Goal: Task Accomplishment & Management: Use online tool/utility

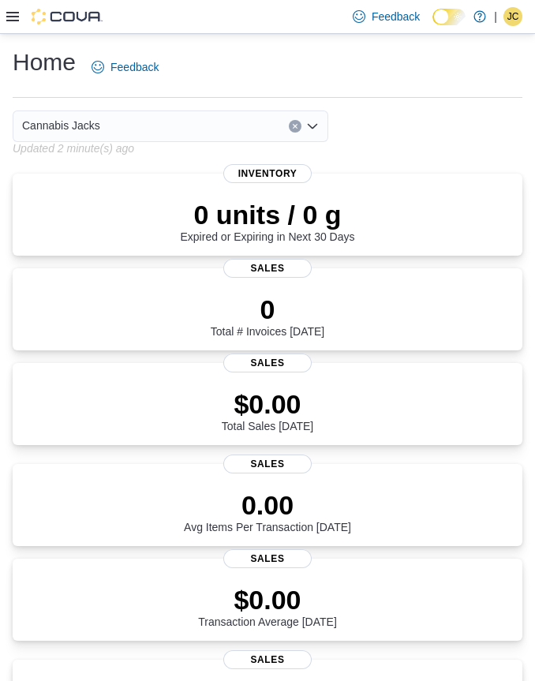
click at [8, 22] on icon at bounding box center [12, 16] width 13 height 13
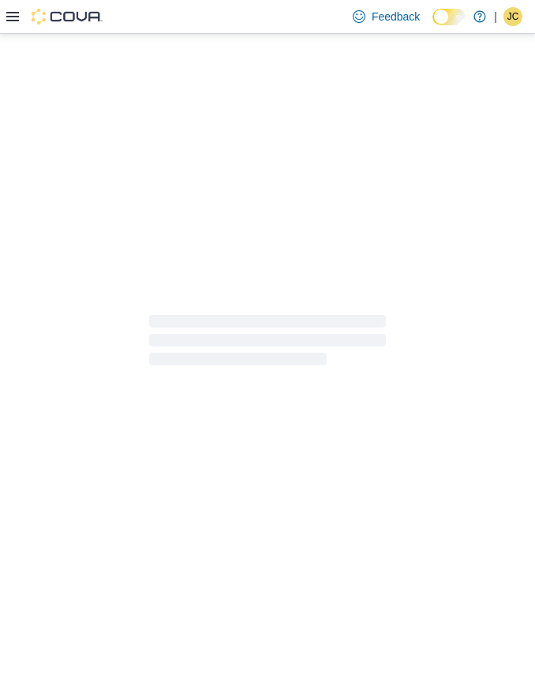
click at [59, 535] on div at bounding box center [267, 340] width 535 height 613
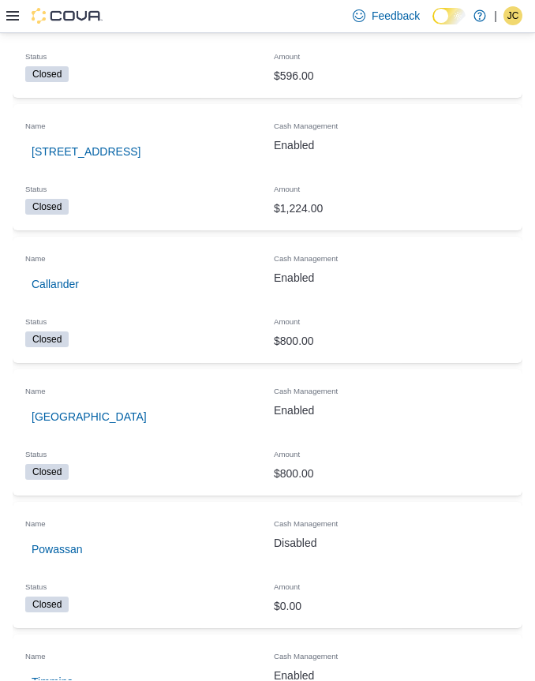
scroll to position [252, 0]
click at [77, 416] on span "[GEOGRAPHIC_DATA]" at bounding box center [89, 417] width 115 height 16
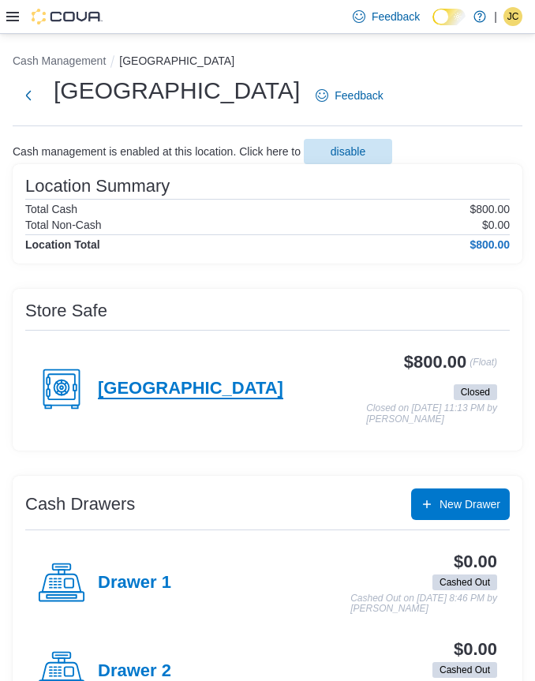
click at [158, 386] on h4 "[GEOGRAPHIC_DATA]" at bounding box center [190, 389] width 185 height 21
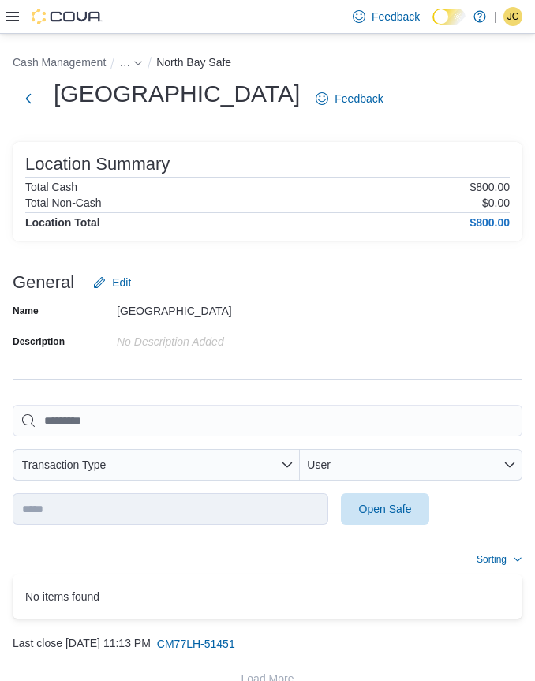
click at [414, 510] on span "Open Safe" at bounding box center [384, 509] width 69 height 32
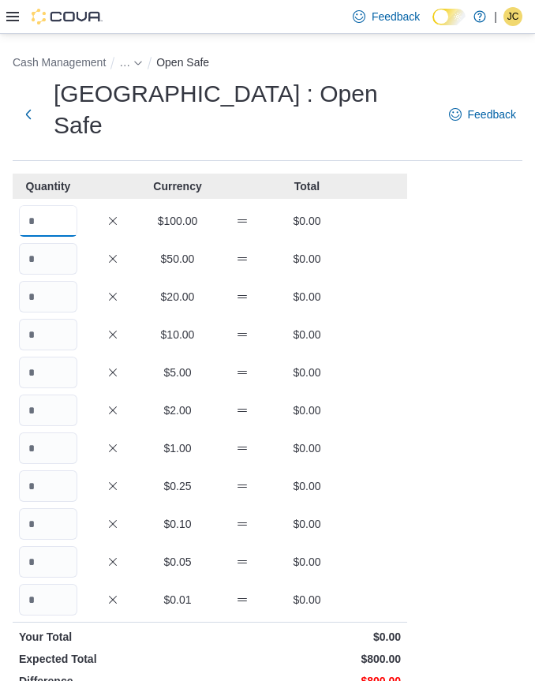
click at [61, 205] on input "Quantity" at bounding box center [48, 221] width 58 height 32
type input "*"
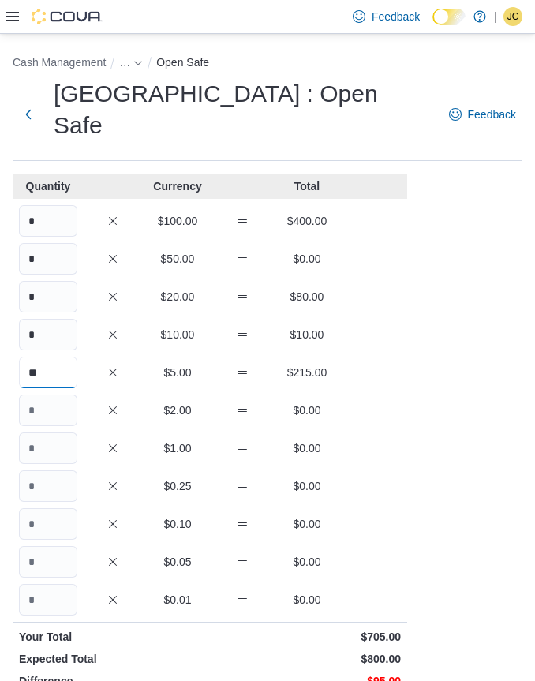
type input "**"
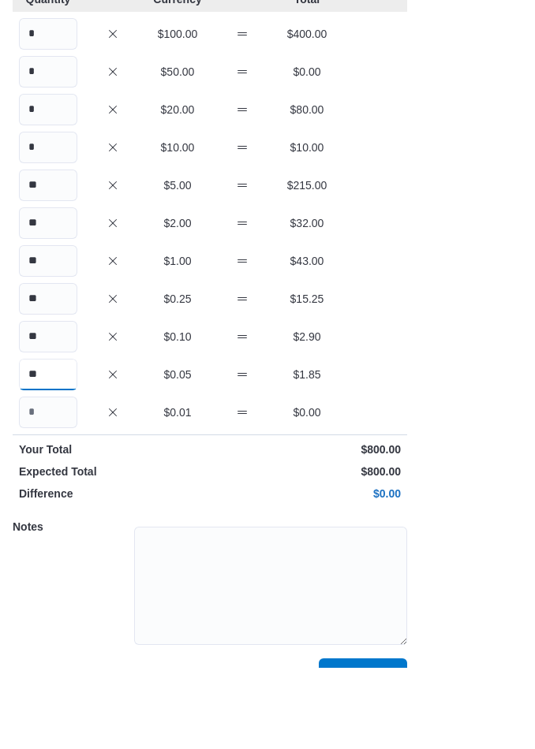
type input "**"
click at [351, 680] on span "Save" at bounding box center [362, 756] width 25 height 16
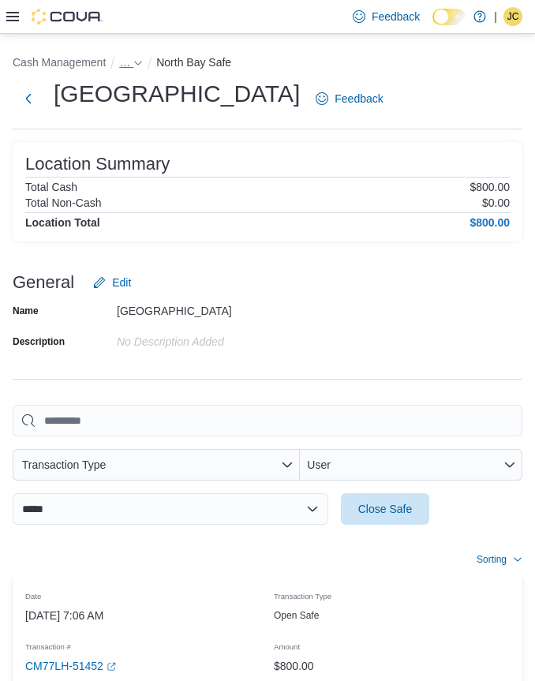
click at [128, 64] on span "…" at bounding box center [124, 62] width 11 height 13
click at [144, 103] on button "[GEOGRAPHIC_DATA]" at bounding box center [156, 97] width 115 height 13
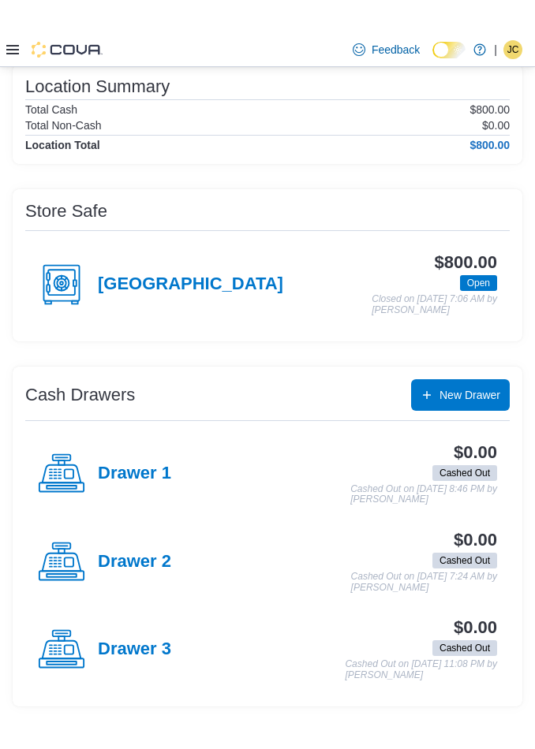
scroll to position [65, 0]
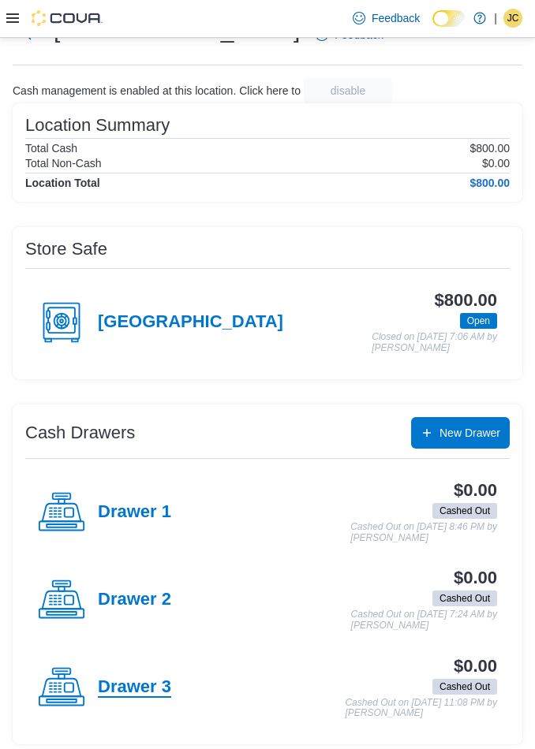
click at [160, 680] on h4 "Drawer 3" at bounding box center [134, 688] width 73 height 21
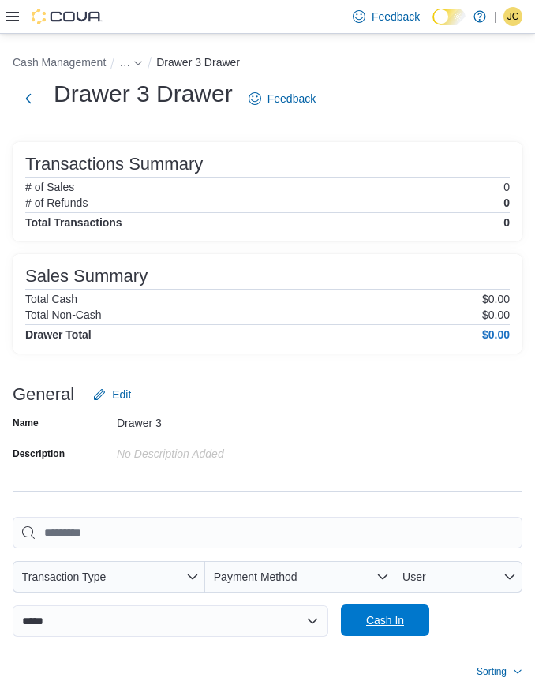
click at [396, 624] on span "Cash In" at bounding box center [385, 620] width 38 height 16
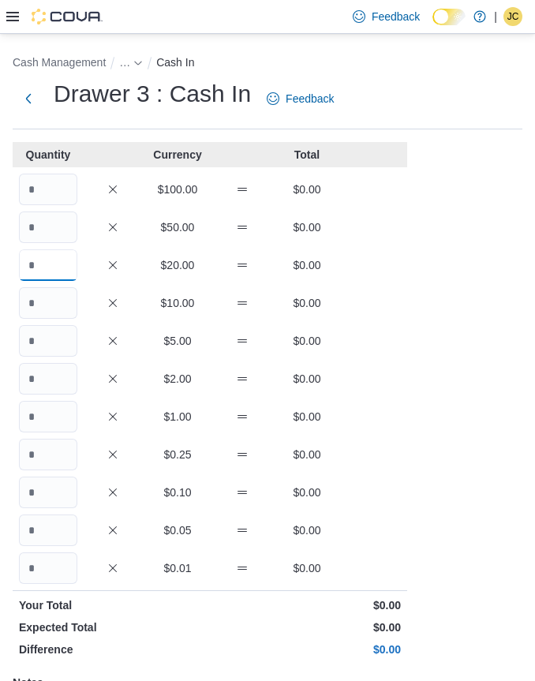
click at [59, 261] on input "Quantity" at bounding box center [48, 265] width 58 height 32
type input "*"
type input "**"
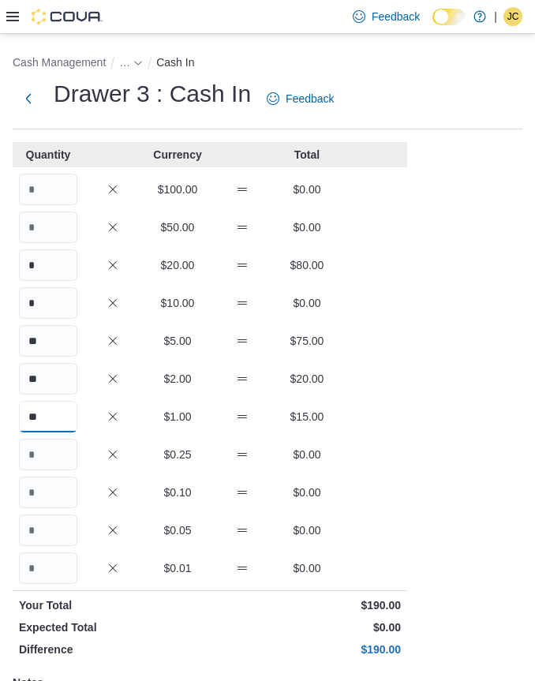
type input "**"
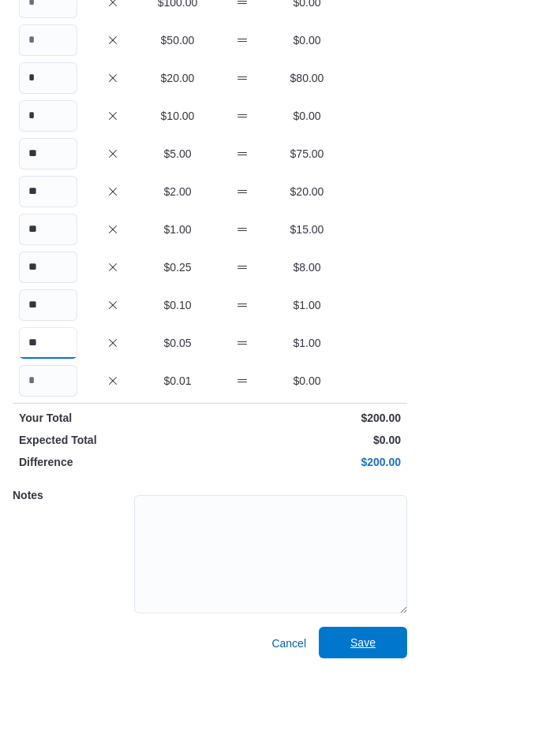
type input "**"
click at [387, 680] on span "Save" at bounding box center [362, 724] width 69 height 32
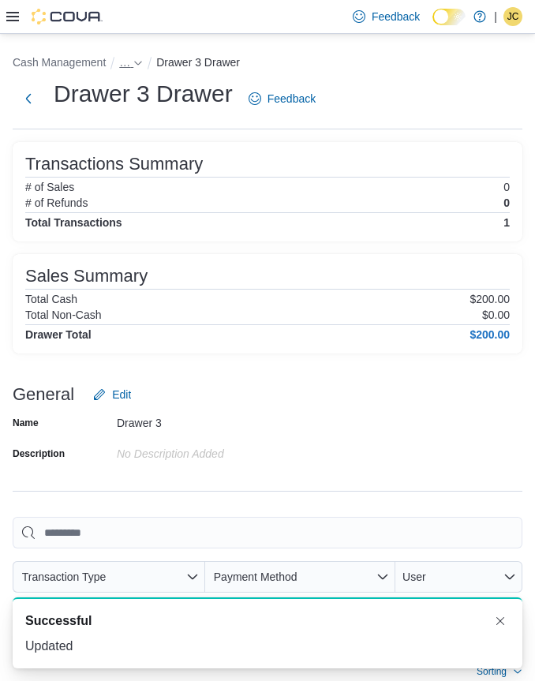
click at [136, 61] on icon "- Clicking this button will toggle a popover dialog." at bounding box center [137, 62] width 9 height 9
click at [148, 99] on button "[GEOGRAPHIC_DATA]" at bounding box center [156, 97] width 115 height 13
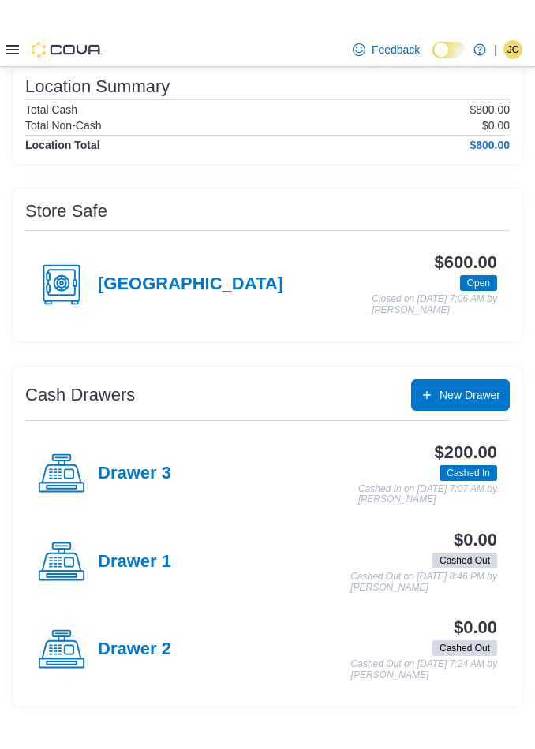
scroll to position [65, 0]
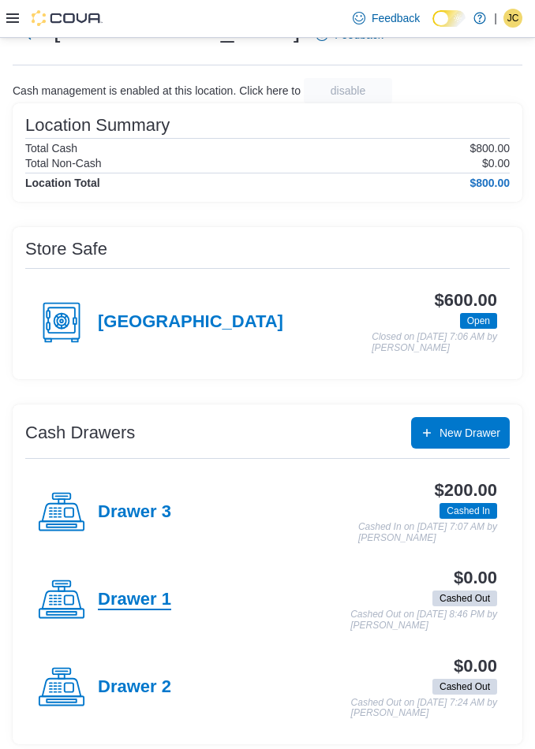
click at [150, 590] on h4 "Drawer 1" at bounding box center [134, 600] width 73 height 21
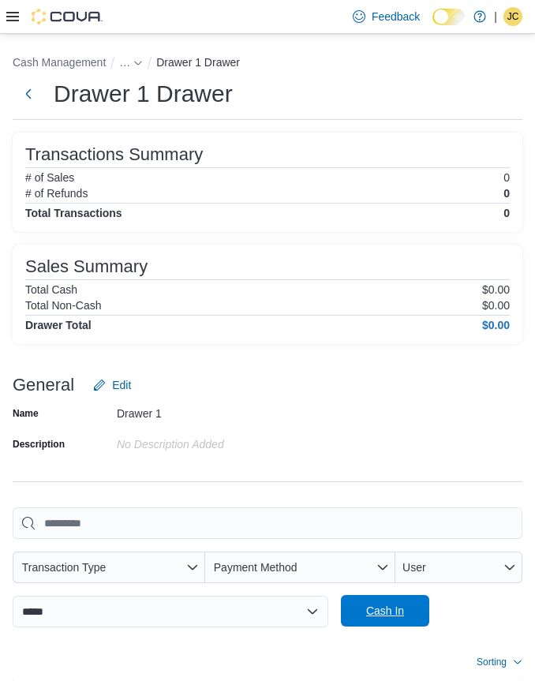
click at [398, 604] on span "Cash In" at bounding box center [385, 611] width 38 height 16
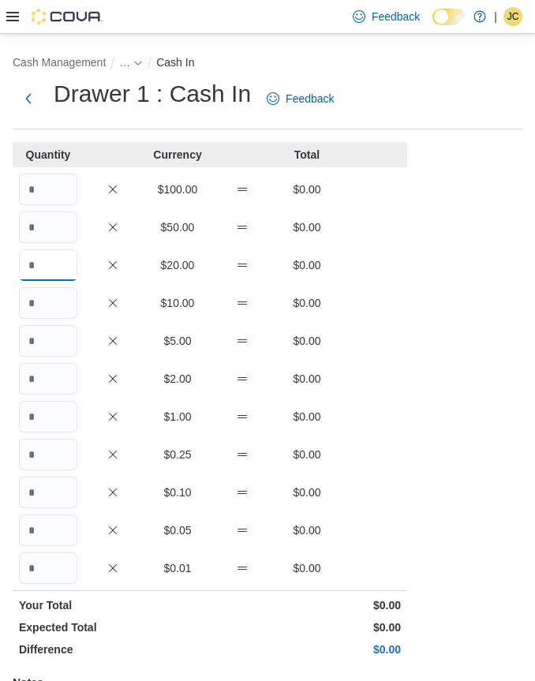
click at [55, 265] on input "Quantity" at bounding box center [48, 265] width 58 height 32
type input "*"
type input "**"
type input "*"
type input "**"
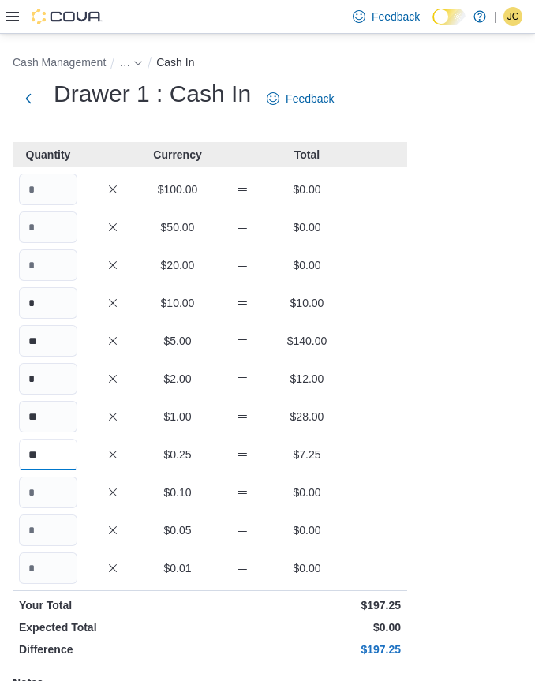
type input "**"
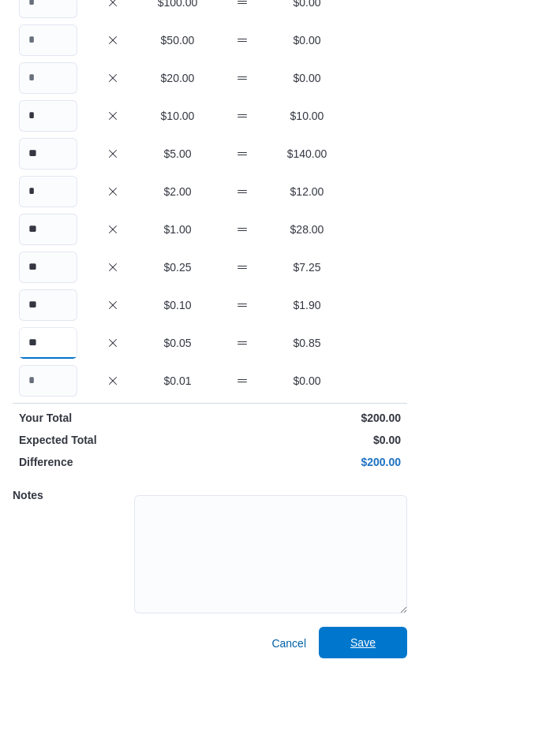
type input "**"
click at [393, 680] on span "Save" at bounding box center [362, 724] width 69 height 32
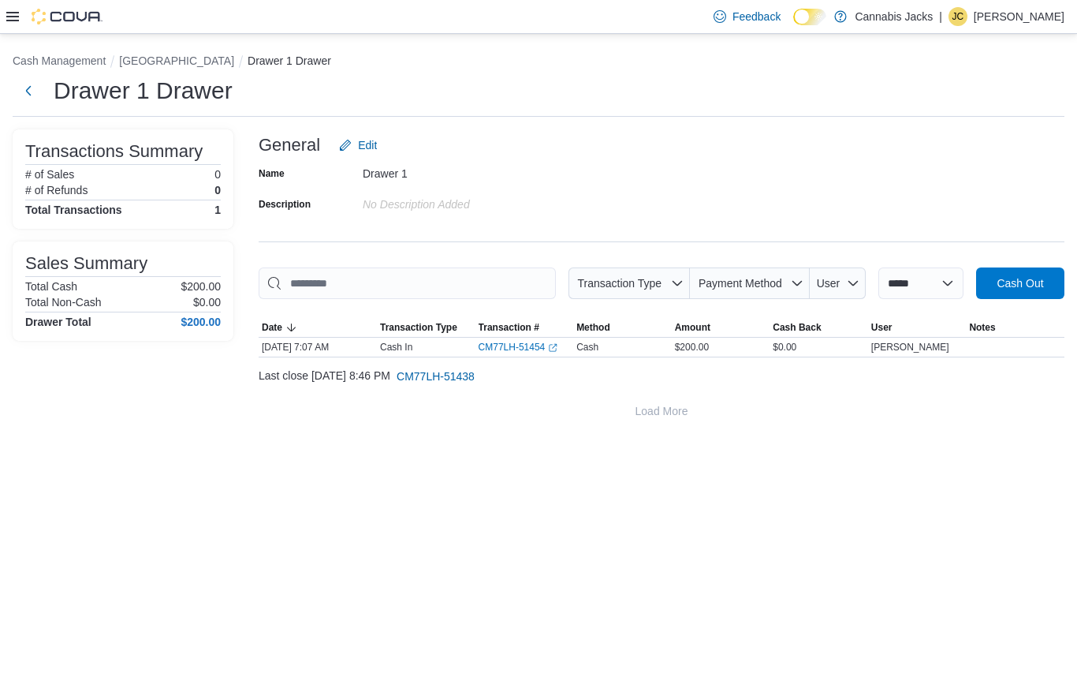
click at [12, 23] on icon at bounding box center [12, 16] width 13 height 13
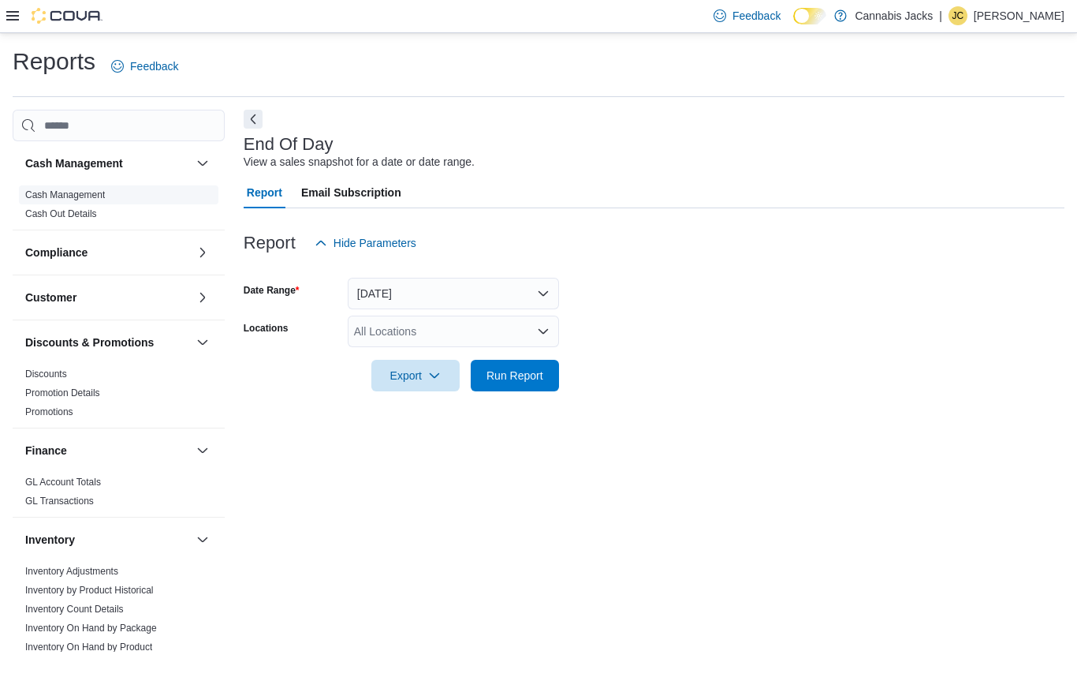
click at [92, 192] on link "Cash Management" at bounding box center [65, 195] width 80 height 11
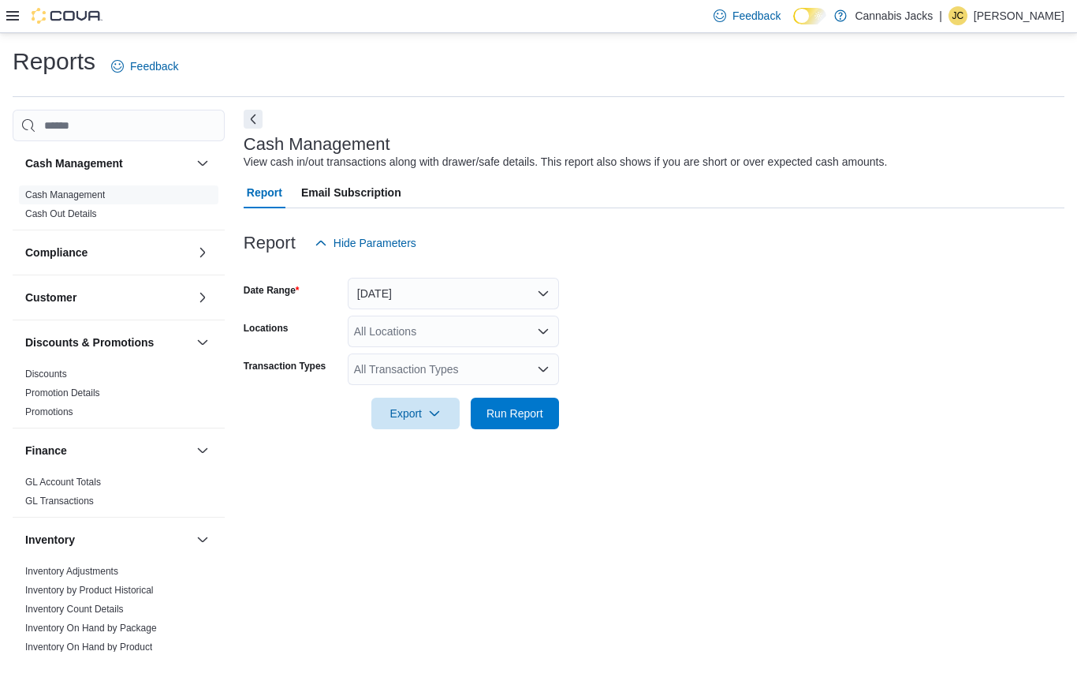
click at [443, 291] on button "[DATE]" at bounding box center [453, 294] width 211 height 32
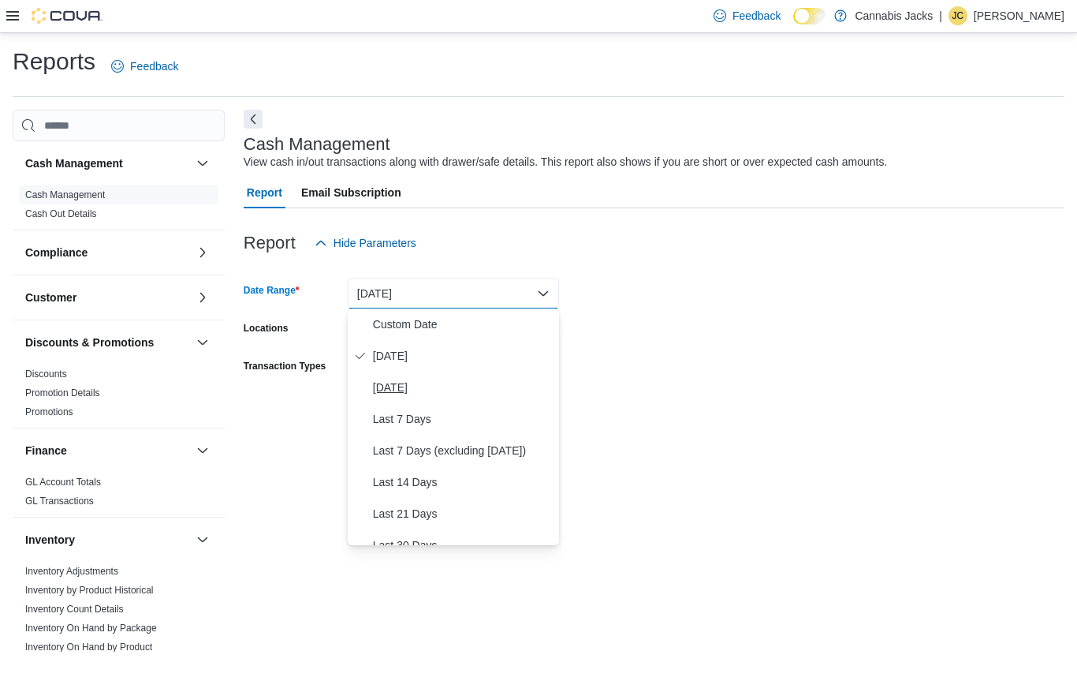
click at [434, 390] on span "[DATE]" at bounding box center [463, 388] width 180 height 19
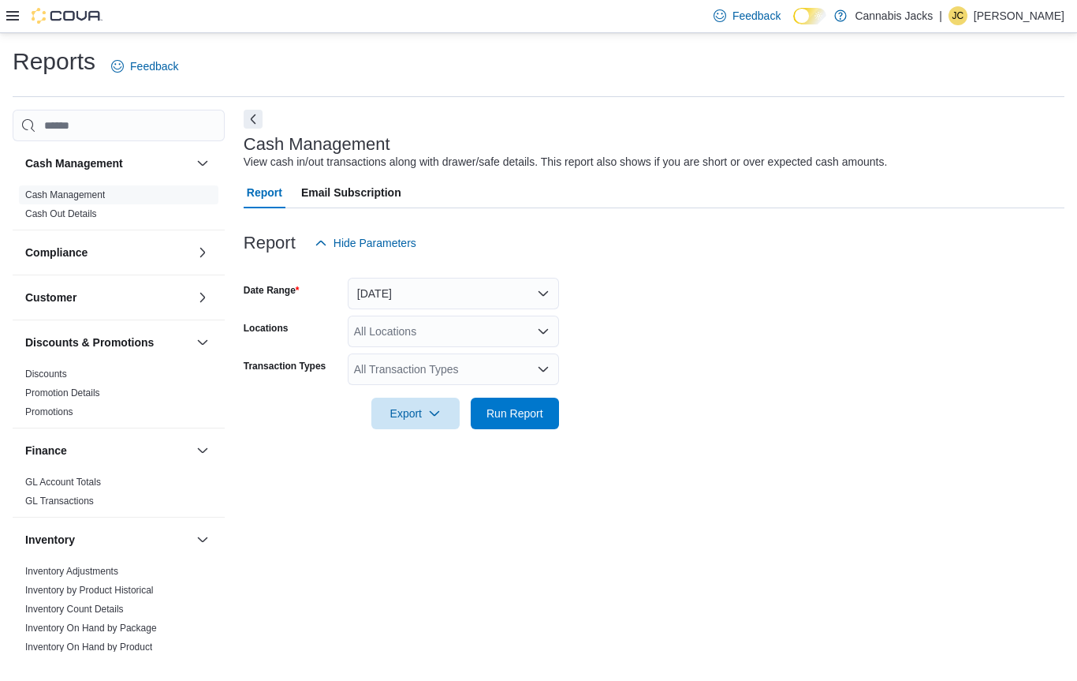
click at [505, 335] on div "All Locations" at bounding box center [453, 332] width 211 height 32
type input "********"
click at [498, 352] on div "[GEOGRAPHIC_DATA]" at bounding box center [453, 358] width 192 height 16
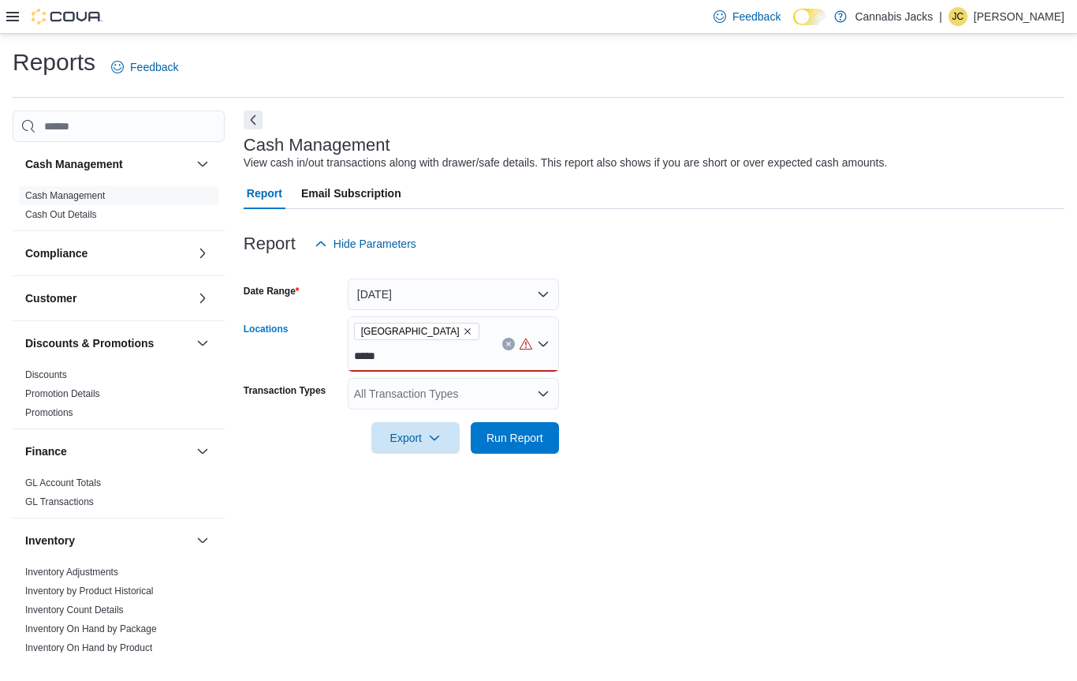
type input "*****"
click at [476, 378] on div "All Transaction Types" at bounding box center [453, 394] width 211 height 32
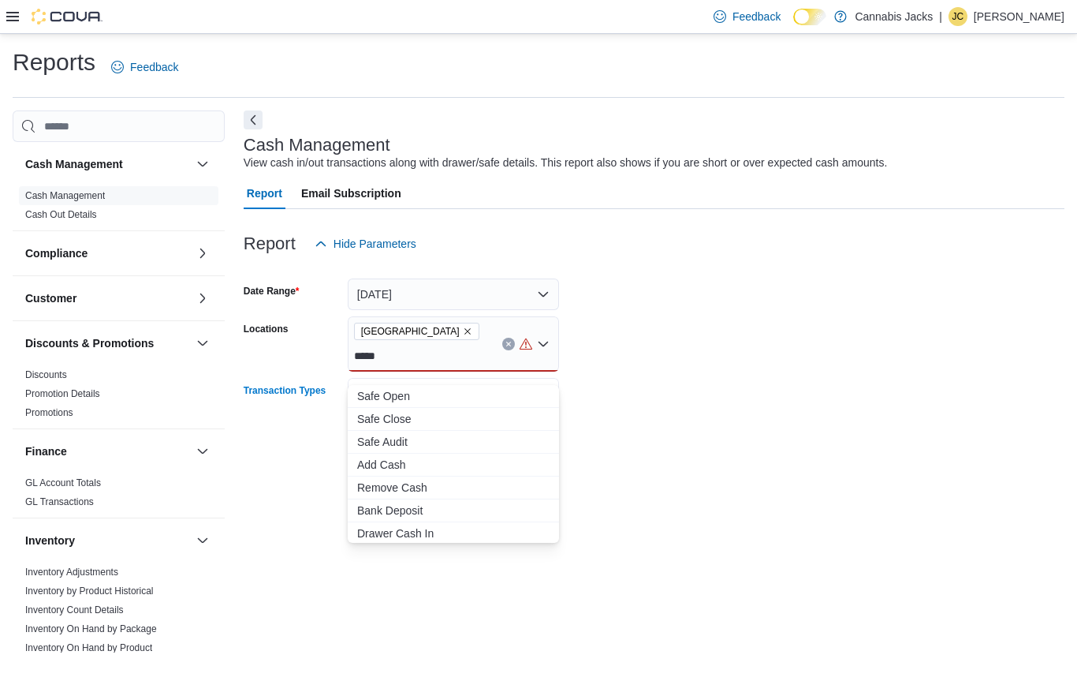
click at [672, 336] on form "Date Range [DATE] Locations [GEOGRAPHIC_DATA] ***** Transaction Types All Trans…" at bounding box center [654, 357] width 821 height 194
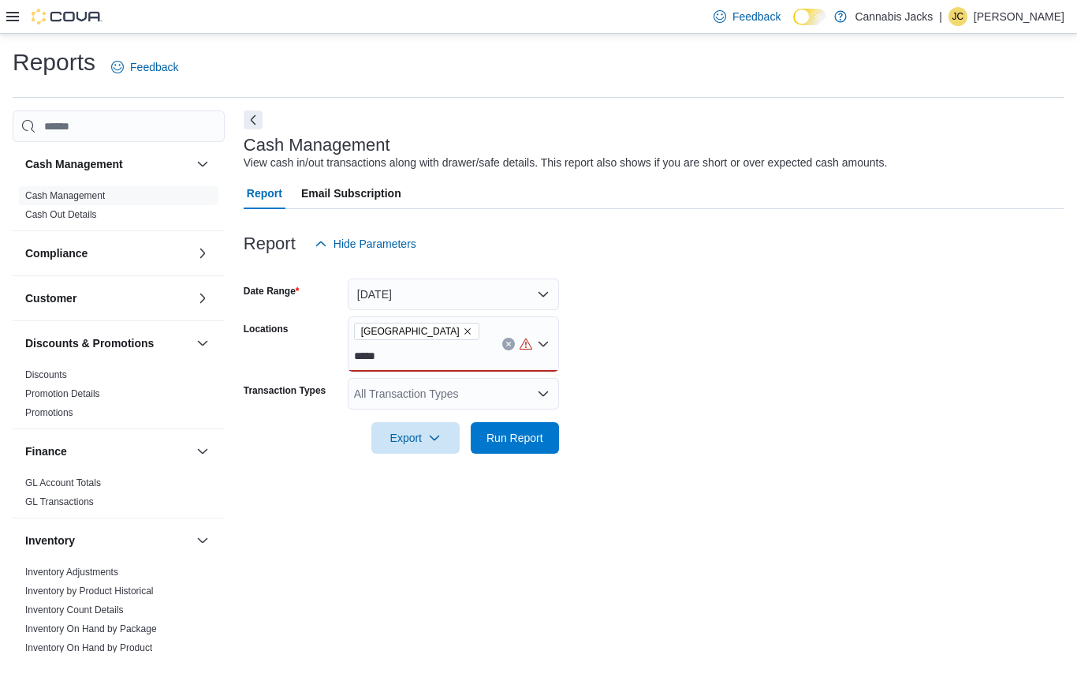
click at [484, 334] on div "North Bay *****" at bounding box center [453, 343] width 211 height 55
click at [465, 360] on div "Callander" at bounding box center [453, 358] width 192 height 16
click at [662, 351] on form "Date Range [DATE] Locations Callander [GEOGRAPHIC_DATA] Combo box. Selected. Ca…" at bounding box center [654, 357] width 821 height 194
click at [461, 378] on div "All Transaction Types" at bounding box center [453, 394] width 211 height 32
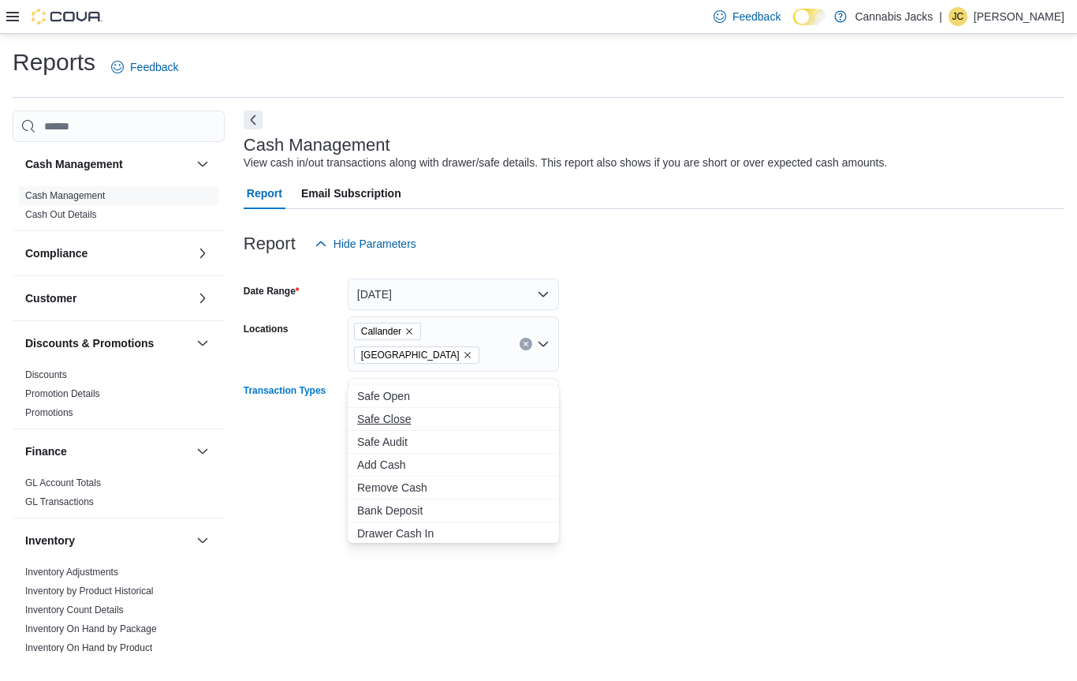
click at [415, 418] on span "Safe Close" at bounding box center [453, 419] width 192 height 16
click at [676, 407] on form "Date Range [DATE] Locations Callander [GEOGRAPHIC_DATA] Transaction Types Safe …" at bounding box center [654, 357] width 821 height 194
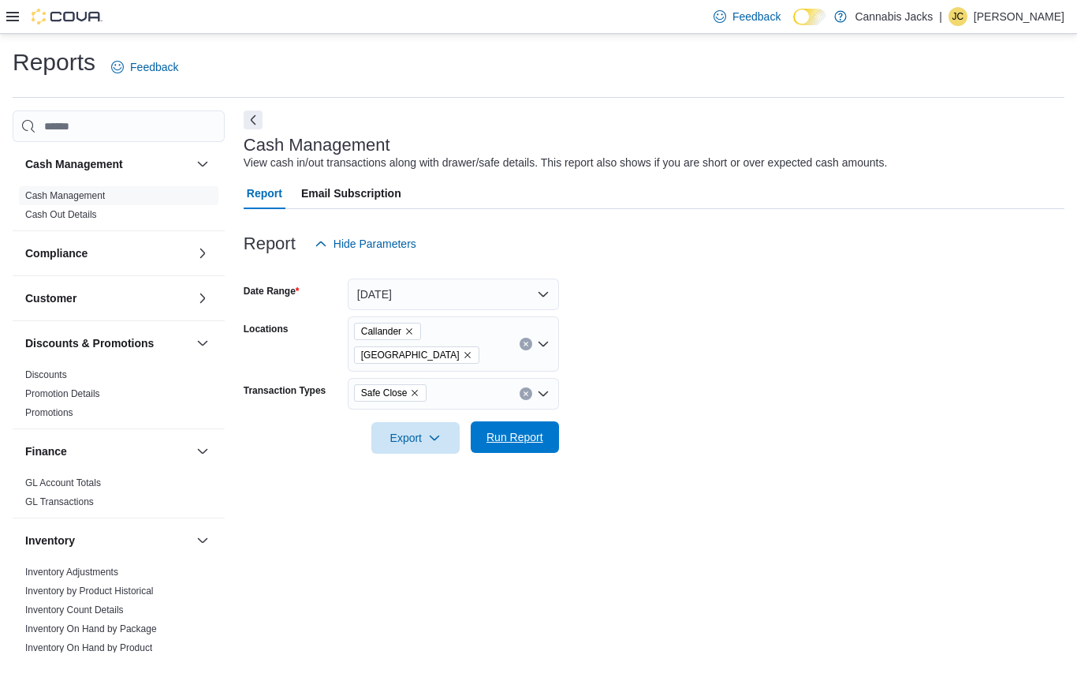
click at [534, 429] on span "Run Report" at bounding box center [515, 437] width 57 height 16
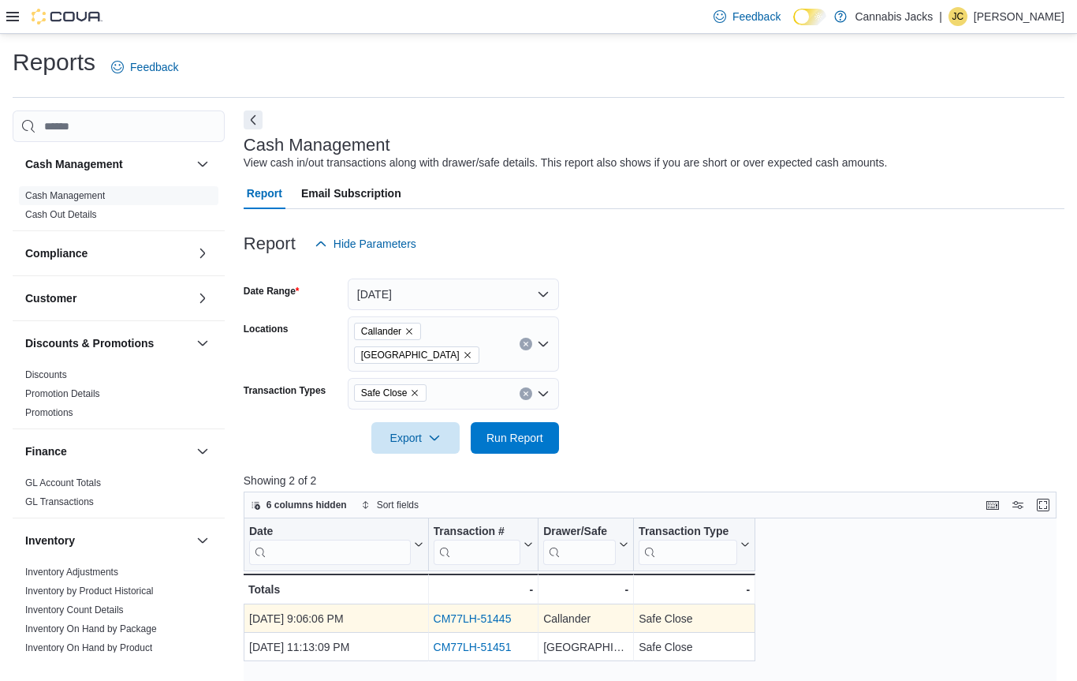
click at [472, 612] on link "CM77LH-51445" at bounding box center [472, 618] width 78 height 13
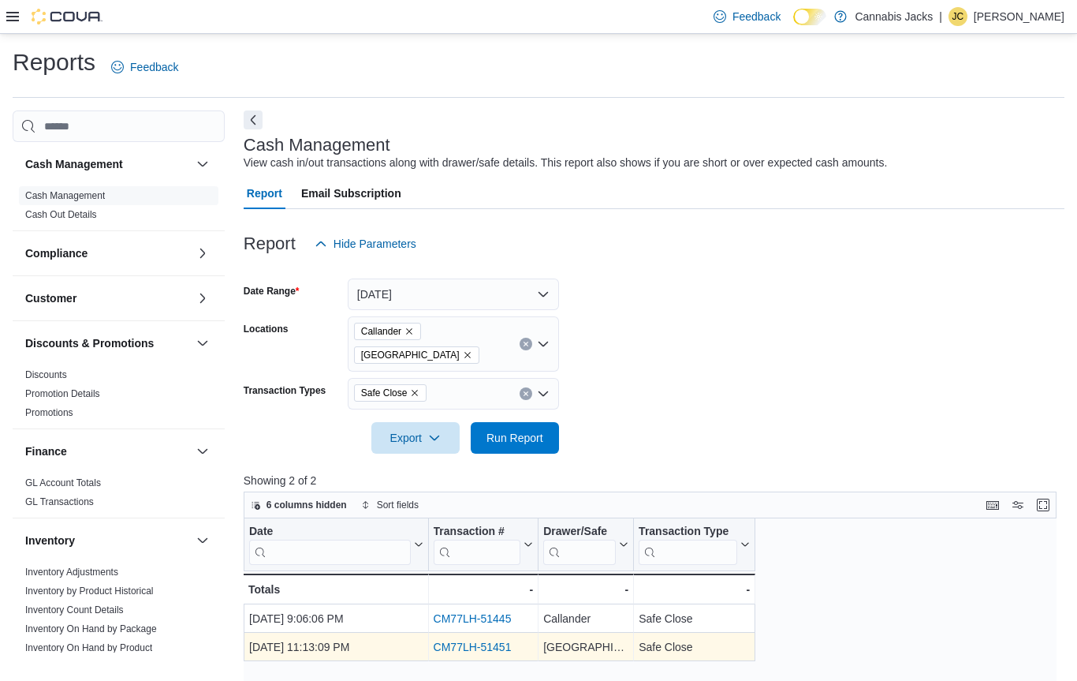
click at [474, 640] on link "CM77LH-51451" at bounding box center [472, 646] width 78 height 13
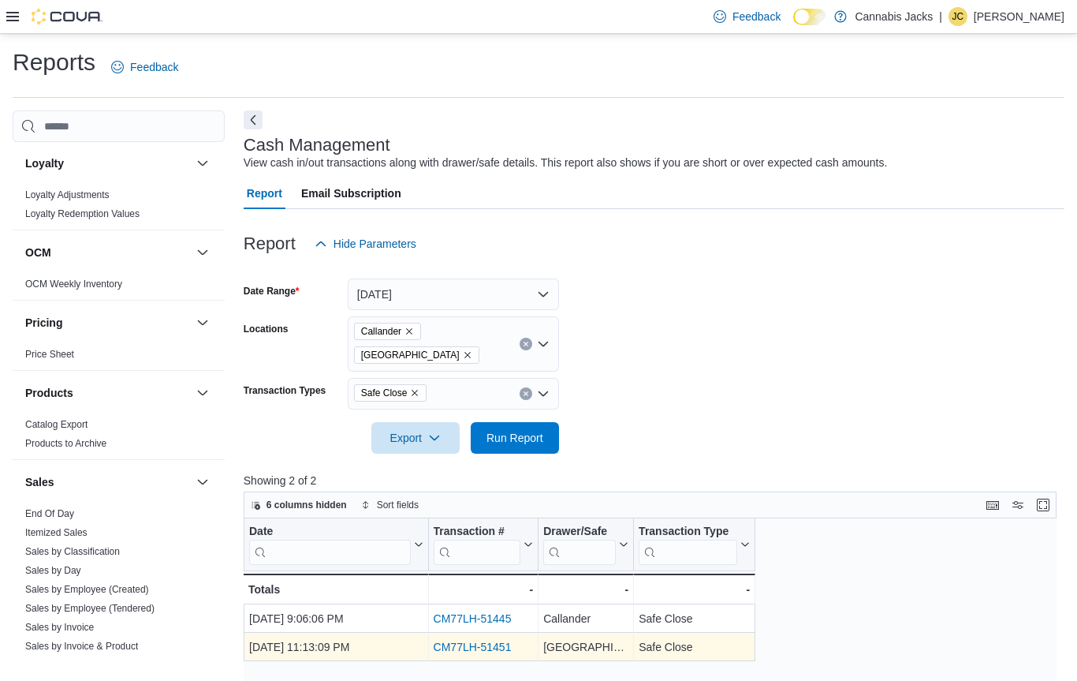
scroll to position [656, 0]
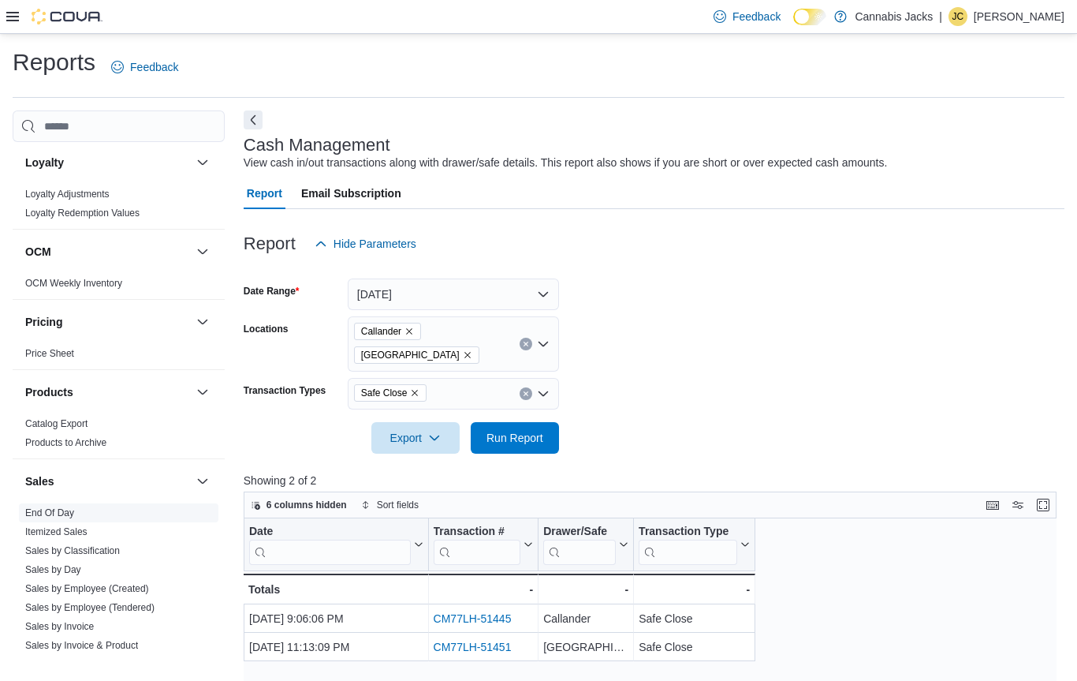
click at [60, 507] on link "End Of Day" at bounding box center [49, 512] width 49 height 11
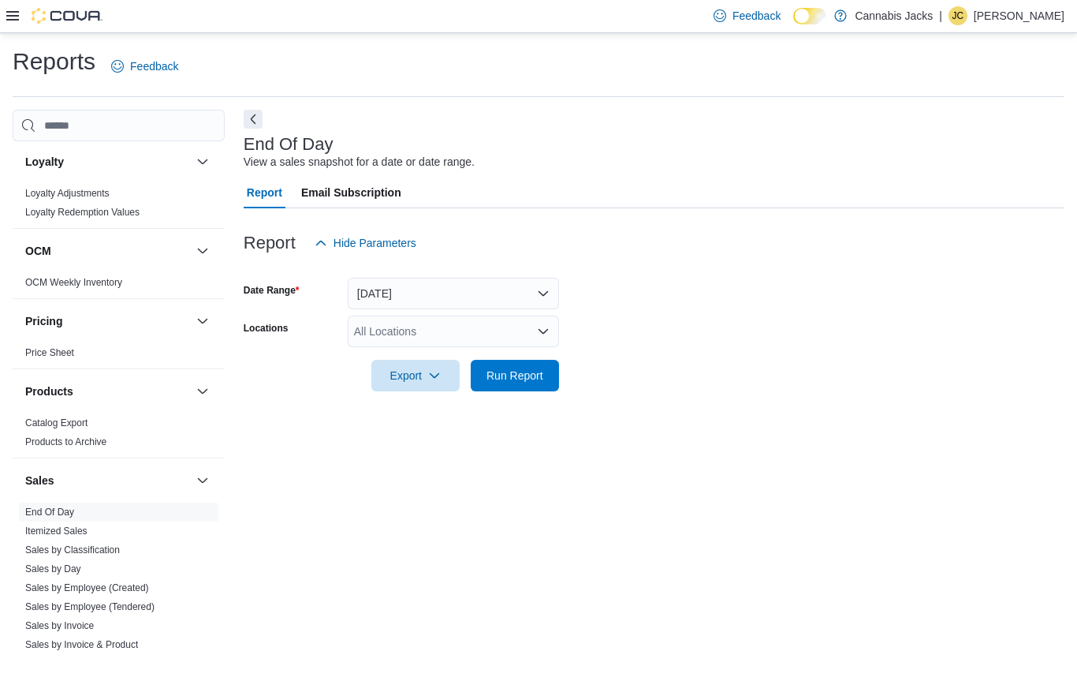
click at [451, 282] on button "[DATE]" at bounding box center [453, 294] width 211 height 32
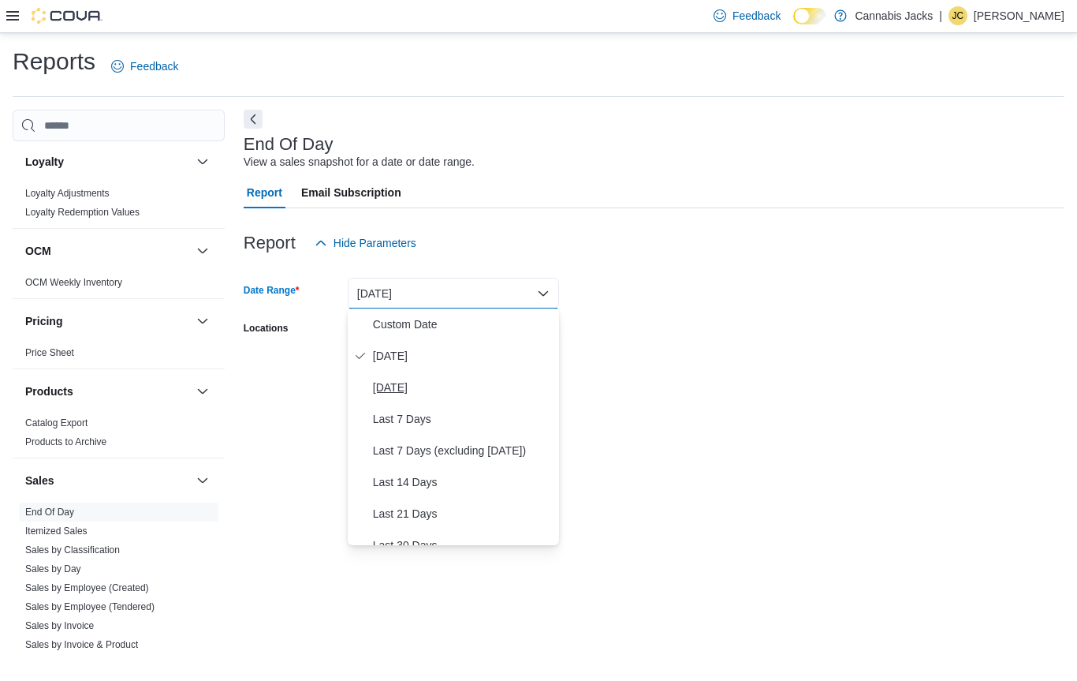
click at [429, 388] on span "[DATE]" at bounding box center [463, 388] width 180 height 19
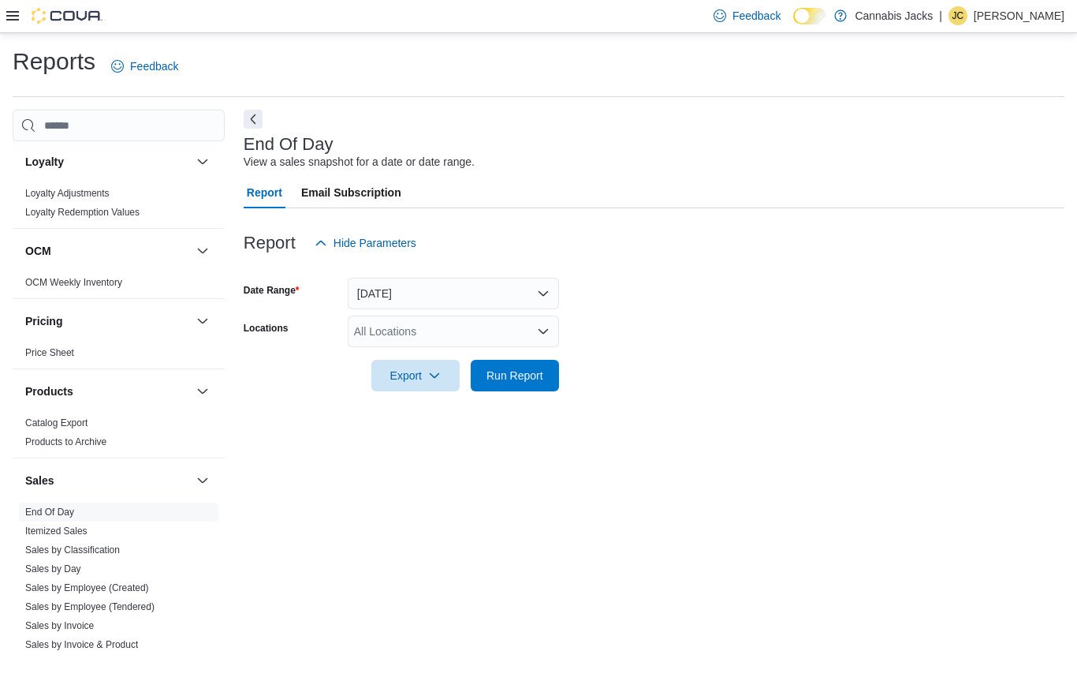
click at [480, 333] on div "All Locations" at bounding box center [453, 332] width 211 height 32
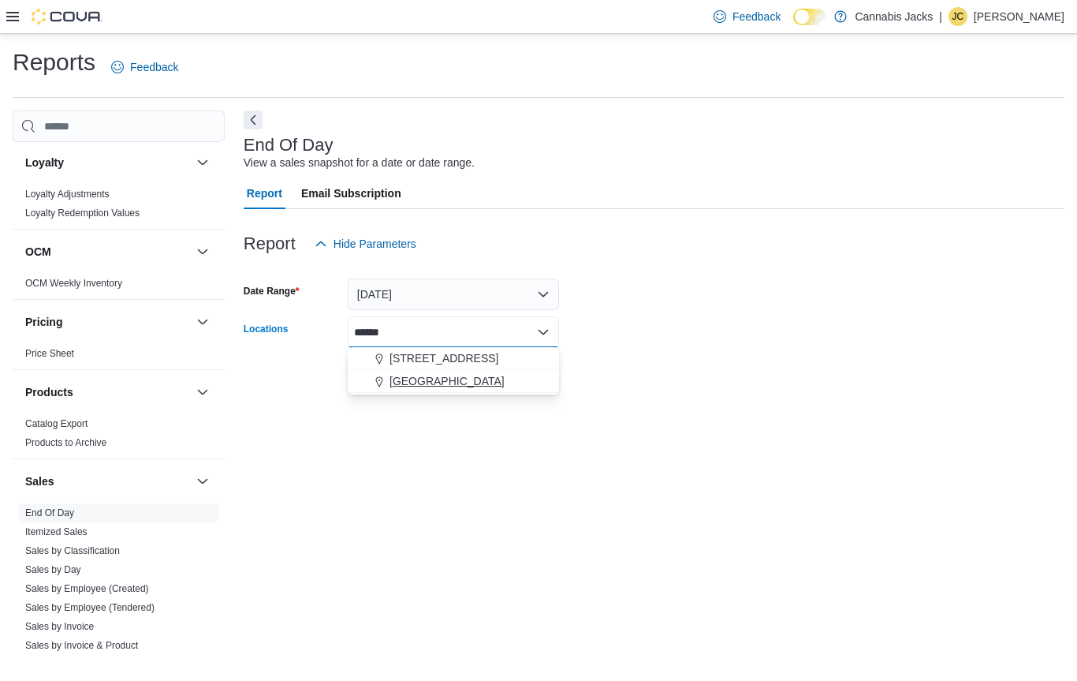
type input "*****"
click at [489, 391] on button "[GEOGRAPHIC_DATA]" at bounding box center [453, 381] width 211 height 23
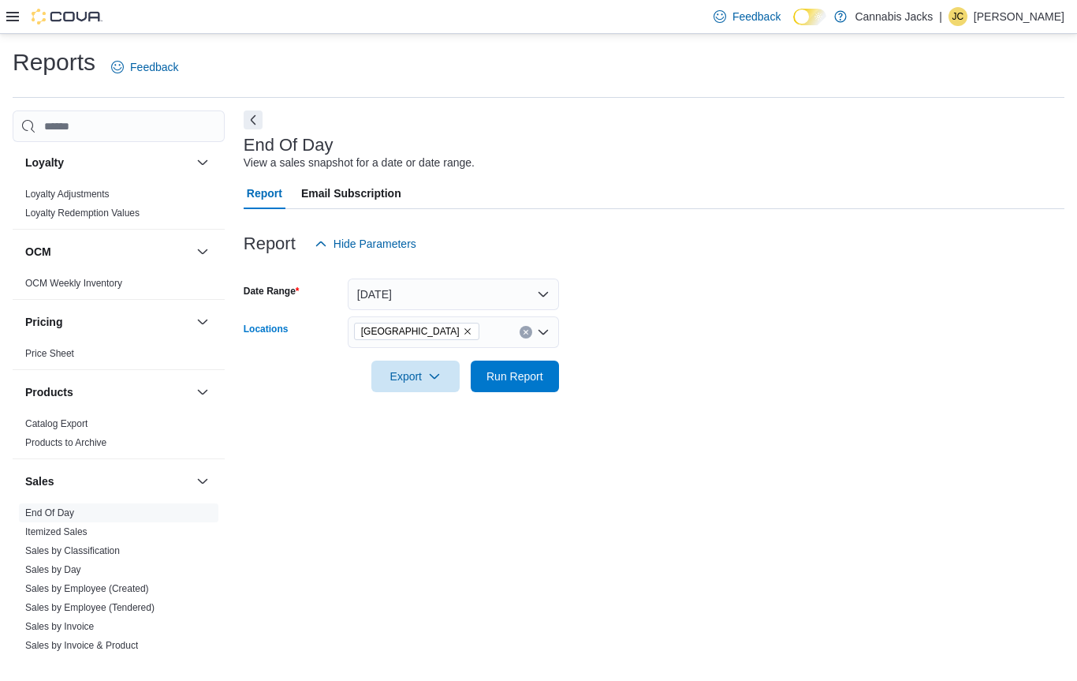
click at [719, 378] on form "Date Range [DATE] Locations [GEOGRAPHIC_DATA] Combo box. Selected. [GEOGRAPHIC_…" at bounding box center [654, 326] width 821 height 133
click at [534, 381] on span "Run Report" at bounding box center [515, 376] width 57 height 16
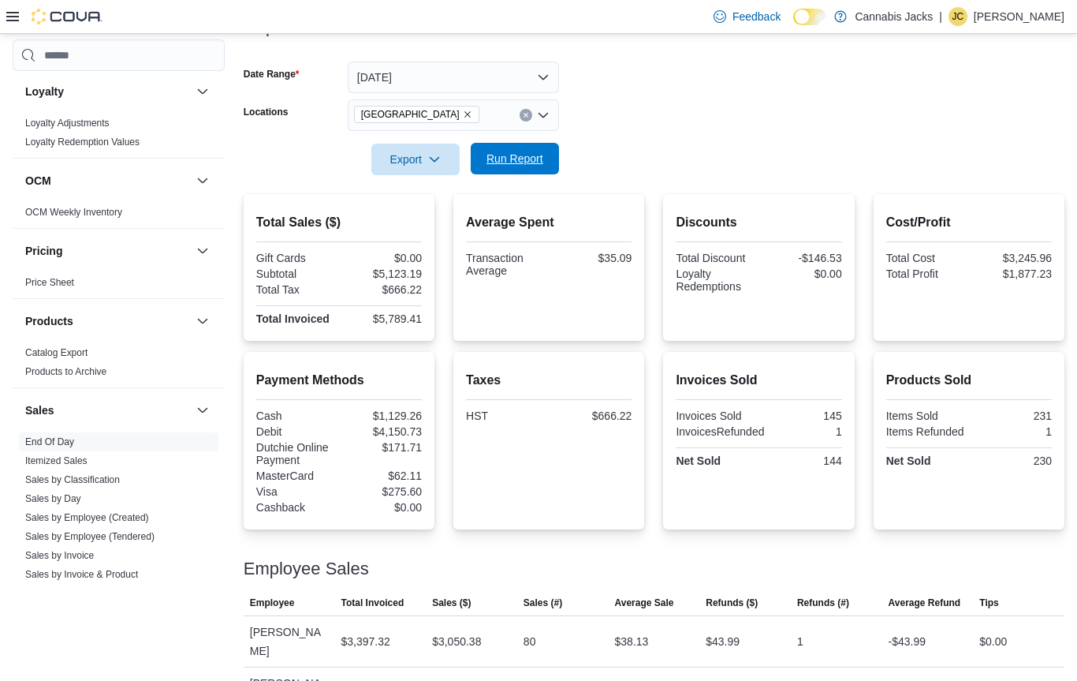
scroll to position [148, 0]
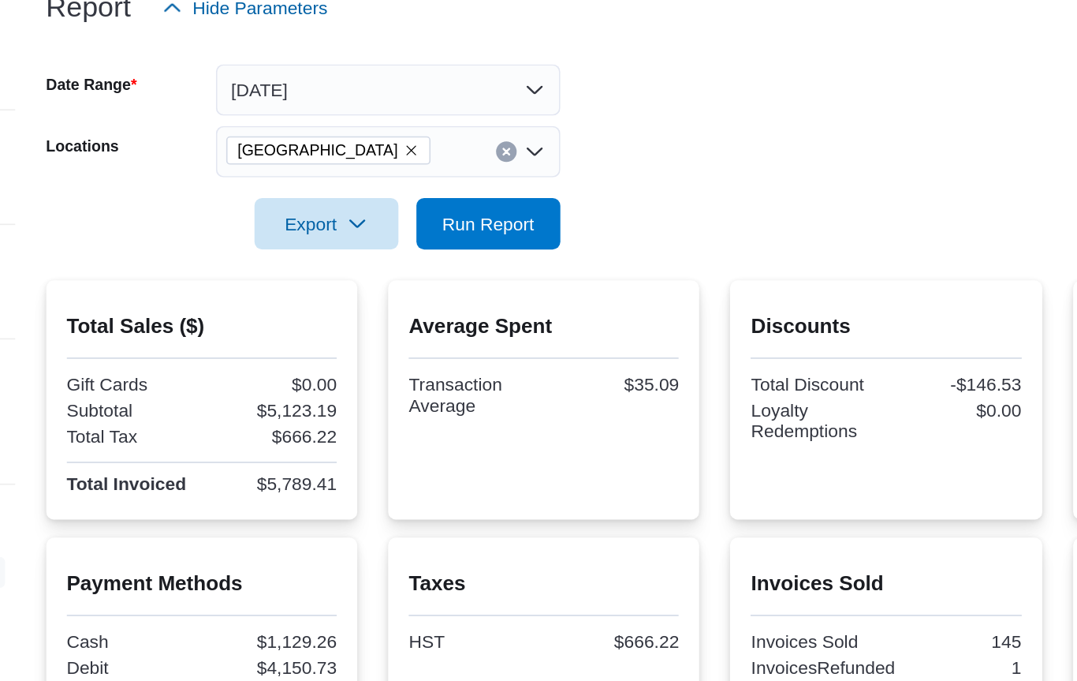
click at [463, 178] on icon "Remove North Bay from selection in this group" at bounding box center [467, 182] width 9 height 9
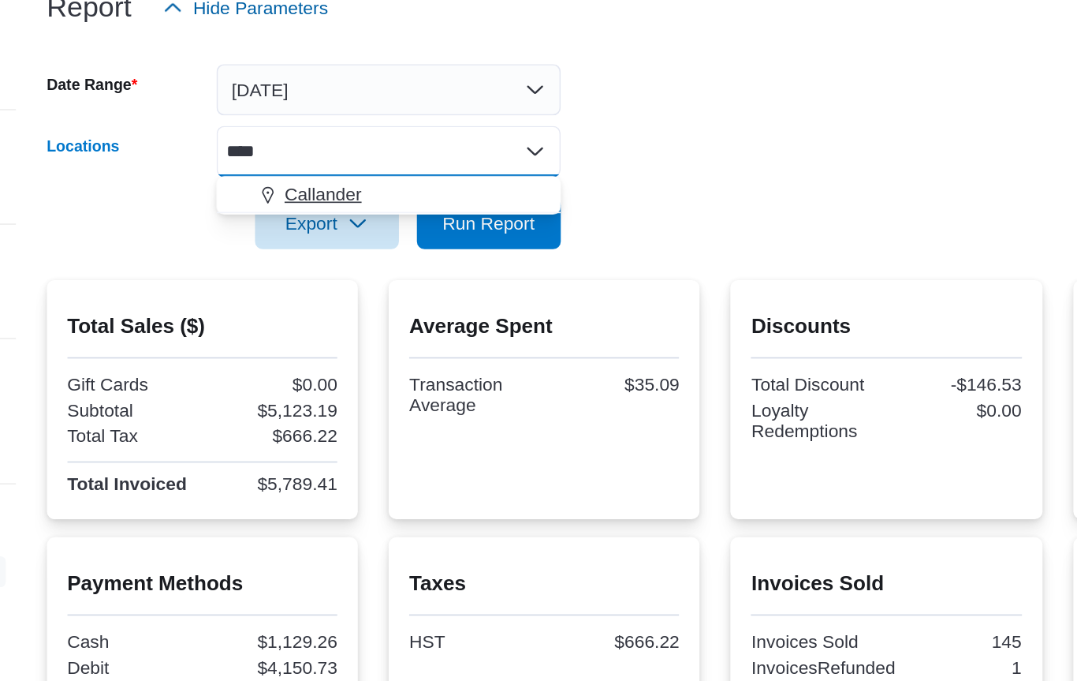
type input "****"
click at [357, 202] on div "Callander" at bounding box center [453, 210] width 192 height 16
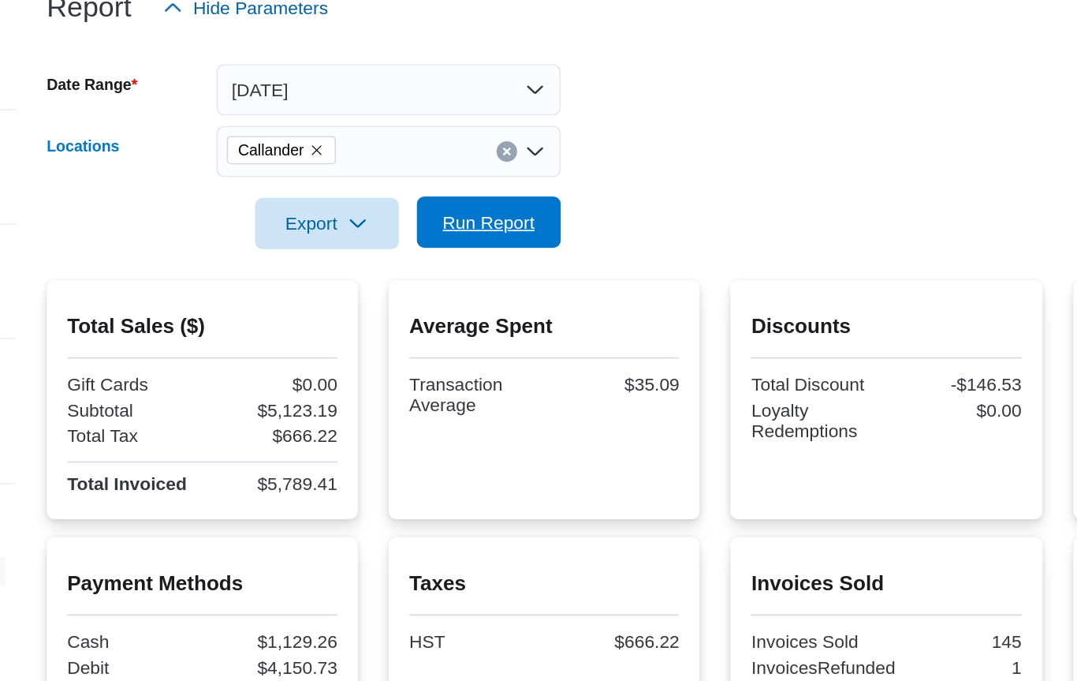
click at [480, 211] on span "Run Report" at bounding box center [514, 227] width 69 height 32
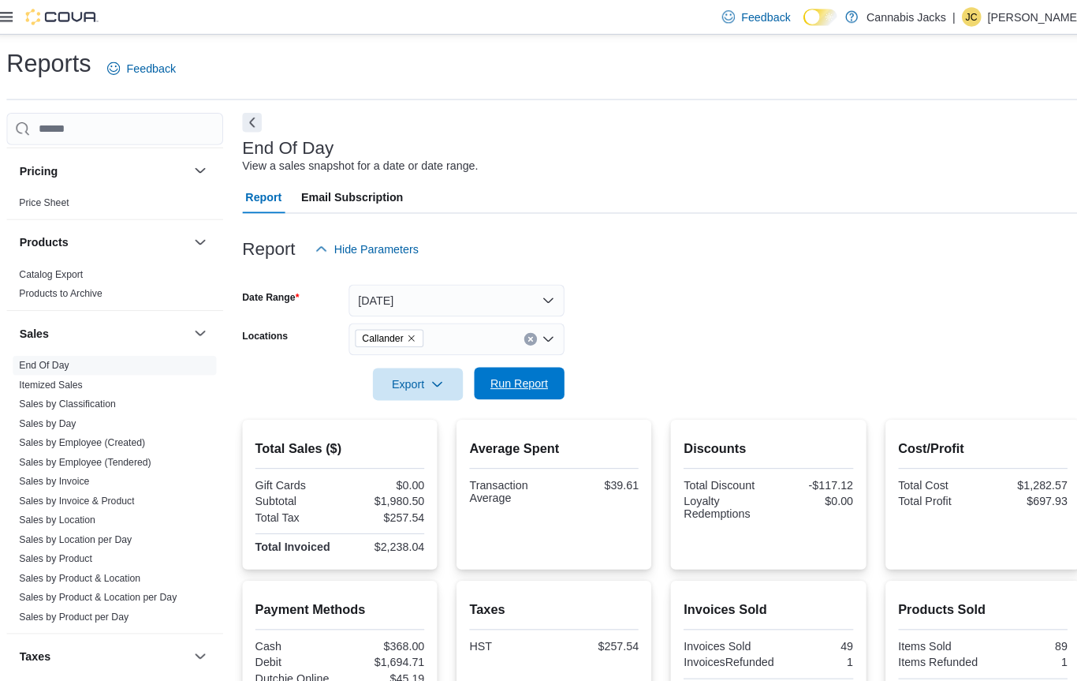
scroll to position [821, 0]
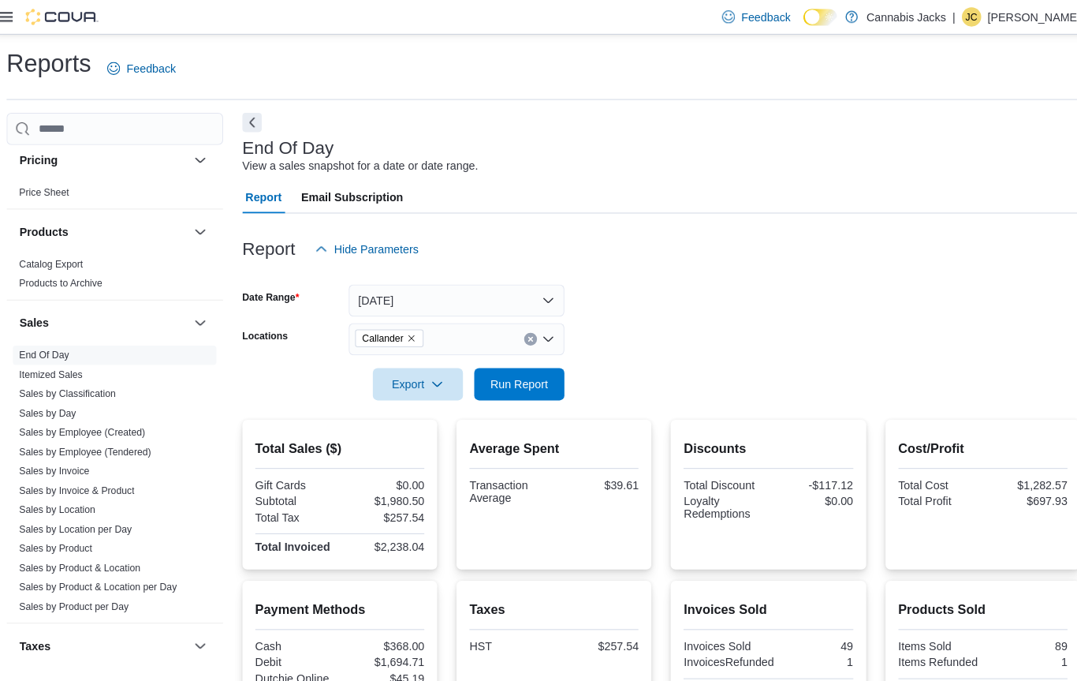
click at [9, 21] on icon at bounding box center [12, 16] width 13 height 9
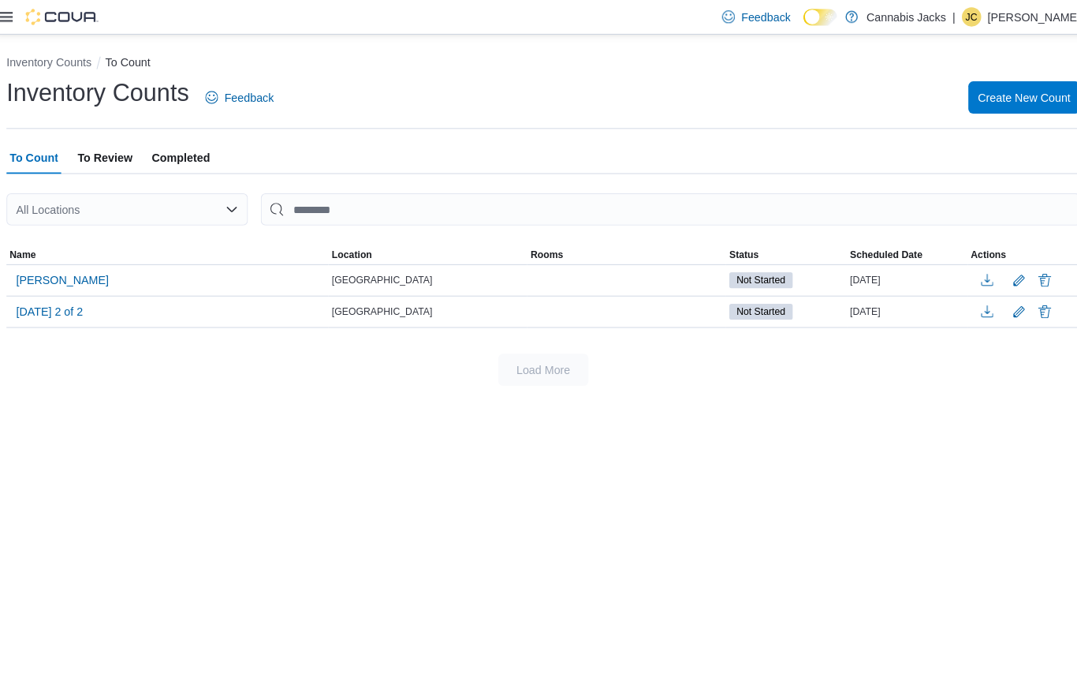
click at [880, 508] on div "Inventory Counts To Count Inventory Counts Feedback Create New Count To Count T…" at bounding box center [538, 357] width 1077 height 647
click at [76, 307] on span "[DATE] 2 of 2" at bounding box center [54, 305] width 65 height 16
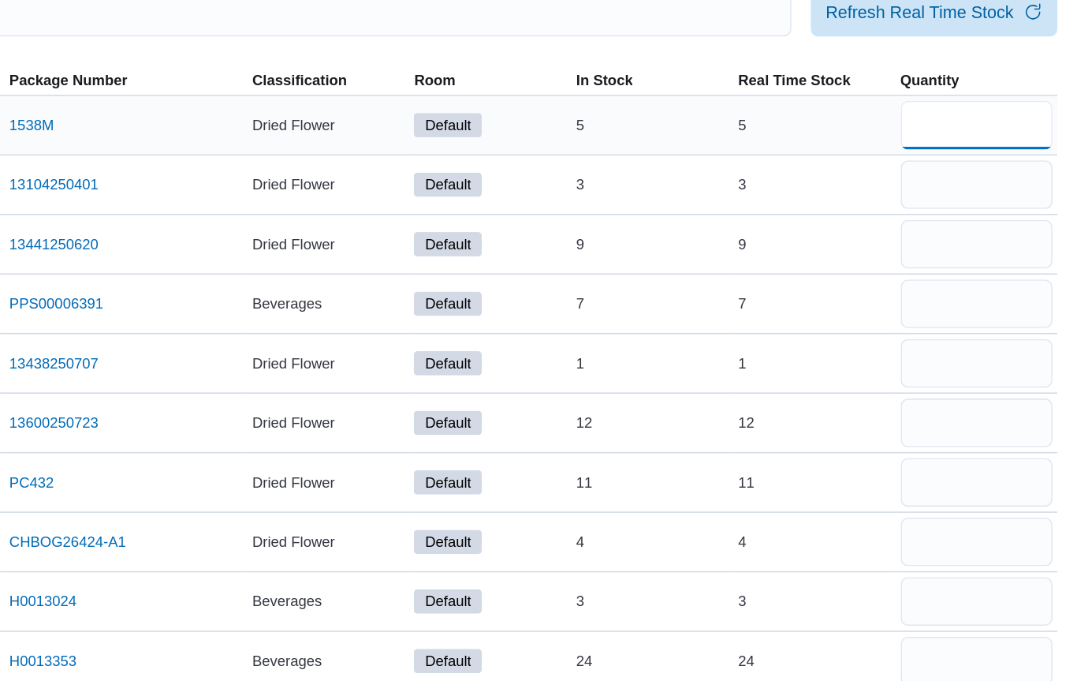
click at [963, 203] on input "number" at bounding box center [1012, 219] width 99 height 32
type input "*"
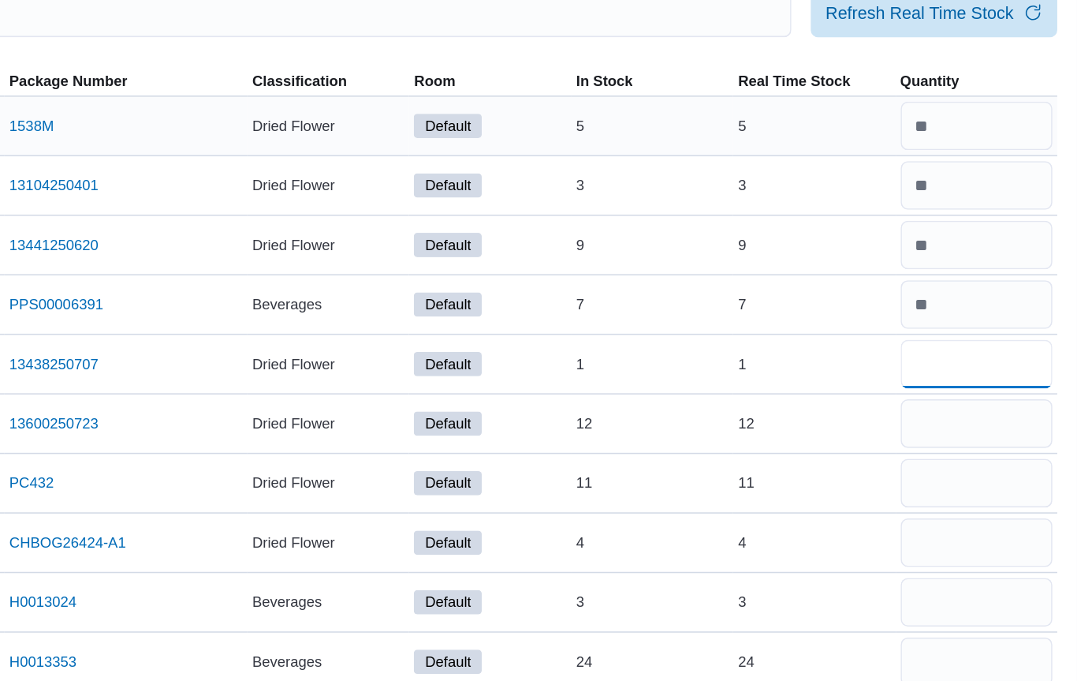
type input "*"
type input "**"
type input "*"
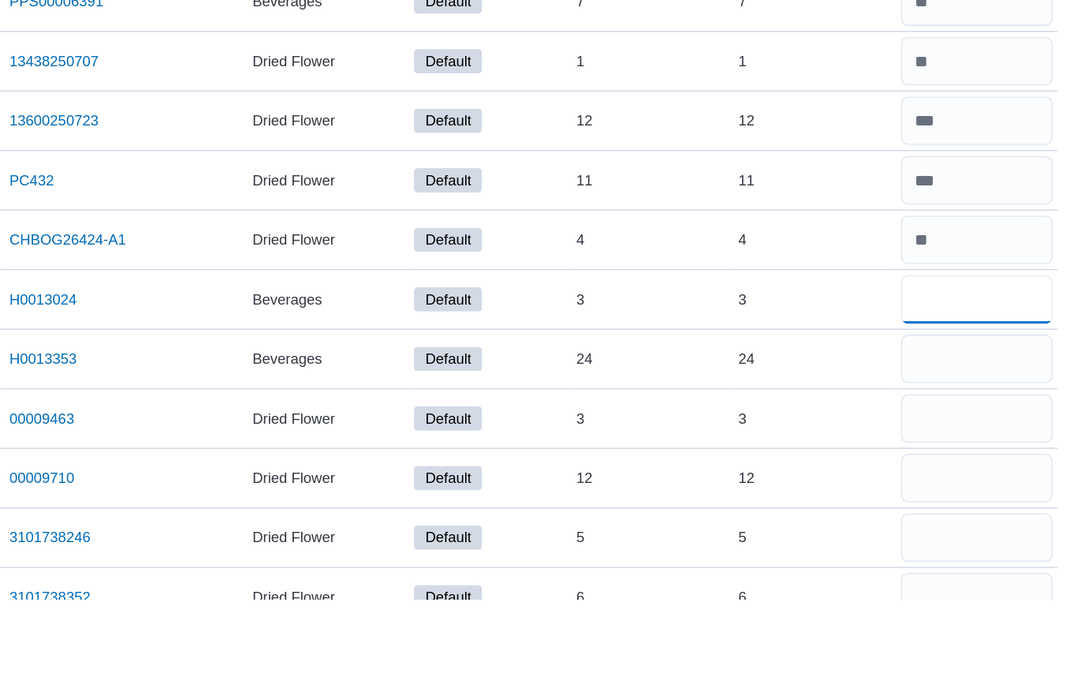
type input "*"
type input "**"
type input "*"
type input "**"
type input "*"
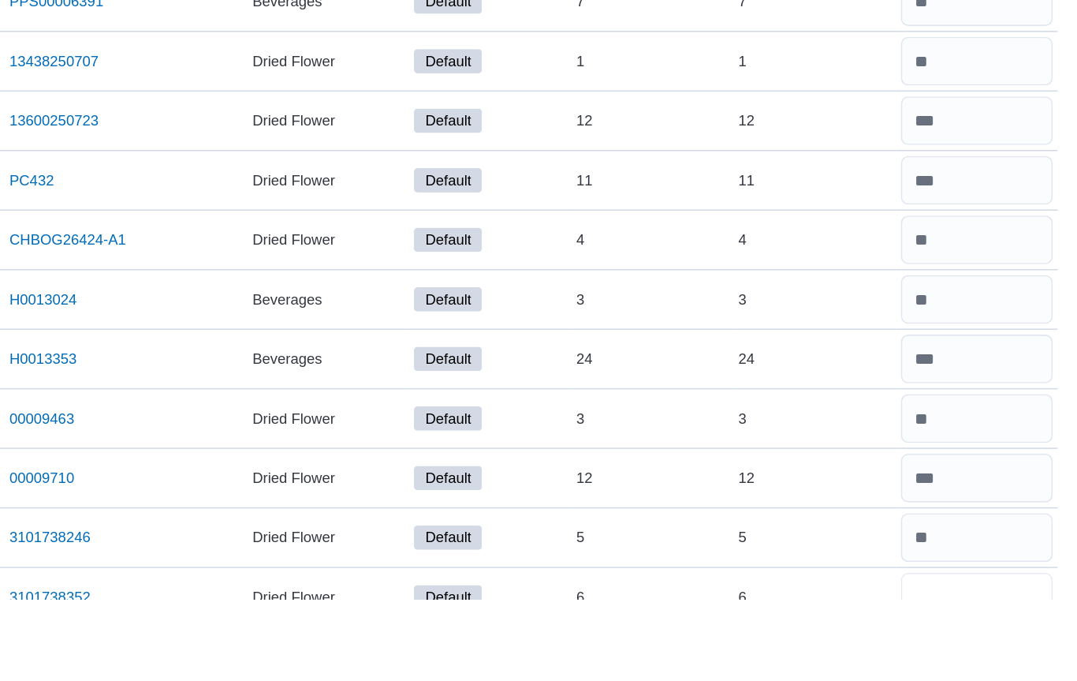
type input "*"
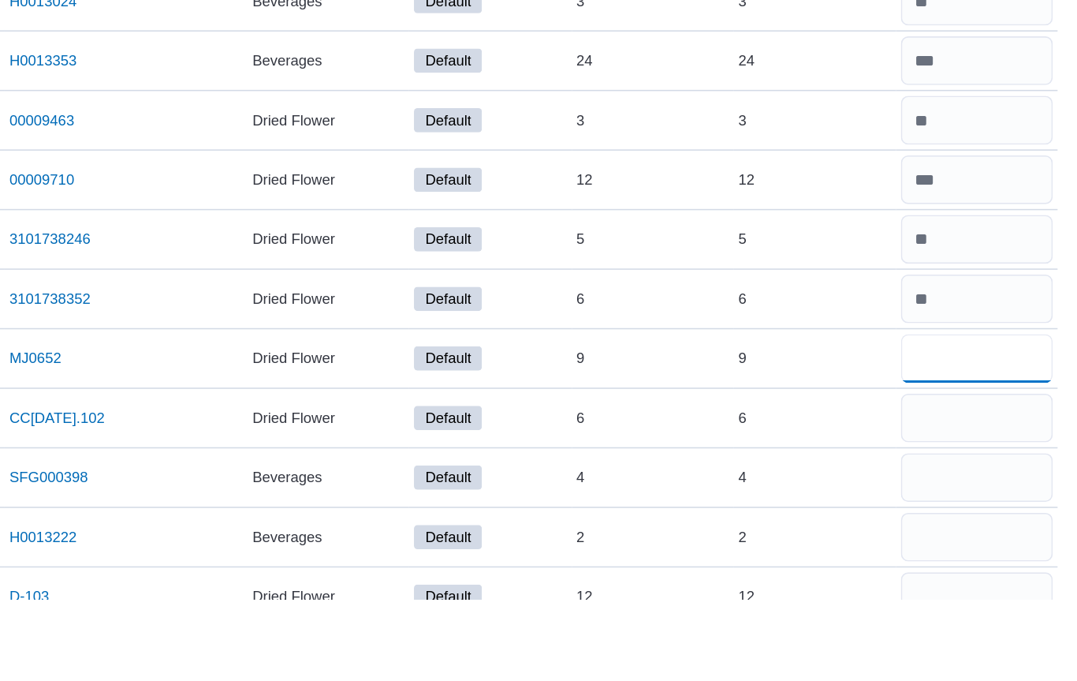
type input "*"
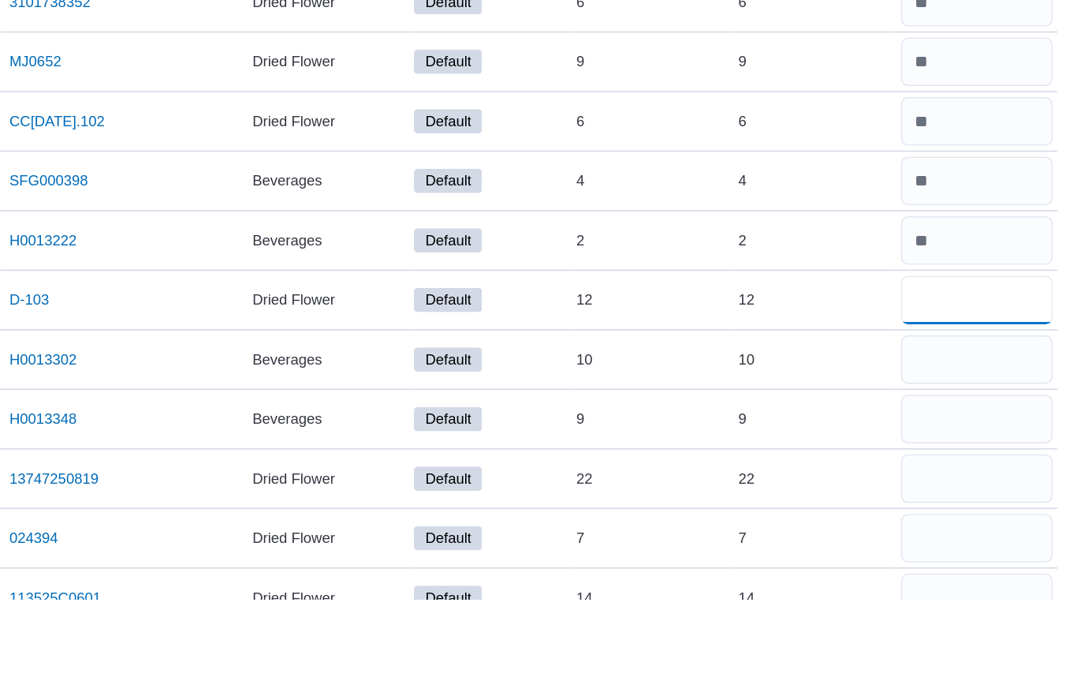
type input "**"
type input "*"
type input "**"
type input "*"
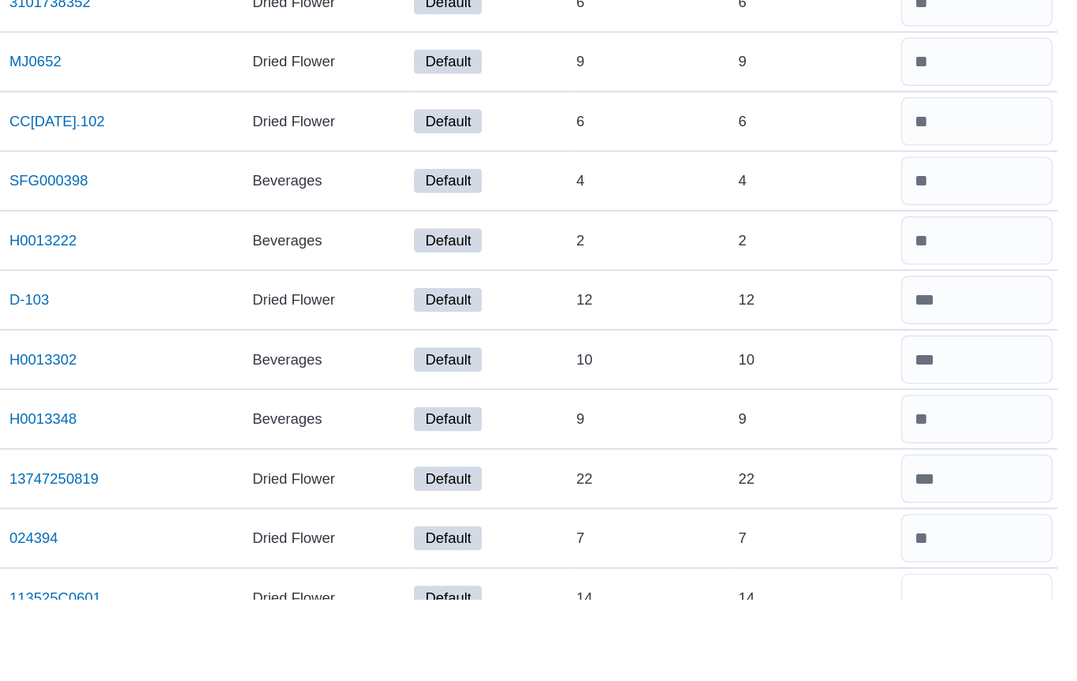
scroll to position [622, 0]
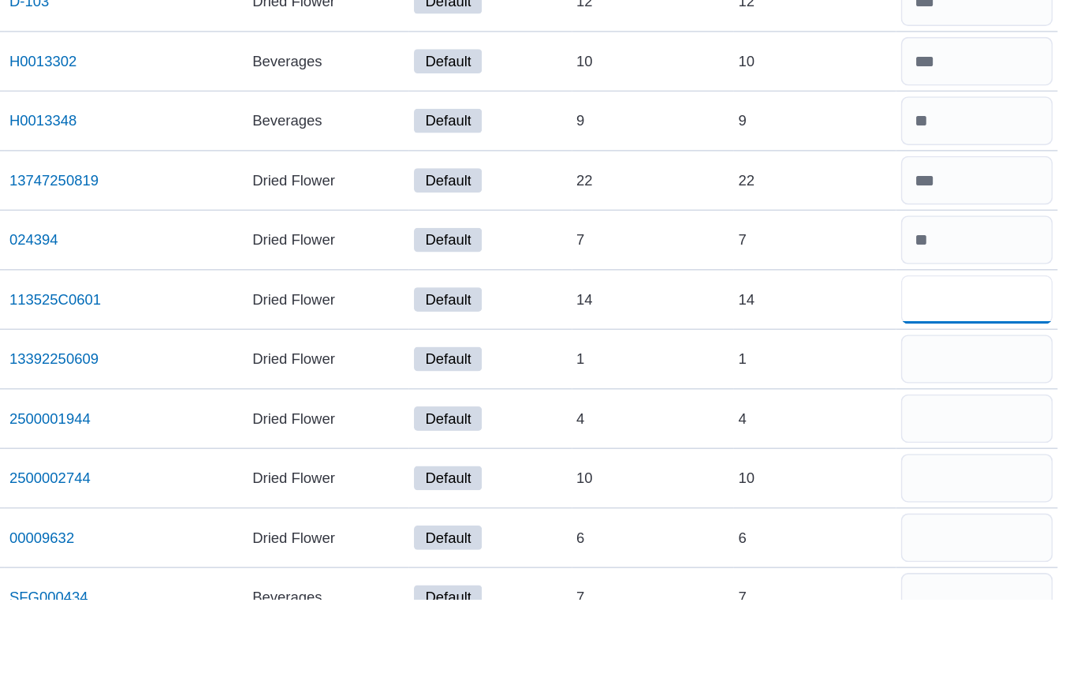
type input "**"
type input "*"
type input "**"
type input "*"
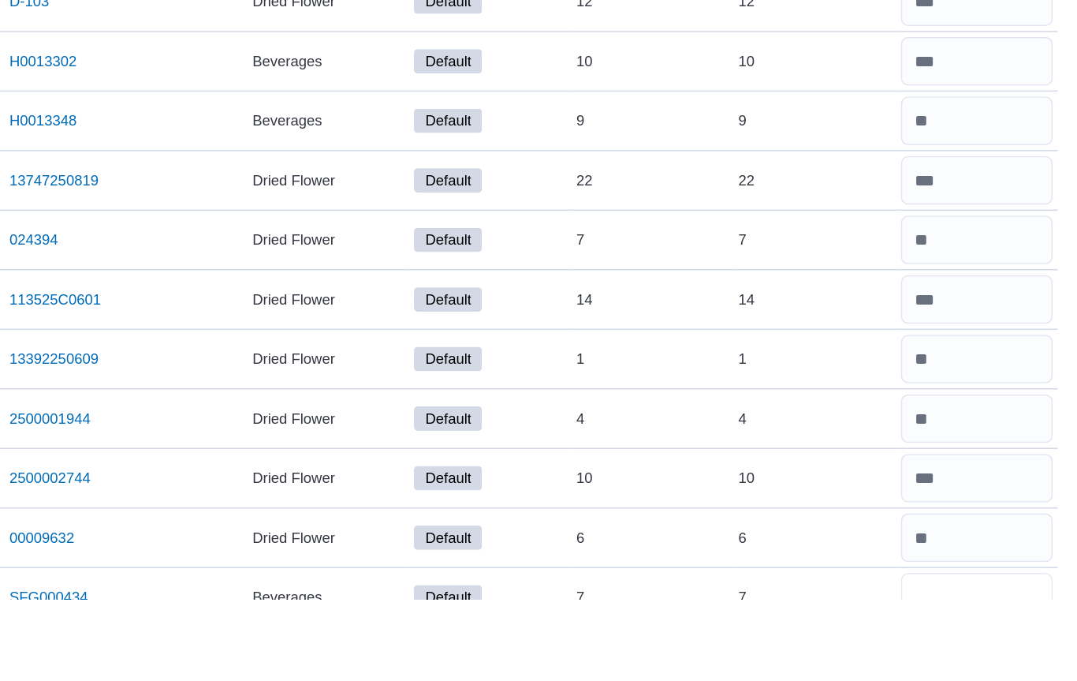
scroll to position [815, 0]
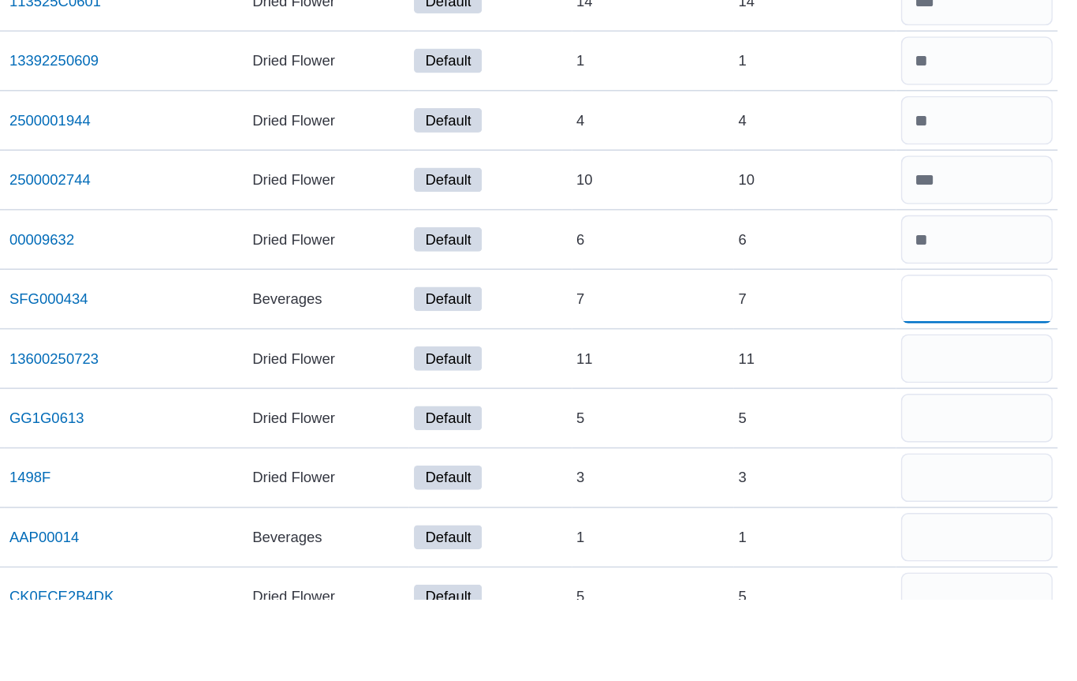
type input "*"
type input "**"
type input "*"
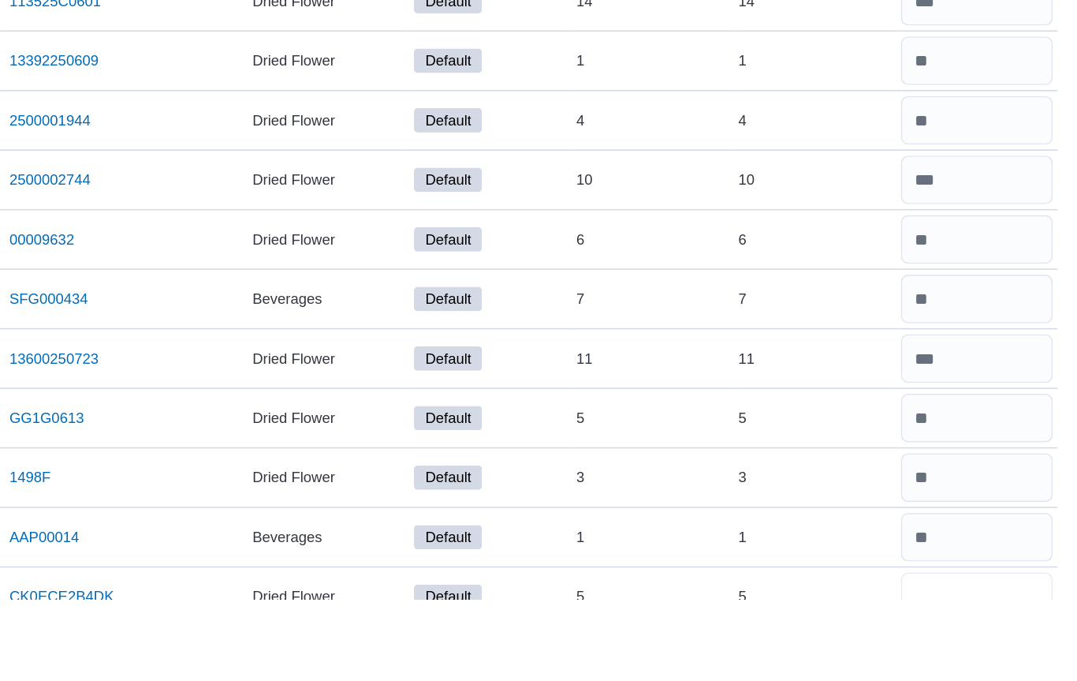
scroll to position [1008, 0]
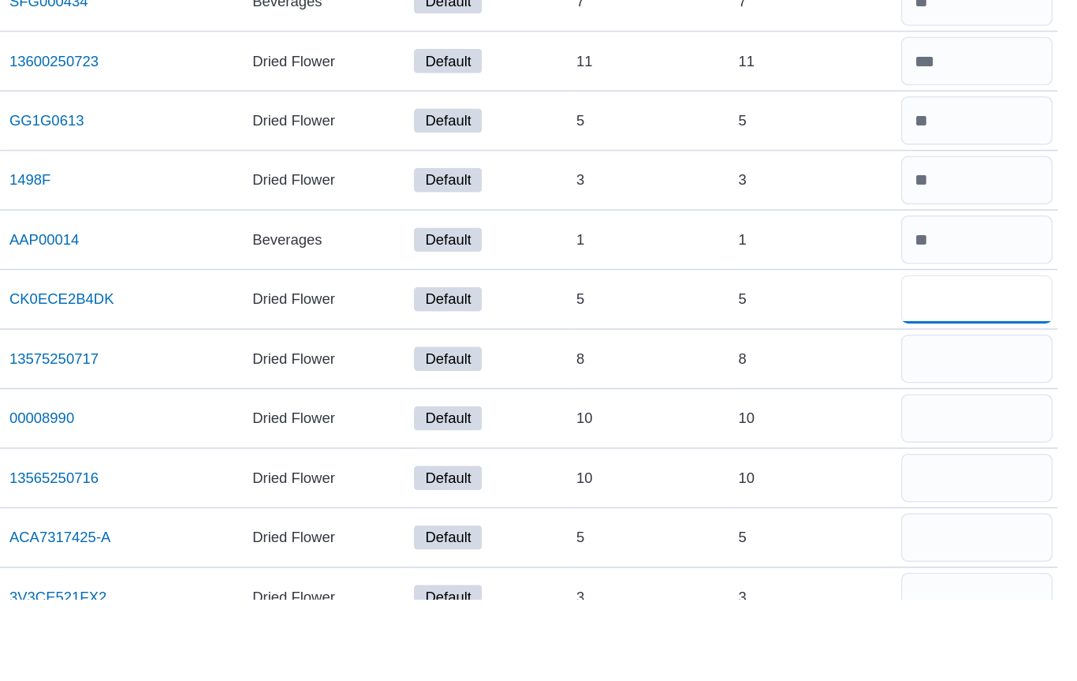
type input "*"
type input "**"
type input "*"
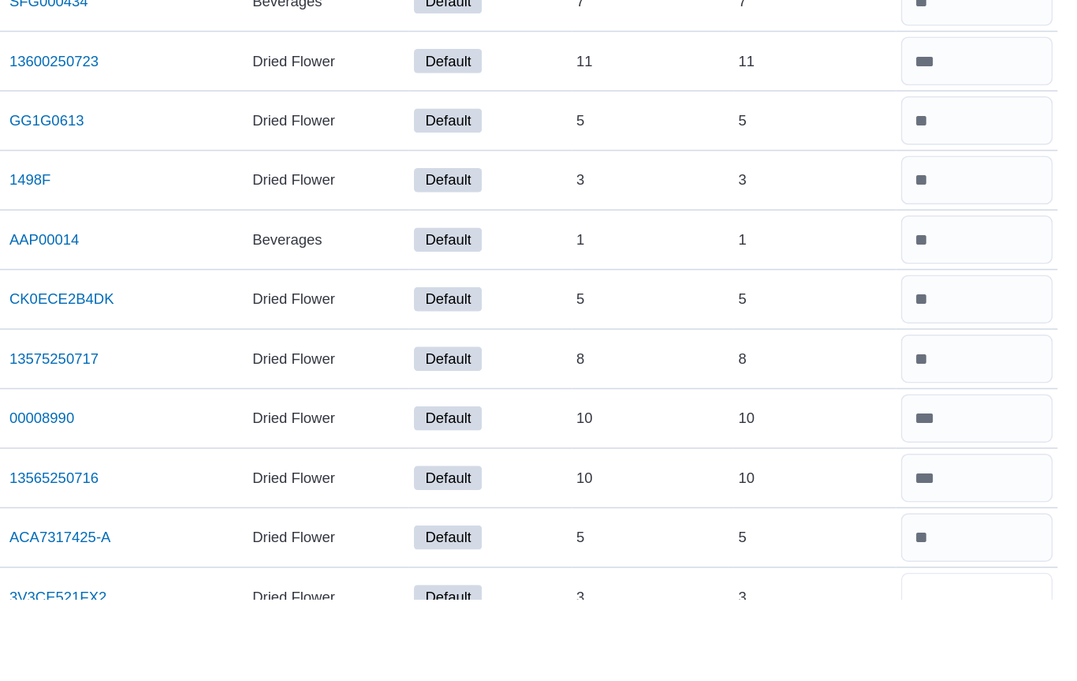
scroll to position [1201, 0]
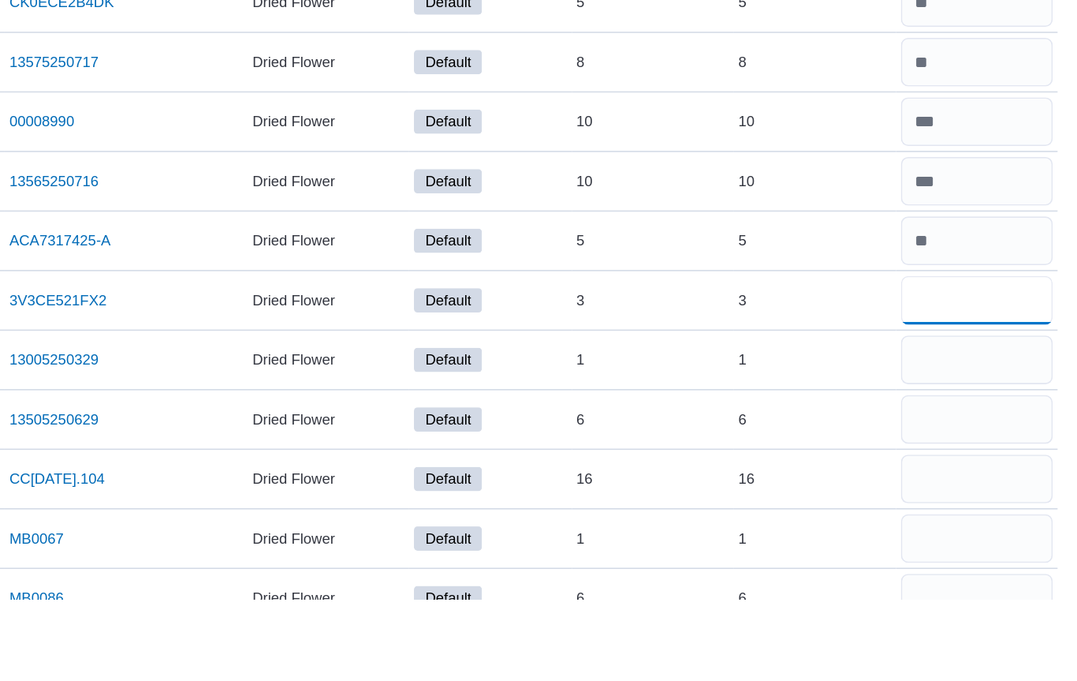
type input "*"
type input "**"
type input "*"
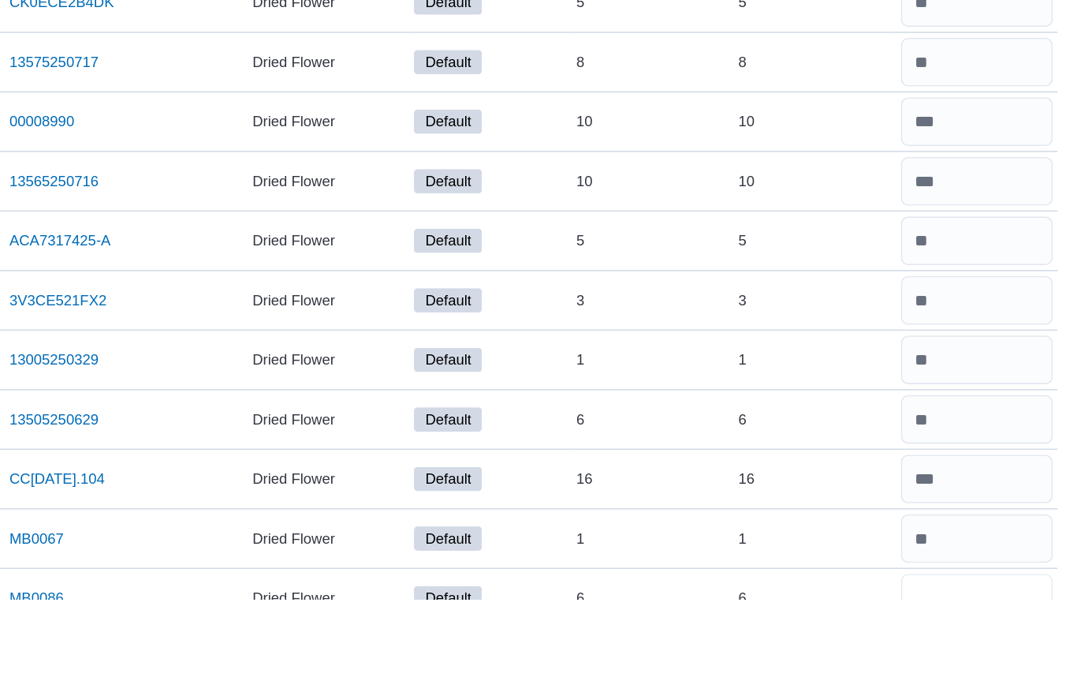
scroll to position [1395, 0]
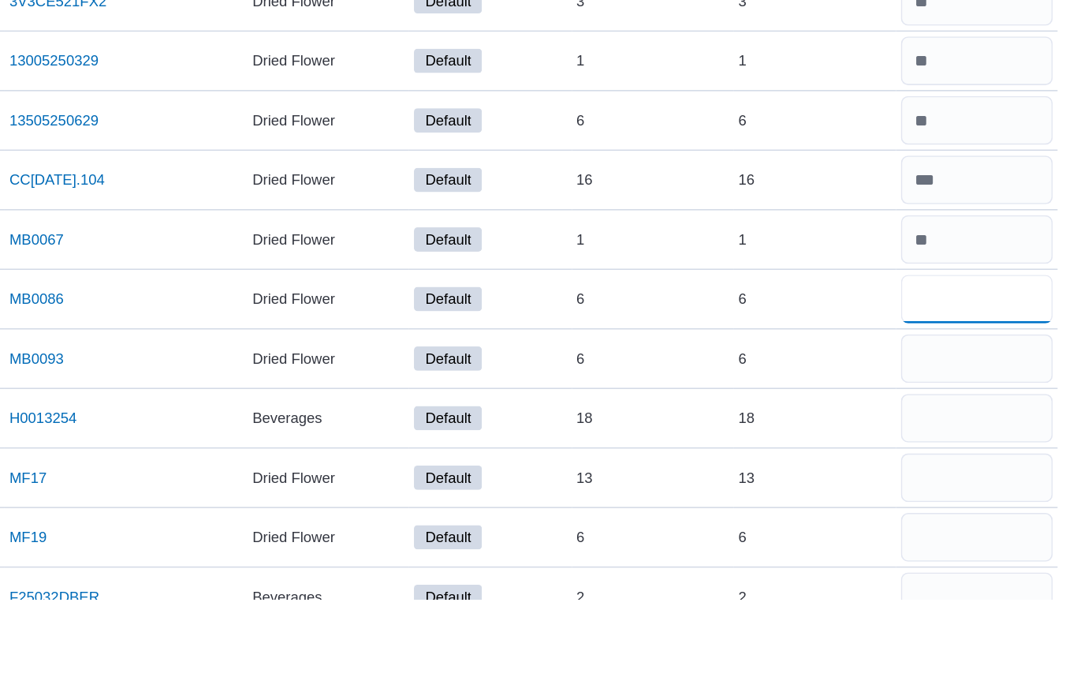
type input "*"
type input "**"
type input "*"
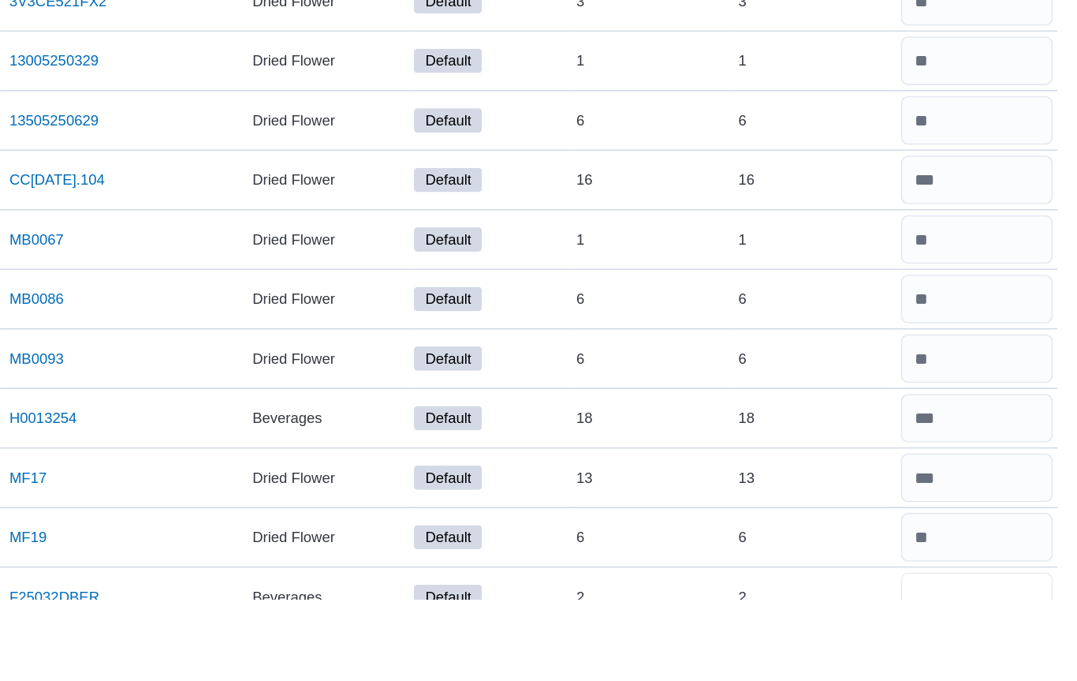
scroll to position [1588, 0]
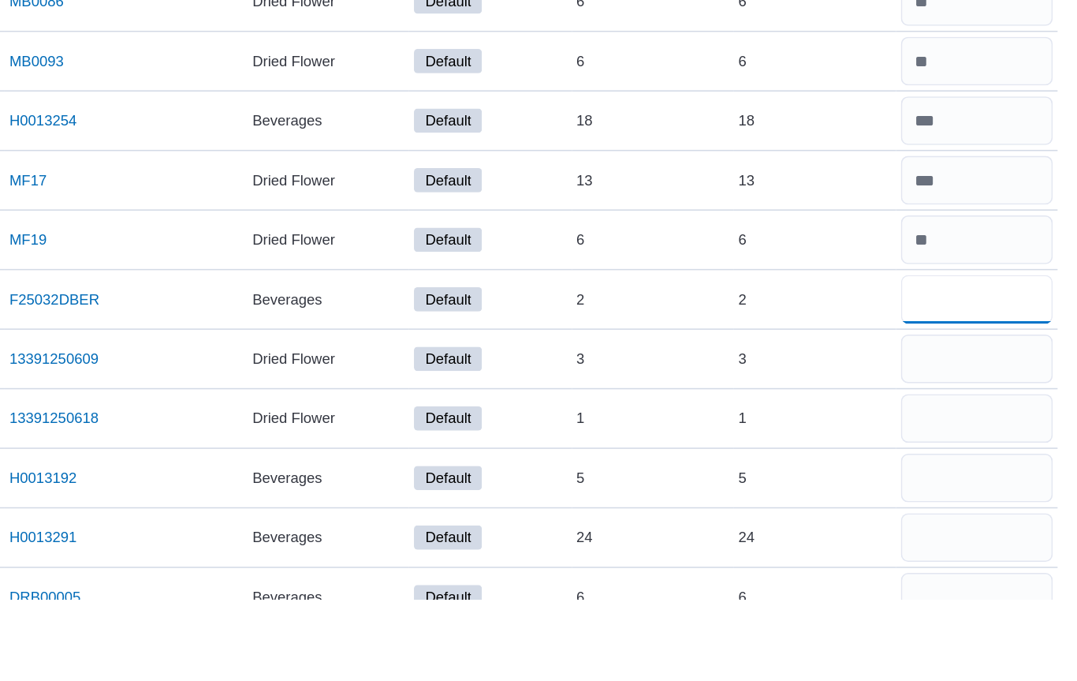
type input "*"
type input "**"
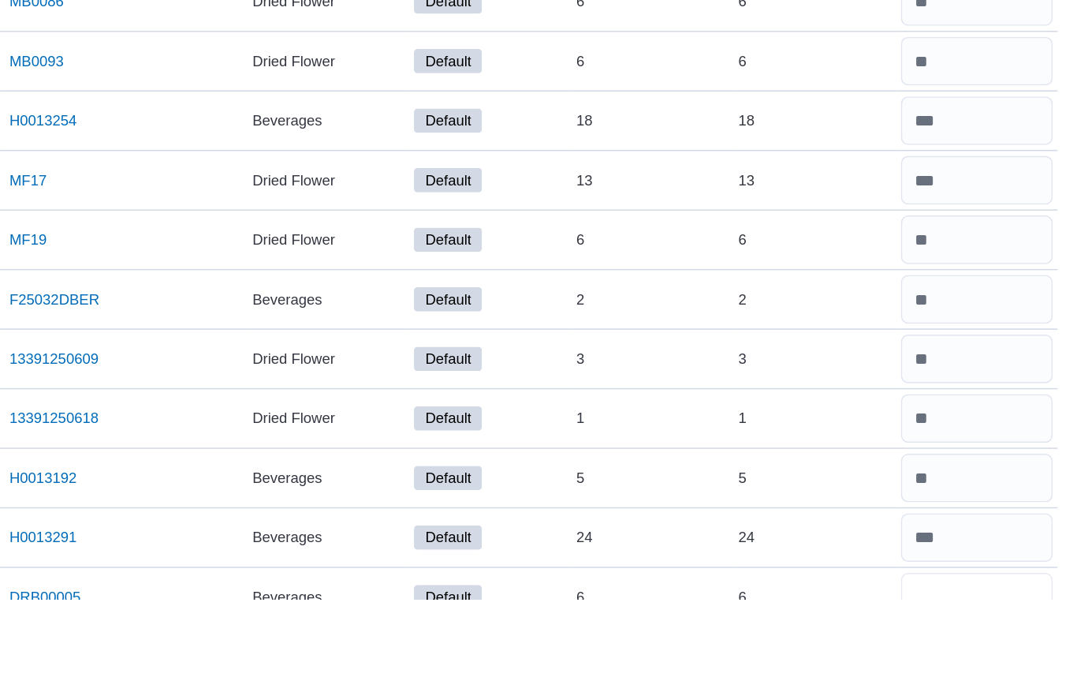
scroll to position [1780, 0]
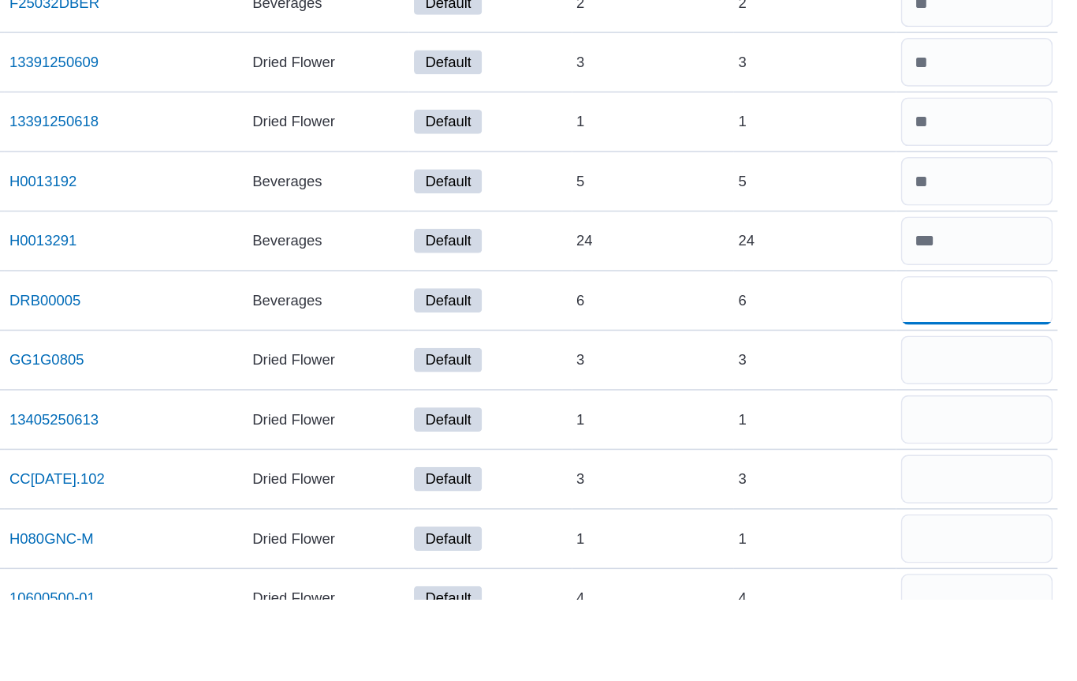
type input "*"
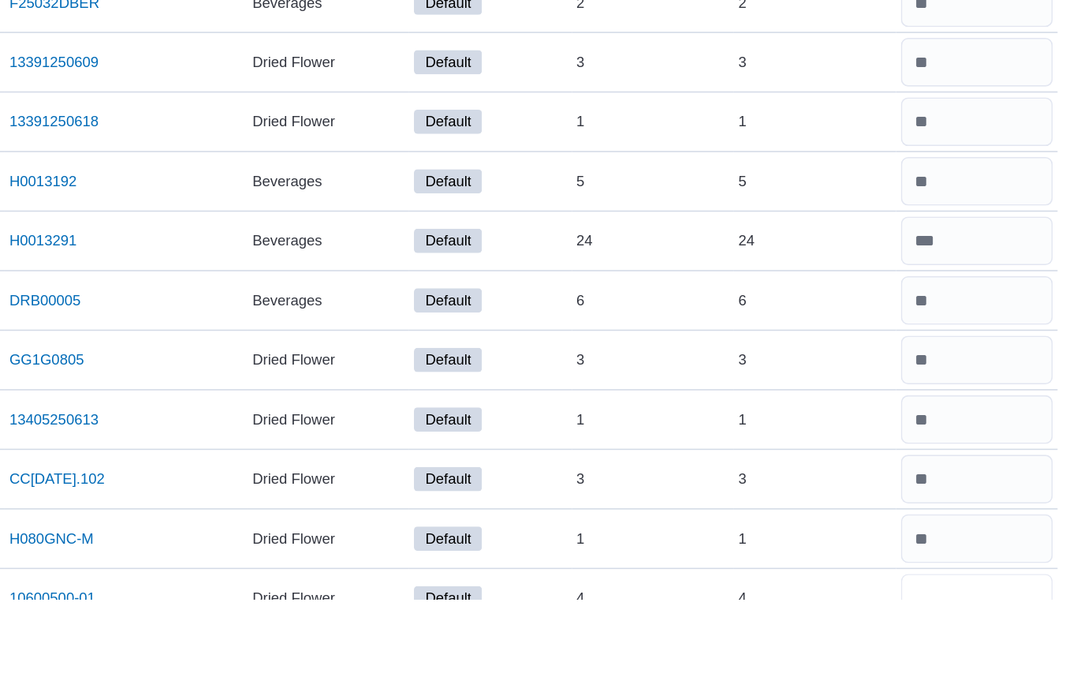
scroll to position [1974, 0]
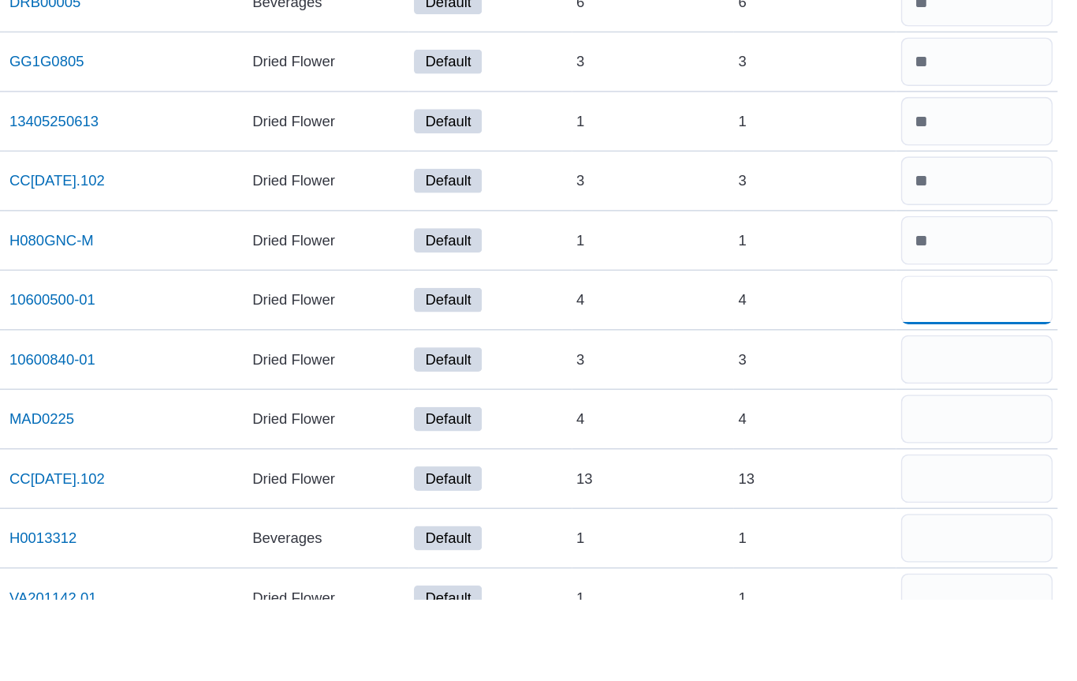
type input "*"
type input "**"
type input "*"
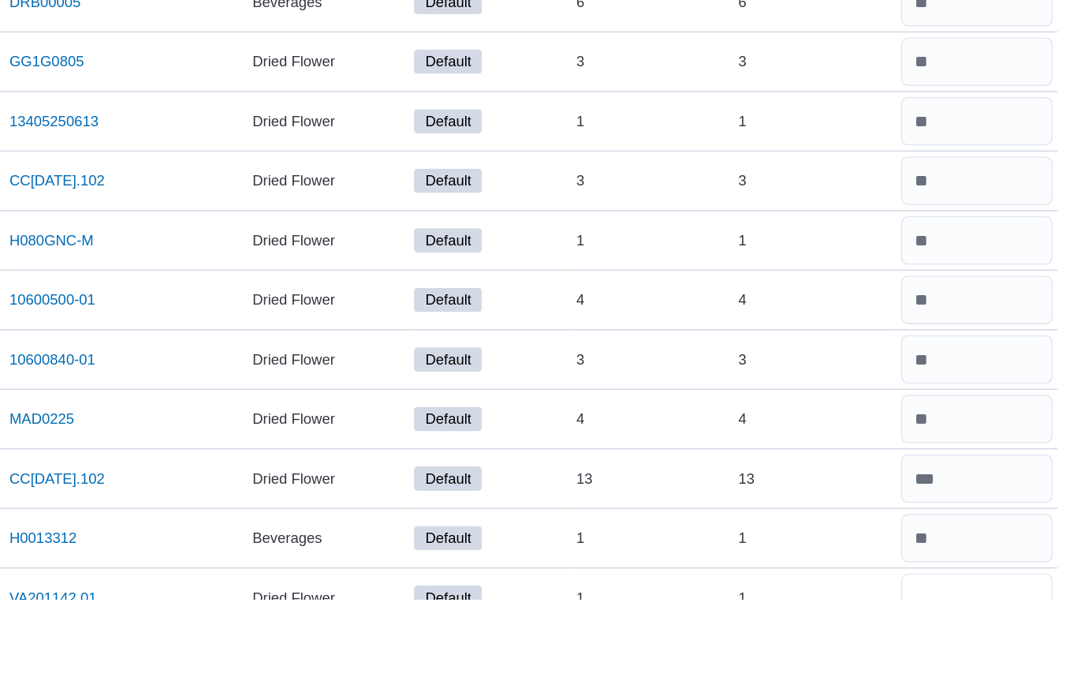
scroll to position [2168, 0]
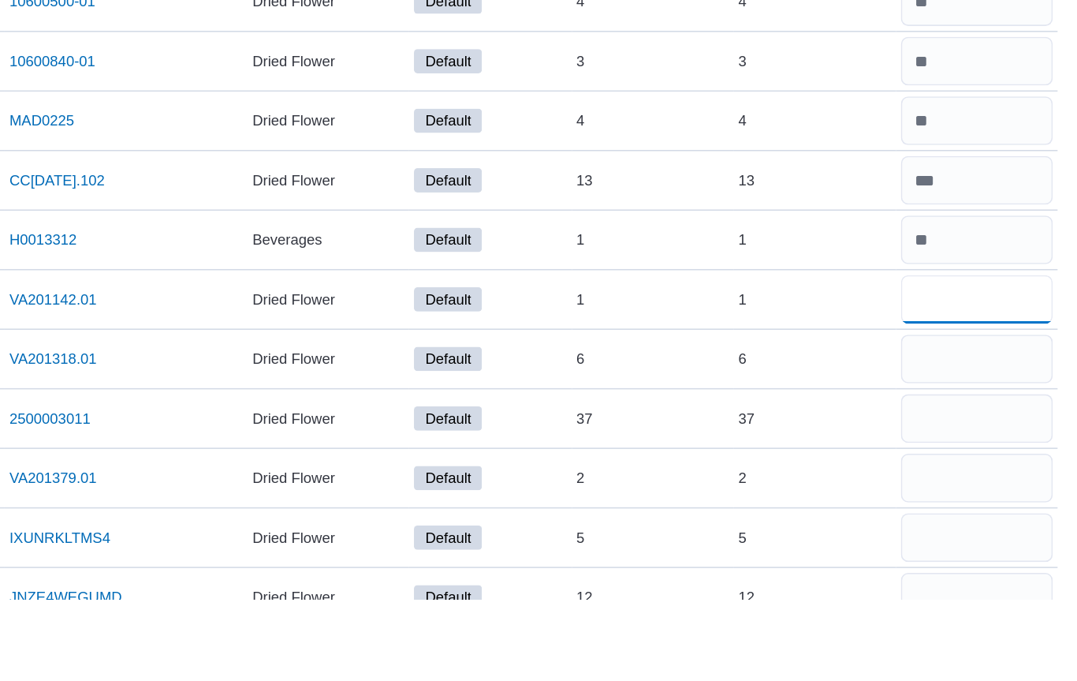
type input "*"
type input "**"
type input "*"
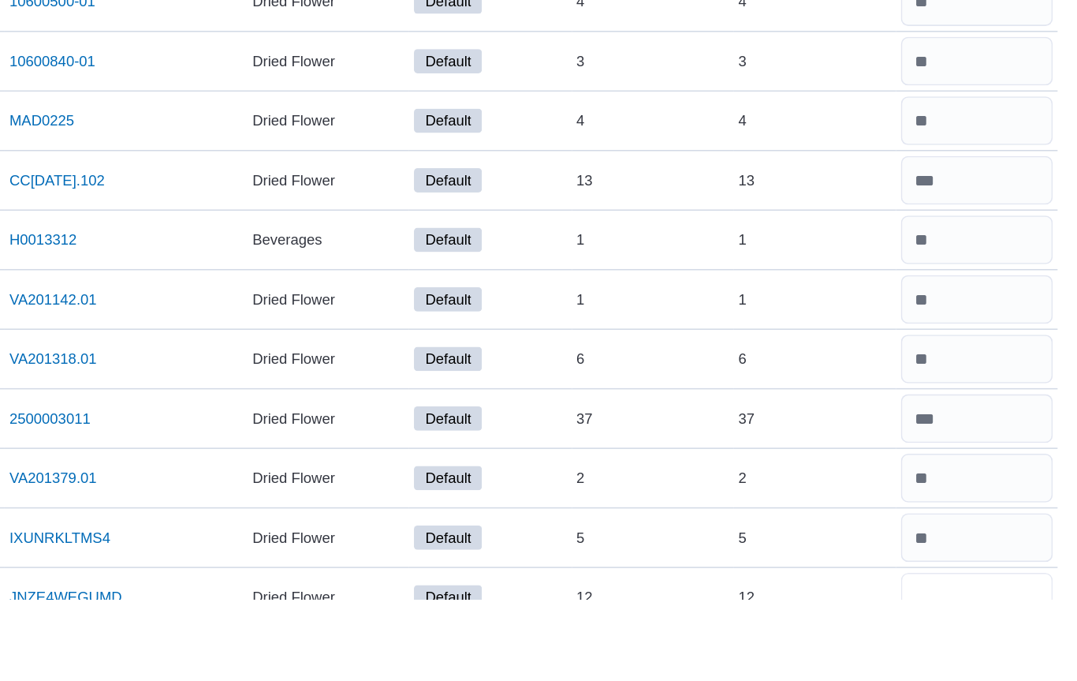
scroll to position [2361, 0]
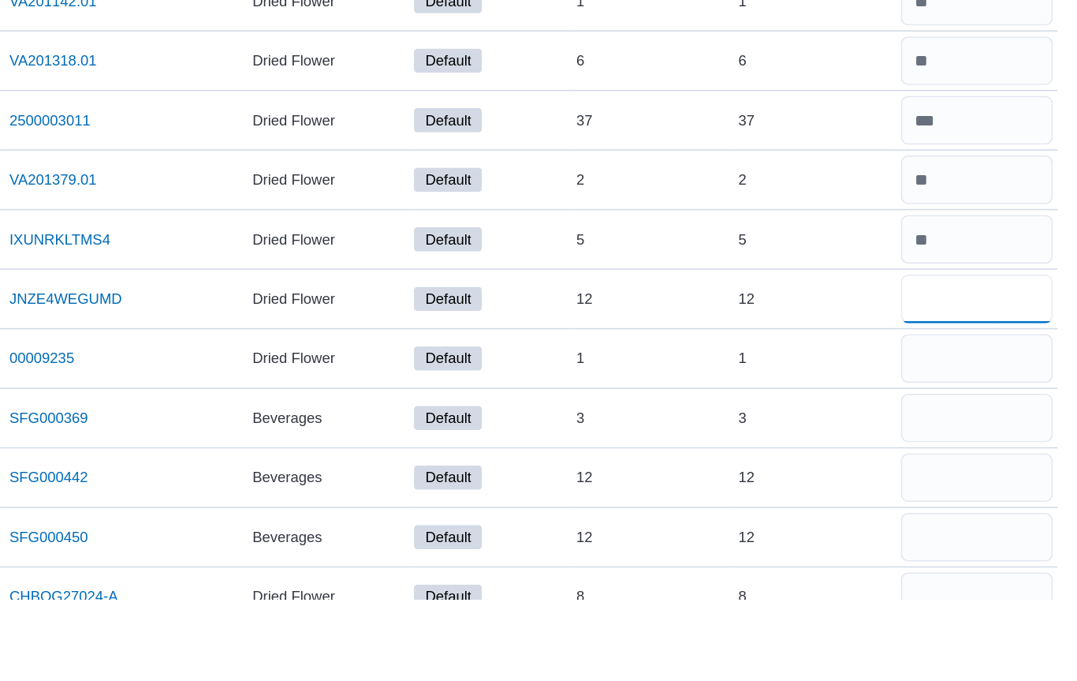
type input "**"
type input "*"
type input "**"
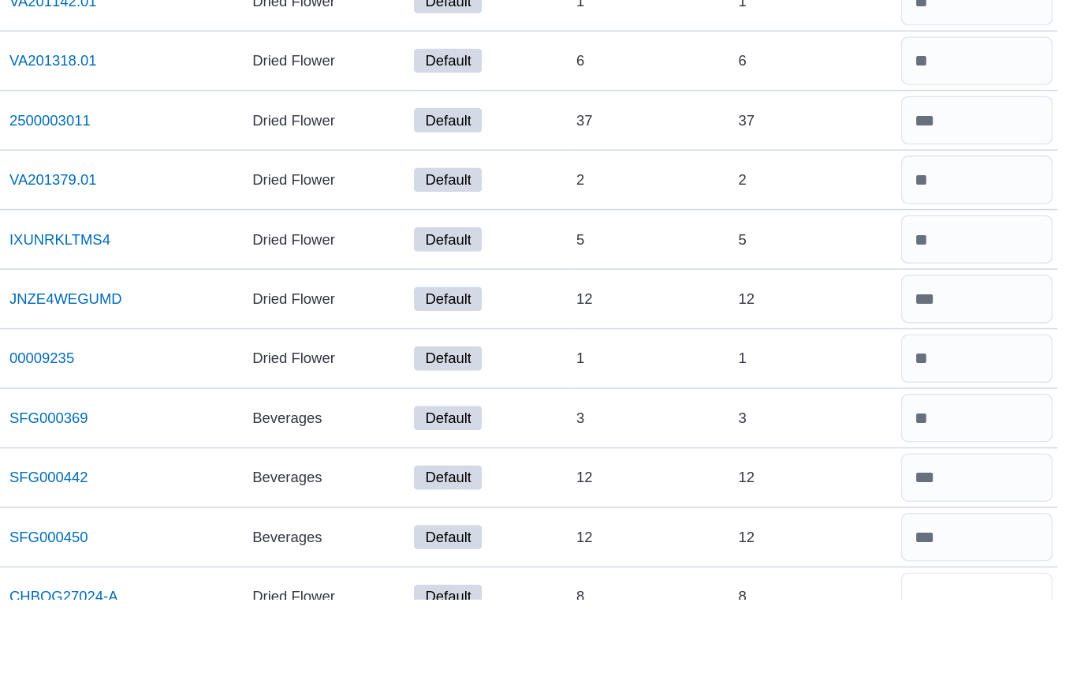
scroll to position [2553, 0]
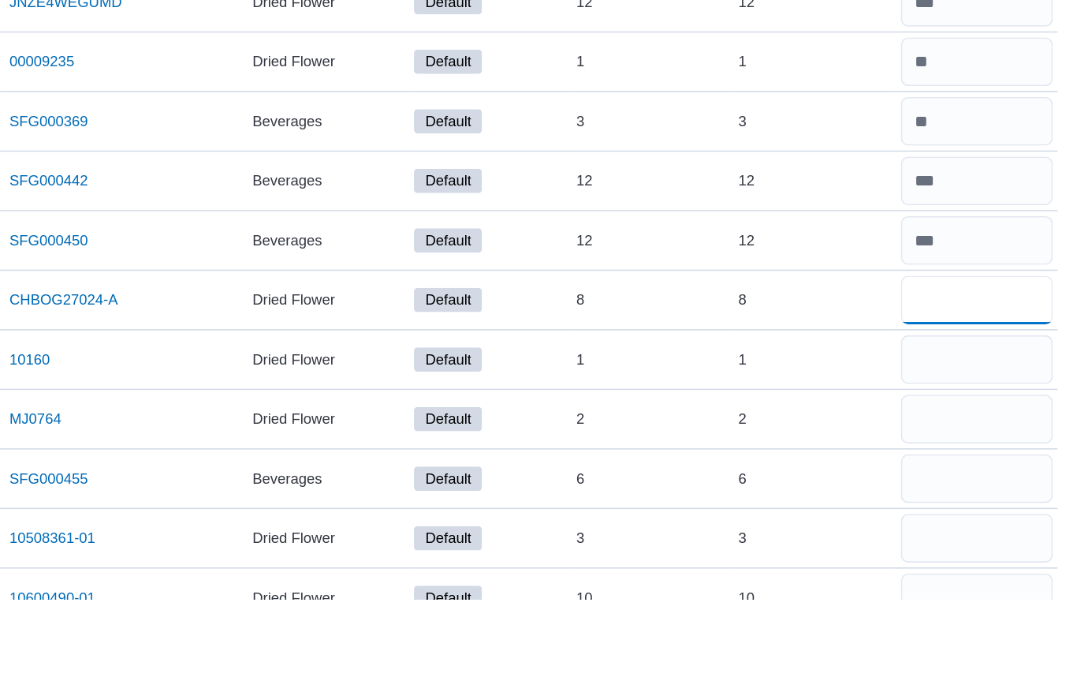
type input "*"
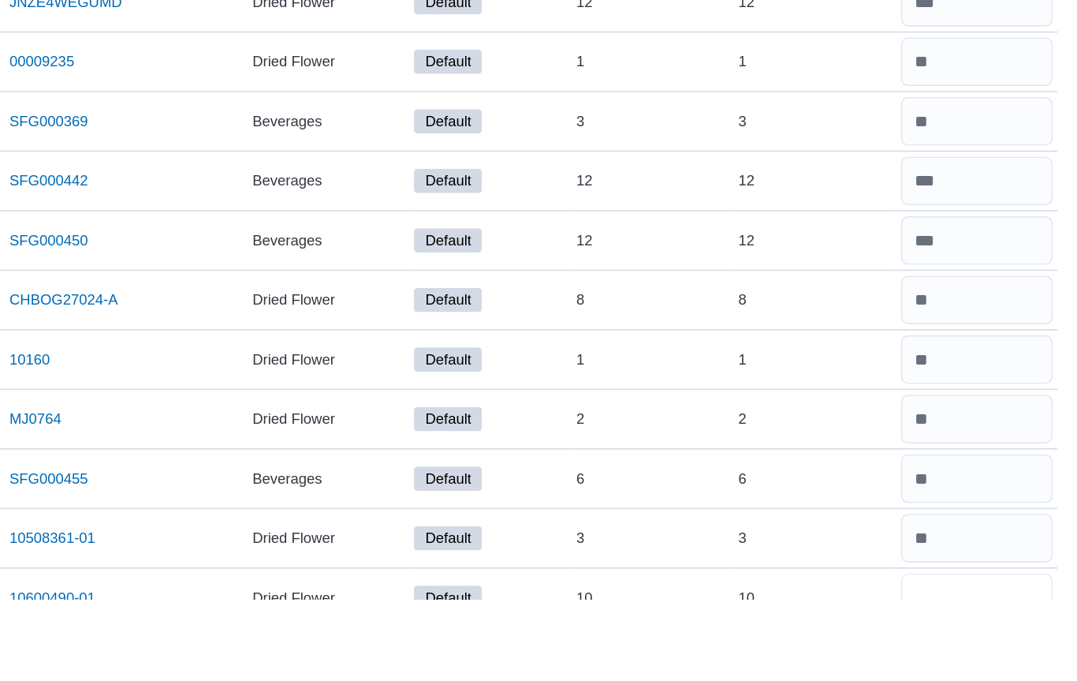
scroll to position [2747, 0]
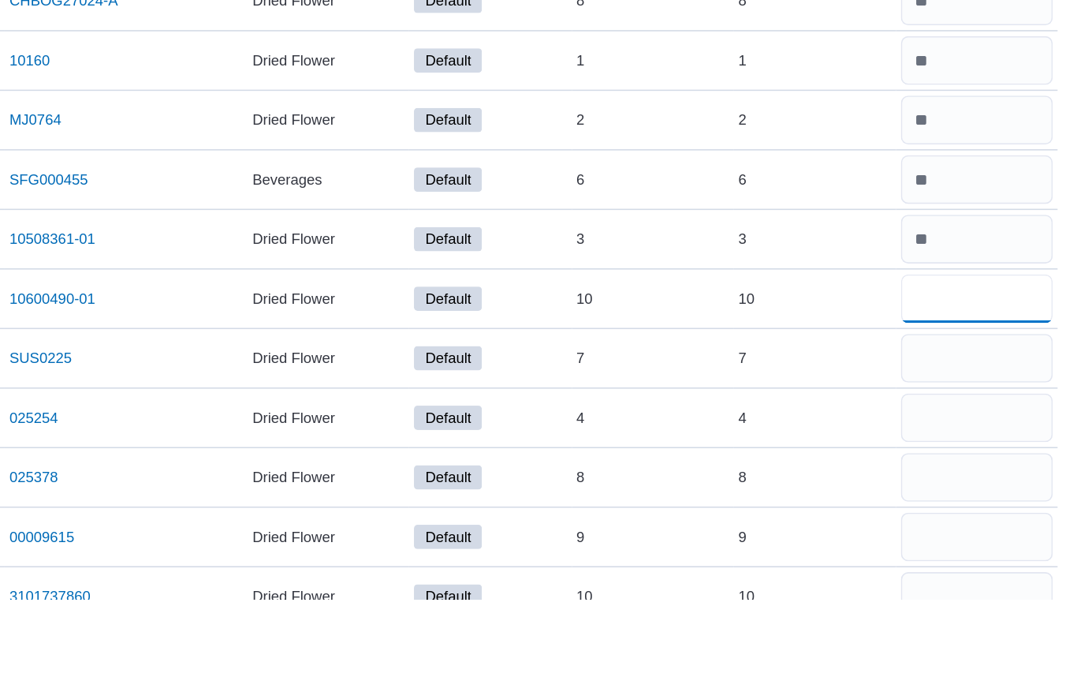
type input "**"
type input "*"
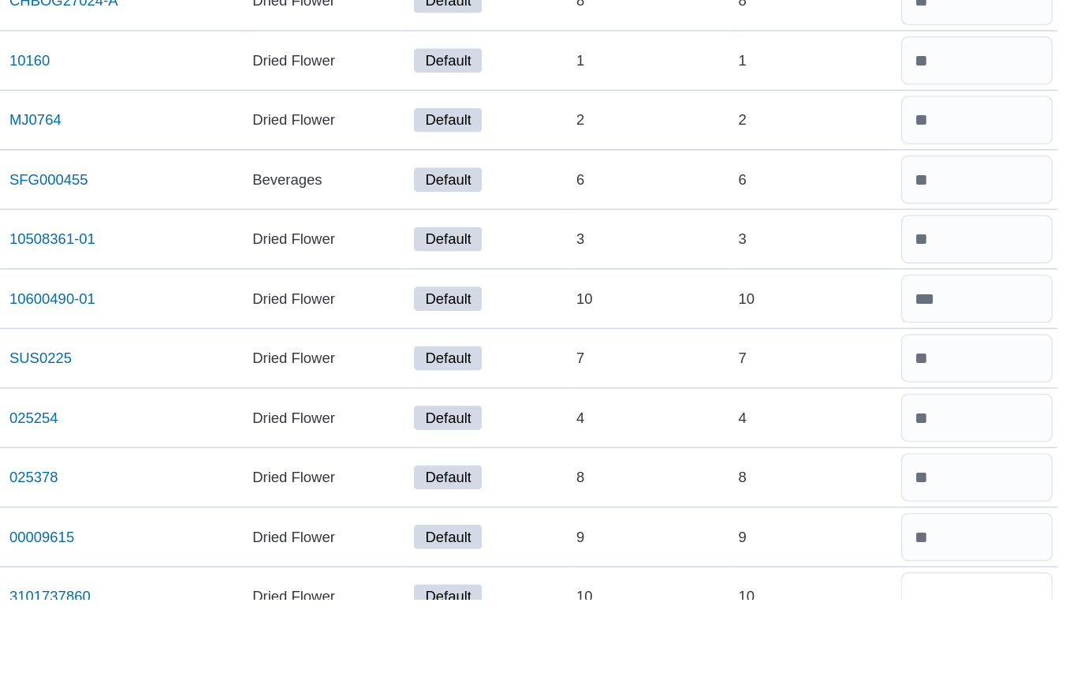
scroll to position [2941, 0]
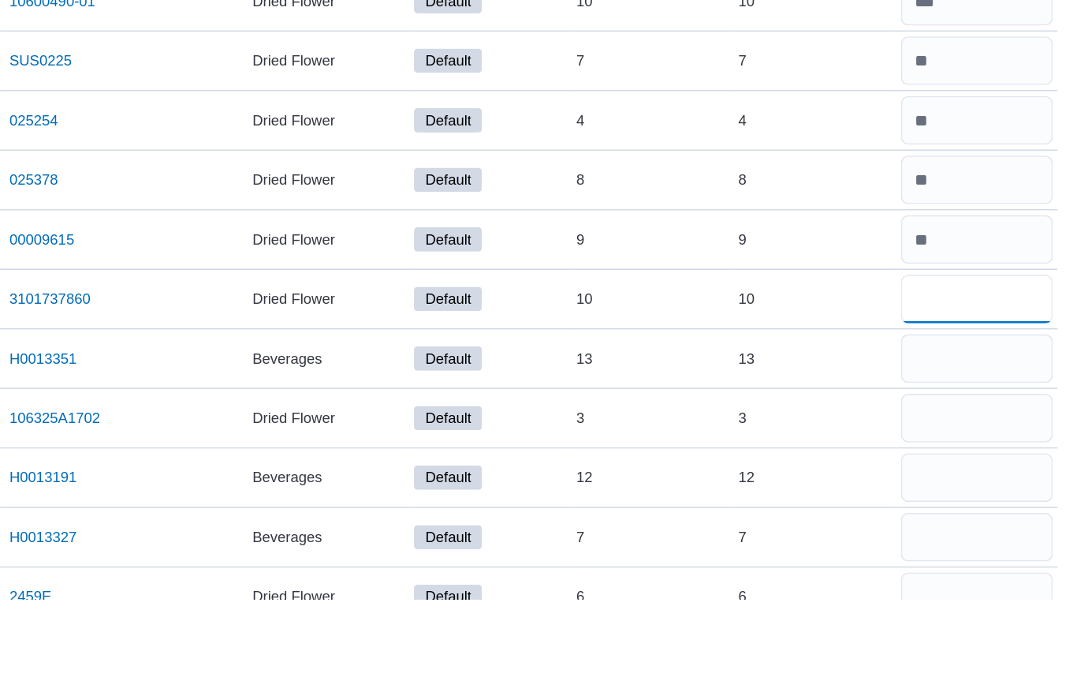
type input "**"
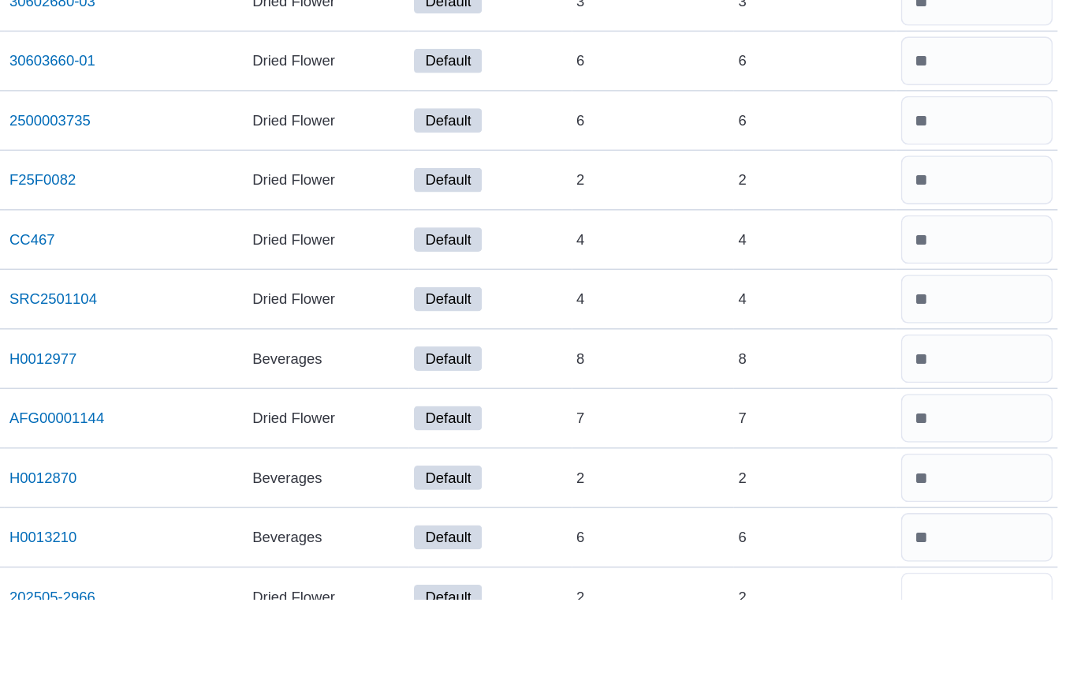
scroll to position [5839, 0]
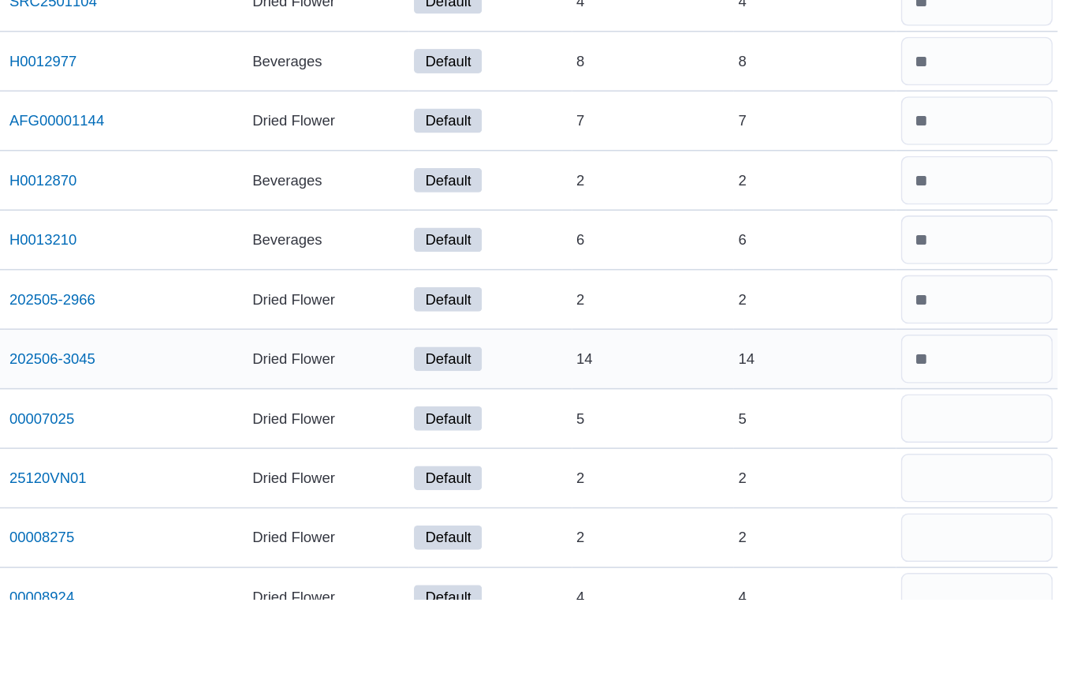
click at [963, 509] on input "number" at bounding box center [1012, 525] width 99 height 32
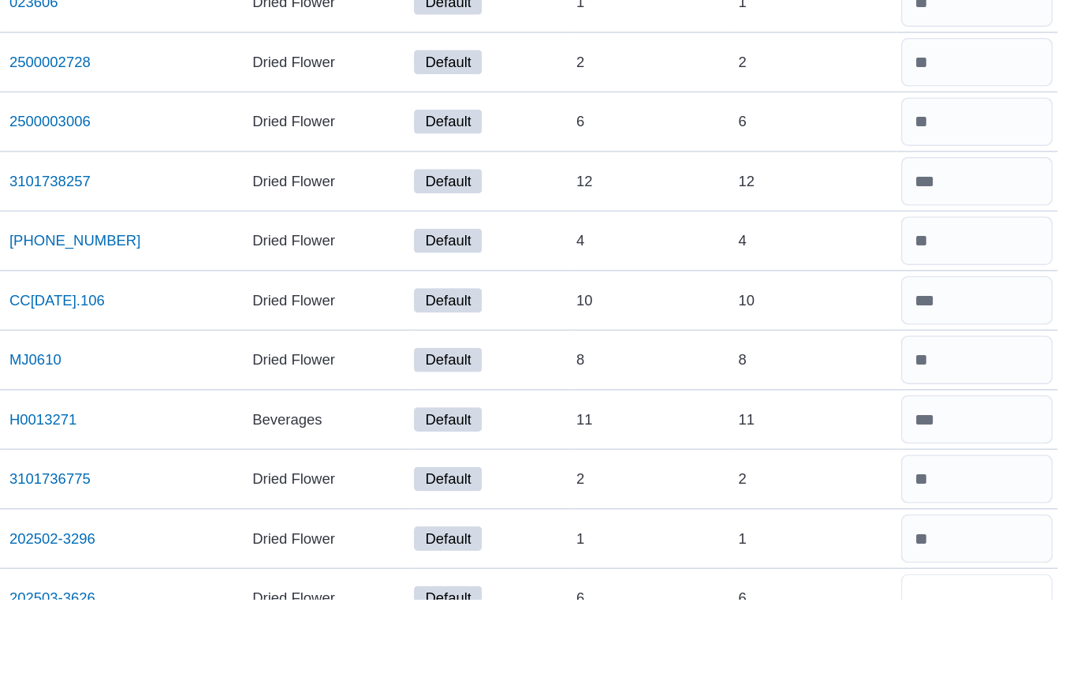
scroll to position [9318, 0]
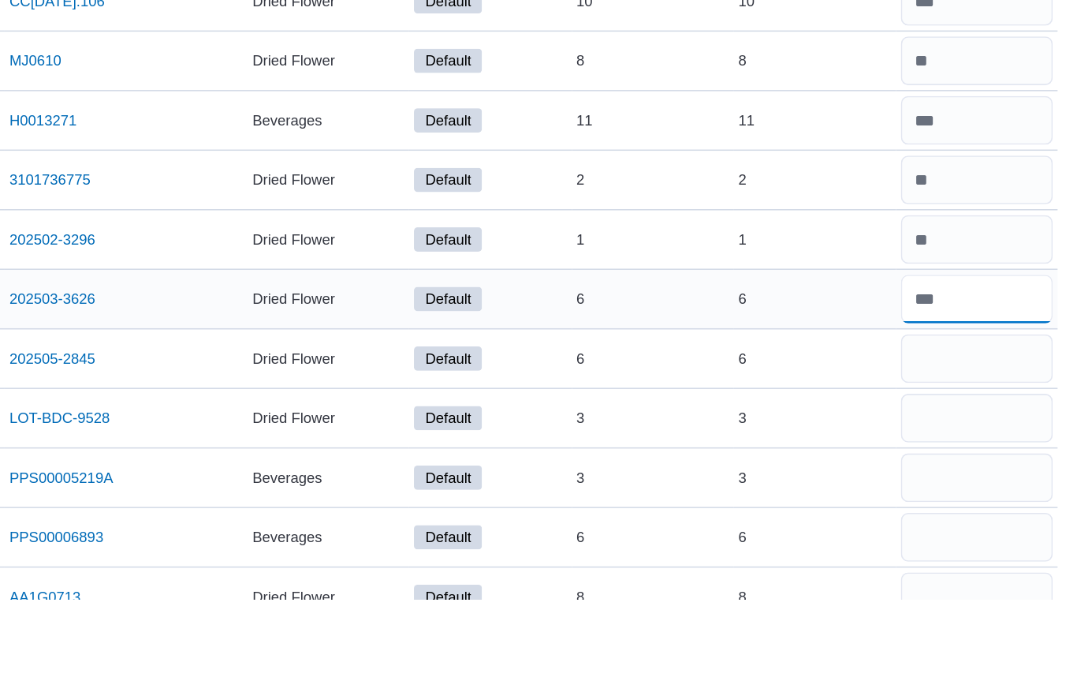
click at [963, 470] on input "number" at bounding box center [1012, 486] width 99 height 32
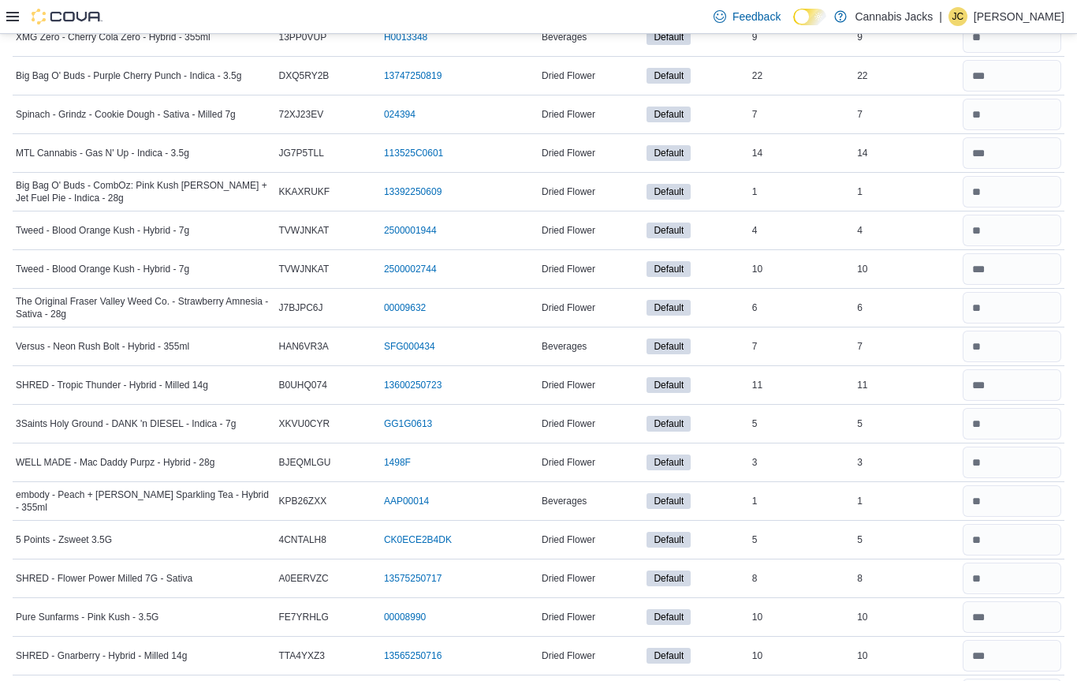
scroll to position [0, 0]
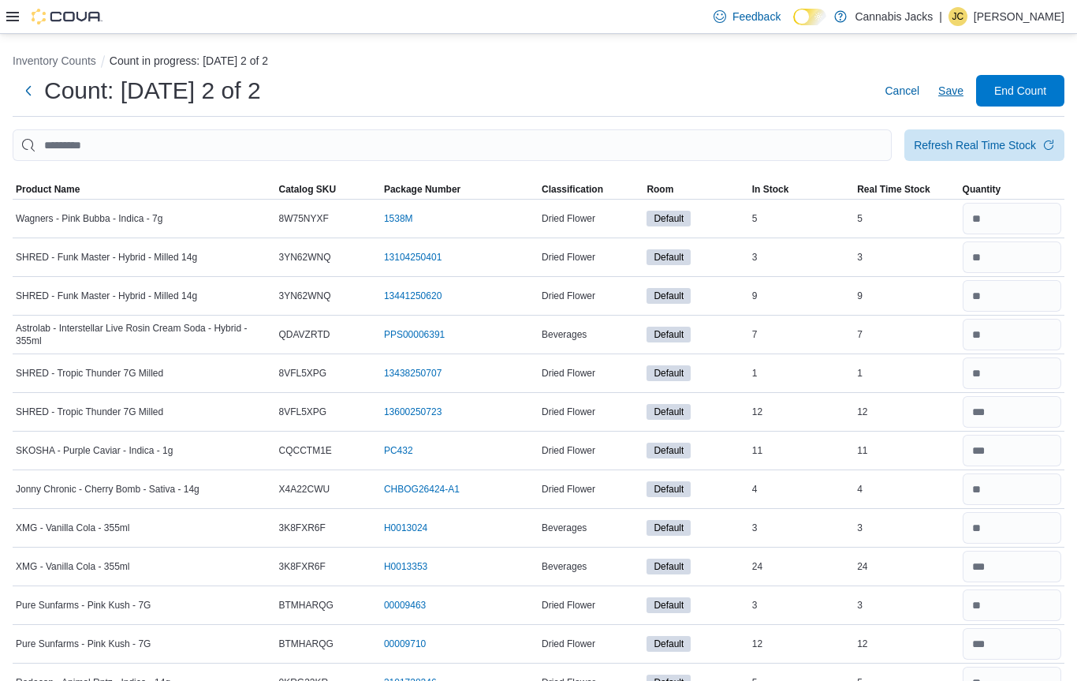
click at [951, 95] on span "Save" at bounding box center [951, 91] width 25 height 16
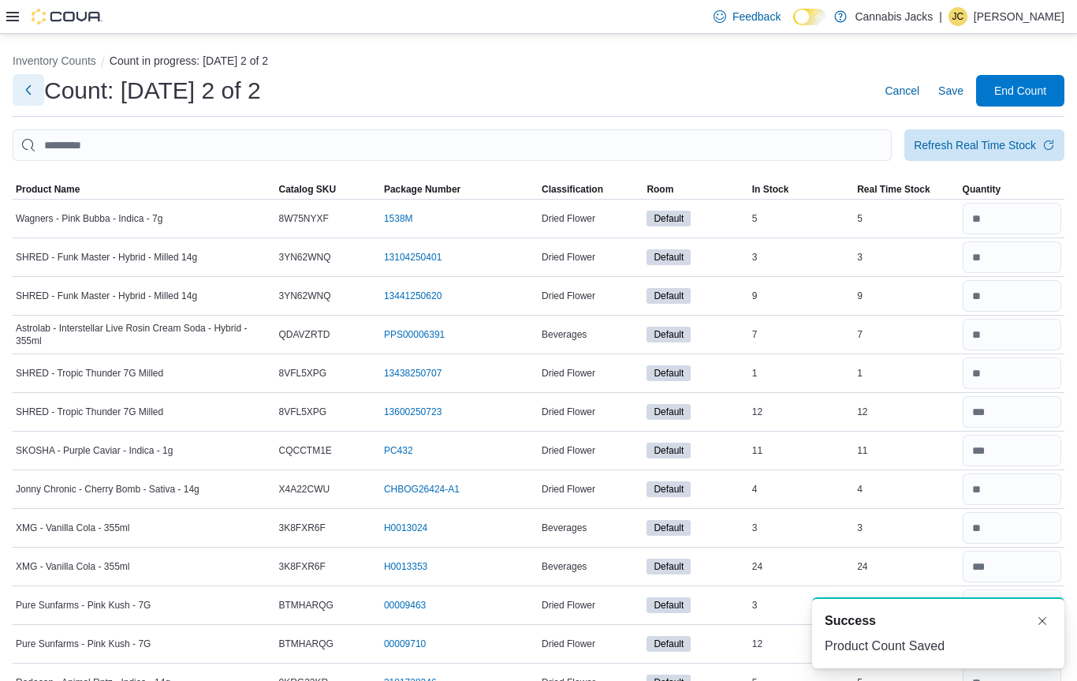
click at [38, 91] on button "Next" at bounding box center [29, 90] width 32 height 32
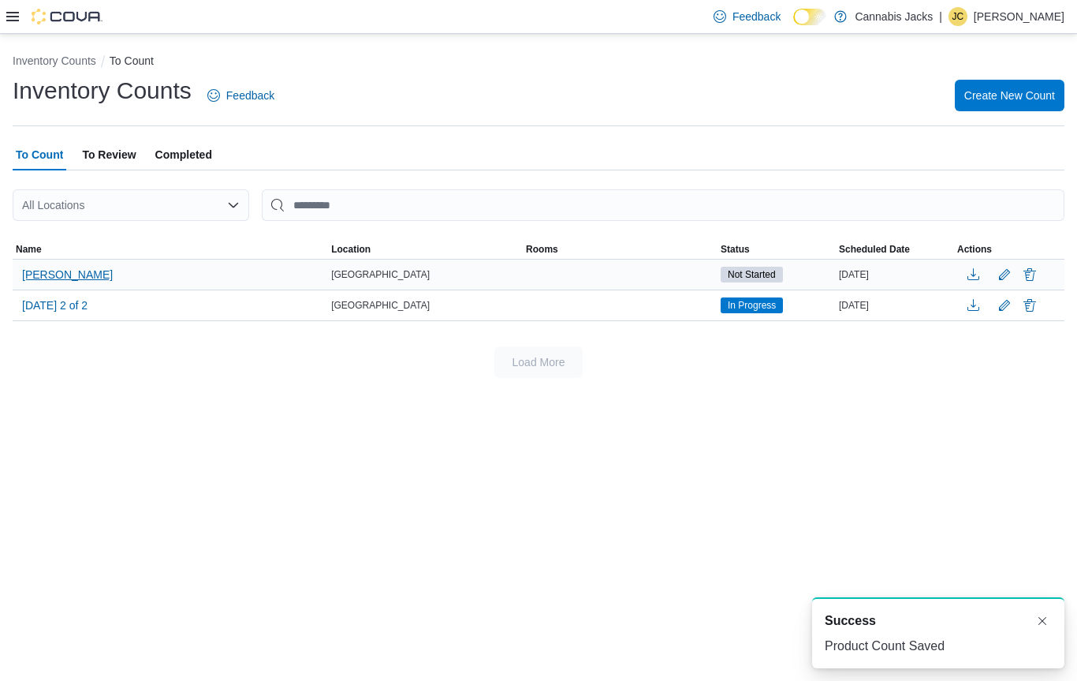
click at [35, 279] on span "[PERSON_NAME]" at bounding box center [67, 275] width 91 height 16
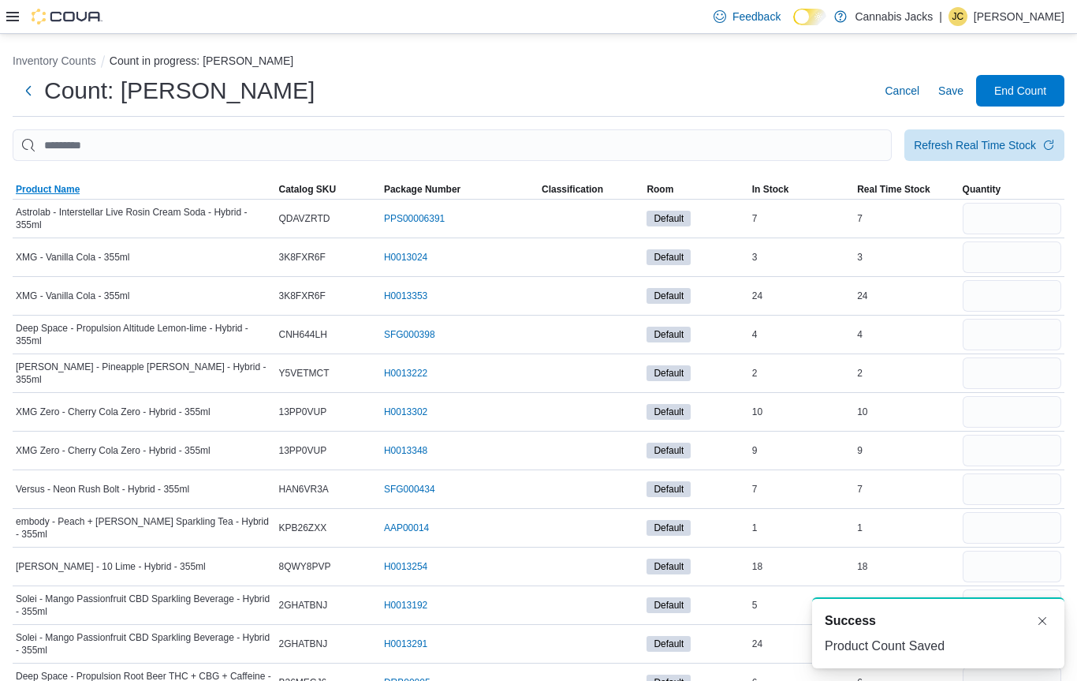
click at [17, 186] on span "Product Name" at bounding box center [48, 189] width 64 height 13
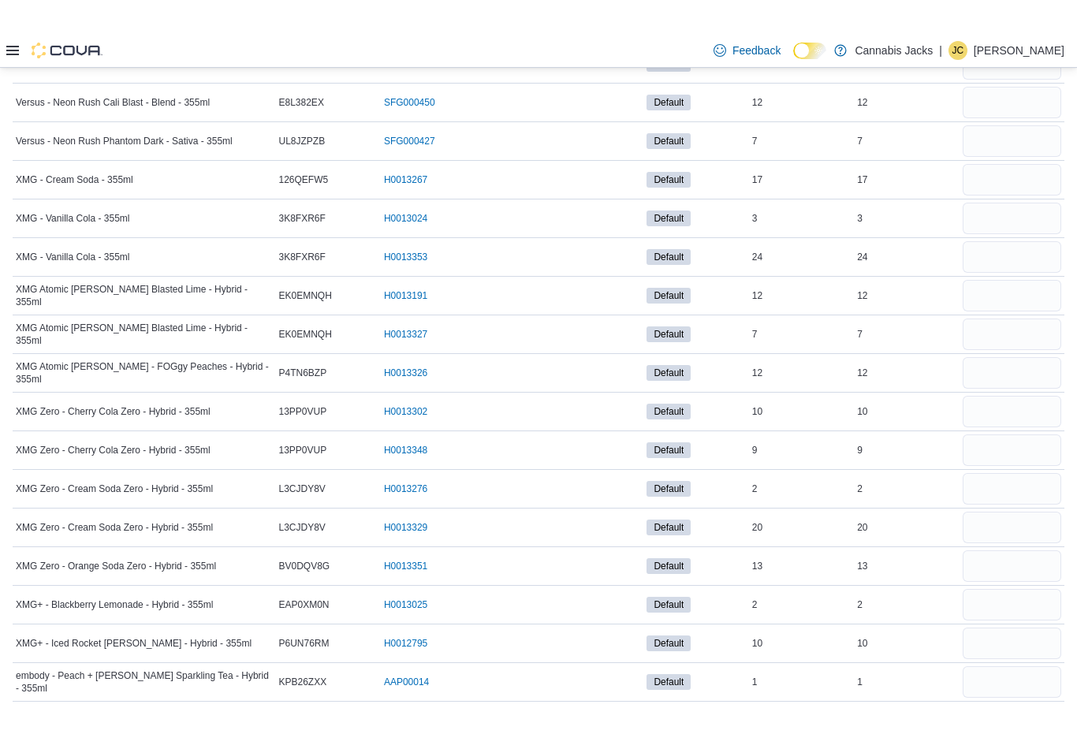
scroll to position [2788, 0]
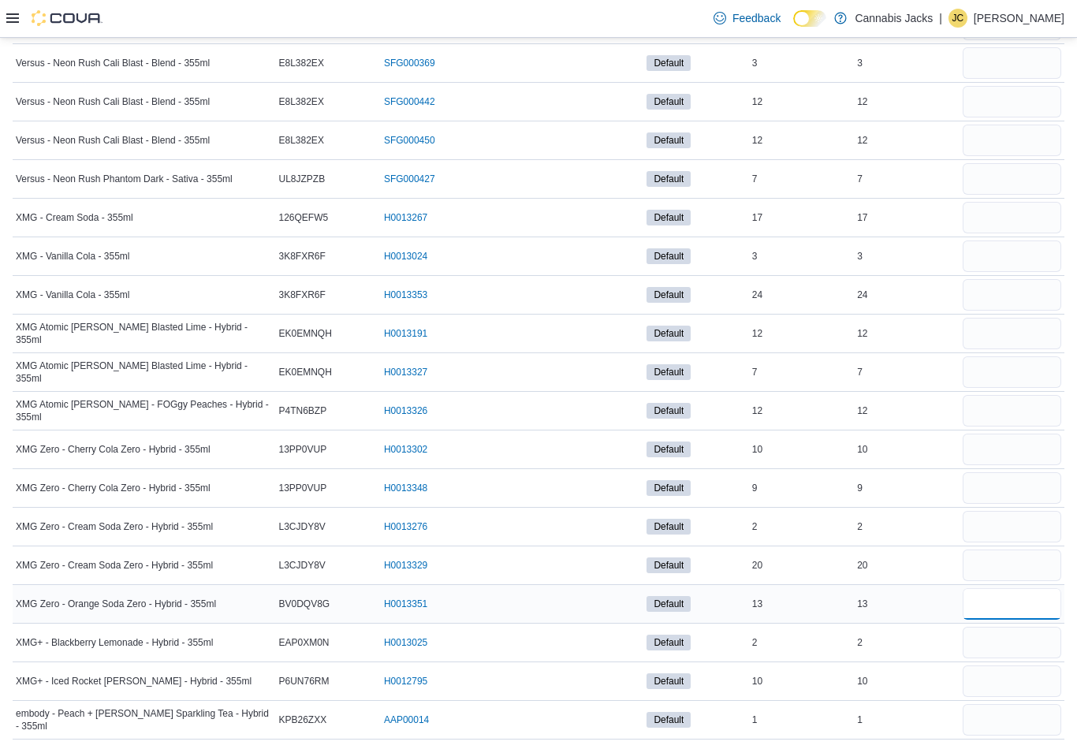
click at [998, 603] on input "number" at bounding box center [1012, 604] width 99 height 32
click at [999, 571] on input "number" at bounding box center [1012, 567] width 99 height 32
click at [1012, 443] on input "number" at bounding box center [1012, 451] width 99 height 32
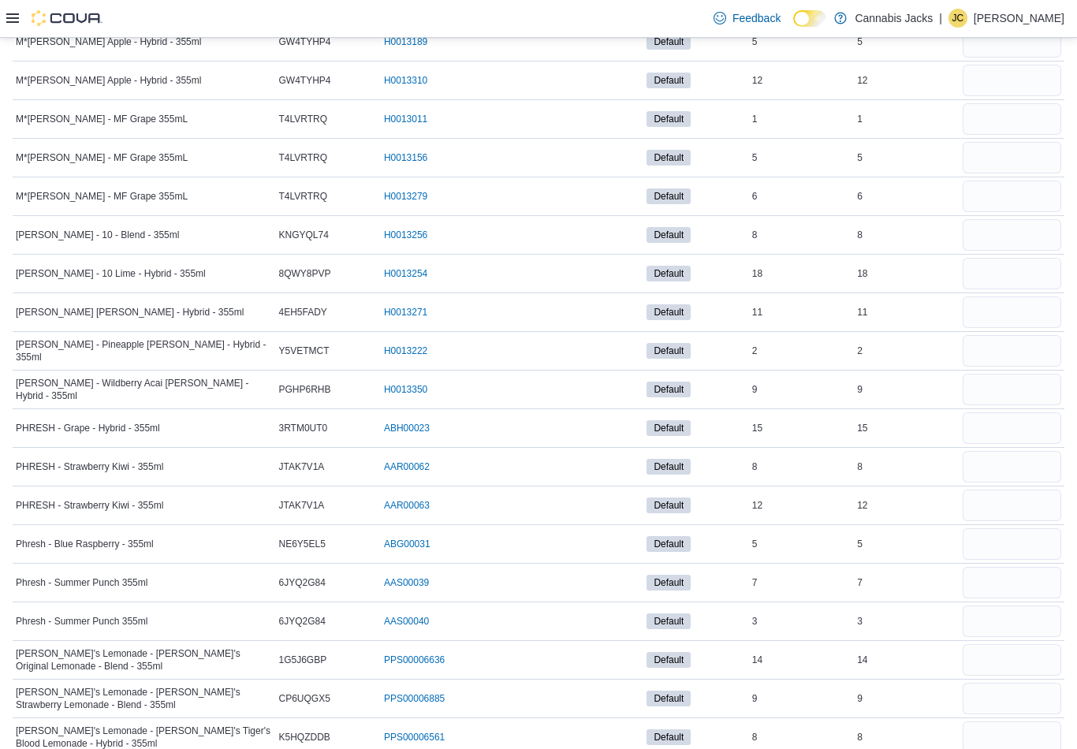
scroll to position [1515, 0]
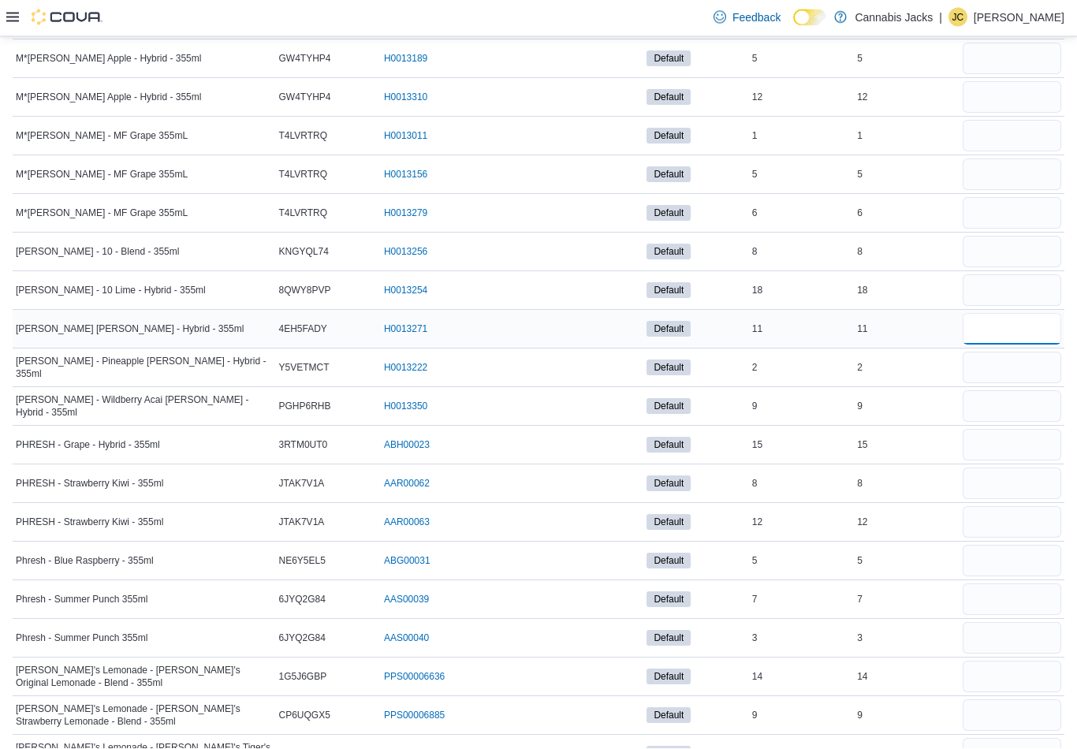
click at [980, 321] on input "number" at bounding box center [1012, 331] width 99 height 32
click at [1002, 413] on input "number" at bounding box center [1012, 408] width 99 height 32
click at [1029, 297] on input "number" at bounding box center [1012, 292] width 99 height 32
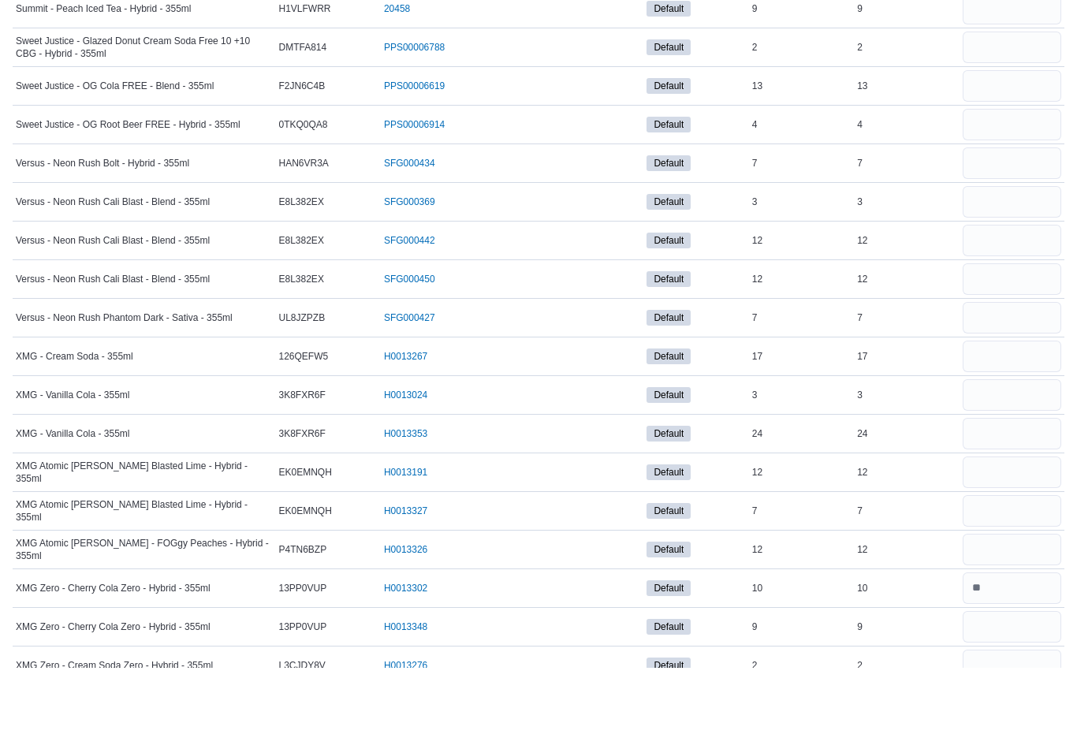
scroll to position [2680, 0]
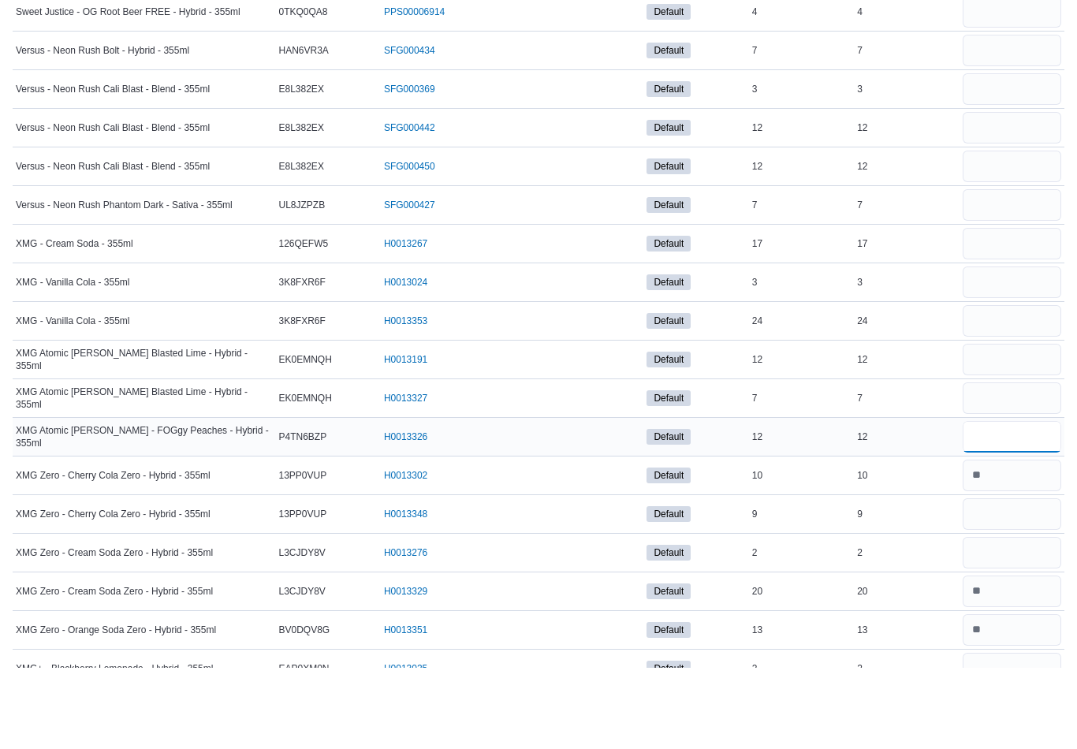
click at [1006, 503] on input "number" at bounding box center [1012, 519] width 99 height 32
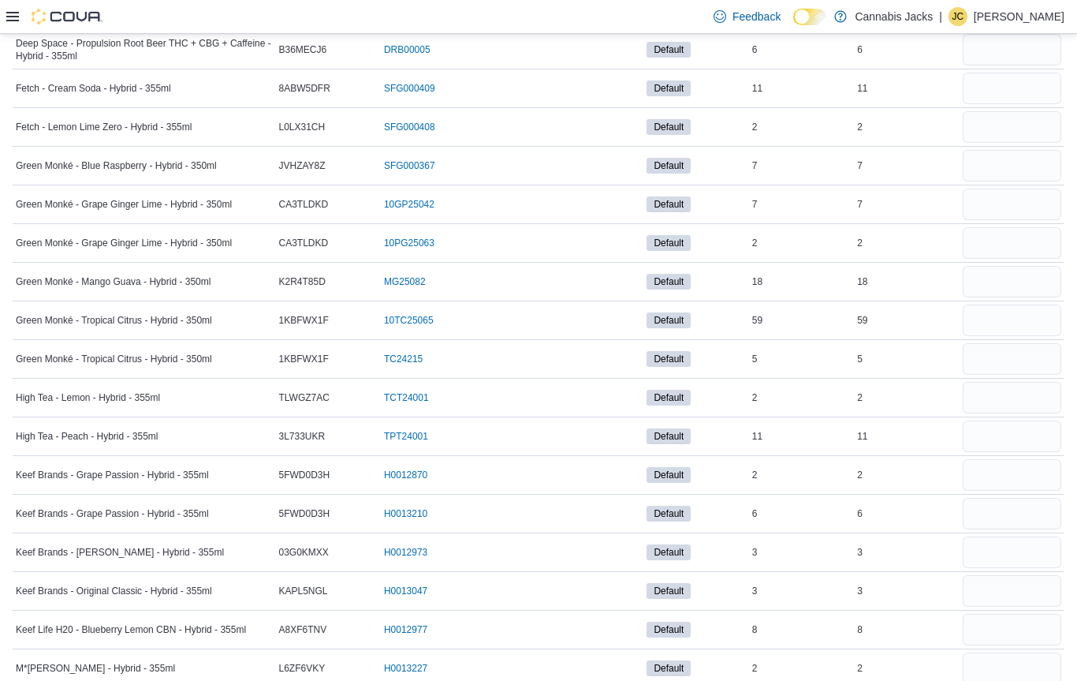
scroll to position [745, 0]
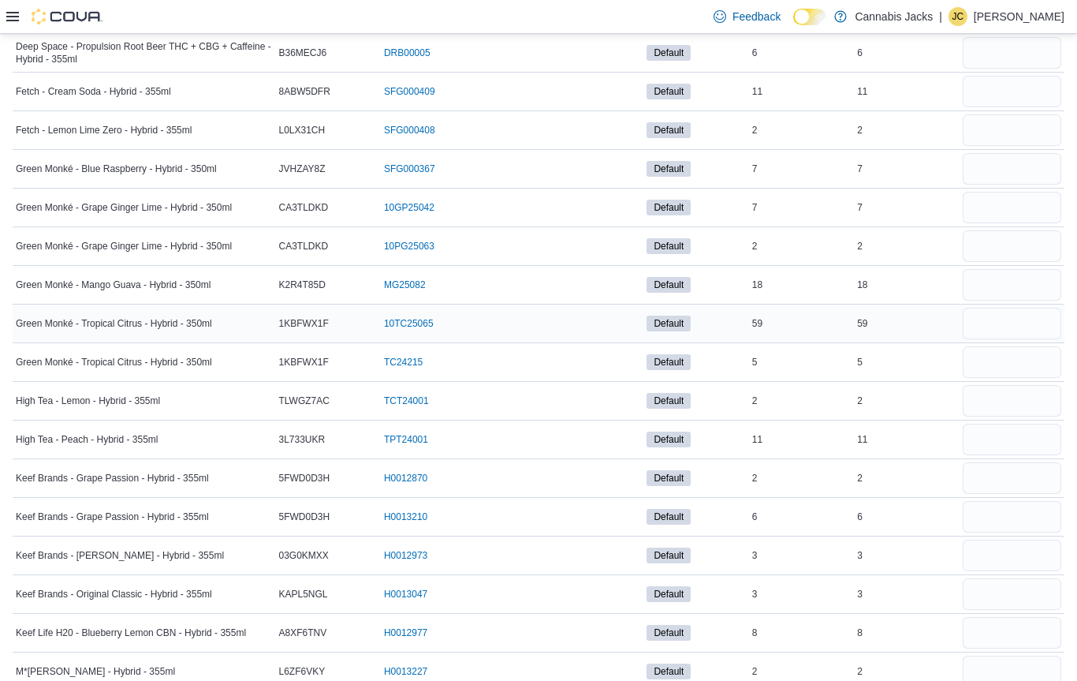
click at [988, 326] on input "number" at bounding box center [1012, 324] width 99 height 32
click at [1009, 358] on input "number" at bounding box center [1012, 362] width 99 height 32
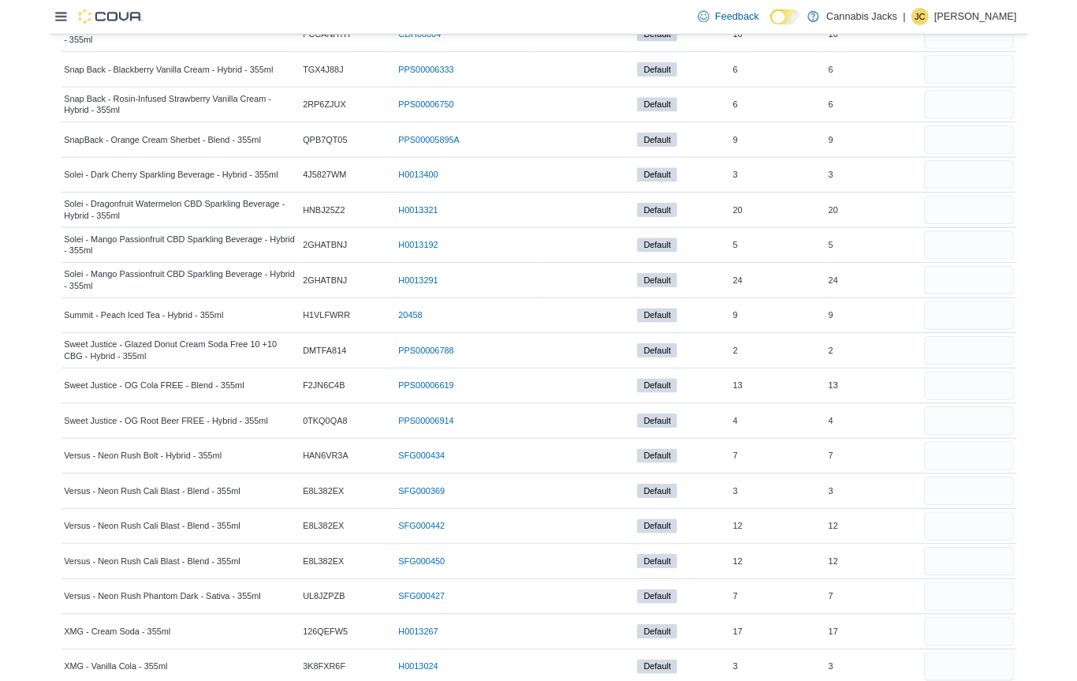
scroll to position [2305, 0]
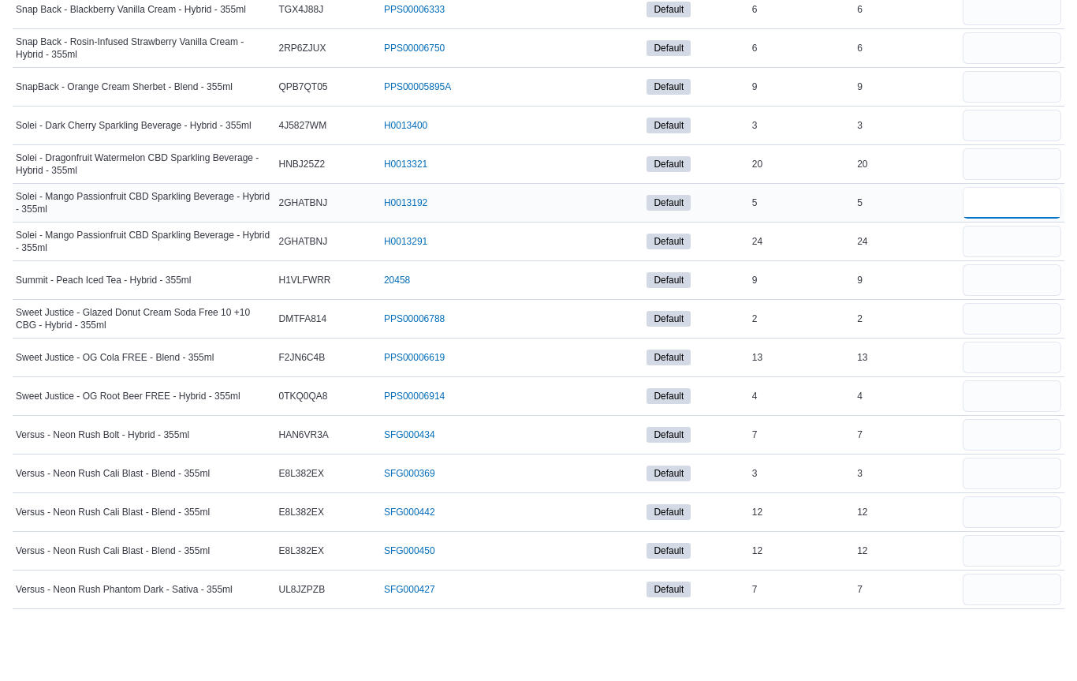
click at [1014, 256] on input "number" at bounding box center [1012, 272] width 99 height 32
click at [1010, 217] on input "number" at bounding box center [1012, 233] width 99 height 32
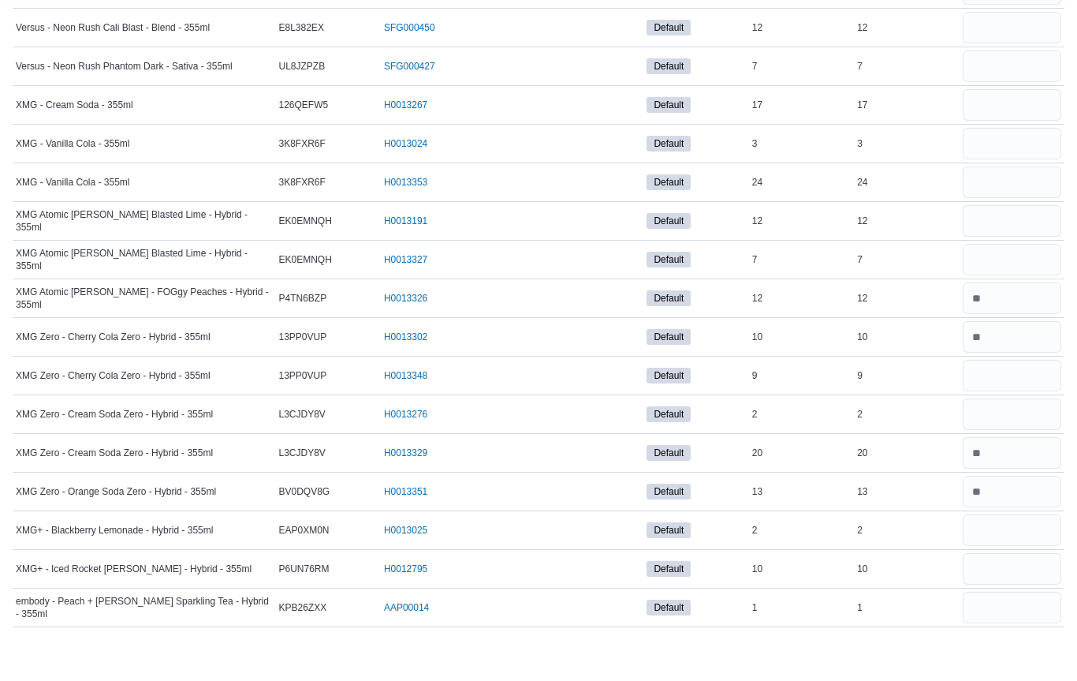
scroll to position [2787, 0]
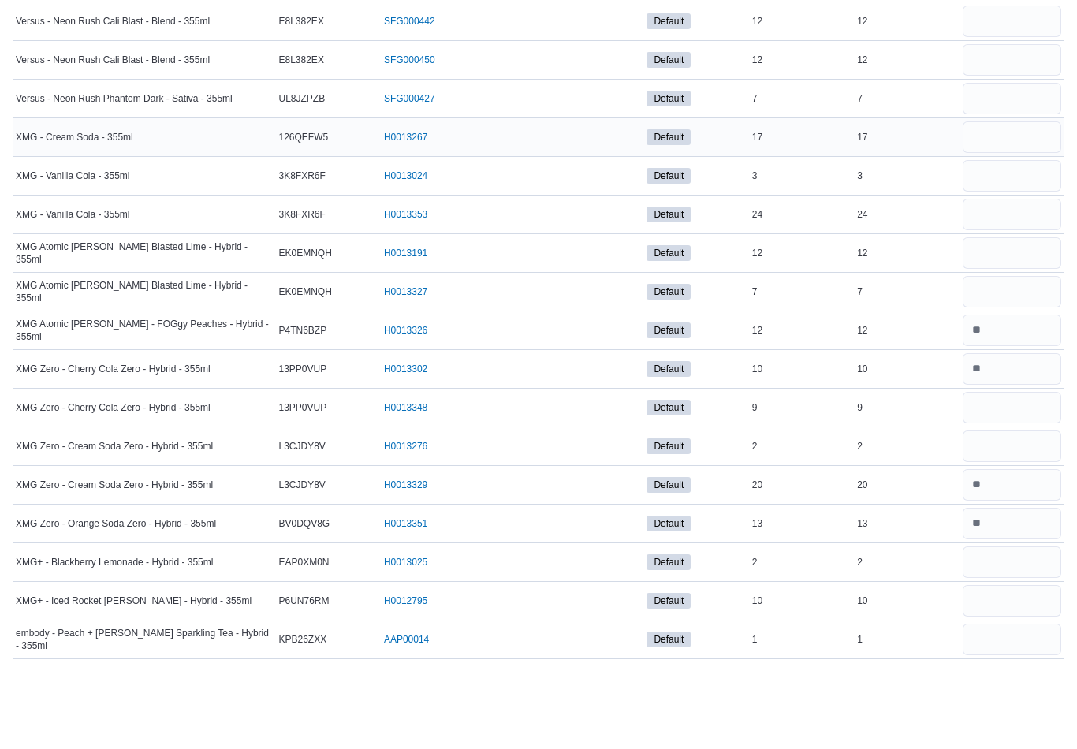
click at [1019, 203] on input "number" at bounding box center [1012, 219] width 99 height 32
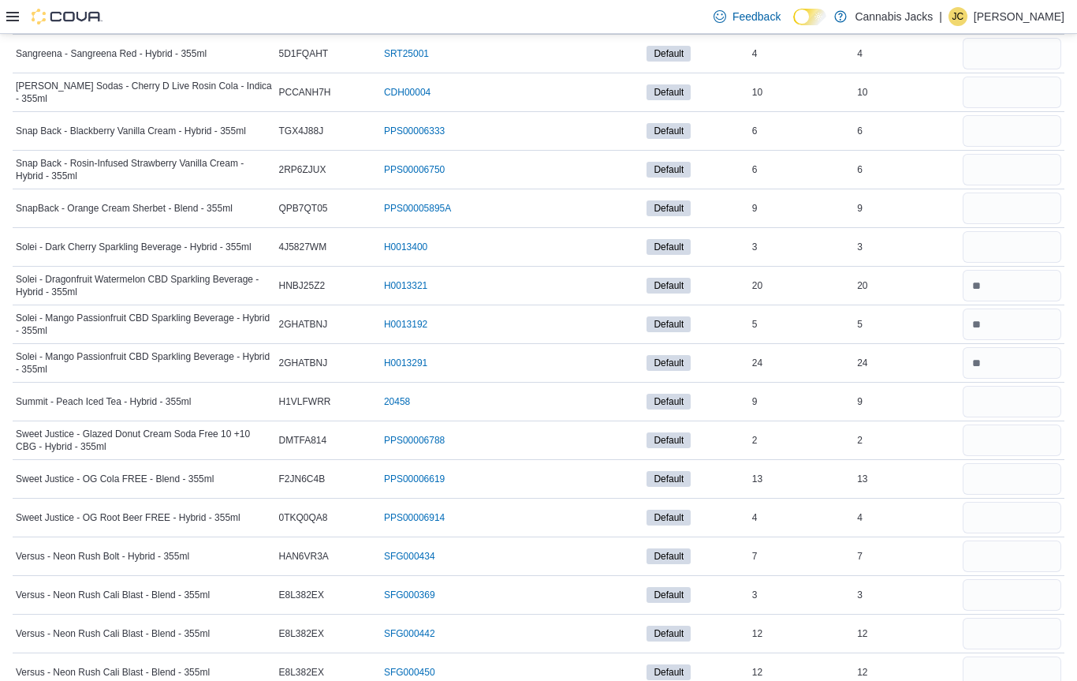
scroll to position [2246, 0]
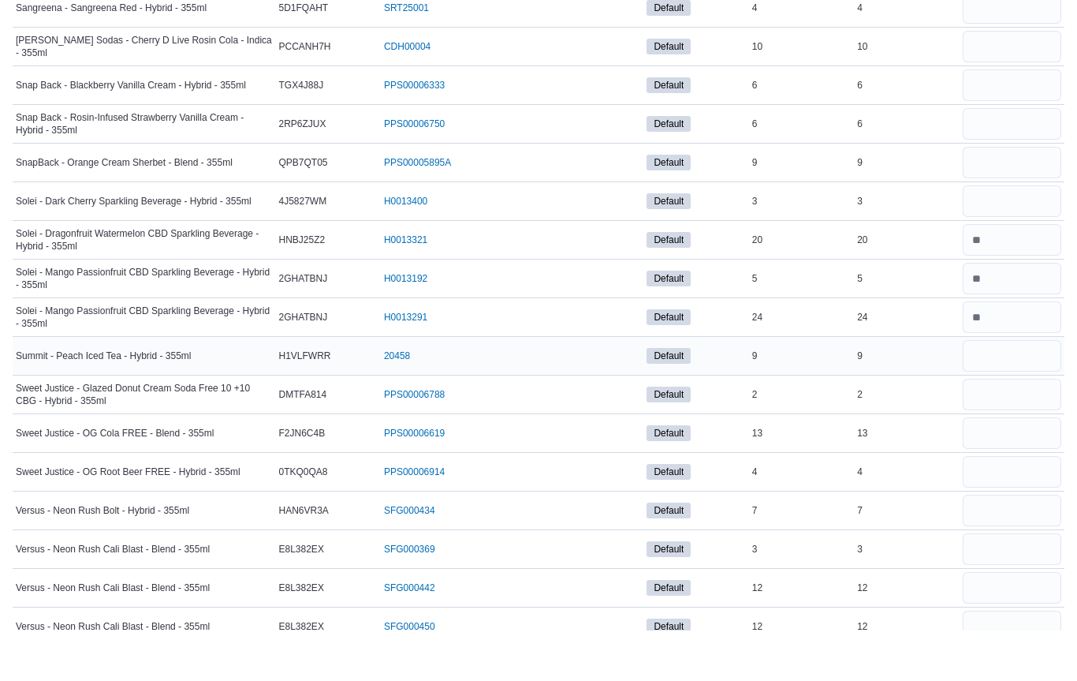
click at [1015, 391] on input "number" at bounding box center [1012, 407] width 99 height 32
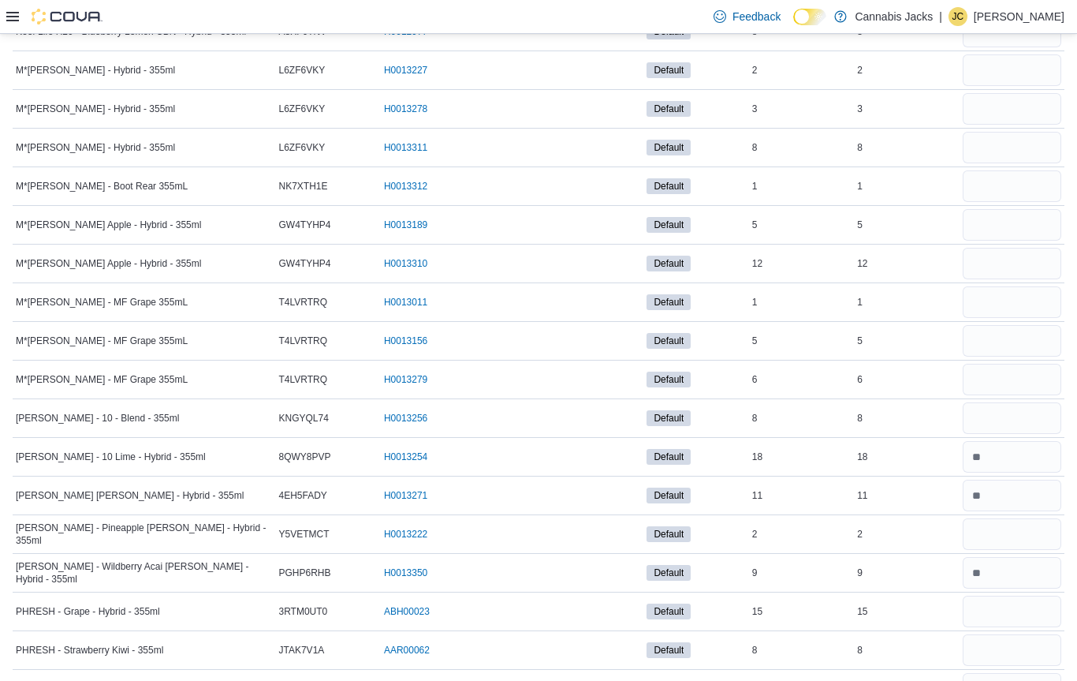
scroll to position [1326, 0]
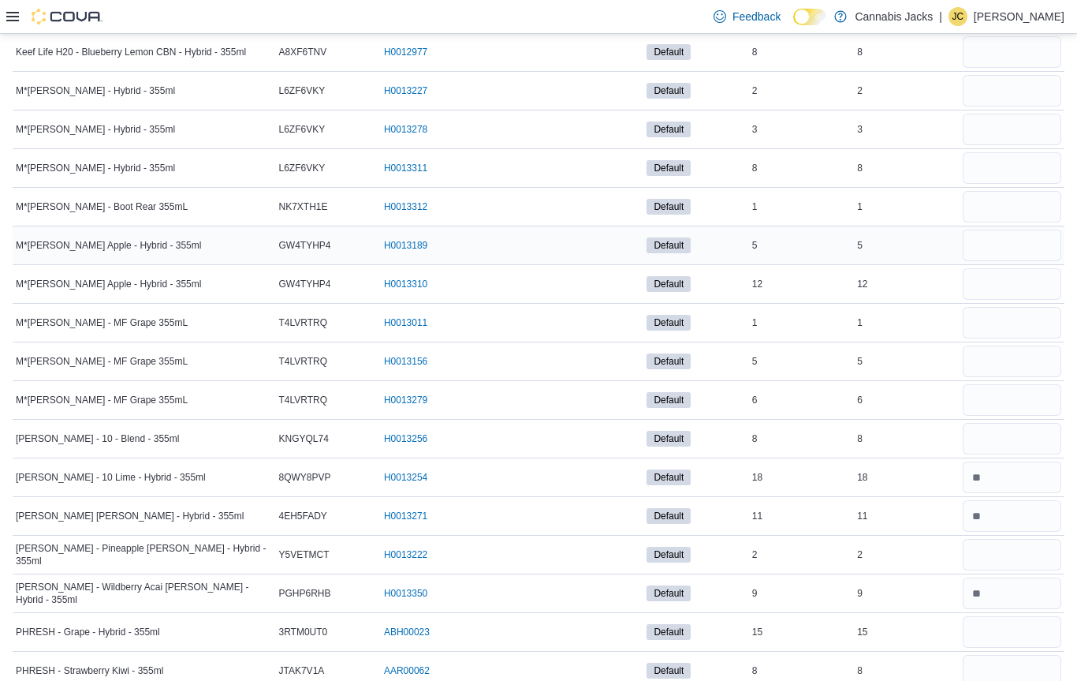
click at [1013, 252] on input "number" at bounding box center [1012, 246] width 99 height 32
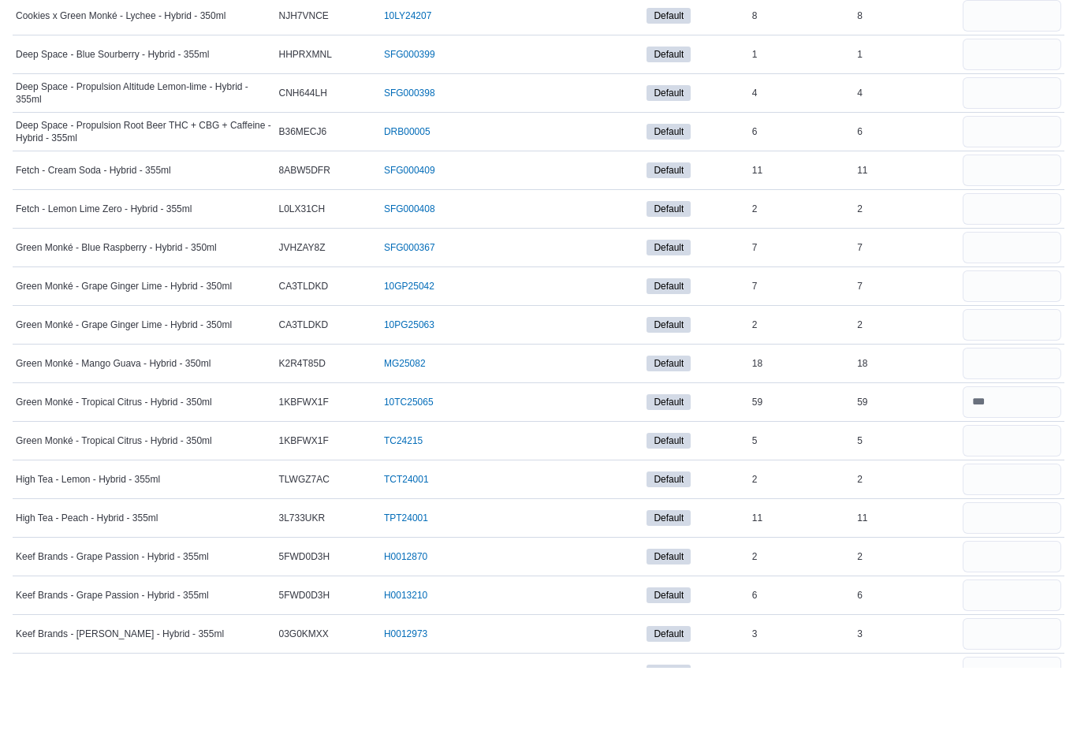
scroll to position [599, 0]
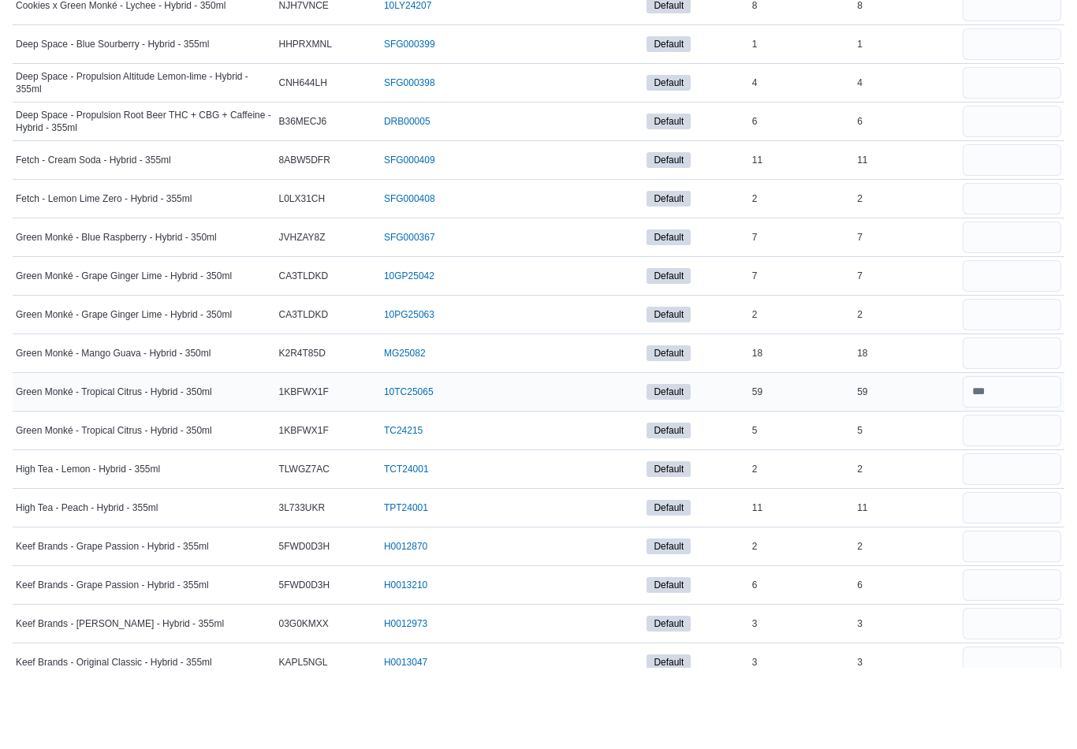
click at [1011, 458] on input "number" at bounding box center [1012, 474] width 99 height 32
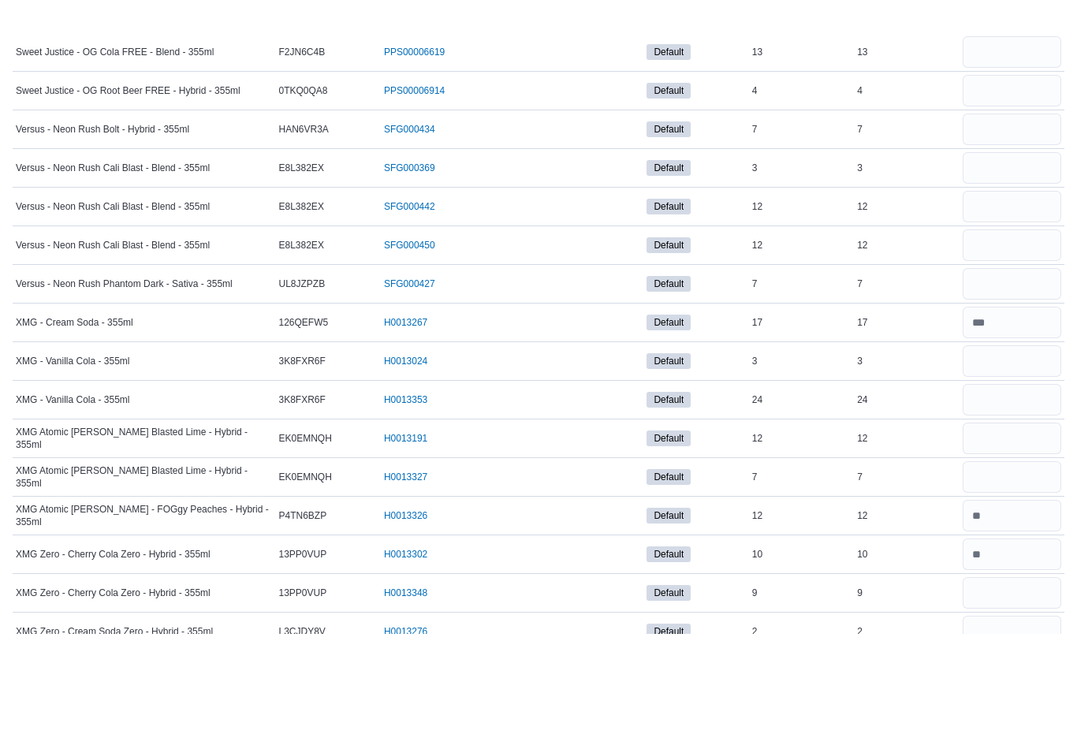
scroll to position [2772, 0]
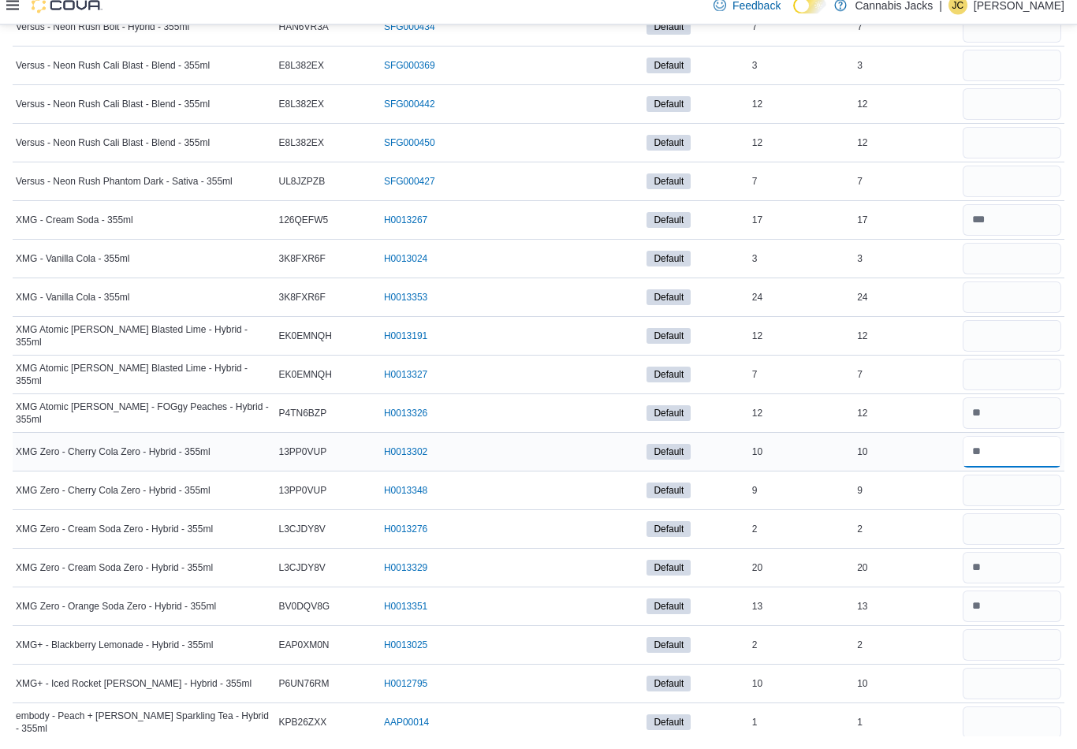
click at [992, 462] on input "number" at bounding box center [1012, 466] width 99 height 32
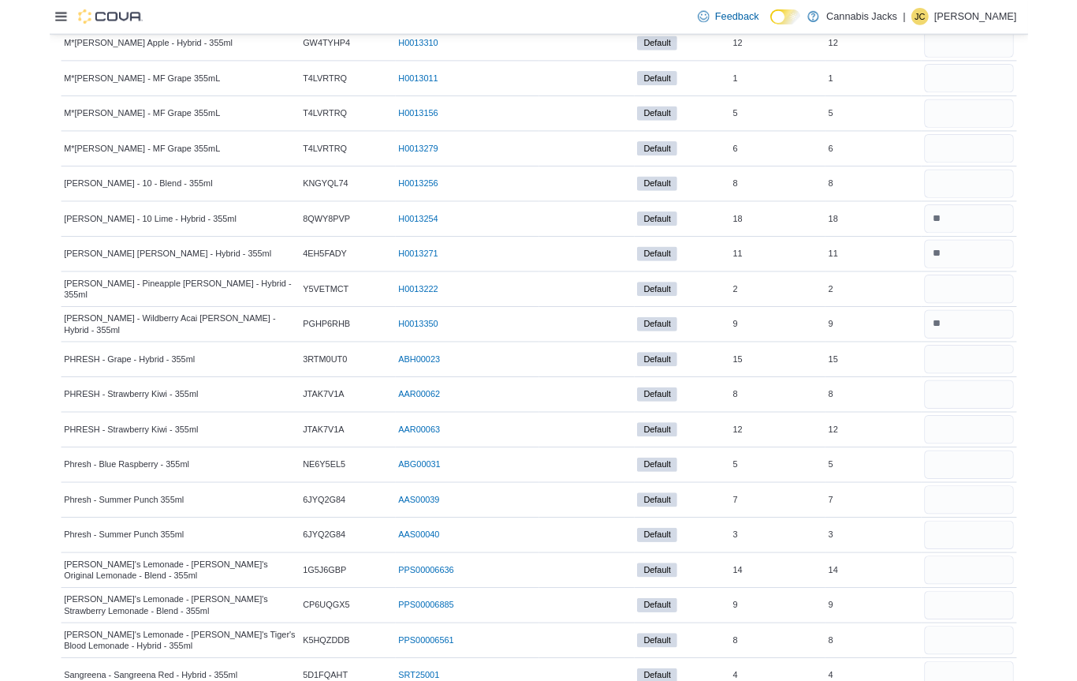
scroll to position [1549, 0]
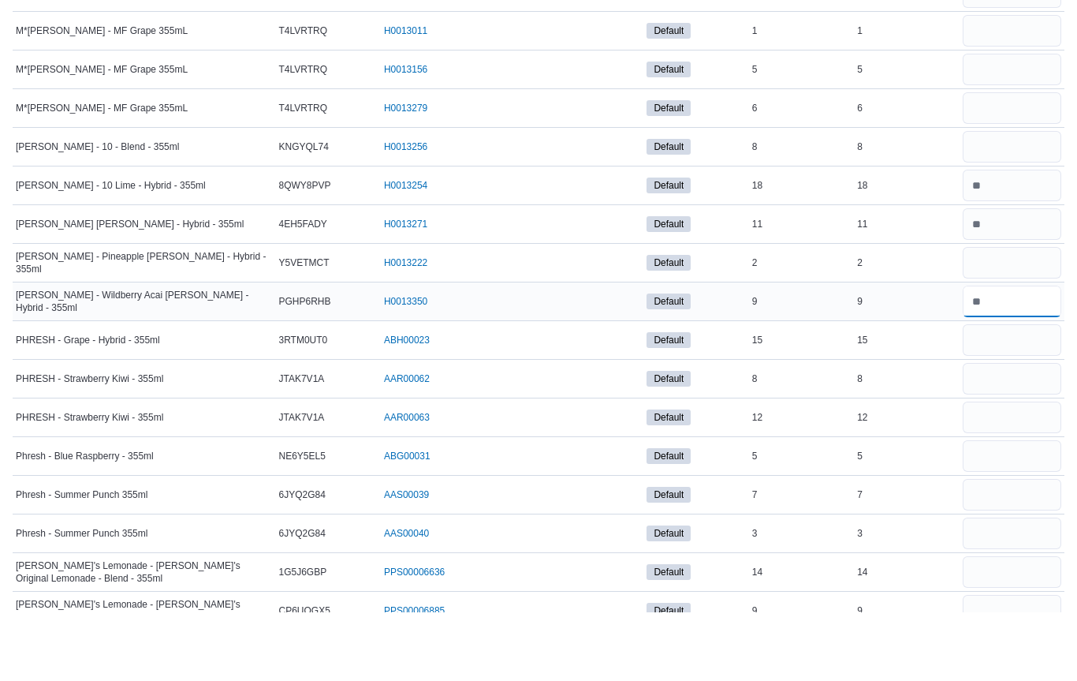
click at [1011, 354] on input "number" at bounding box center [1012, 370] width 99 height 32
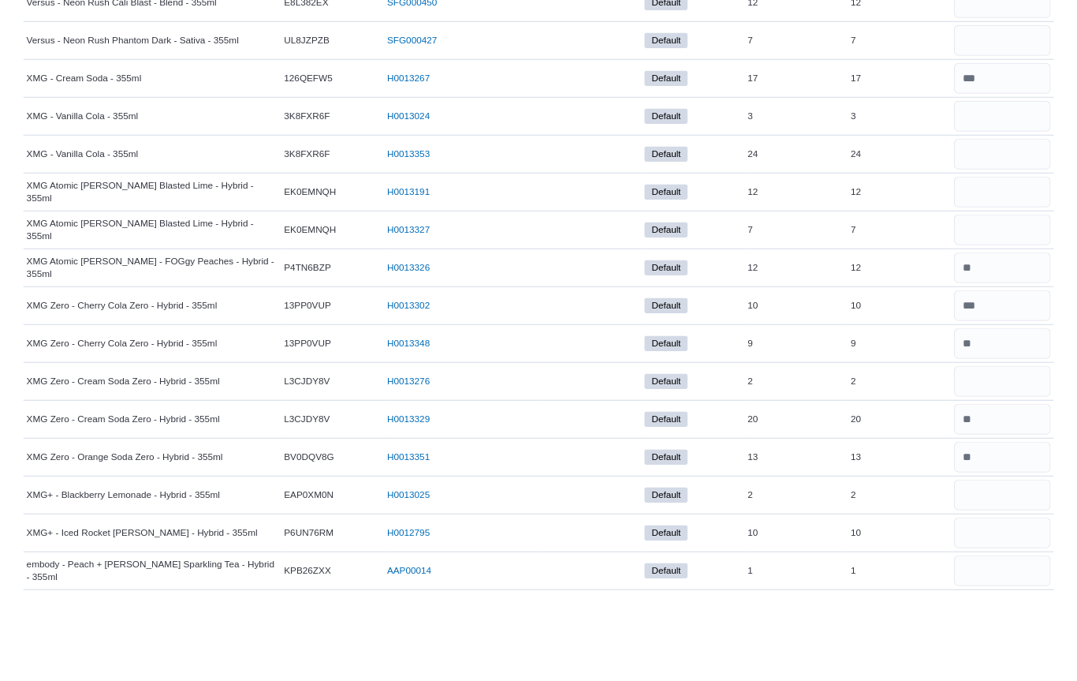
scroll to position [2857, 0]
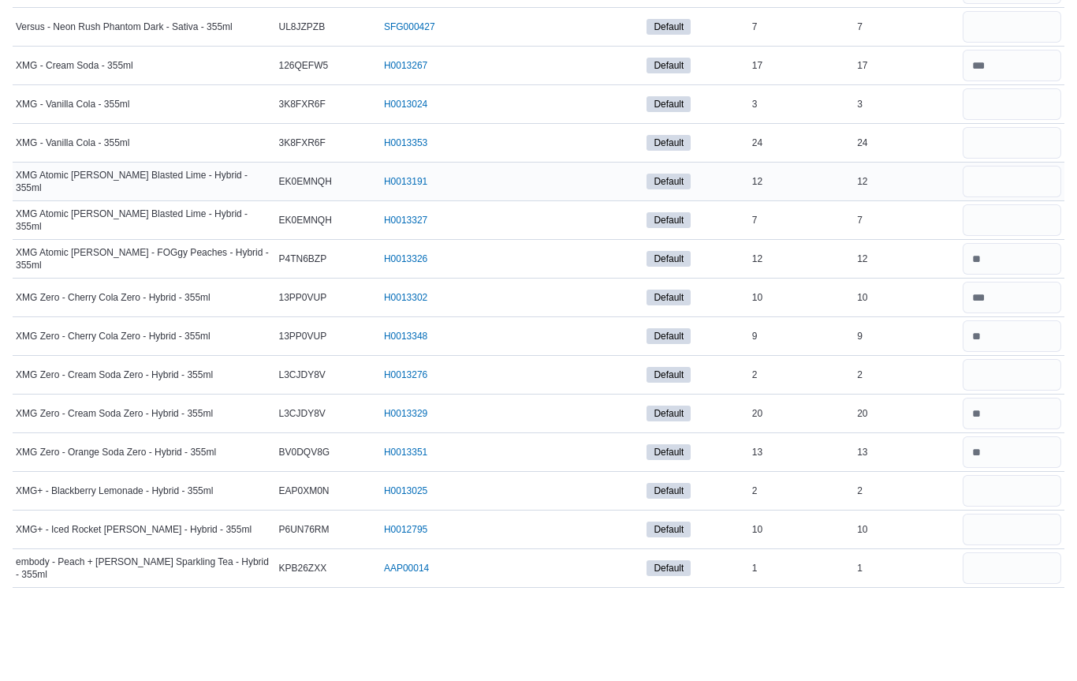
click at [1000, 246] on input "number" at bounding box center [1012, 262] width 99 height 32
click at [1025, 323] on input "number" at bounding box center [1012, 339] width 99 height 32
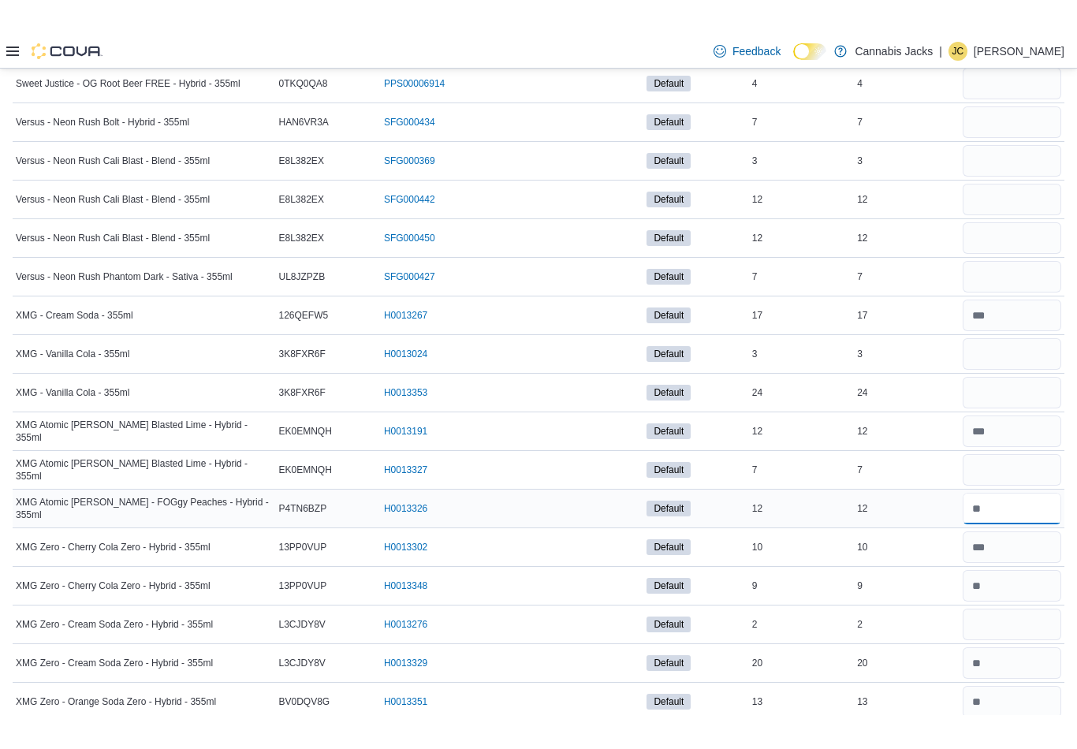
scroll to position [2655, 0]
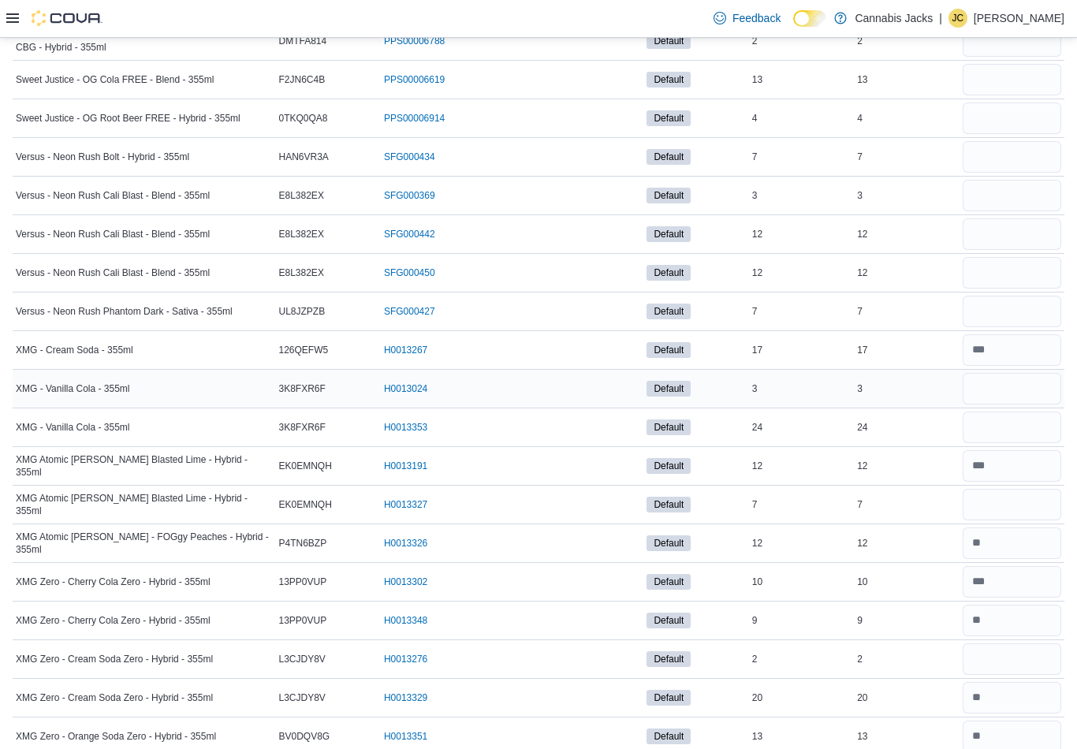
click at [993, 396] on input "number" at bounding box center [1012, 389] width 99 height 32
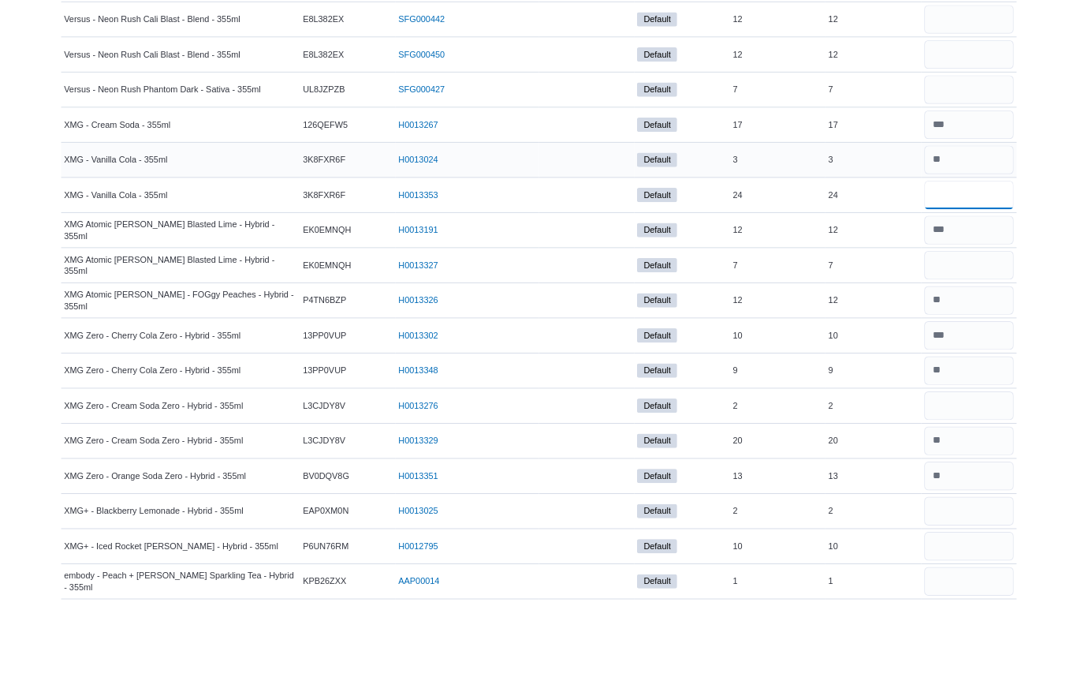
scroll to position [2856, 0]
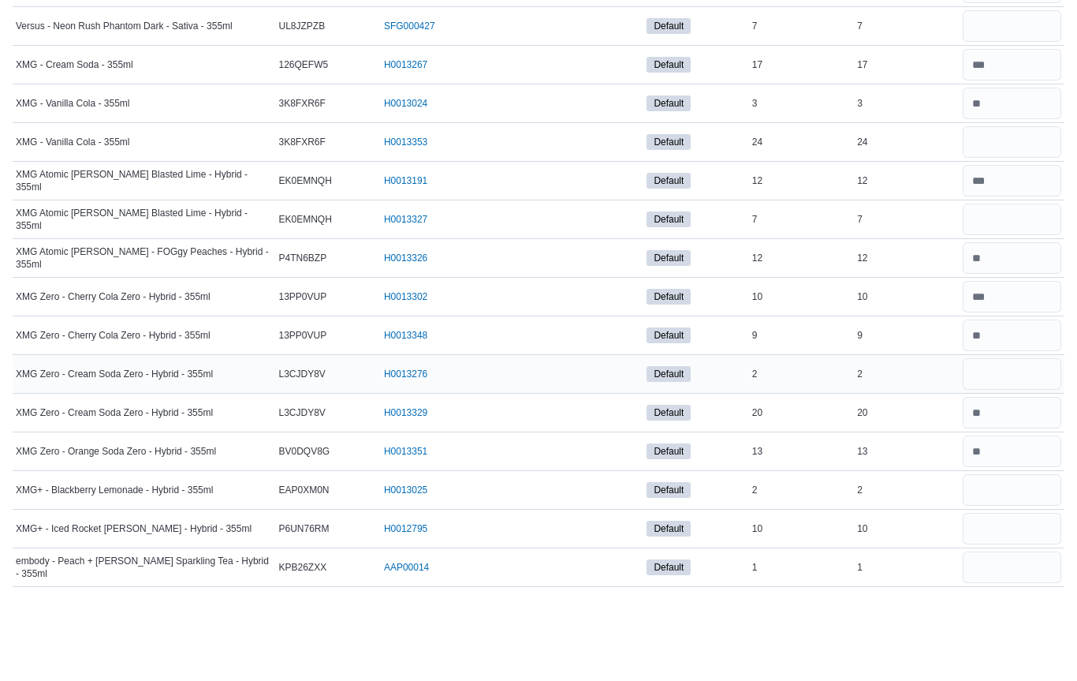
click at [992, 439] on input "number" at bounding box center [1012, 455] width 99 height 32
click at [1016, 478] on input "number" at bounding box center [1012, 494] width 99 height 32
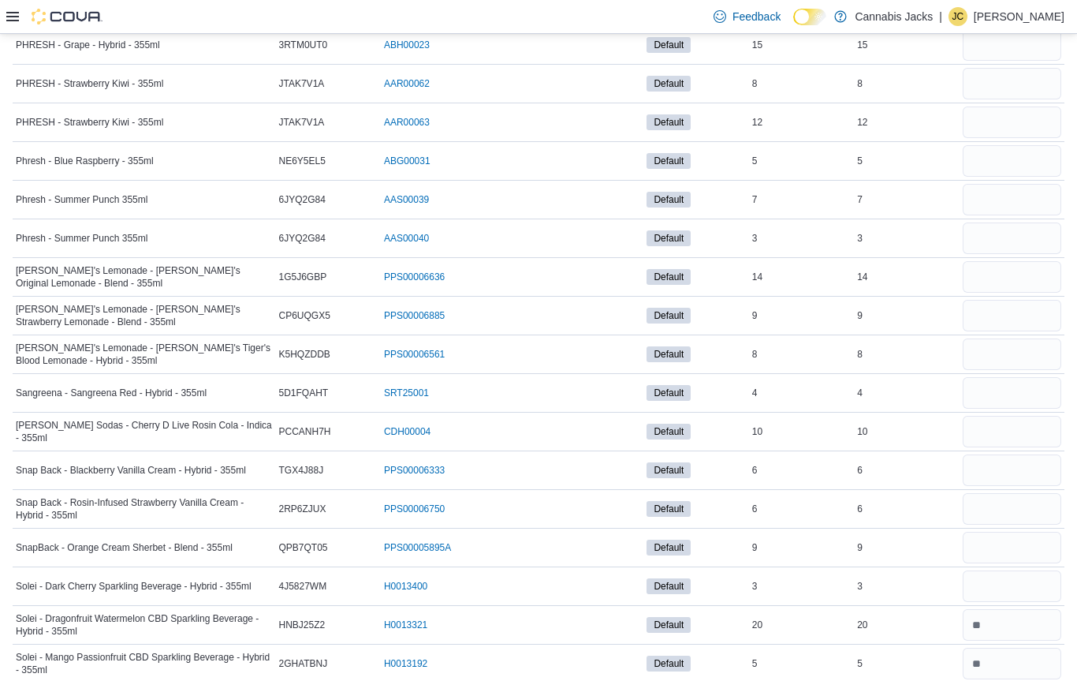
scroll to position [1880, 0]
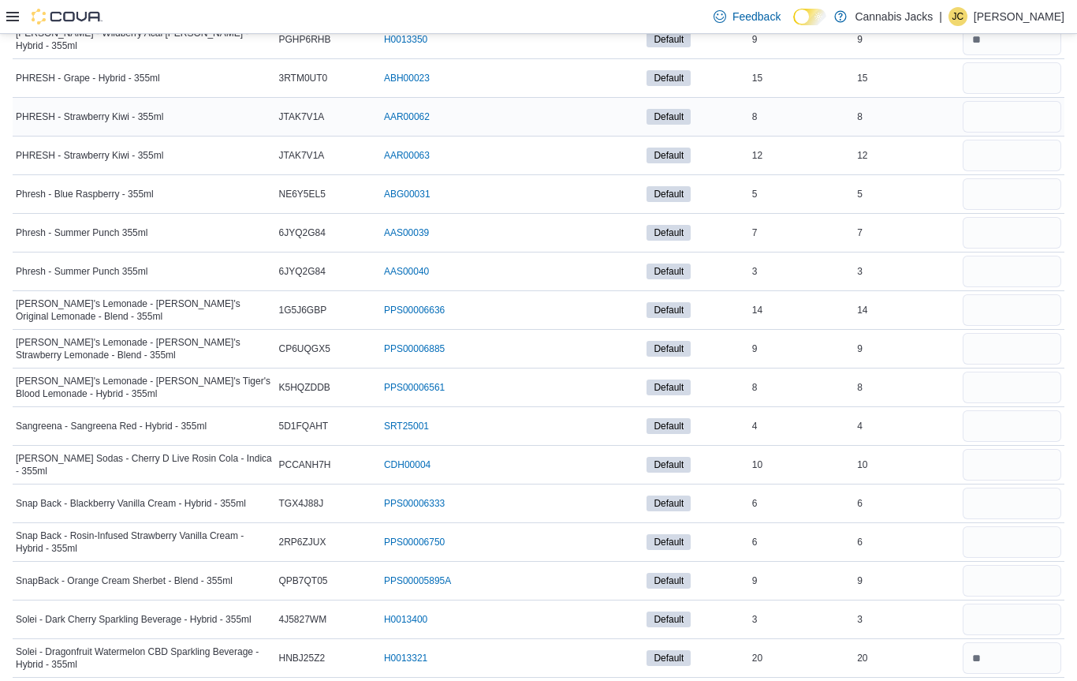
click at [999, 114] on input "number" at bounding box center [1012, 117] width 99 height 32
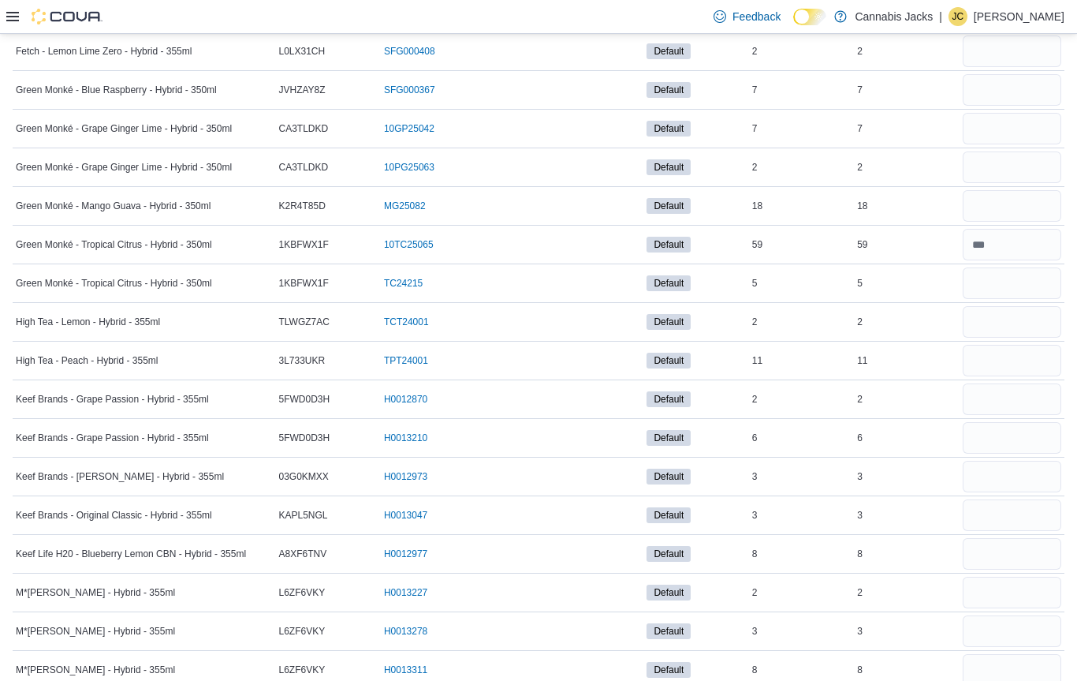
scroll to position [823, 0]
click at [992, 320] on input "number" at bounding box center [1012, 324] width 99 height 32
click at [1008, 368] on input "number" at bounding box center [1012, 362] width 99 height 32
click at [999, 215] on input "number" at bounding box center [1012, 208] width 99 height 32
click at [998, 252] on input "number" at bounding box center [1012, 246] width 99 height 32
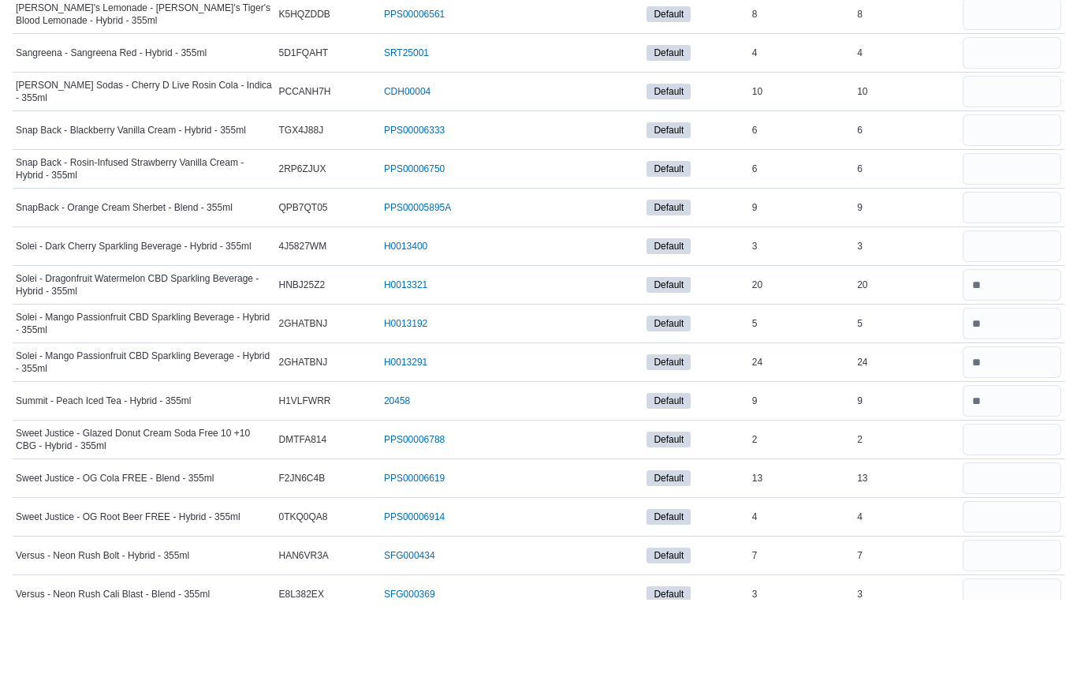
scroll to position [2194, 0]
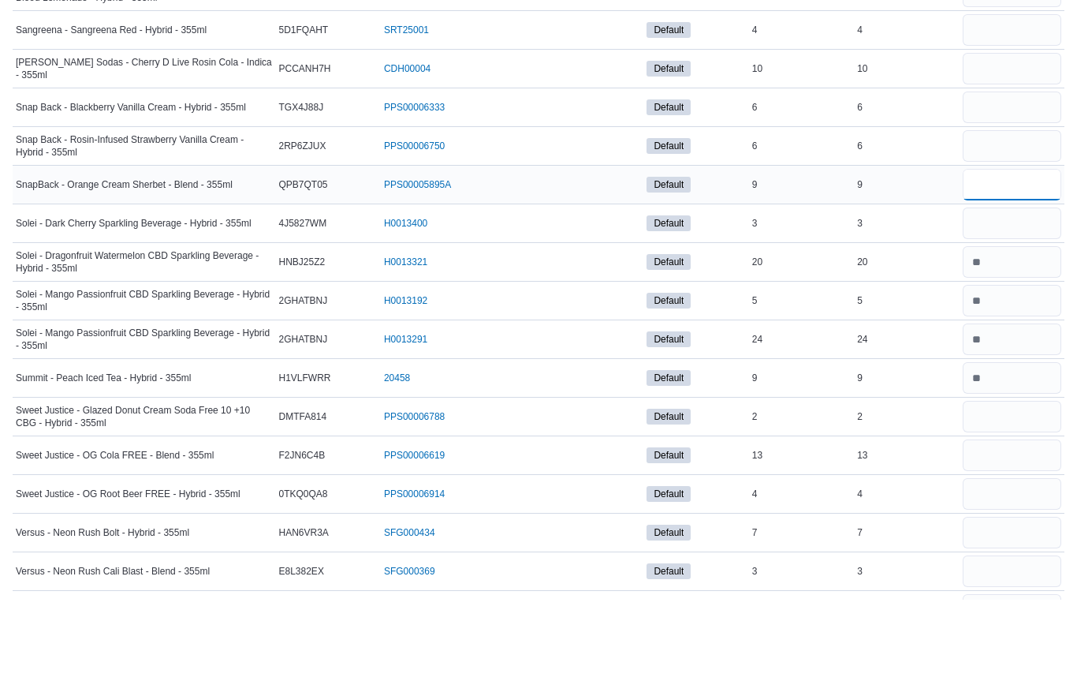
click at [994, 251] on input "number" at bounding box center [1012, 267] width 99 height 32
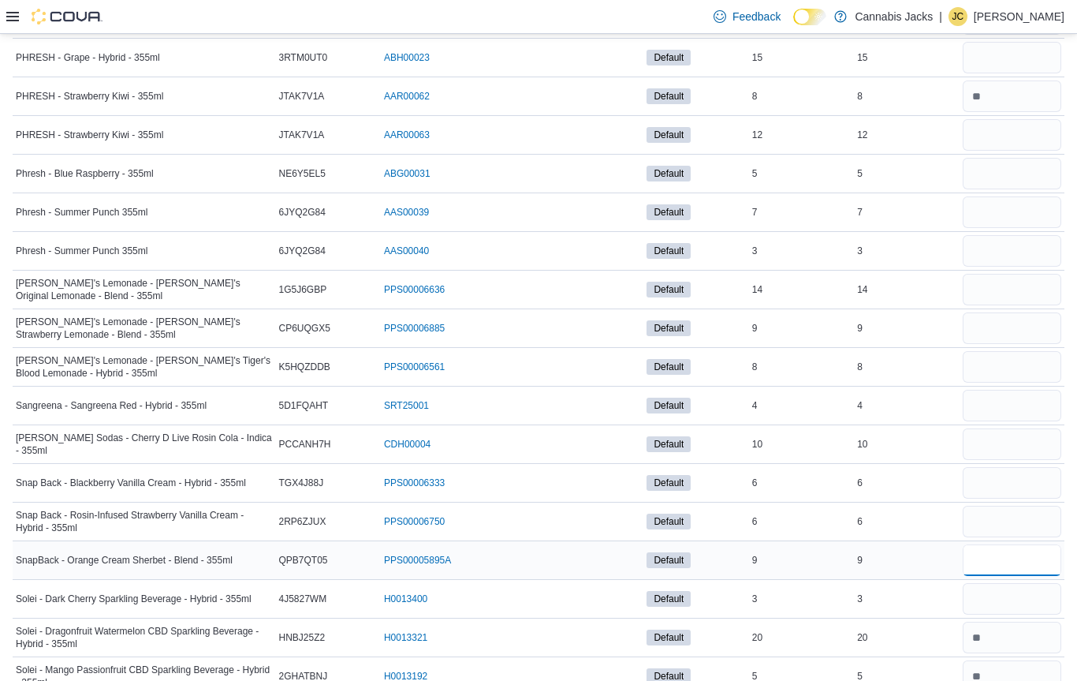
scroll to position [1899, 0]
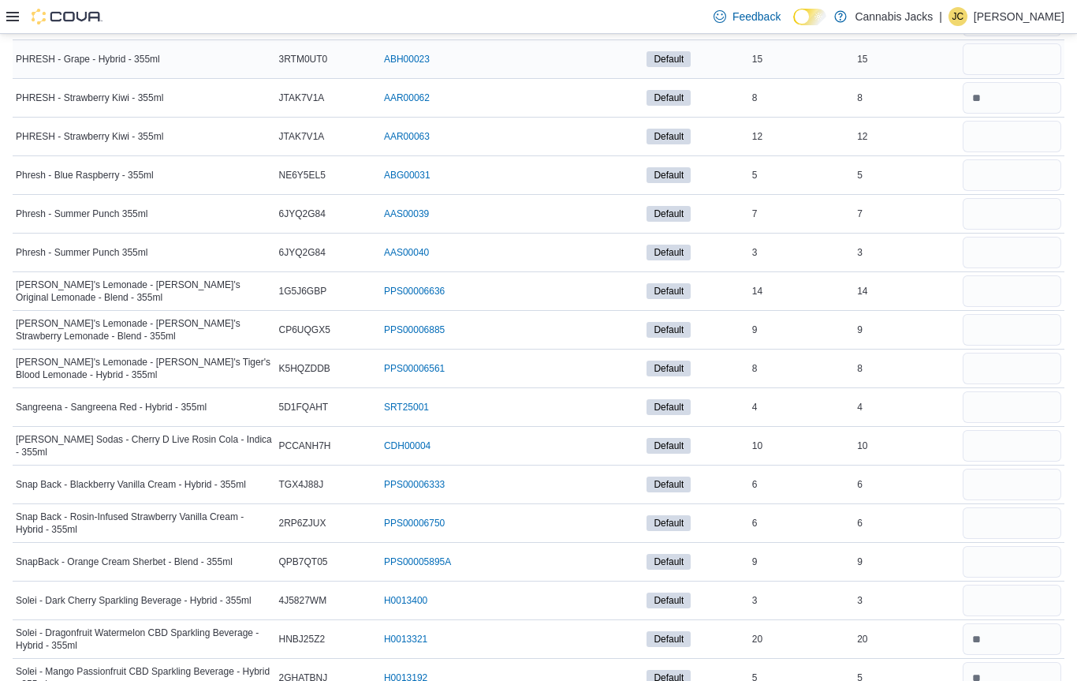
click at [995, 57] on input "number" at bounding box center [1012, 59] width 99 height 32
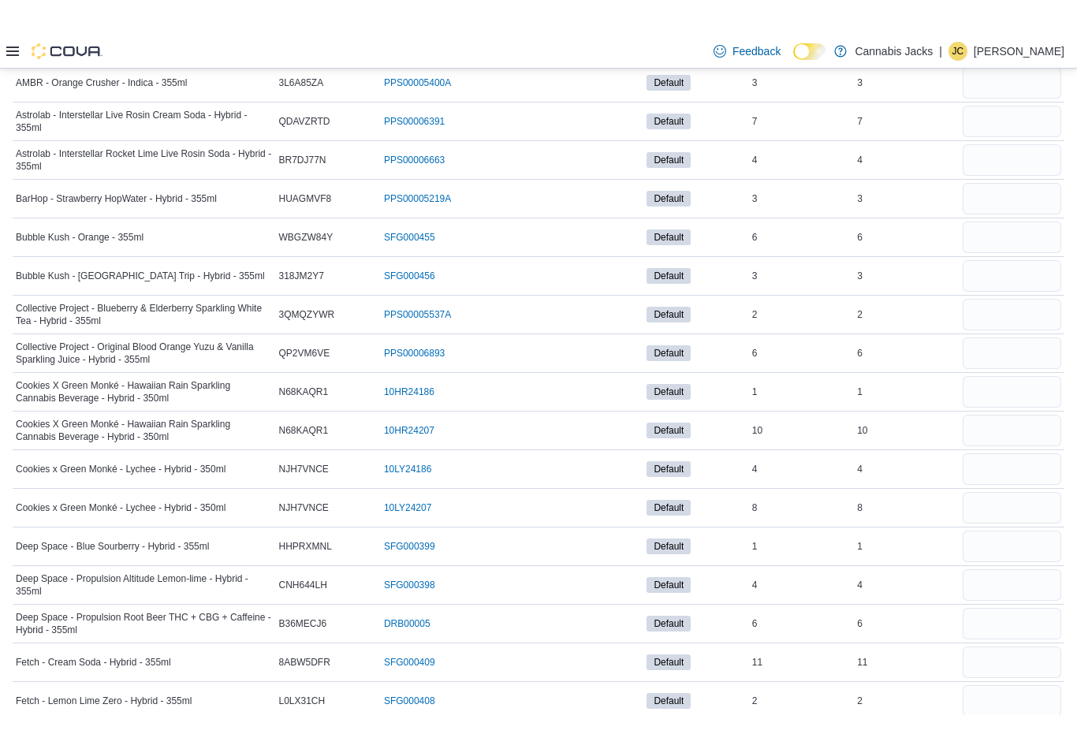
scroll to position [141, 0]
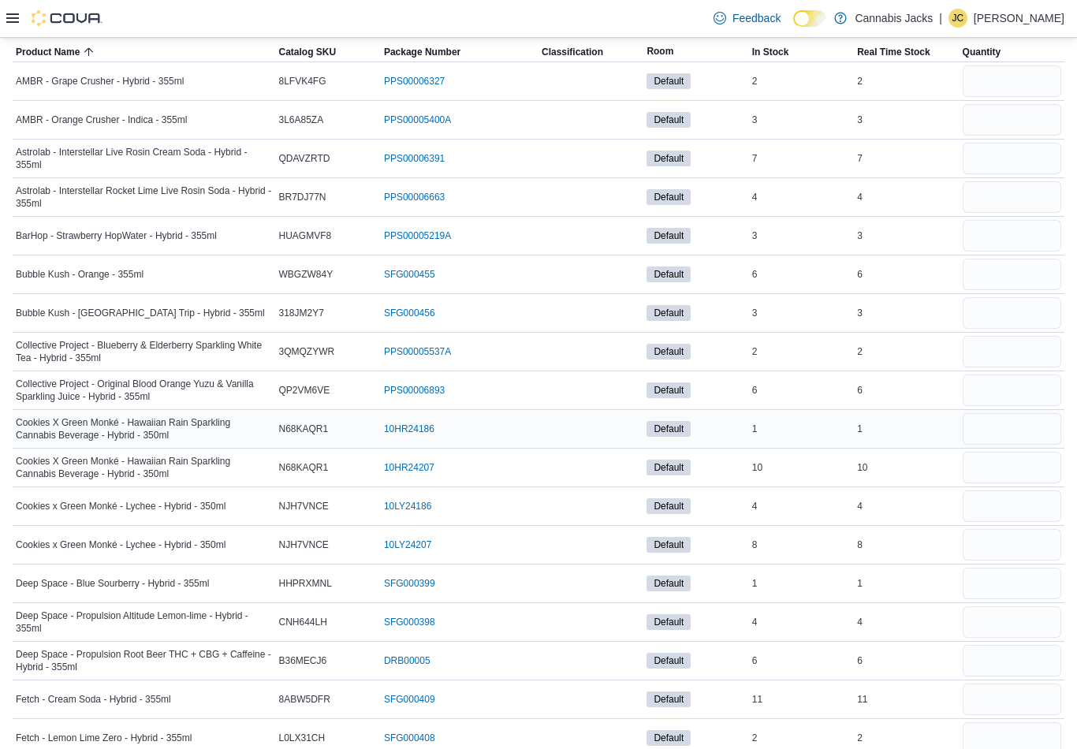
click at [984, 429] on input "number" at bounding box center [1012, 429] width 99 height 32
click at [1001, 461] on input "number" at bounding box center [1012, 468] width 99 height 32
click at [995, 516] on input "number" at bounding box center [1012, 507] width 99 height 32
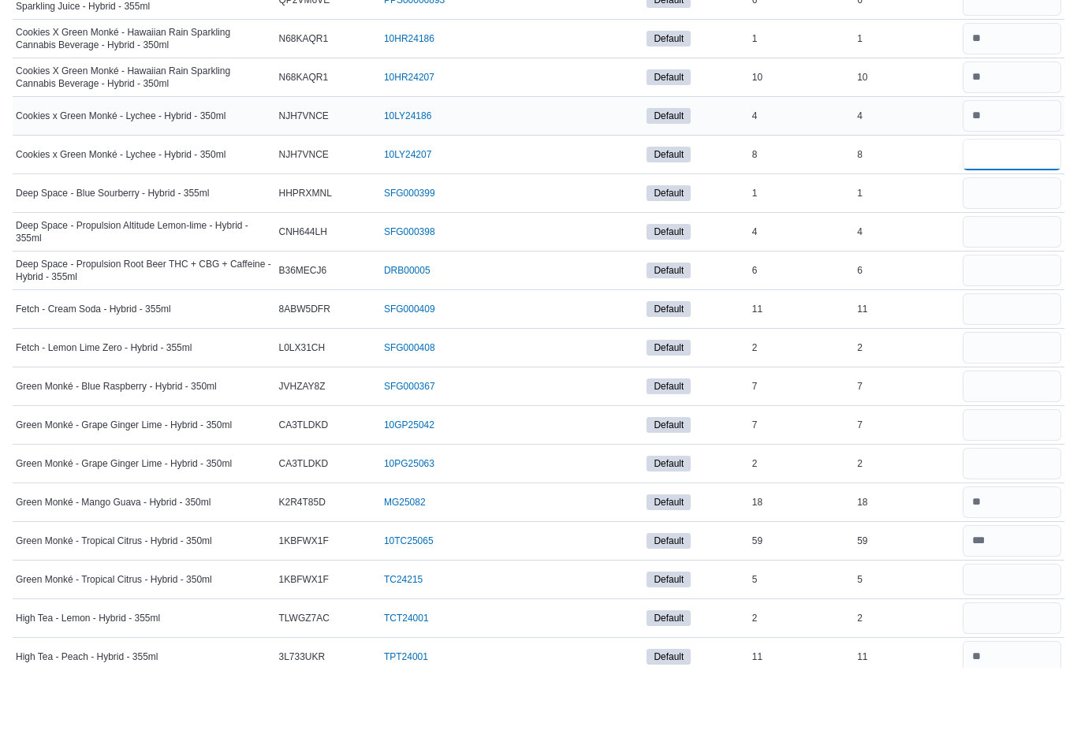
scroll to position [450, 0]
click at [1007, 530] on input "number" at bounding box center [1012, 546] width 99 height 32
click at [996, 491] on input "number" at bounding box center [1012, 507] width 99 height 32
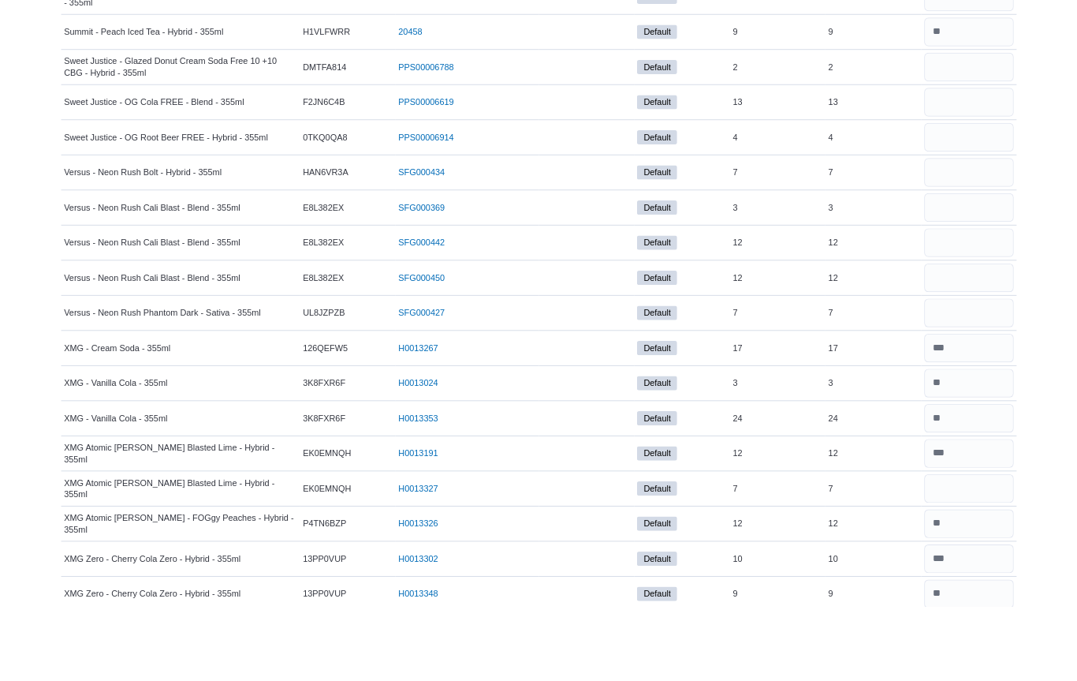
scroll to position [2608, 0]
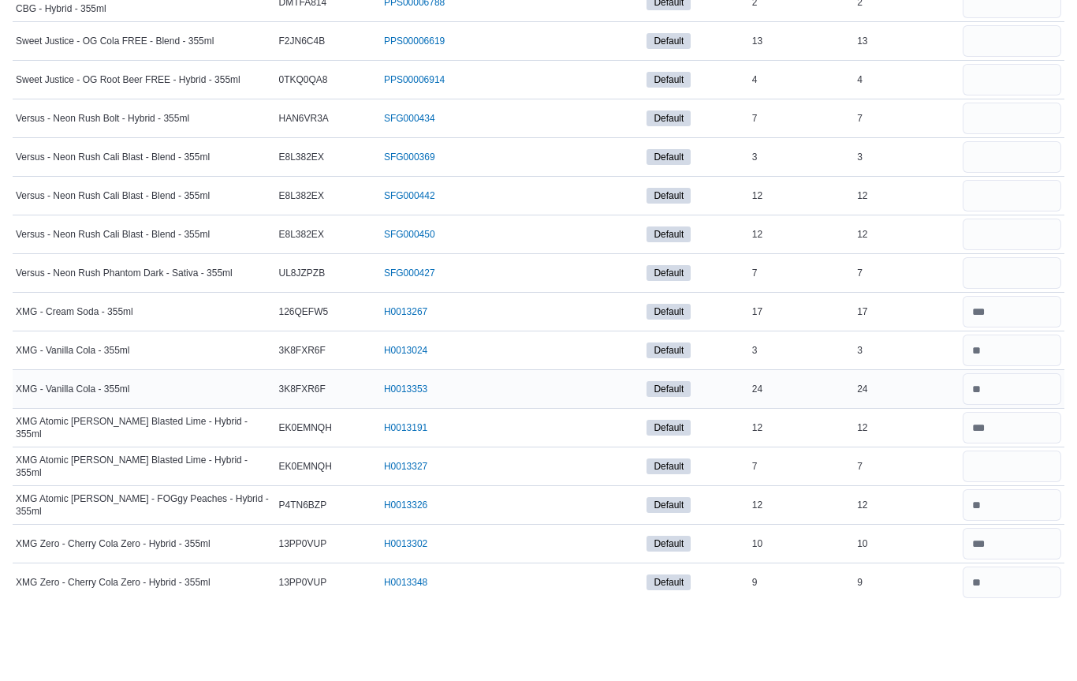
click at [1015, 455] on input "number" at bounding box center [1012, 471] width 99 height 32
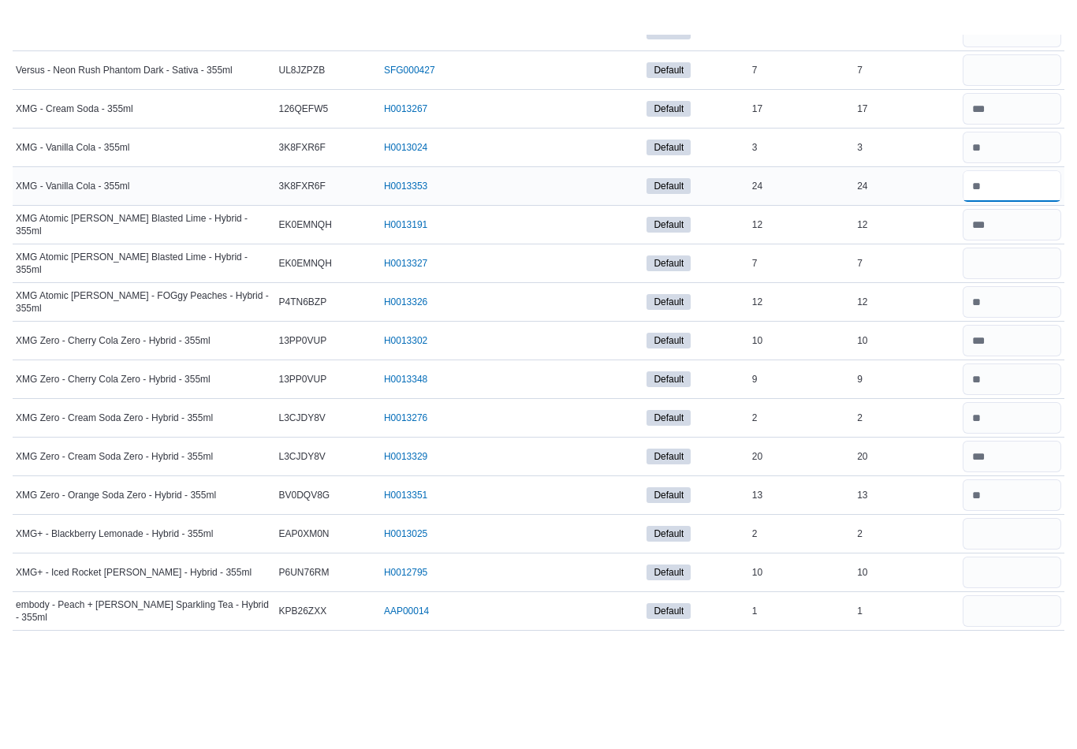
scroll to position [2787, 0]
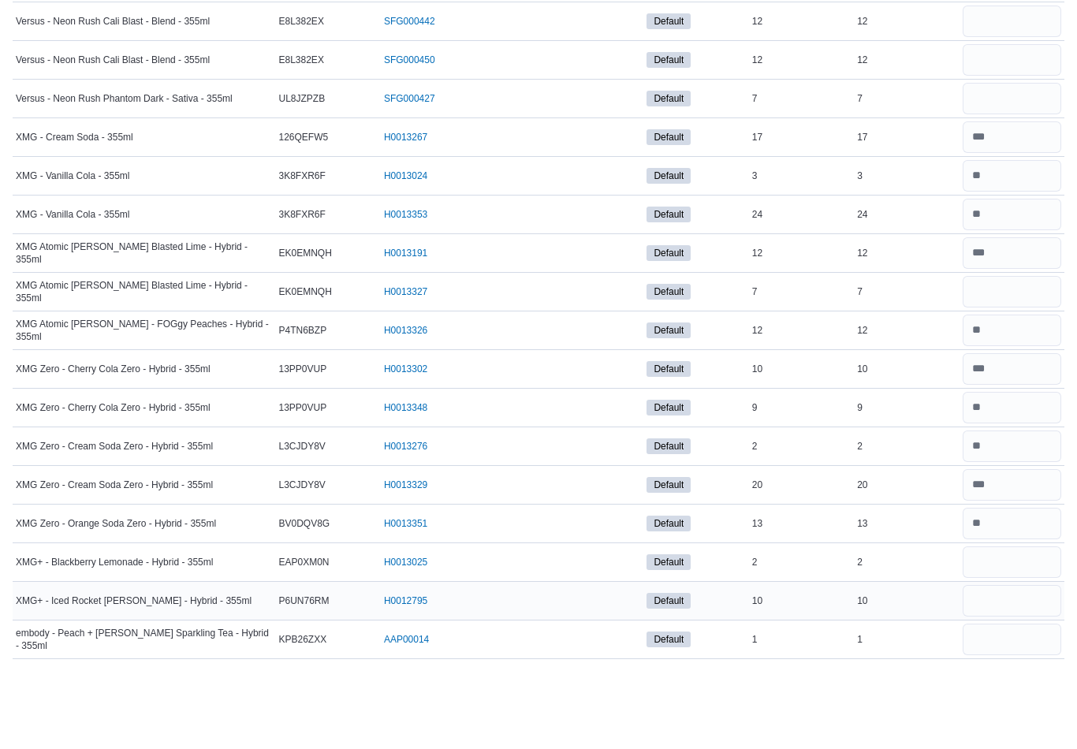
click at [1000, 667] on input "number" at bounding box center [1012, 683] width 99 height 32
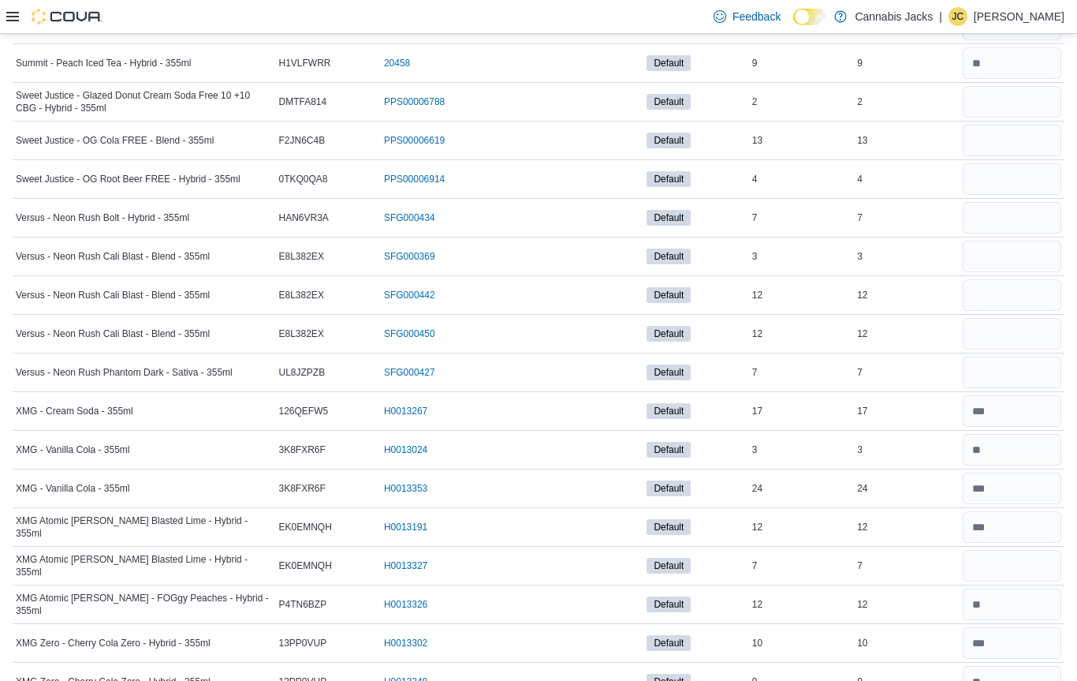
scroll to position [2590, 0]
click at [1014, 305] on input "number" at bounding box center [1012, 296] width 99 height 32
click at [1000, 260] on input "number" at bounding box center [1012, 257] width 99 height 32
click at [997, 376] on input "number" at bounding box center [1012, 373] width 99 height 32
click at [1003, 221] on input "number" at bounding box center [1012, 219] width 99 height 32
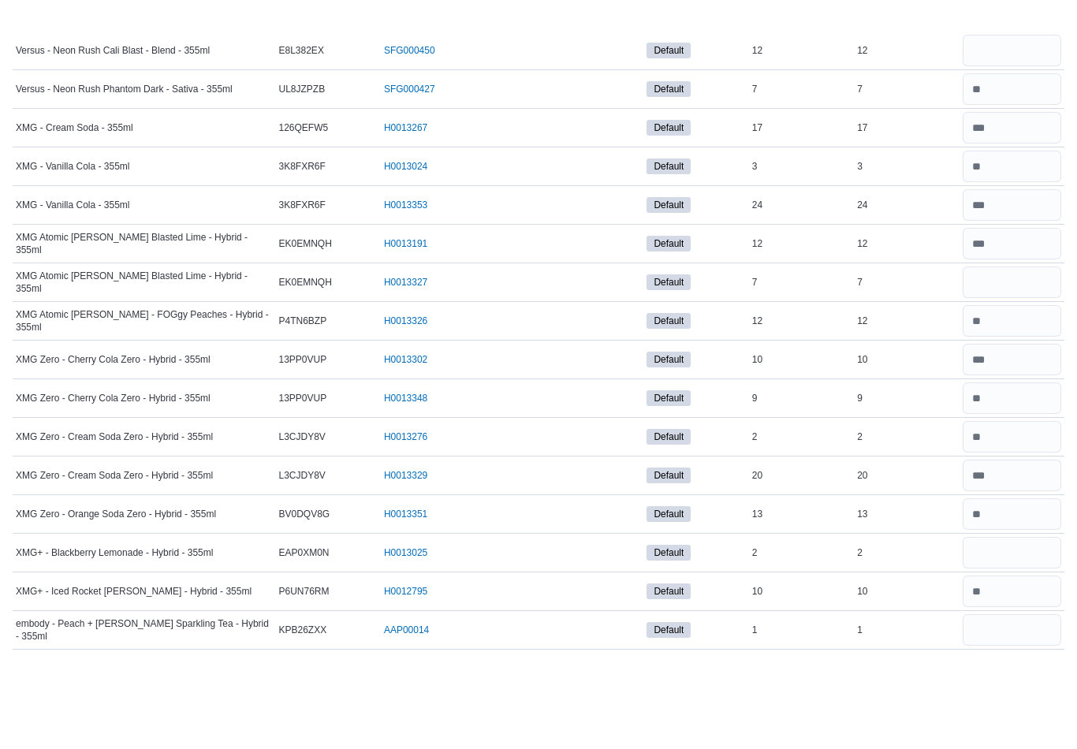
scroll to position [2787, 0]
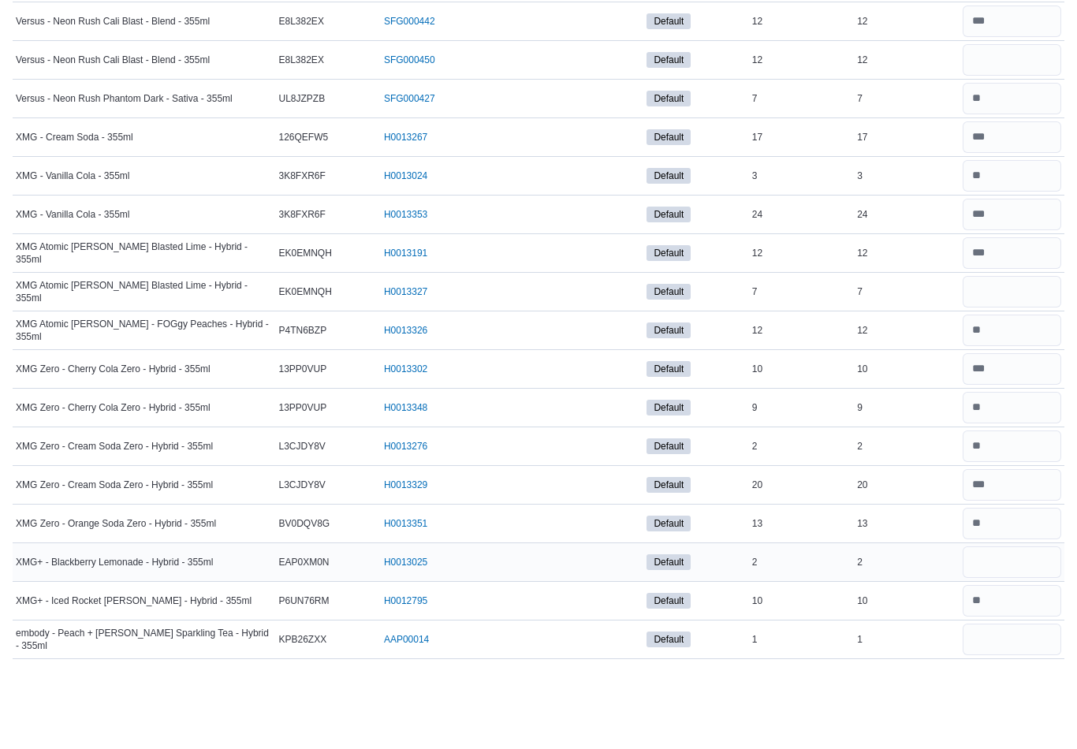
click at [1011, 628] on input "number" at bounding box center [1012, 644] width 99 height 32
click at [1015, 667] on input "number" at bounding box center [1012, 683] width 99 height 32
click at [1017, 473] on input "number" at bounding box center [1012, 489] width 99 height 32
click at [1010, 551] on input "number" at bounding box center [1012, 567] width 99 height 32
click at [1010, 203] on input "number" at bounding box center [1012, 219] width 99 height 32
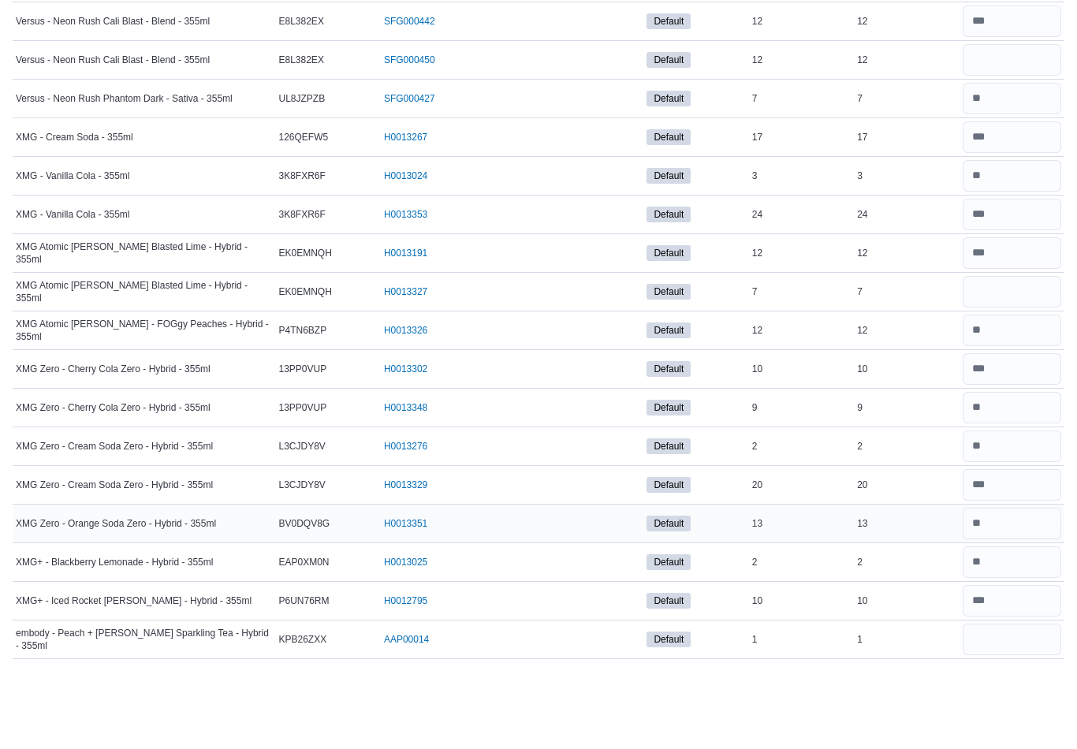
click at [1016, 589] on input "number" at bounding box center [1012, 605] width 99 height 32
click at [1003, 357] on input "number" at bounding box center [1012, 373] width 99 height 32
click at [1025, 396] on input "number" at bounding box center [1012, 412] width 99 height 32
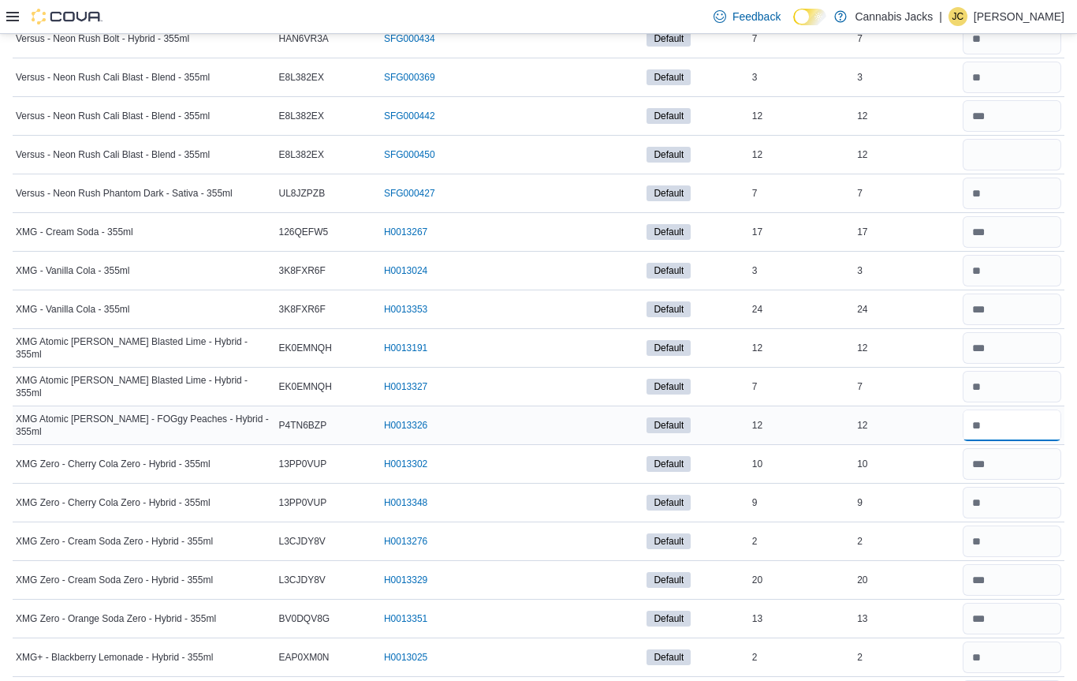
scroll to position [2758, 0]
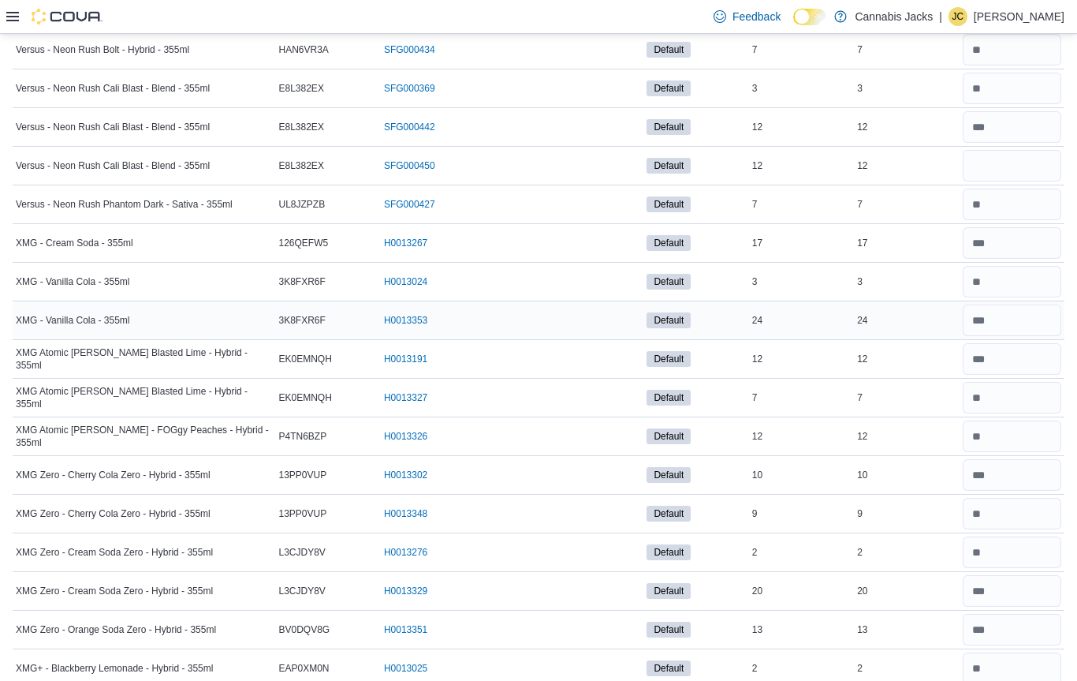
click at [1010, 318] on input "number" at bounding box center [1012, 320] width 99 height 32
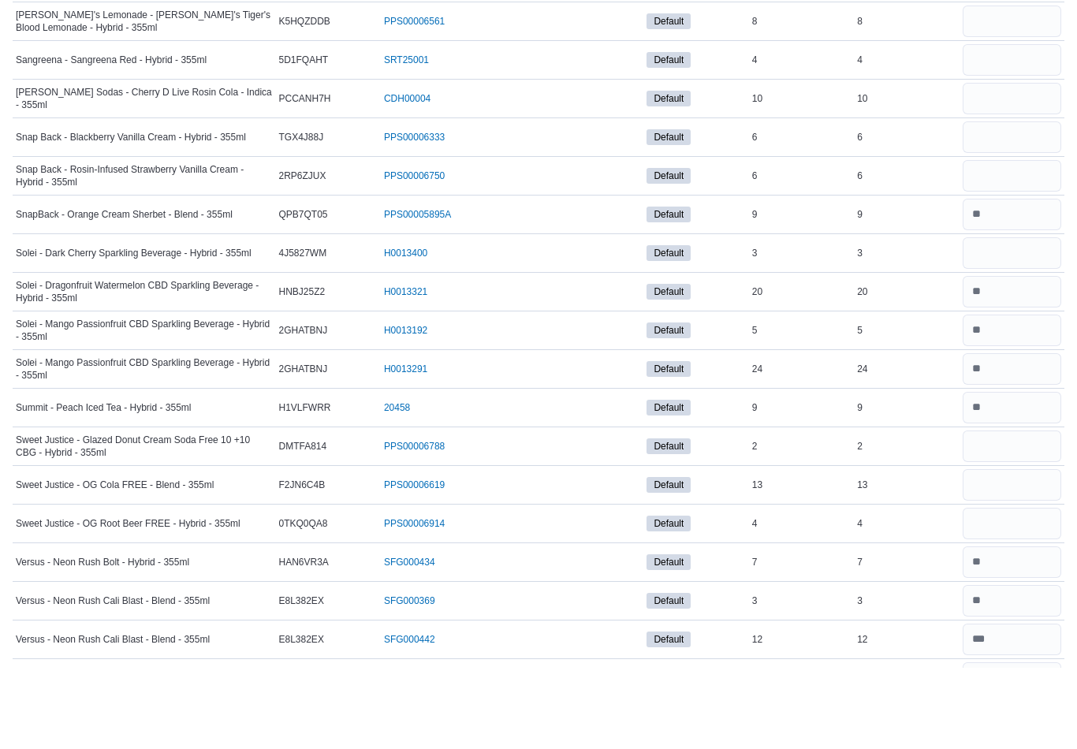
scroll to position [2169, 0]
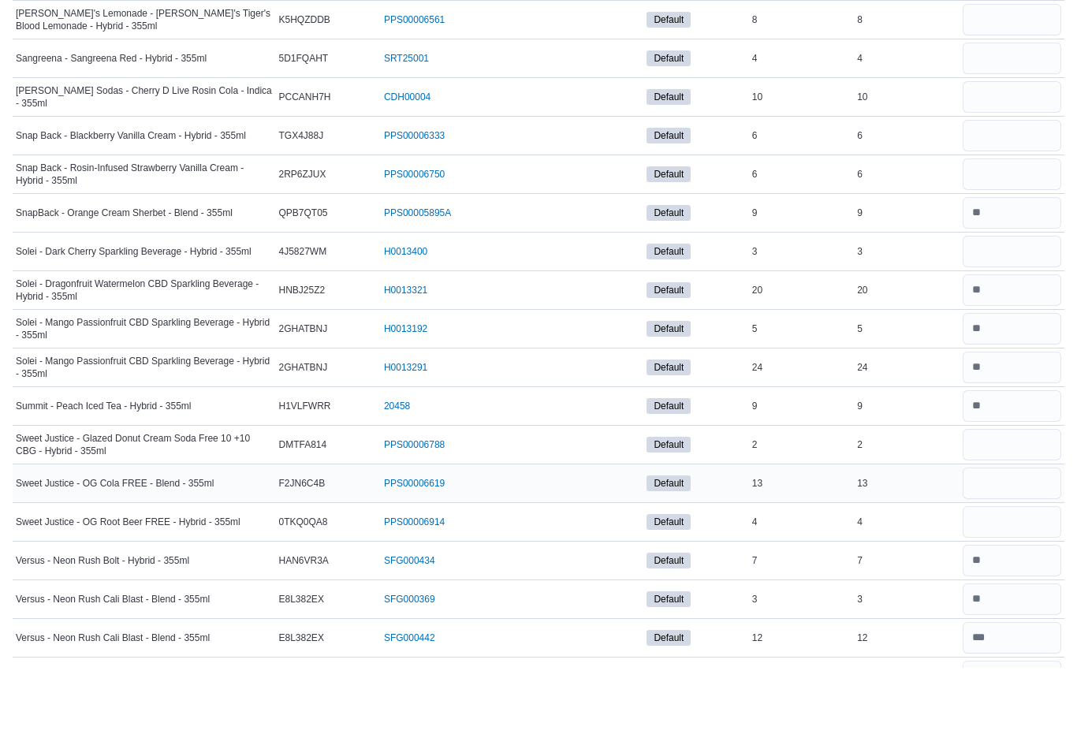
click at [999, 550] on input "number" at bounding box center [1012, 566] width 99 height 32
click at [975, 588] on input "number" at bounding box center [1012, 604] width 99 height 32
click at [996, 511] on input "number" at bounding box center [1012, 527] width 99 height 32
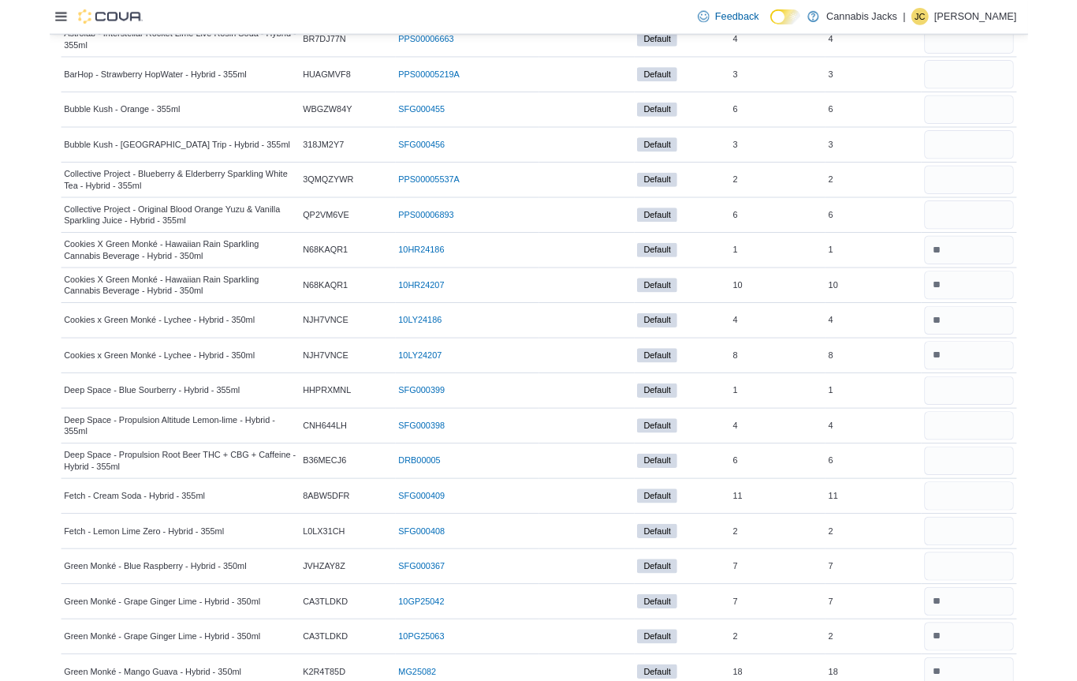
scroll to position [276, 0]
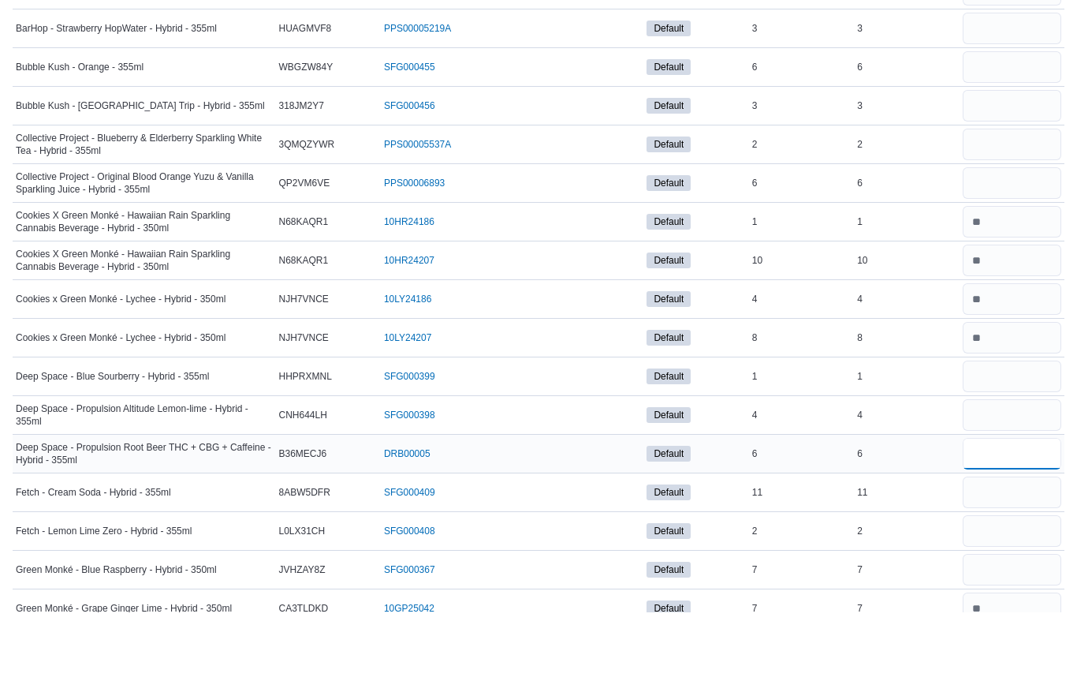
click at [981, 506] on input "number" at bounding box center [1012, 522] width 99 height 32
click at [1025, 429] on input "number" at bounding box center [1012, 445] width 99 height 32
click at [1036, 468] on input "number" at bounding box center [1012, 484] width 99 height 32
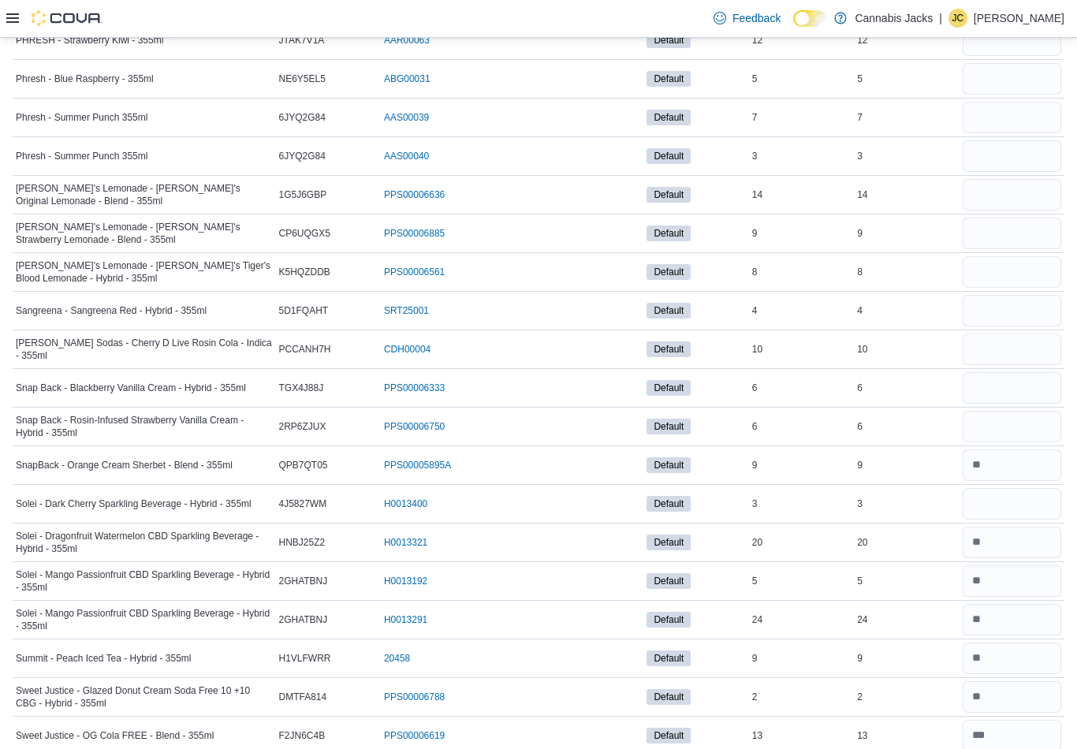
scroll to position [1990, 0]
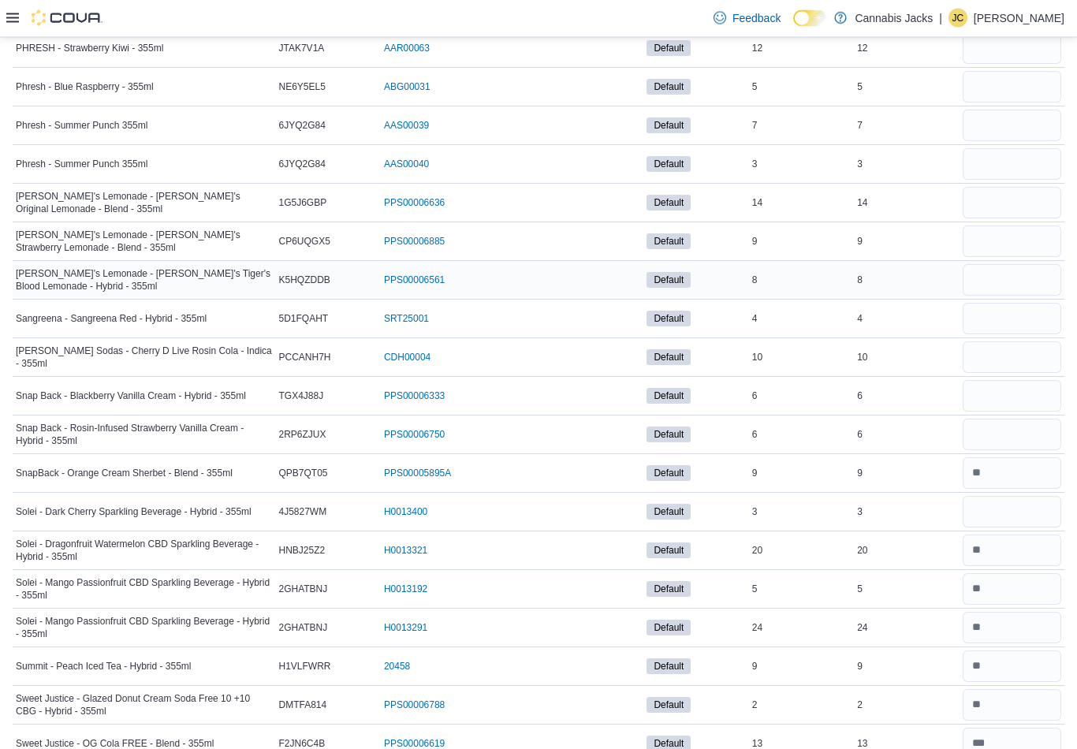
click at [1015, 279] on input "number" at bounding box center [1012, 281] width 99 height 32
click at [1009, 237] on input "number" at bounding box center [1012, 242] width 99 height 32
click at [1014, 357] on input "number" at bounding box center [1012, 358] width 99 height 32
click at [1003, 201] on input "number" at bounding box center [1012, 204] width 99 height 32
click at [1019, 294] on input "number" at bounding box center [1012, 281] width 99 height 32
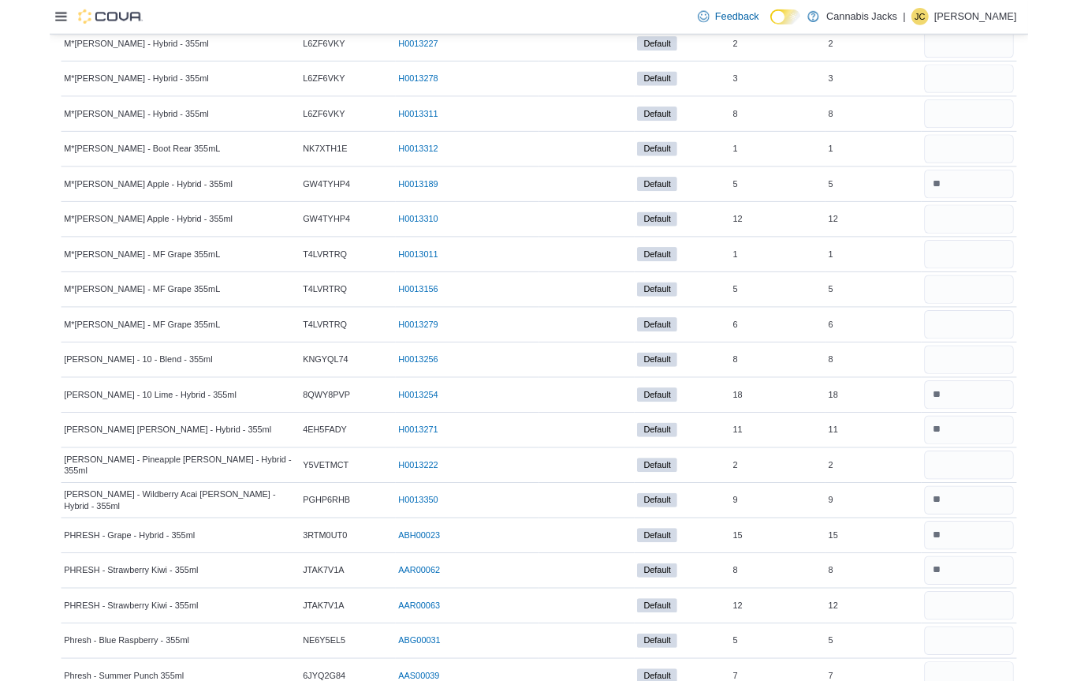
scroll to position [1370, 0]
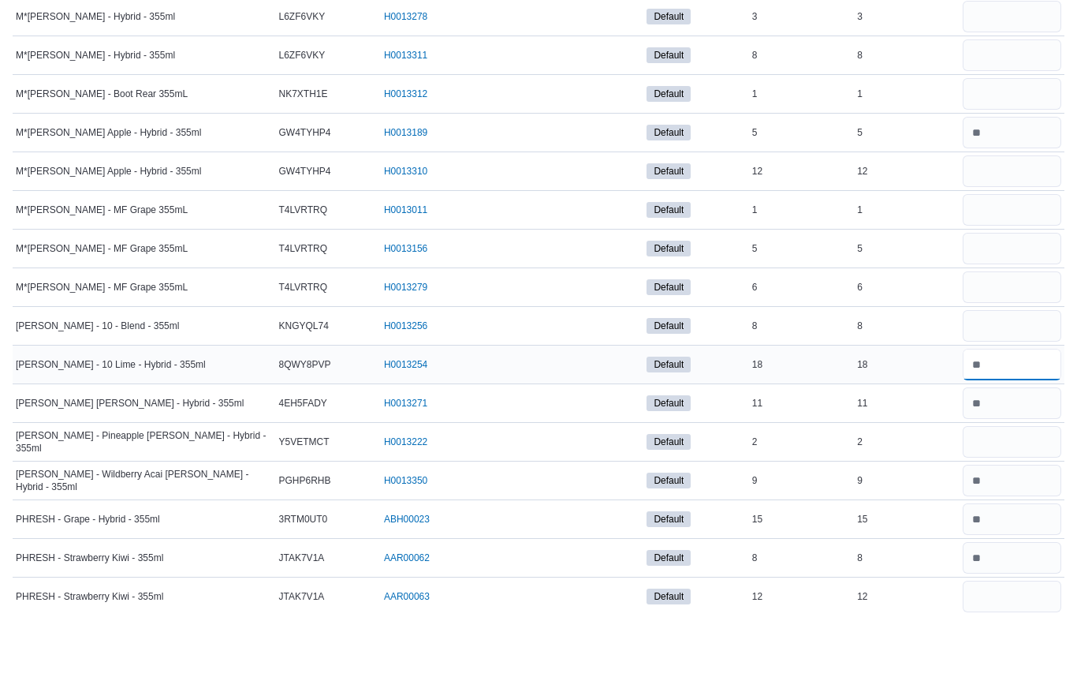
click at [1018, 417] on input "number" at bounding box center [1012, 433] width 99 height 32
click at [1018, 456] on input "number" at bounding box center [1012, 472] width 99 height 32
click at [1030, 495] on input "number" at bounding box center [1012, 511] width 99 height 32
click at [1019, 533] on input "number" at bounding box center [1012, 549] width 99 height 32
click at [1000, 495] on input "number" at bounding box center [1012, 511] width 99 height 32
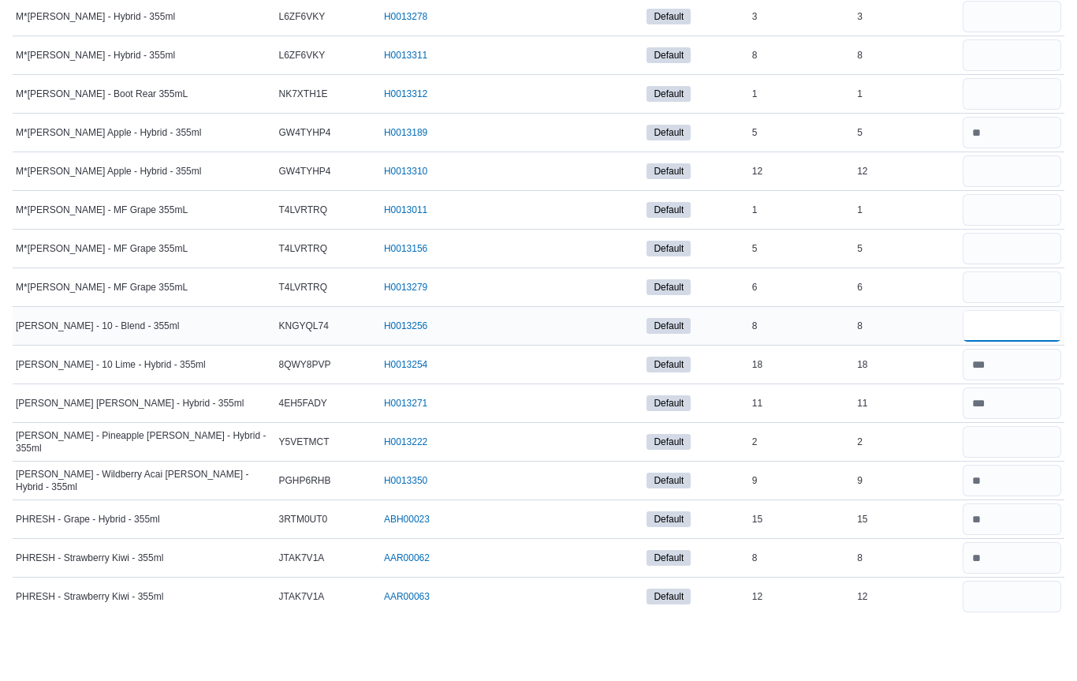
click at [1013, 379] on input "number" at bounding box center [1012, 395] width 99 height 32
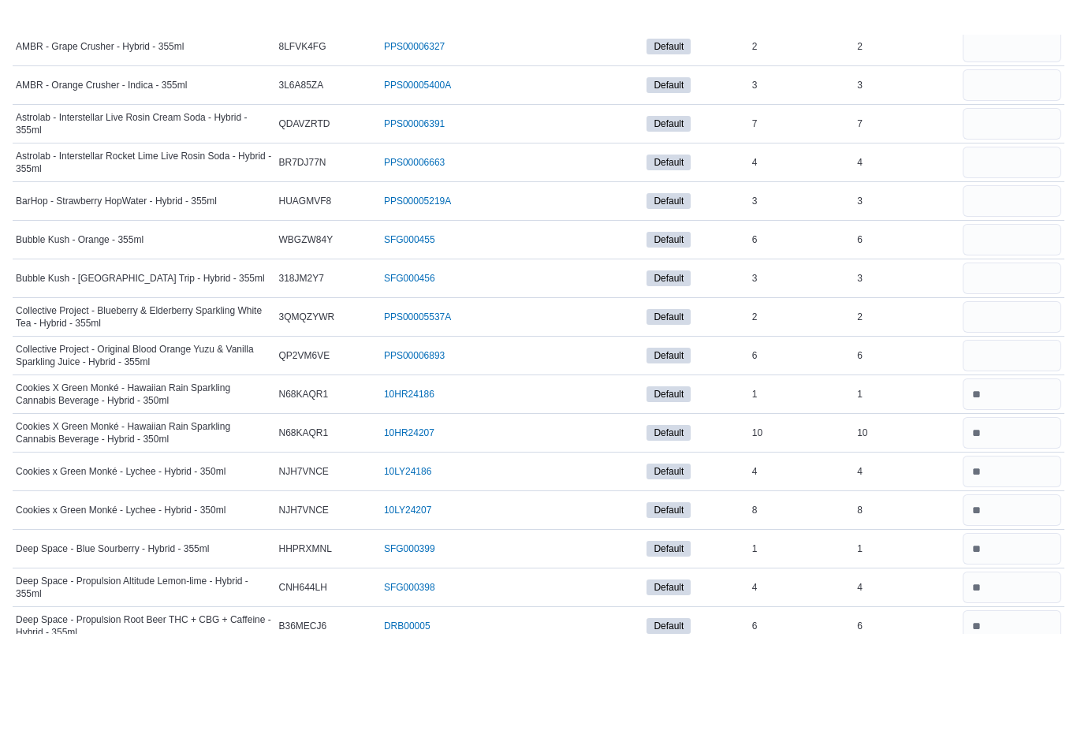
scroll to position [126, 0]
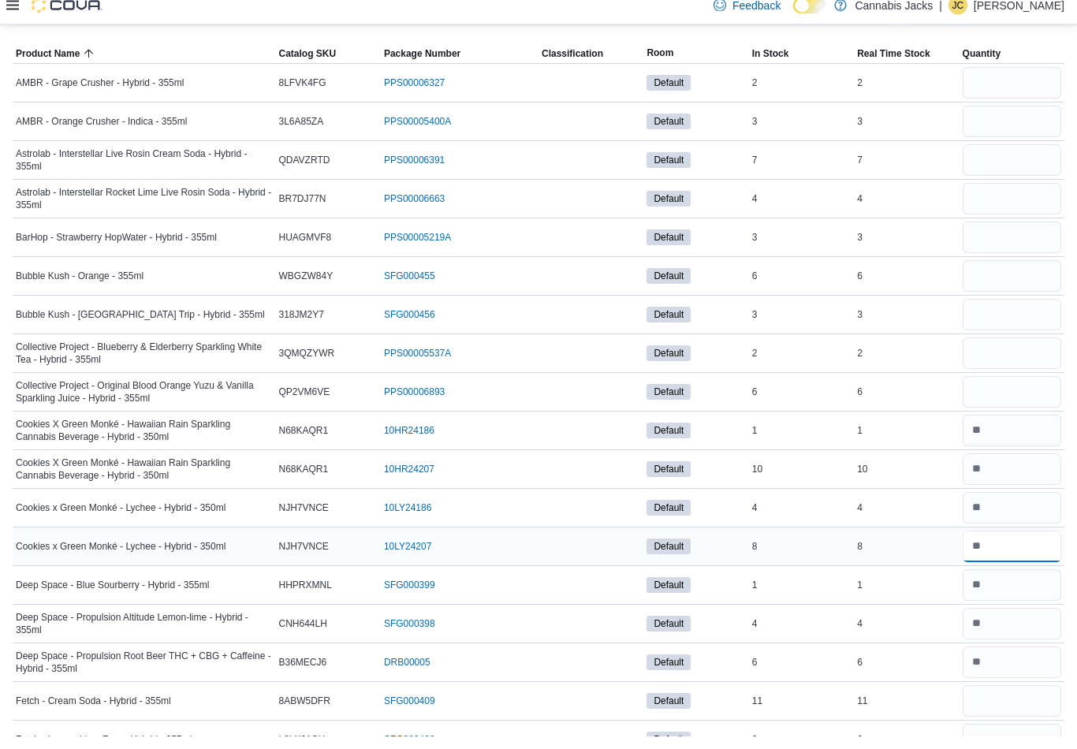
click at [1009, 551] on input "number" at bounding box center [1012, 560] width 99 height 32
click at [1014, 434] on input "number" at bounding box center [1012, 444] width 99 height 32
click at [1014, 472] on input "number" at bounding box center [1012, 483] width 99 height 32
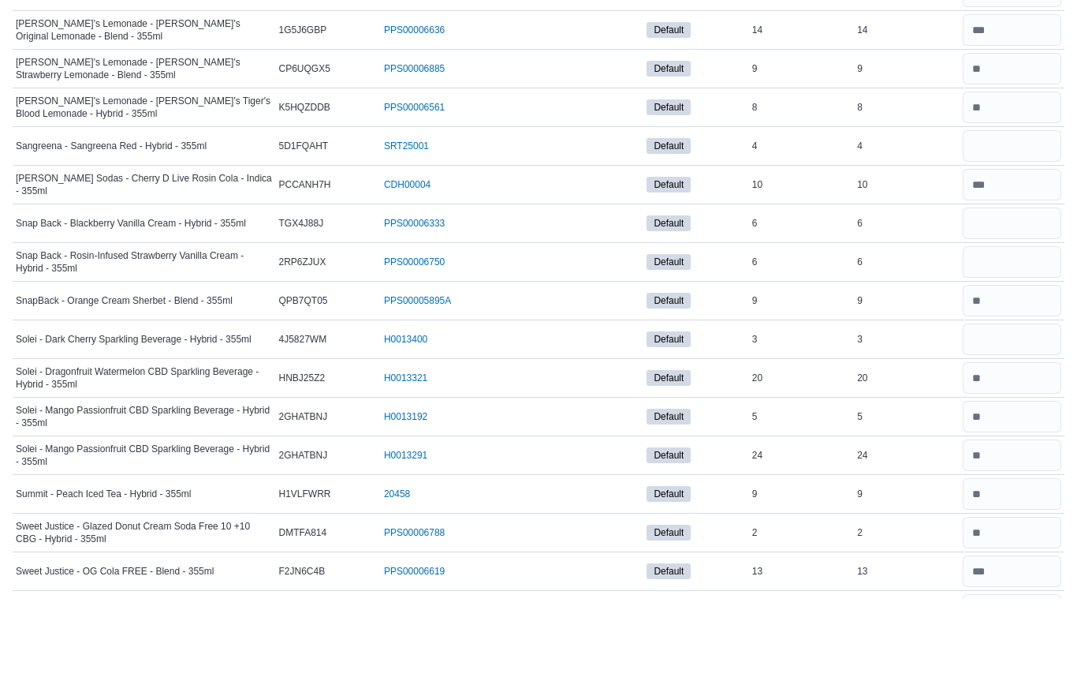
scroll to position [2135, 0]
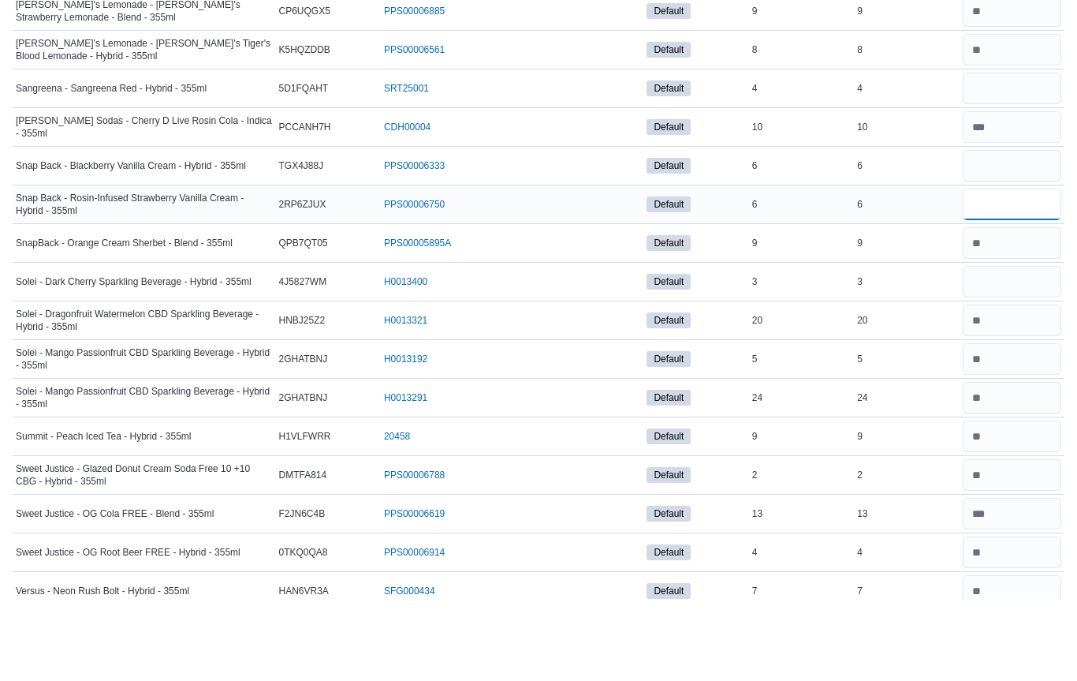
click at [1013, 271] on input "number" at bounding box center [1012, 287] width 99 height 32
click at [1025, 309] on input "number" at bounding box center [1012, 325] width 99 height 32
click at [1028, 348] on input "number" at bounding box center [1012, 364] width 99 height 32
click at [1018, 232] on input "number" at bounding box center [1012, 248] width 99 height 32
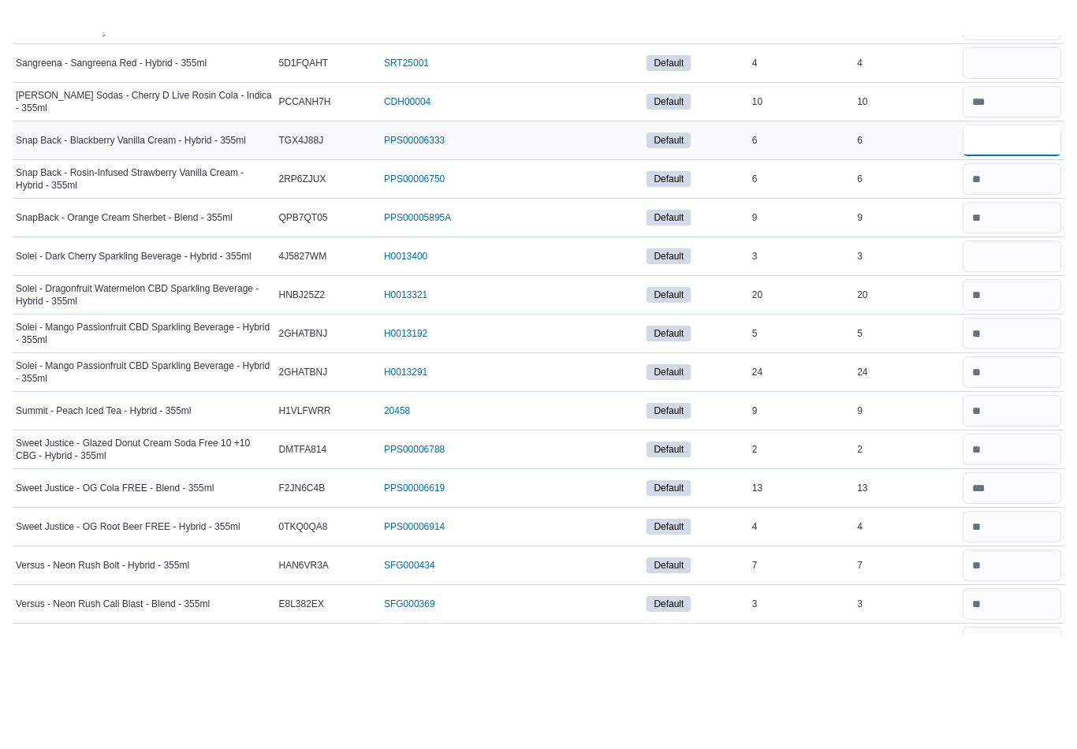
scroll to position [2224, 0]
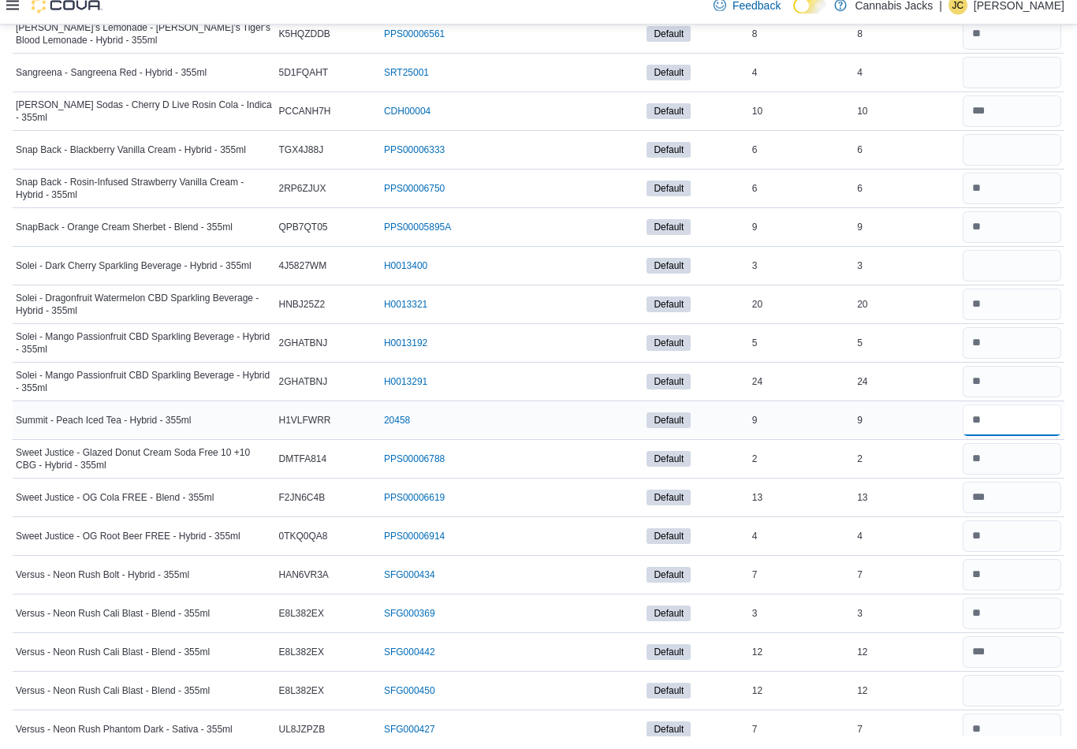
click at [1018, 429] on input "number" at bounding box center [1012, 434] width 99 height 32
click at [1013, 155] on input "number" at bounding box center [1012, 164] width 99 height 32
click at [1012, 278] on input "number" at bounding box center [1012, 279] width 99 height 32
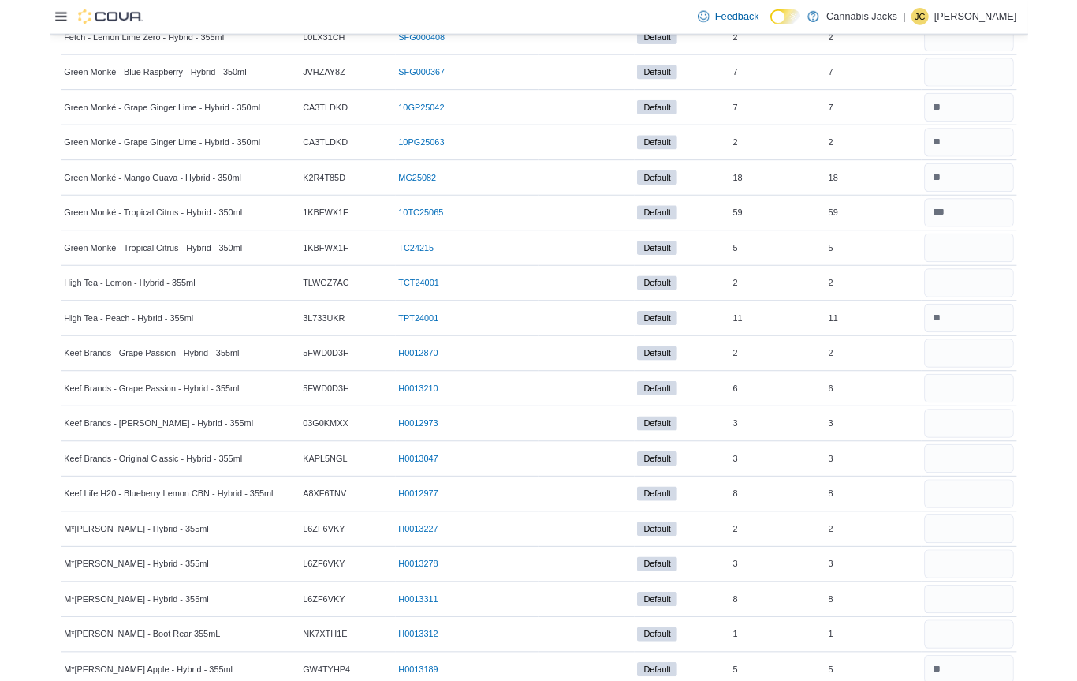
scroll to position [838, 0]
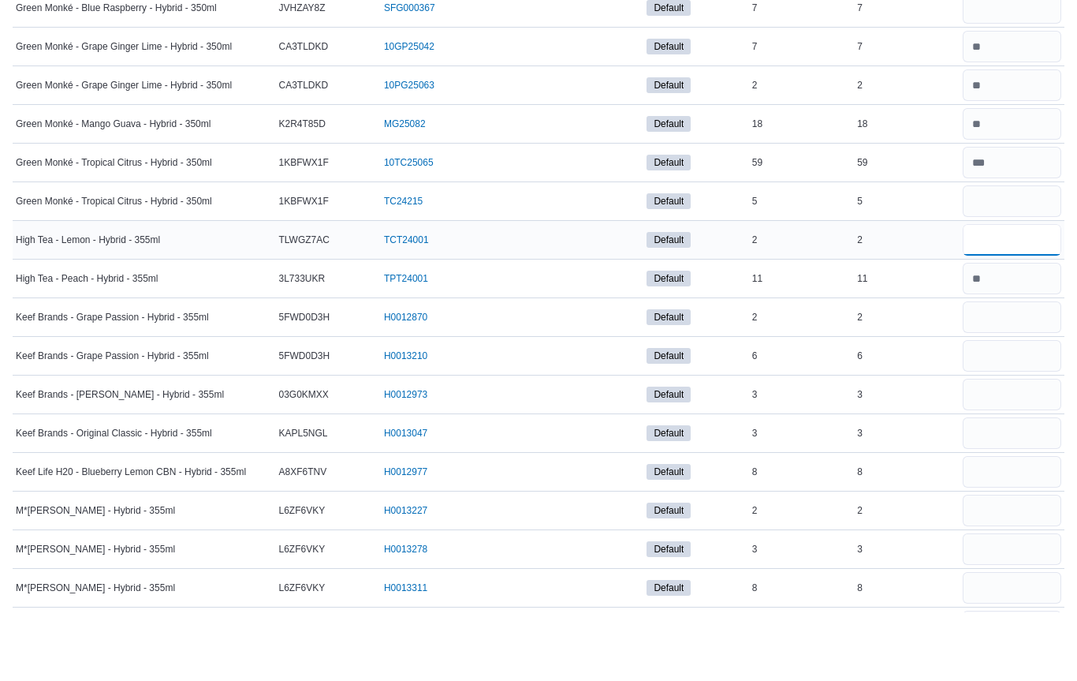
click at [1003, 293] on input "number" at bounding box center [1012, 309] width 99 height 32
click at [1006, 331] on input "number" at bounding box center [1012, 347] width 99 height 32
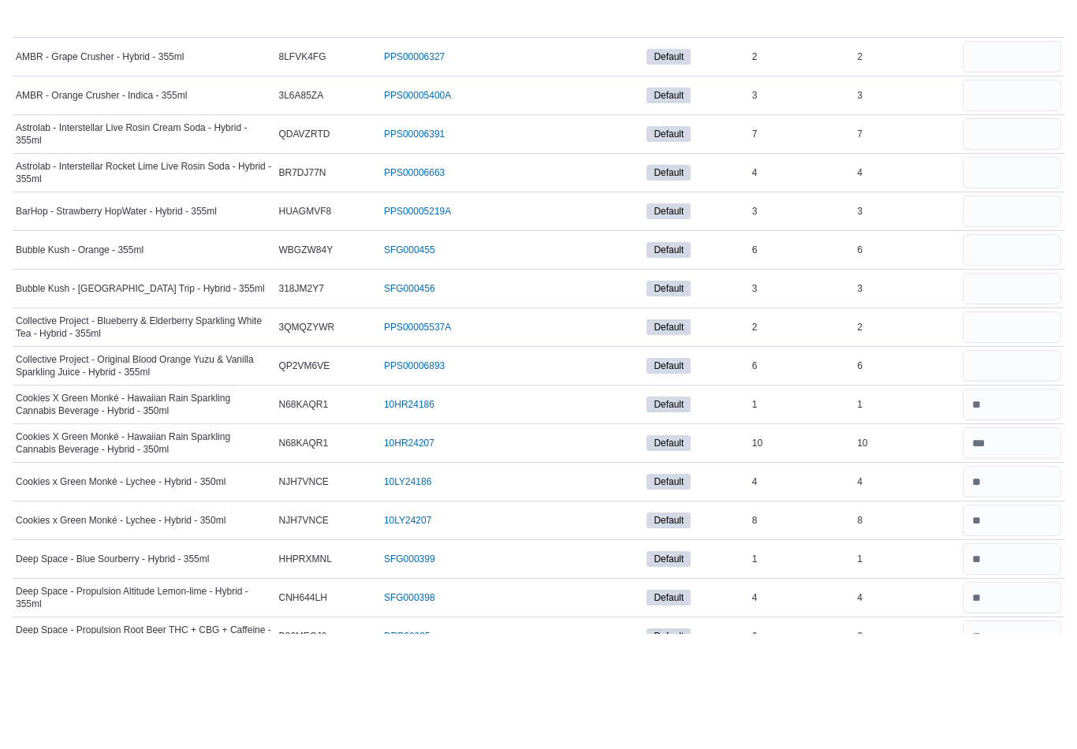
scroll to position [151, 0]
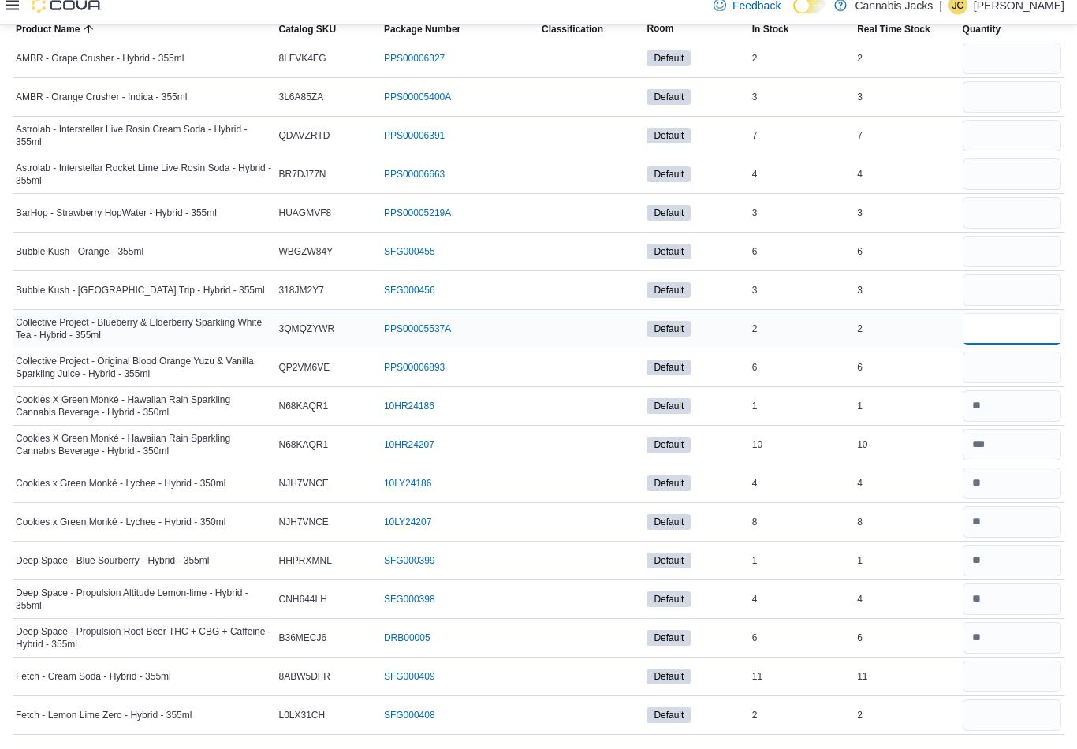
click at [1024, 328] on input "number" at bounding box center [1012, 343] width 99 height 32
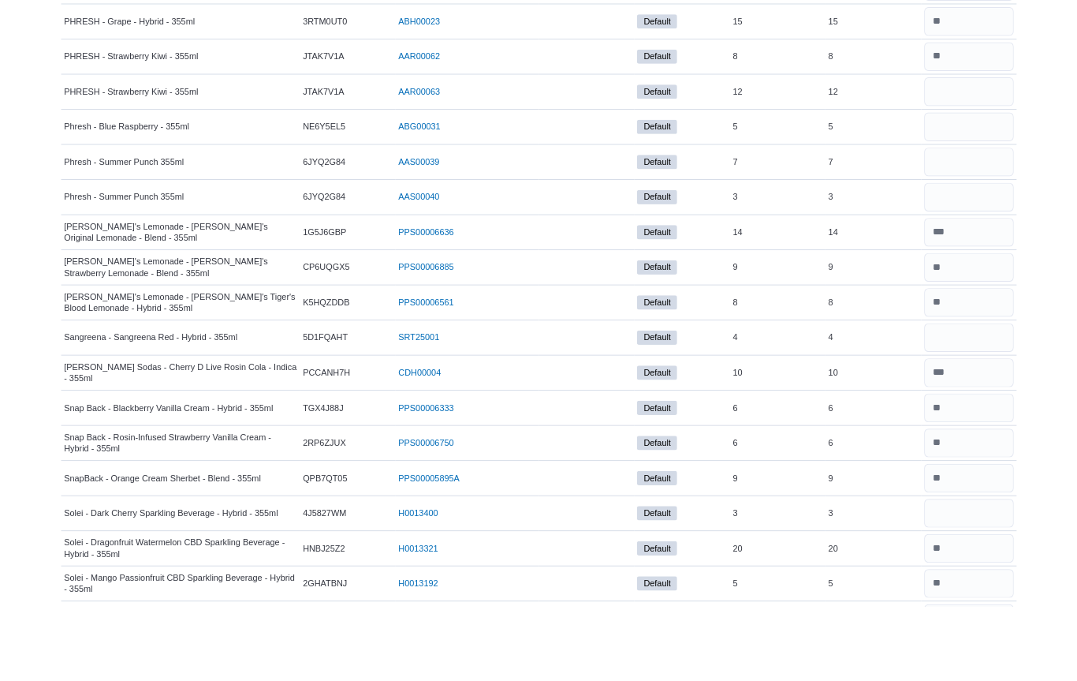
scroll to position [1923, 0]
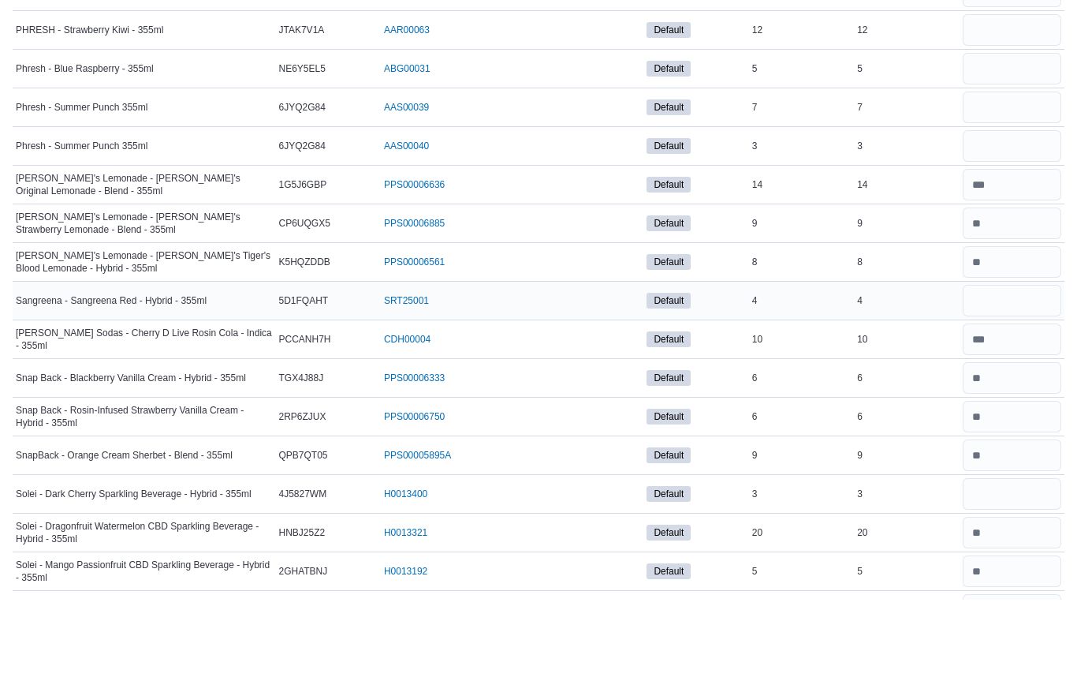
click at [1032, 367] on input "number" at bounding box center [1012, 383] width 99 height 32
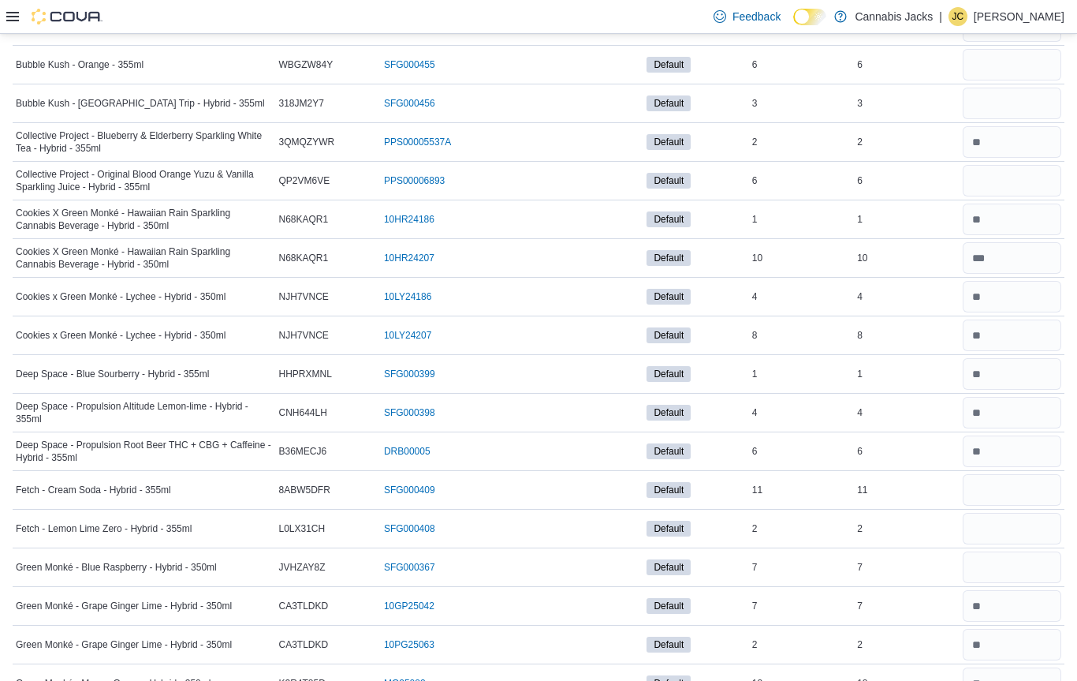
scroll to position [344, 0]
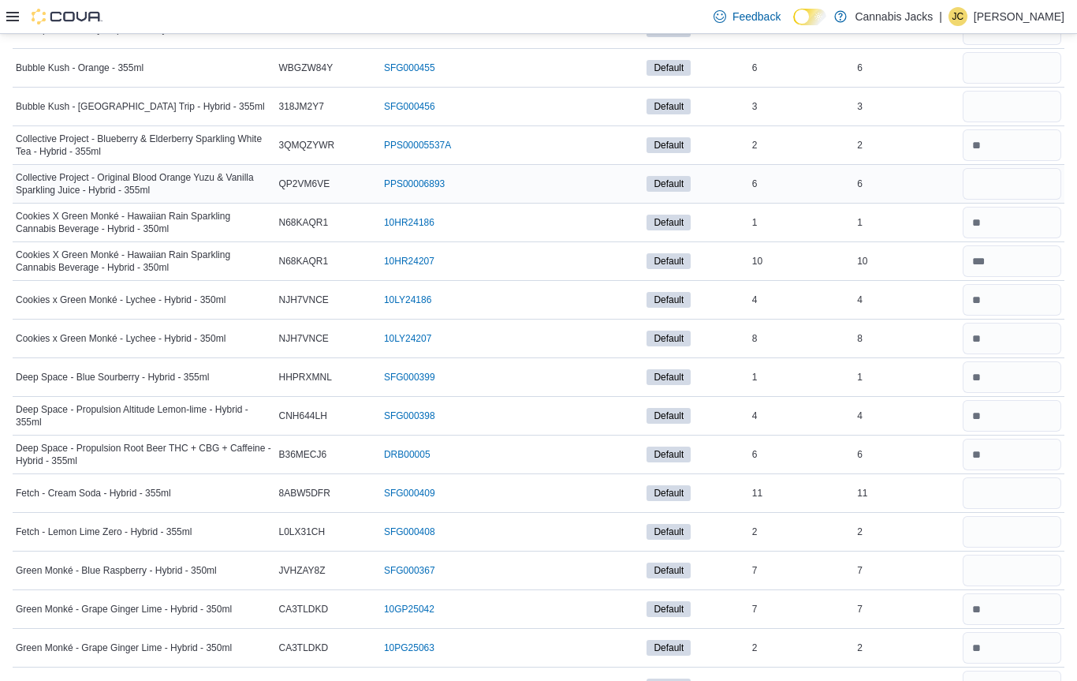
click at [1021, 186] on input "number" at bounding box center [1012, 184] width 99 height 32
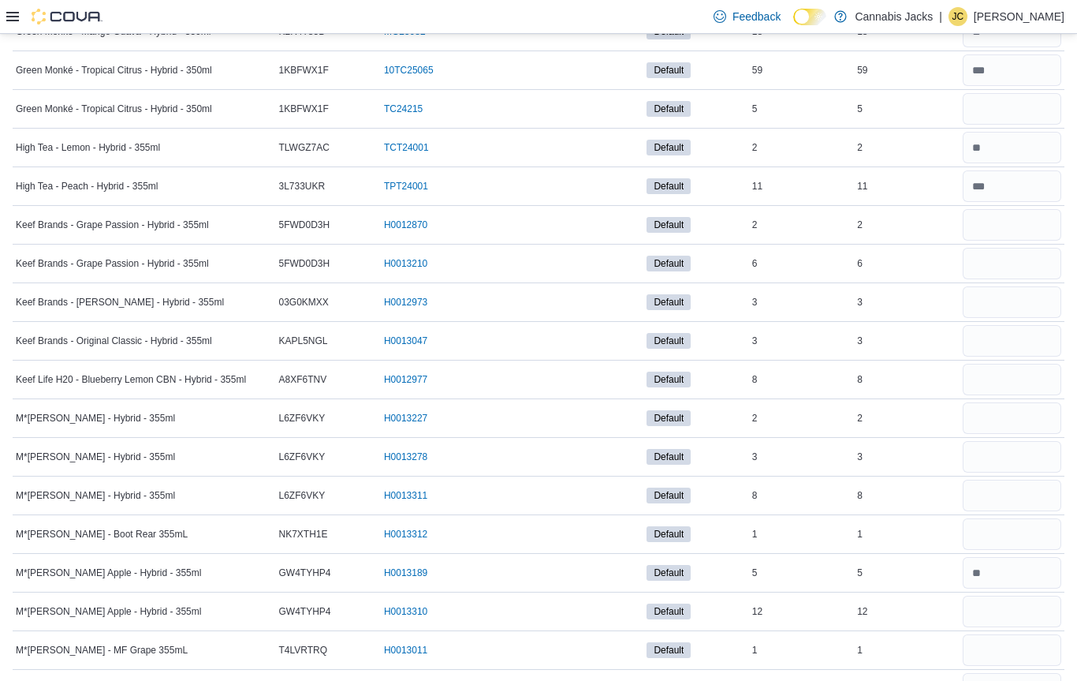
scroll to position [999, 0]
click at [994, 344] on input "number" at bounding box center [1012, 341] width 99 height 32
click at [1017, 232] on input "number" at bounding box center [1012, 225] width 99 height 32
click at [1033, 317] on input "number" at bounding box center [1012, 302] width 99 height 32
click at [1014, 386] on input "number" at bounding box center [1012, 380] width 99 height 32
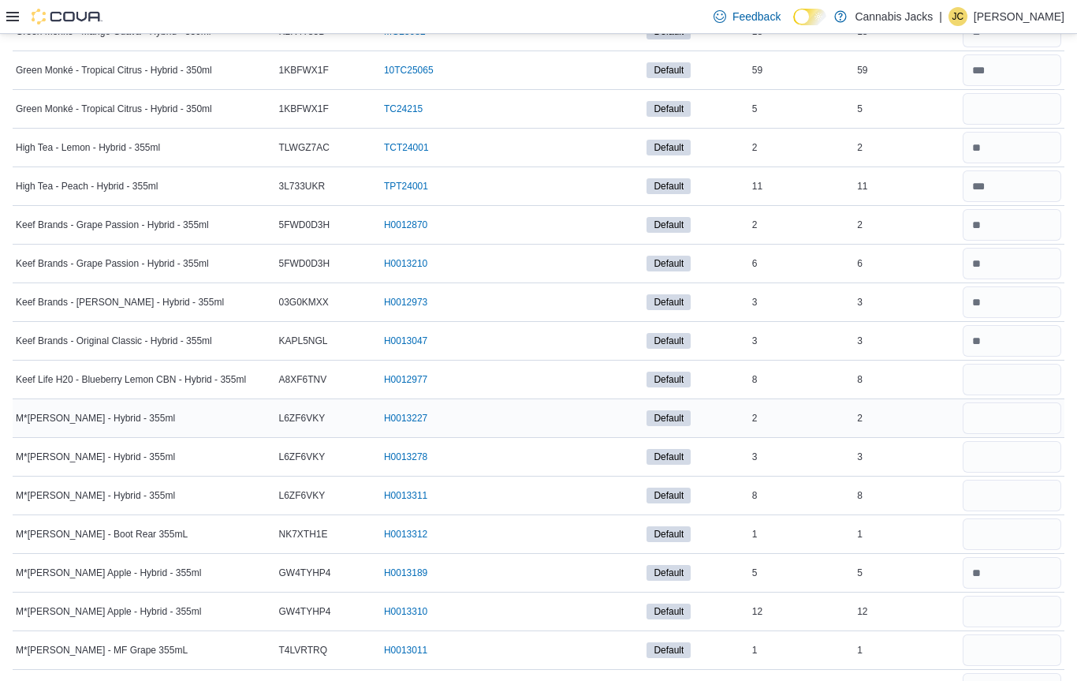
click at [1016, 420] on input "number" at bounding box center [1012, 418] width 99 height 32
click at [598, 472] on td at bounding box center [591, 457] width 105 height 39
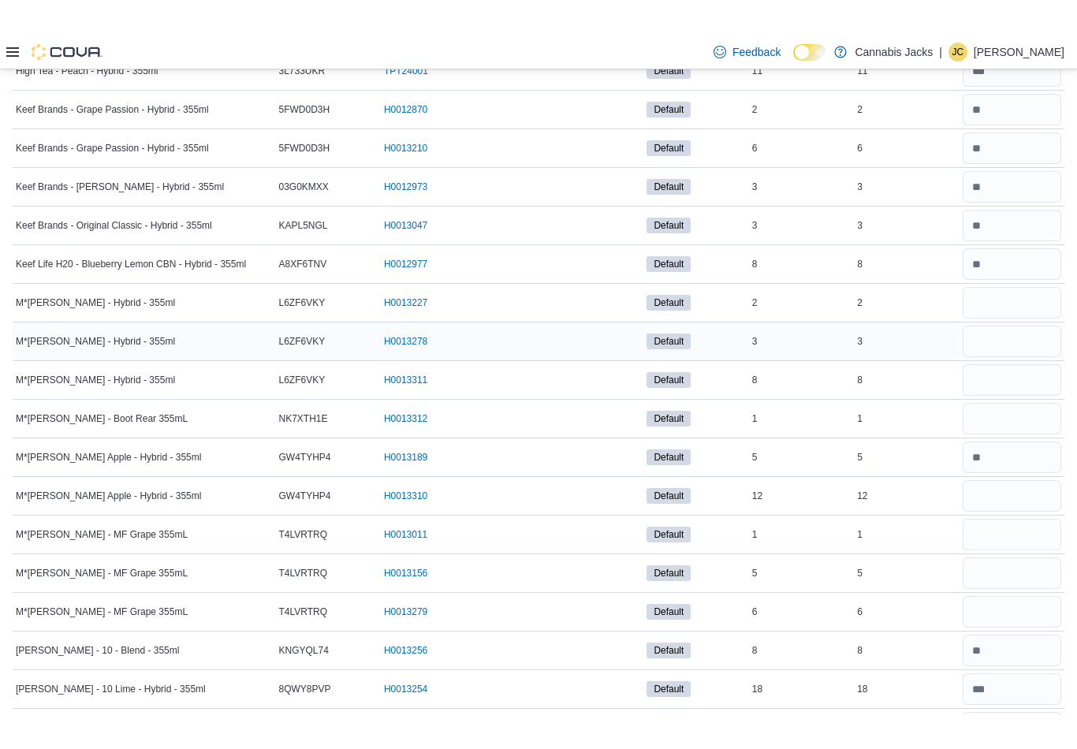
scroll to position [1081, 0]
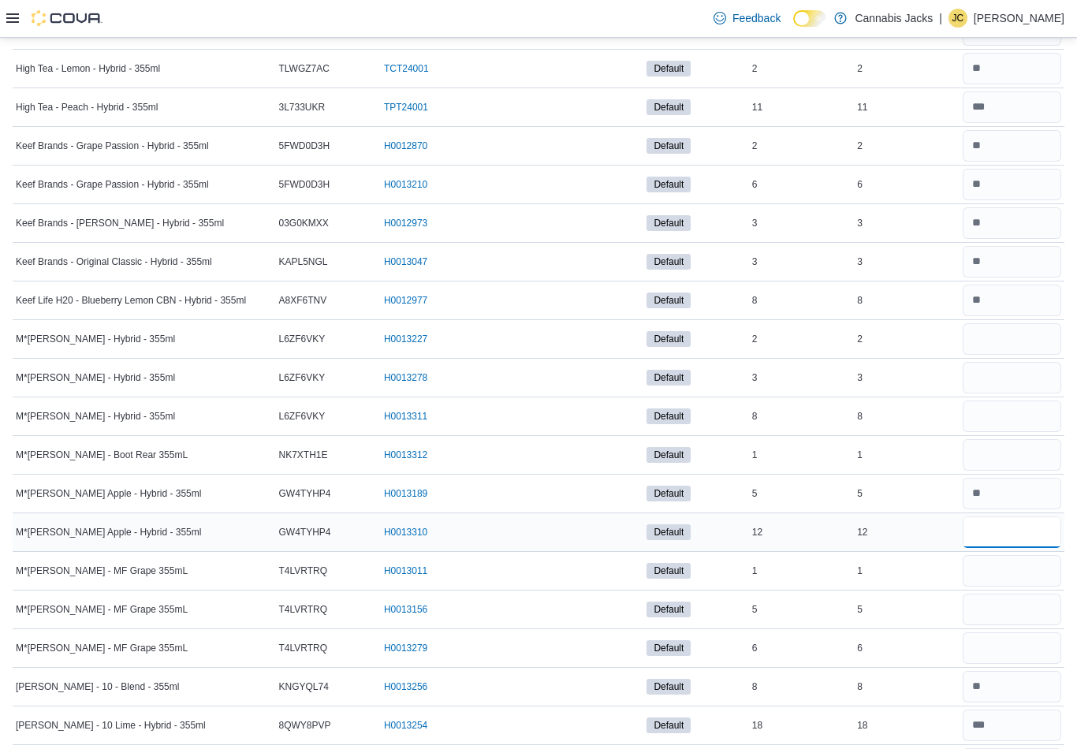
click at [1011, 539] on input "number" at bounding box center [1012, 533] width 99 height 32
click at [1019, 498] on input "number" at bounding box center [1012, 494] width 99 height 32
click at [1001, 577] on input "number" at bounding box center [1012, 571] width 99 height 32
click at [1003, 346] on input "number" at bounding box center [1012, 339] width 99 height 32
click at [987, 468] on input "number" at bounding box center [1012, 455] width 99 height 32
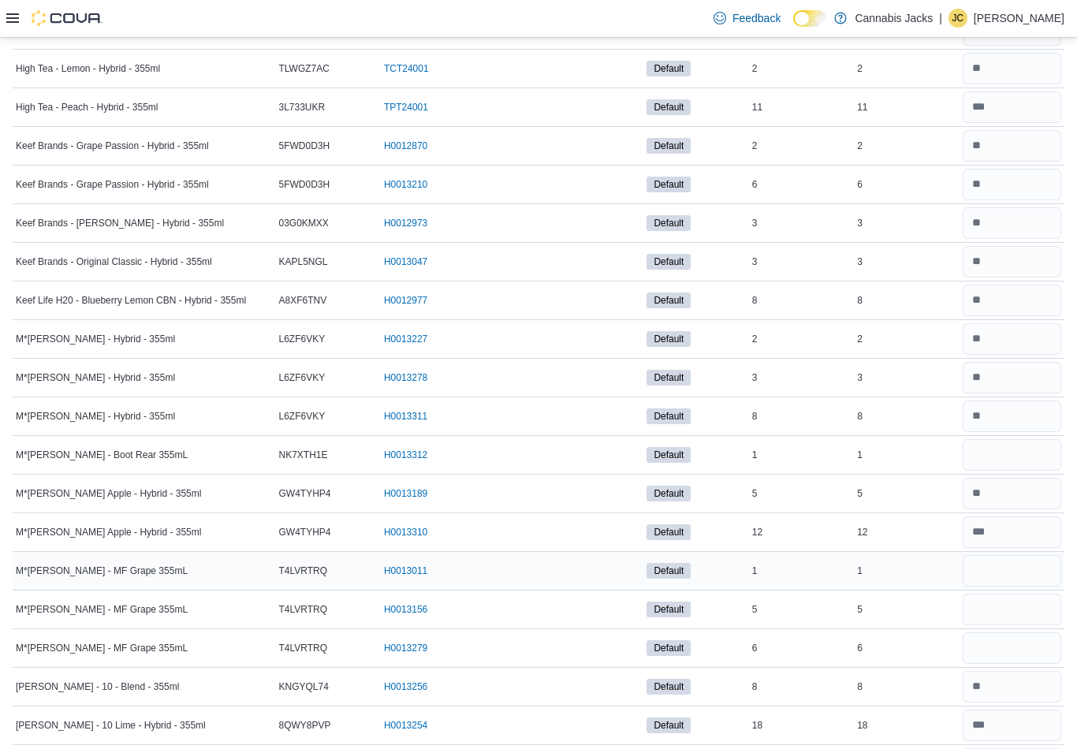
click at [1014, 572] on input "number" at bounding box center [1012, 571] width 99 height 32
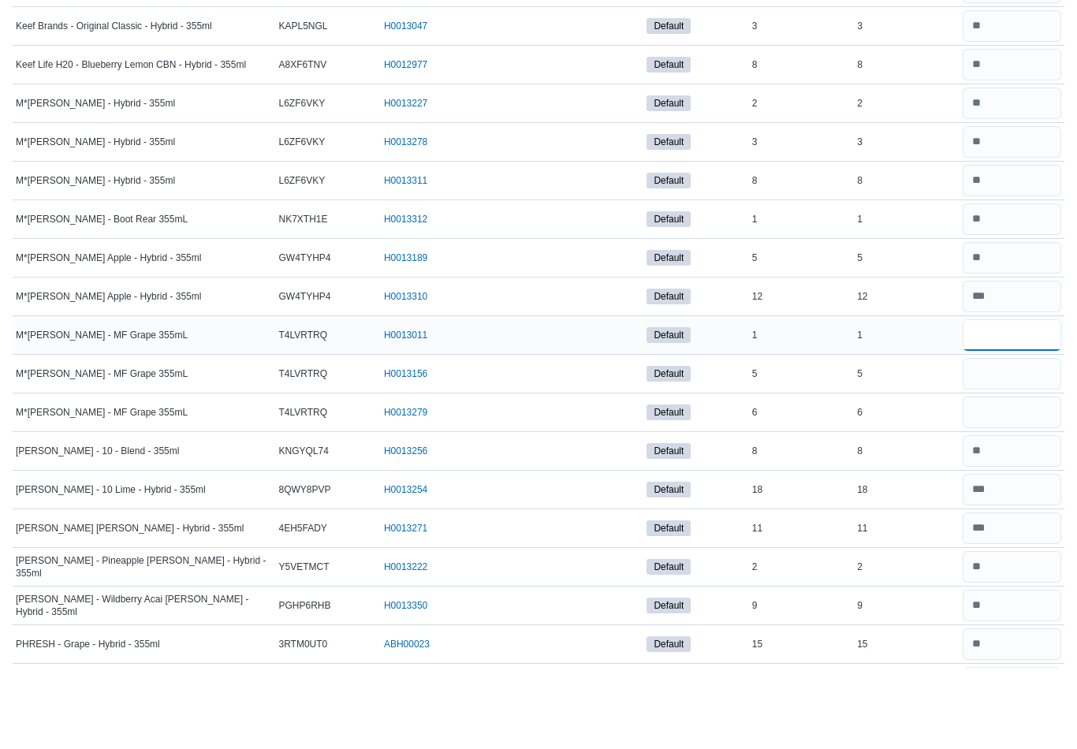
scroll to position [1235, 0]
click at [1046, 556] on input "number" at bounding box center [1012, 572] width 99 height 32
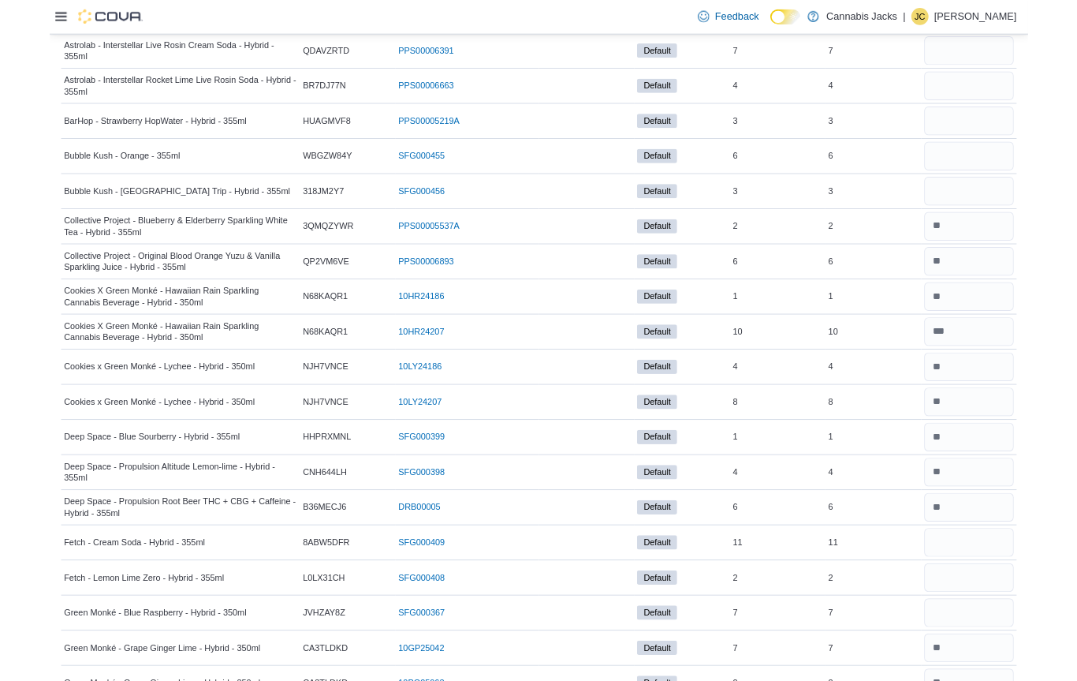
scroll to position [0, 0]
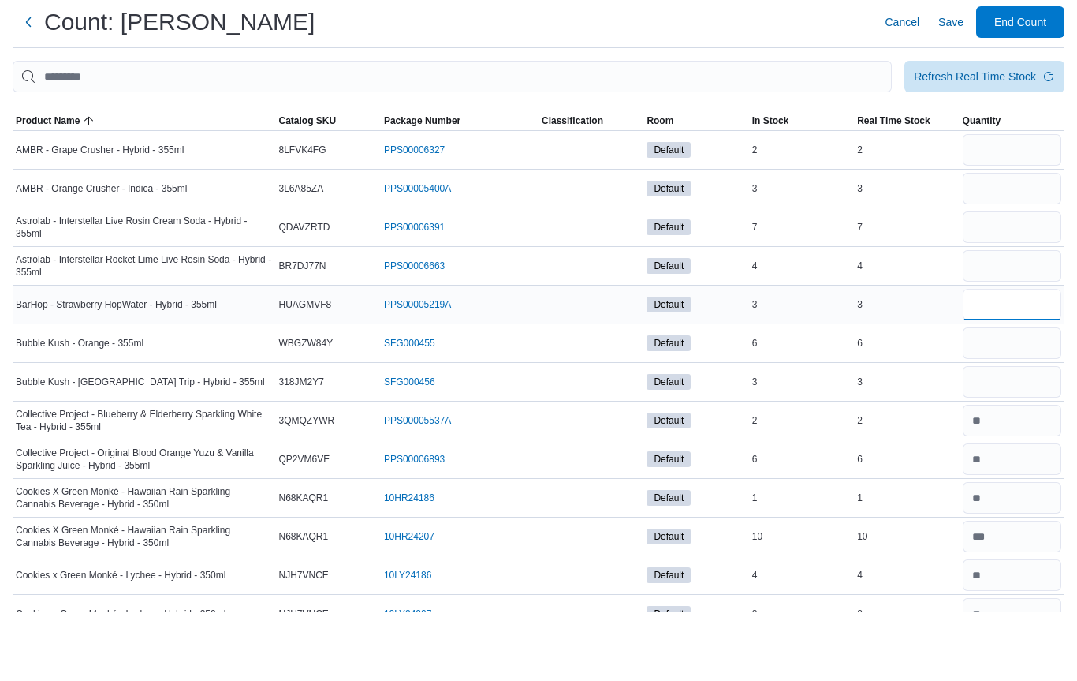
click at [997, 357] on input "number" at bounding box center [1012, 373] width 99 height 32
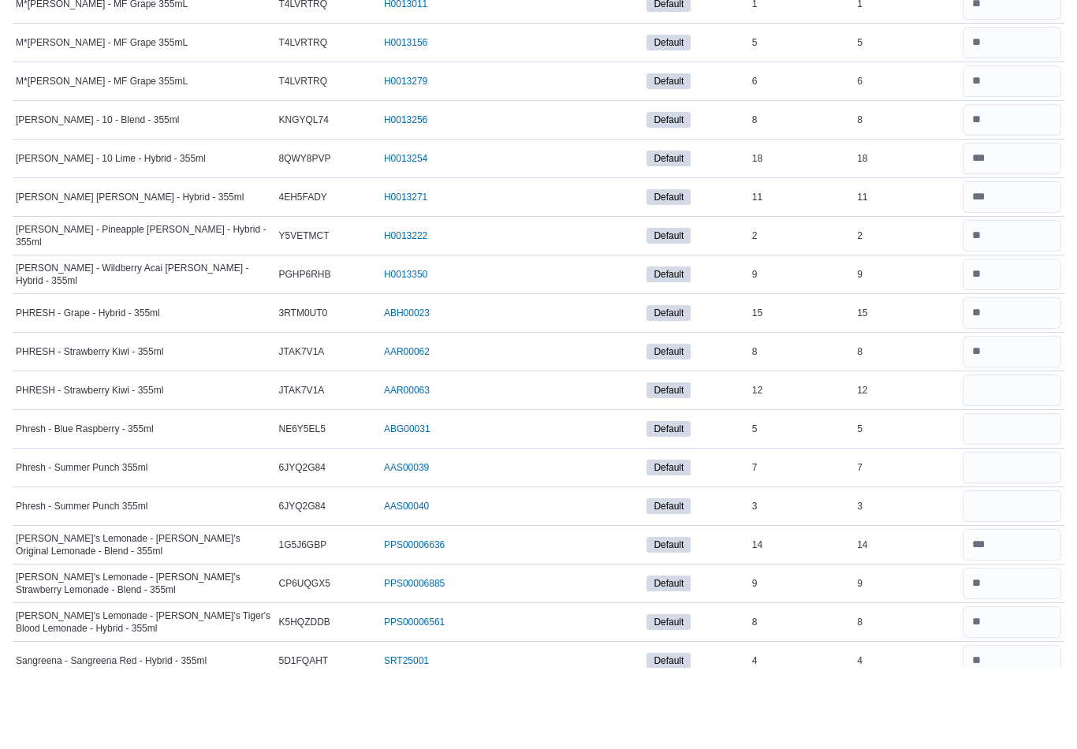
scroll to position [1569, 0]
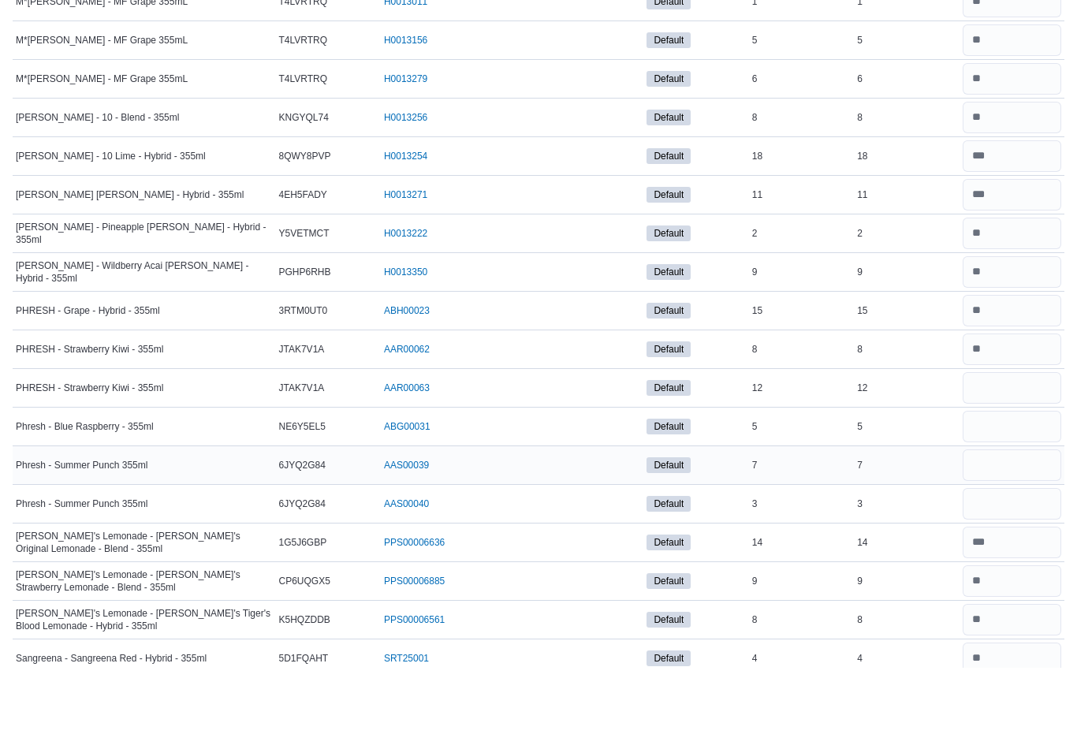
click at [1015, 532] on input "number" at bounding box center [1012, 548] width 99 height 32
click at [1033, 416] on input "number" at bounding box center [1012, 432] width 99 height 32
click at [1012, 493] on input "number" at bounding box center [1012, 509] width 99 height 32
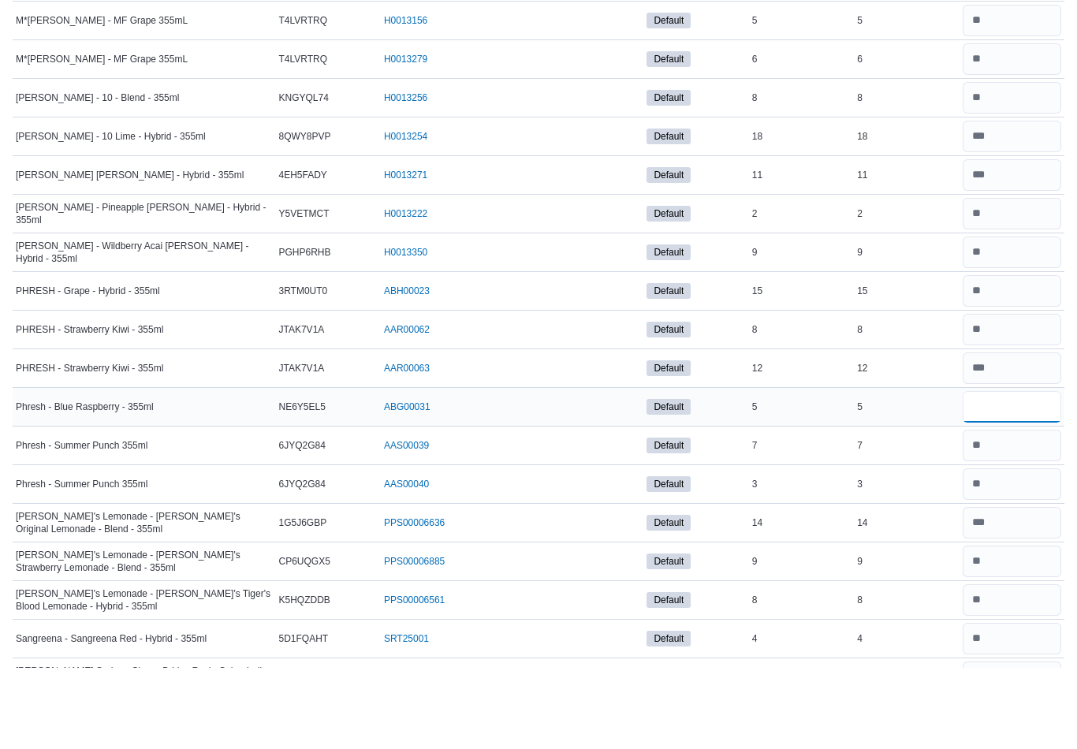
scroll to position [1600, 0]
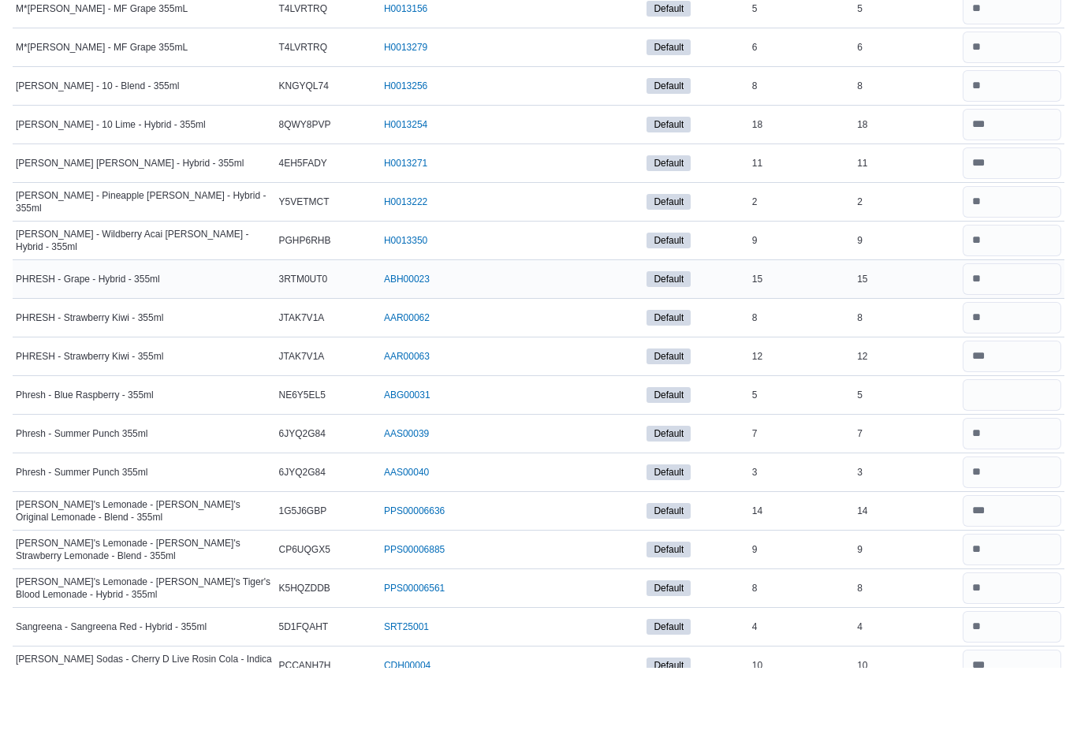
click at [1020, 345] on input "number" at bounding box center [1012, 361] width 99 height 32
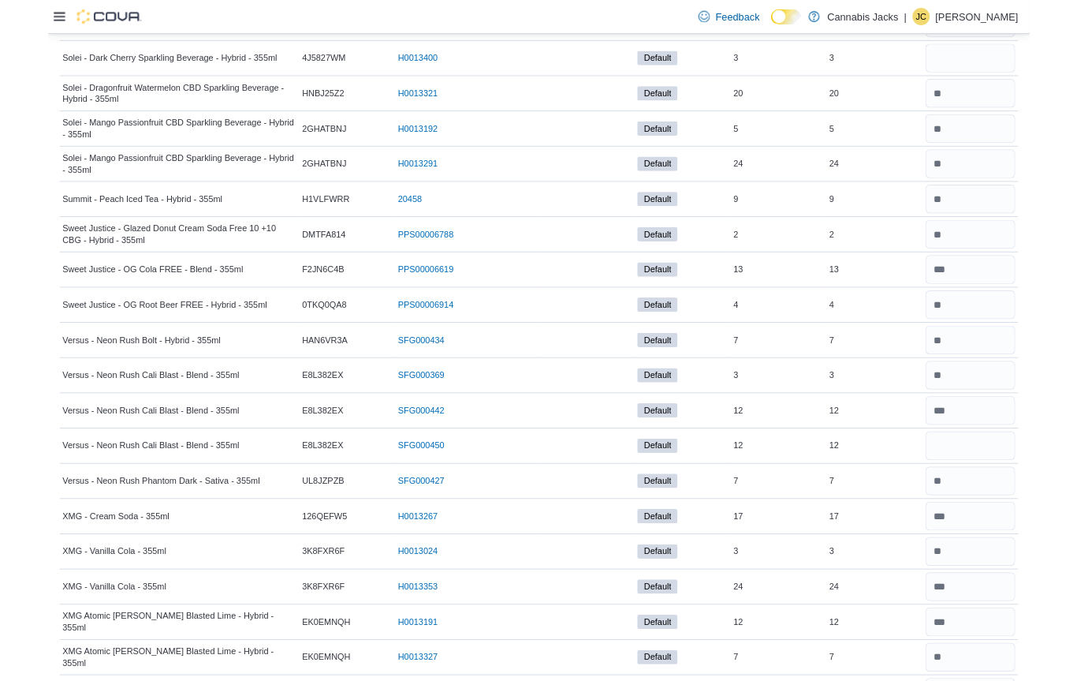
scroll to position [2425, 0]
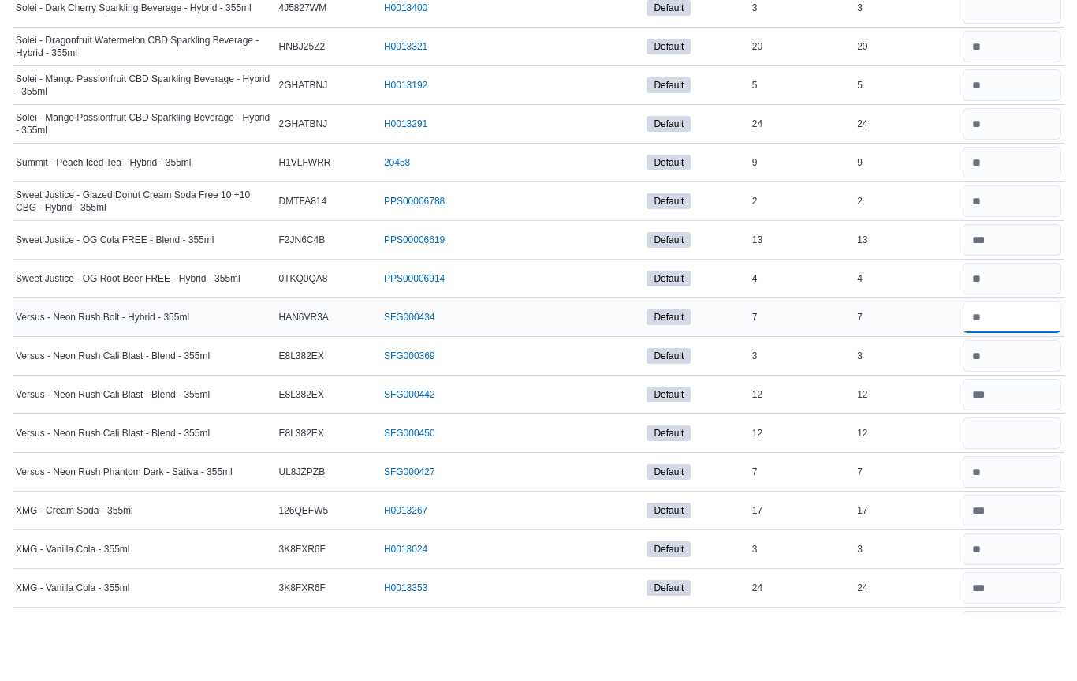
click at [1027, 368] on input "number" at bounding box center [1012, 384] width 99 height 32
click at [1013, 484] on input "number" at bounding box center [1012, 500] width 99 height 32
click at [1021, 522] on input "number" at bounding box center [1012, 538] width 99 height 32
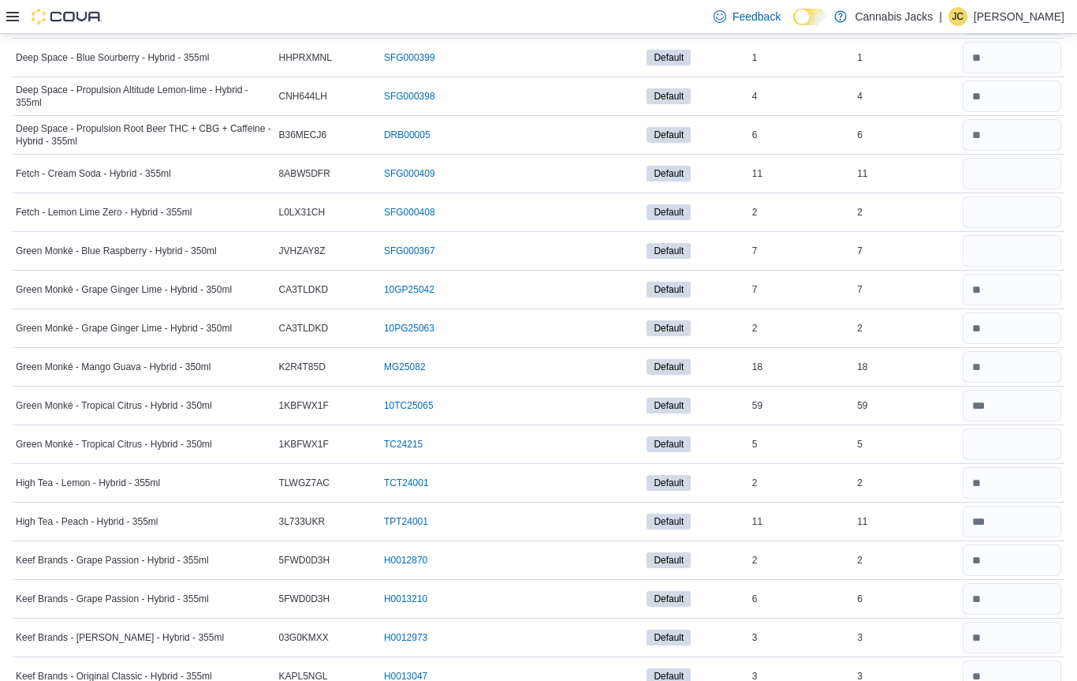
scroll to position [652, 0]
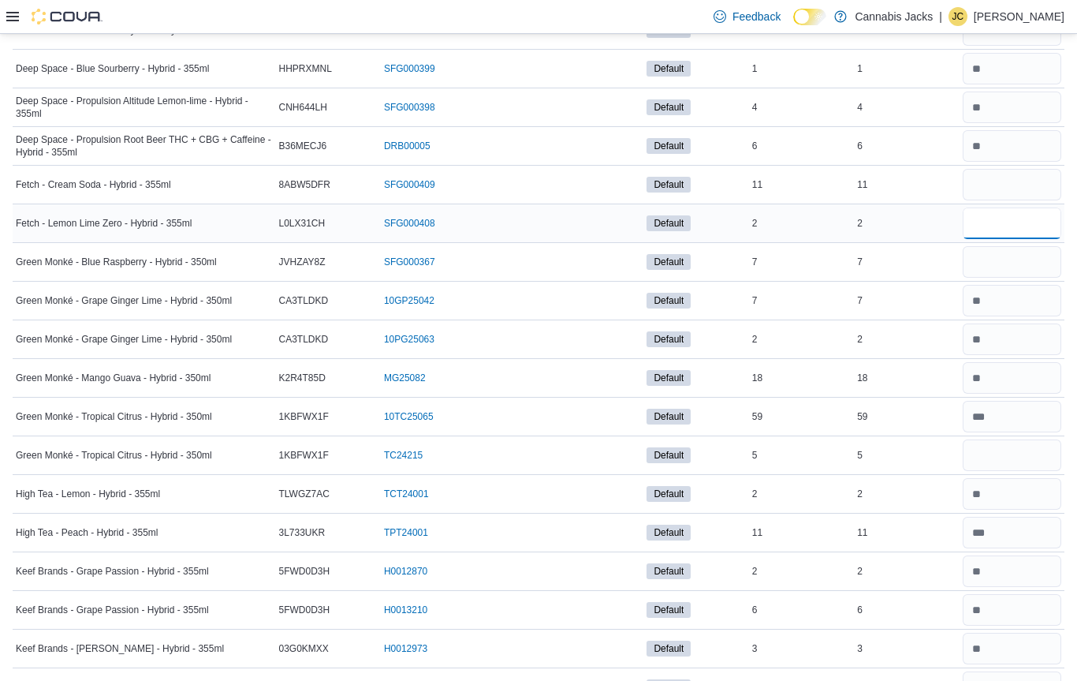
click at [1005, 224] on input "number" at bounding box center [1012, 223] width 99 height 32
click at [1021, 263] on input "number" at bounding box center [1012, 262] width 99 height 32
click at [1014, 182] on input "number" at bounding box center [1012, 185] width 99 height 32
click at [1037, 267] on input "number" at bounding box center [1012, 262] width 99 height 32
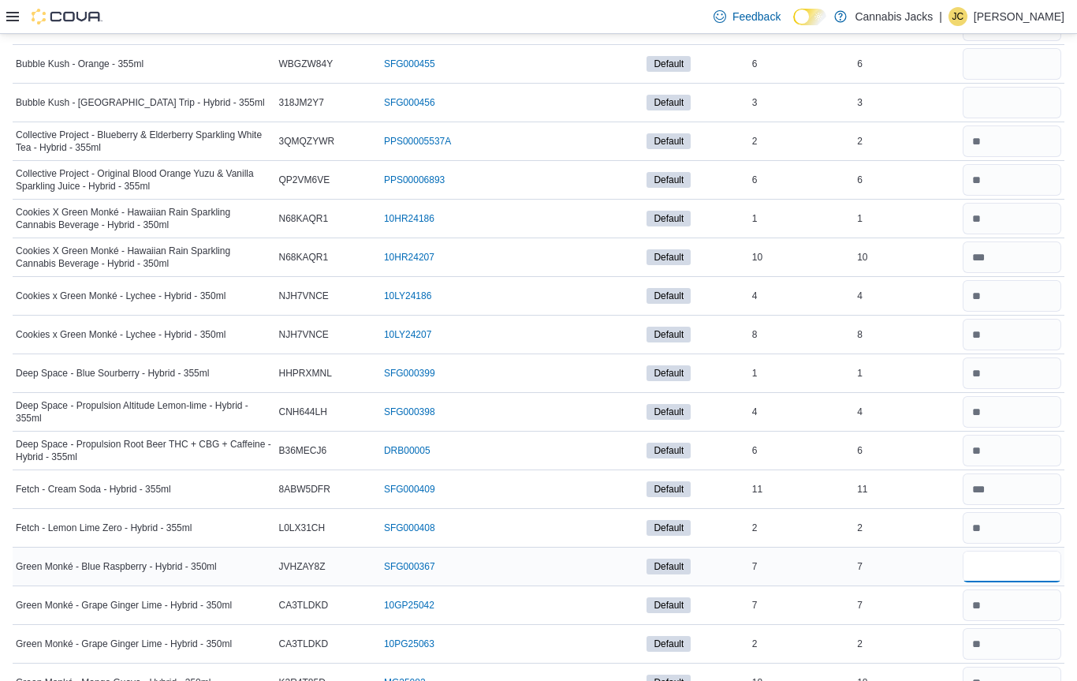
scroll to position [0, 0]
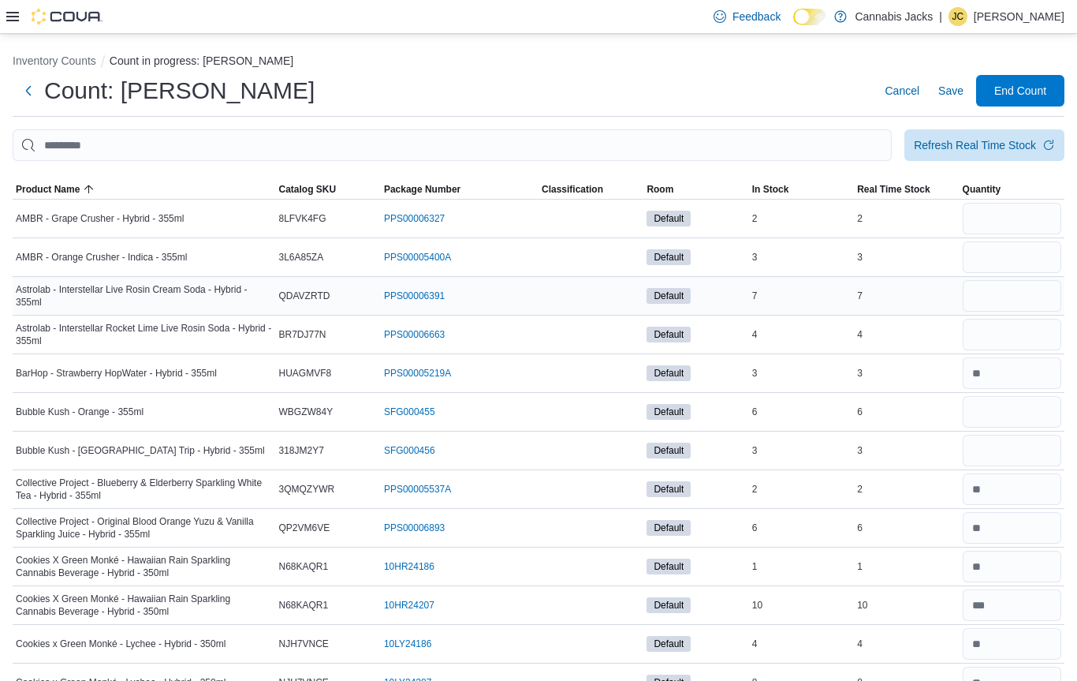
click at [1010, 305] on input "number" at bounding box center [1012, 296] width 99 height 32
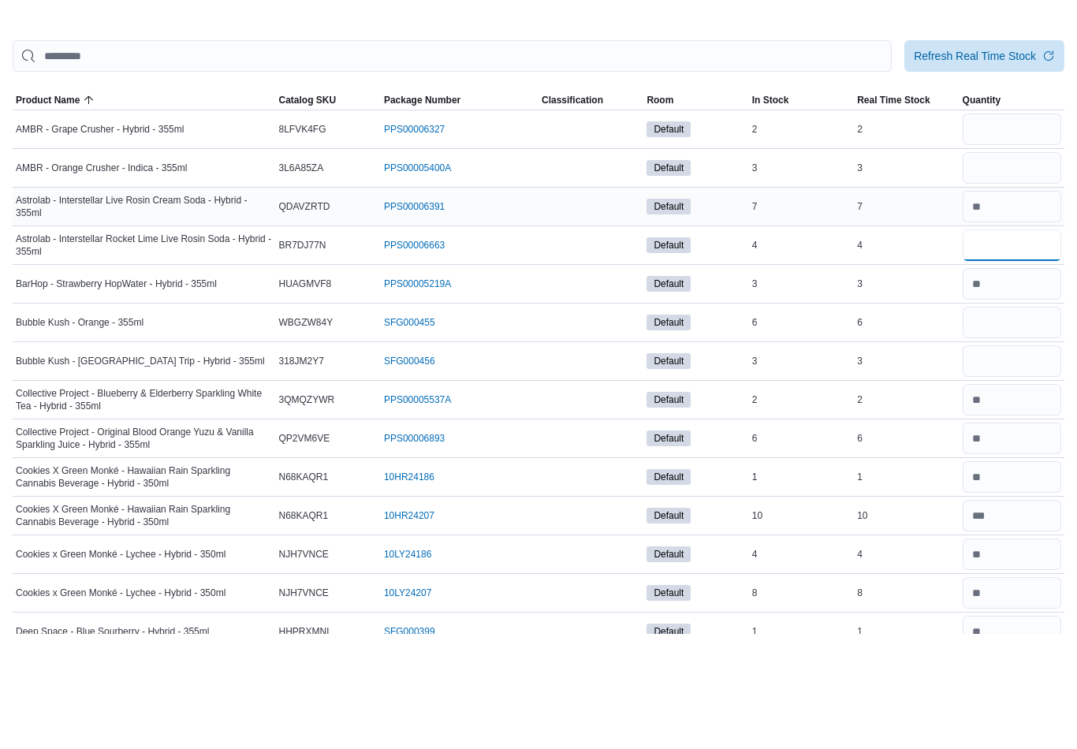
scroll to position [42, 0]
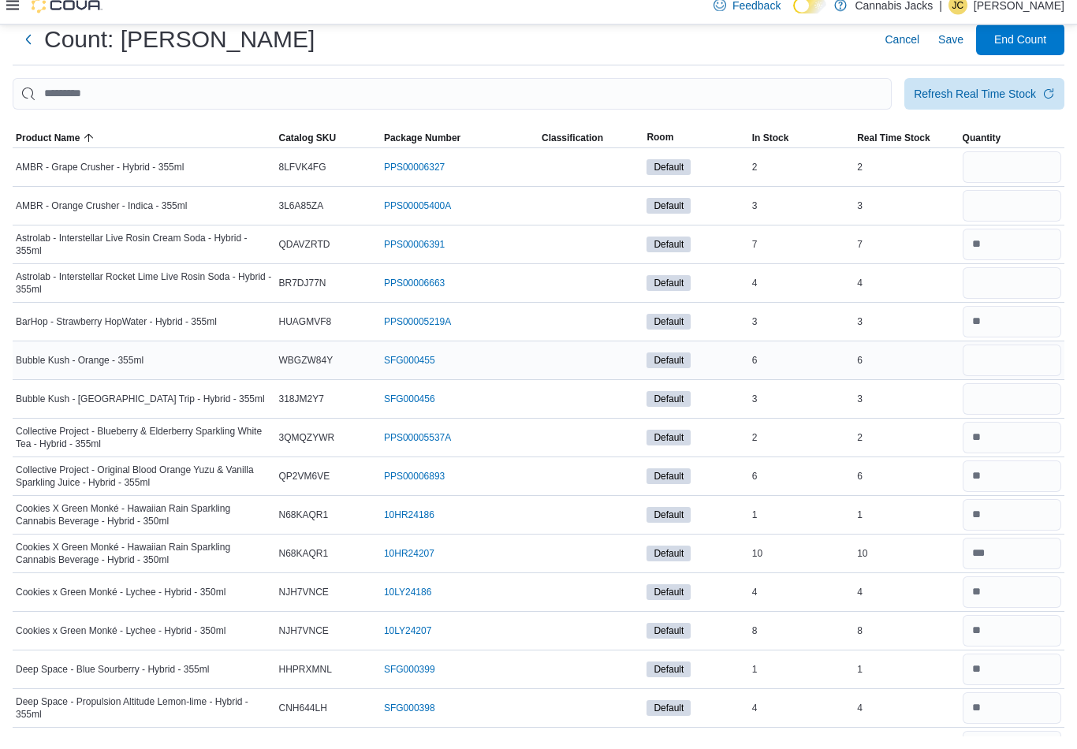
click at [1018, 360] on input "number" at bounding box center [1012, 374] width 99 height 32
click at [1045, 446] on input "number" at bounding box center [1012, 451] width 99 height 32
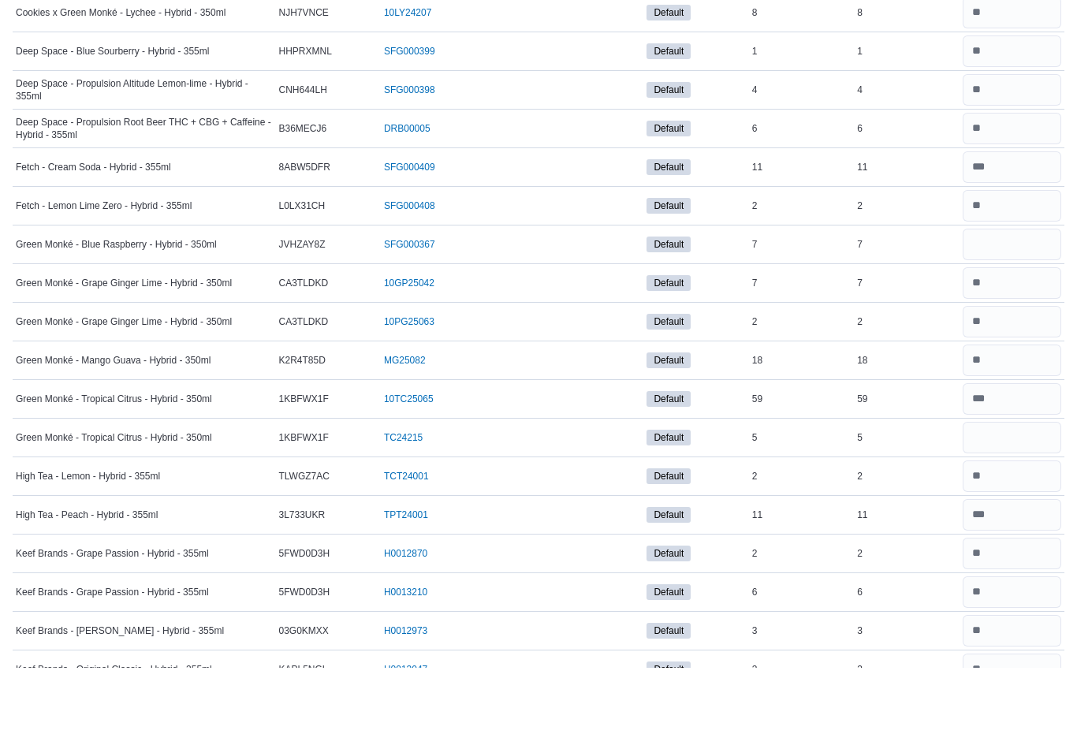
scroll to position [594, 0]
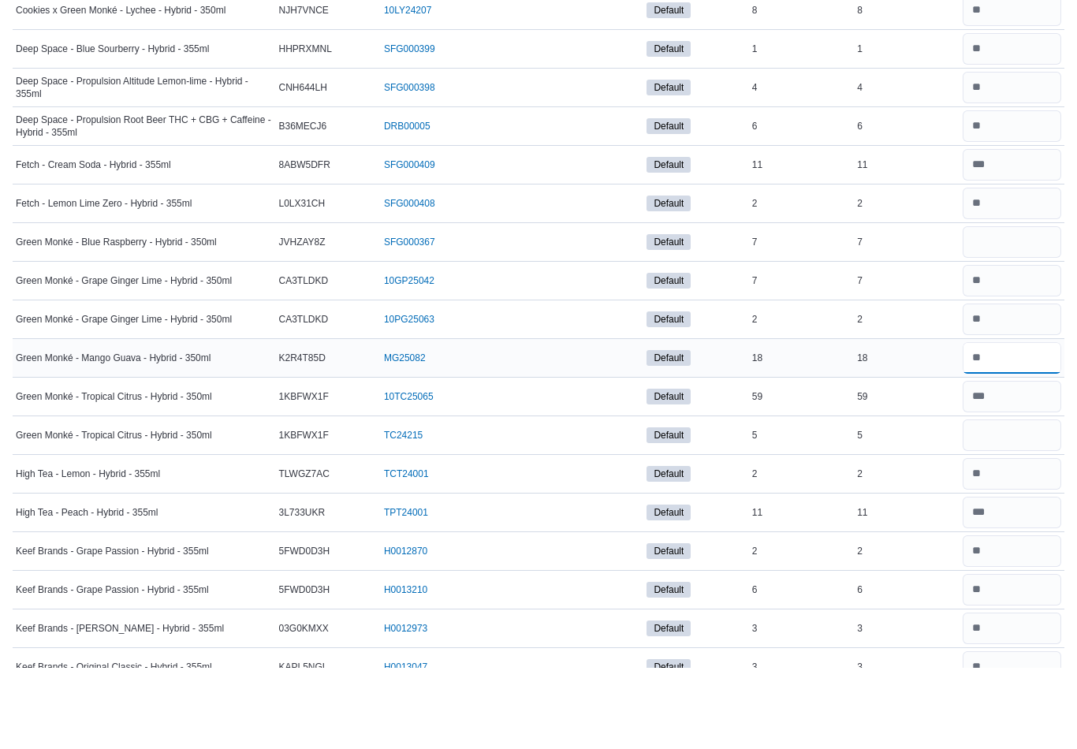
click at [1039, 424] on input "number" at bounding box center [1012, 440] width 99 height 32
click at [1036, 502] on input "number" at bounding box center [1012, 518] width 99 height 32
click at [1005, 463] on input "number" at bounding box center [1012, 479] width 99 height 32
click at [1033, 540] on input "number" at bounding box center [1012, 556] width 99 height 32
click at [1014, 308] on input "number" at bounding box center [1012, 324] width 99 height 32
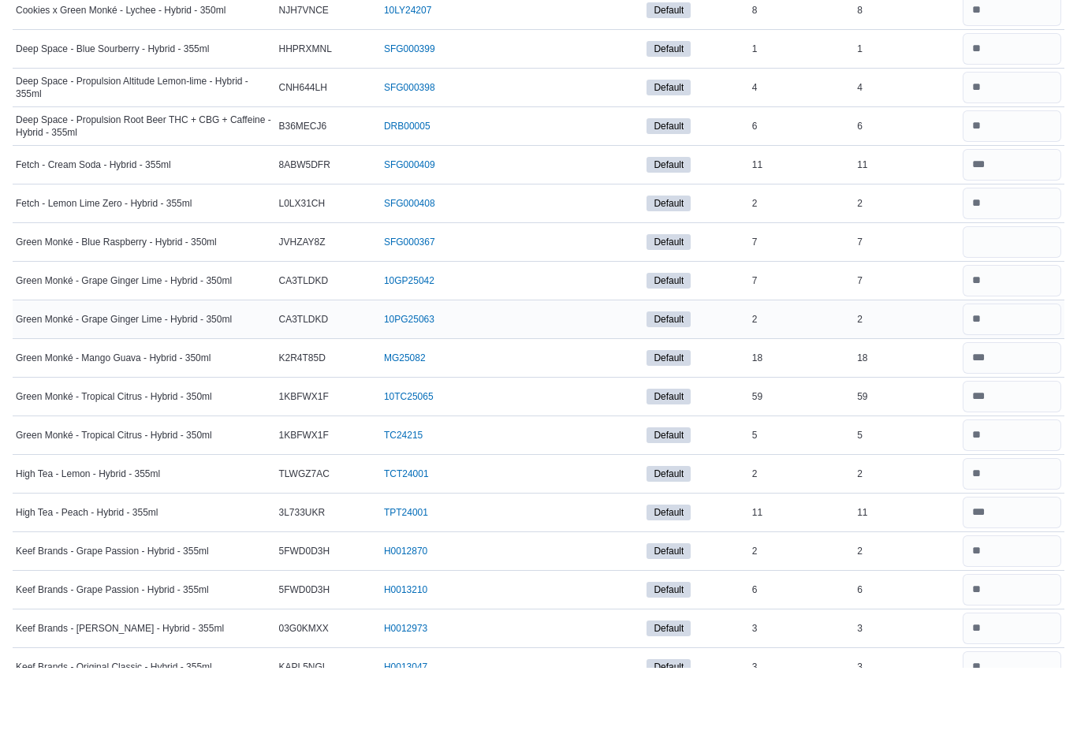
click at [1021, 386] on input "number" at bounding box center [1012, 402] width 99 height 32
click at [1024, 347] on input "number" at bounding box center [1012, 363] width 99 height 32
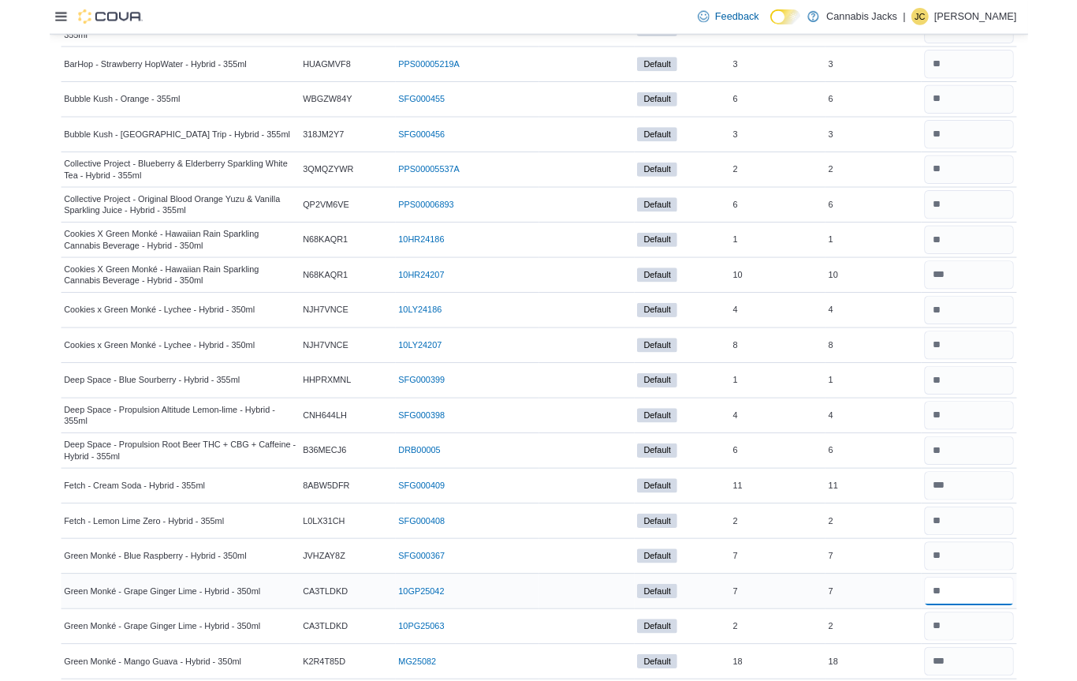
scroll to position [0, 0]
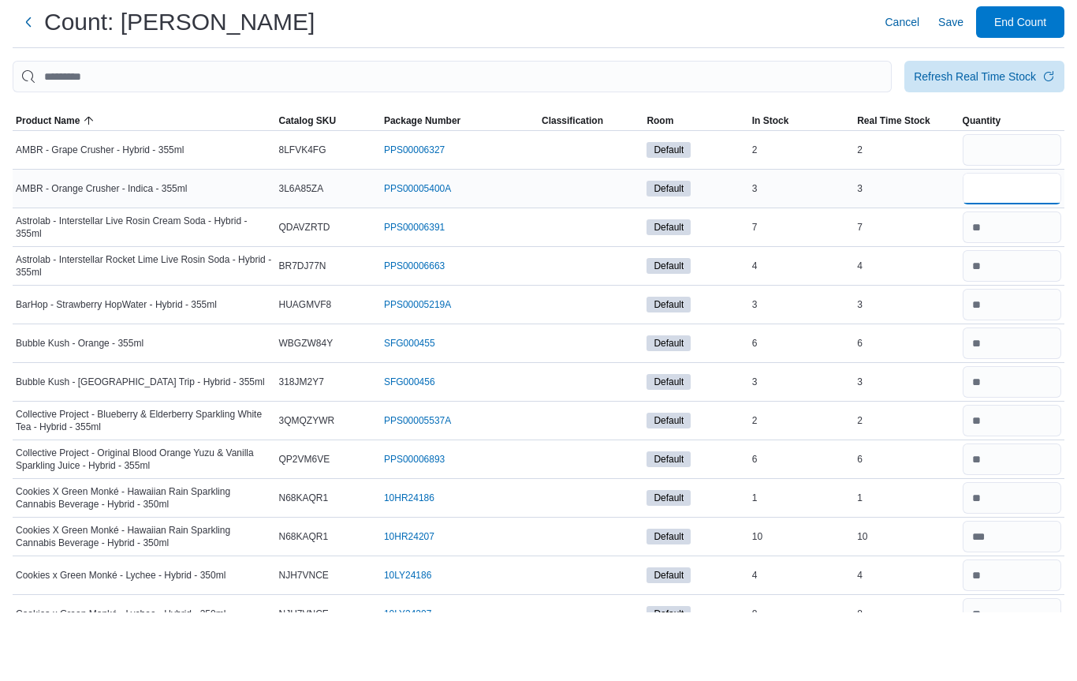
click at [1020, 241] on input "number" at bounding box center [1012, 257] width 99 height 32
click at [1013, 203] on input "number" at bounding box center [1012, 219] width 99 height 32
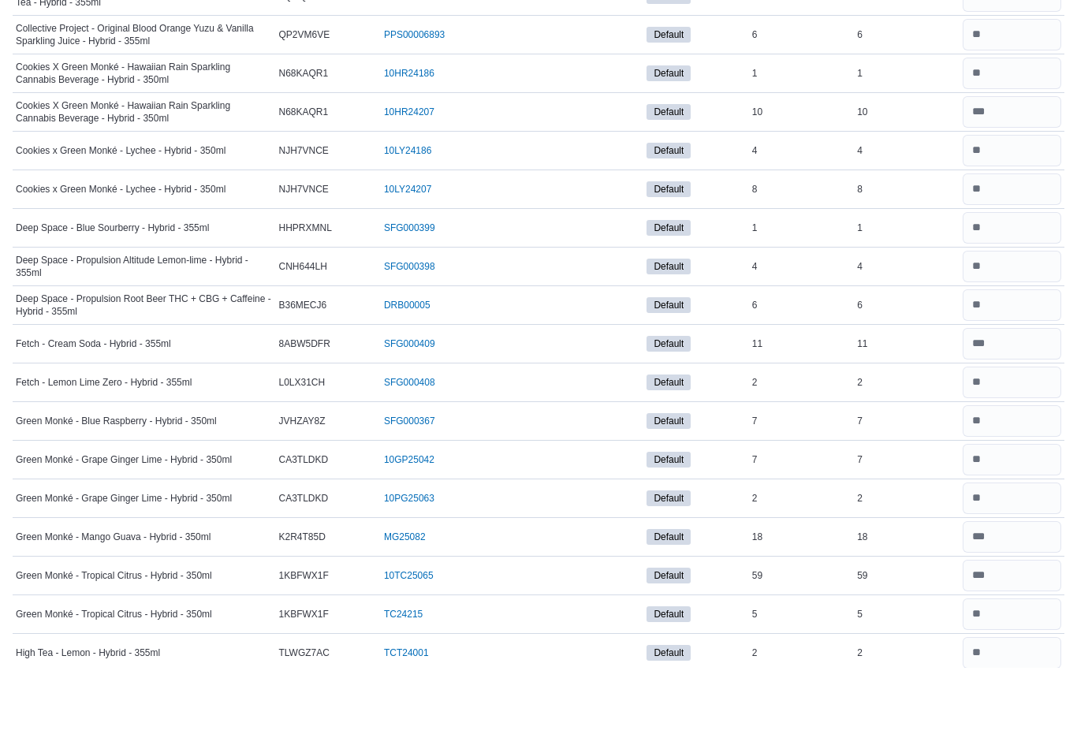
scroll to position [417, 0]
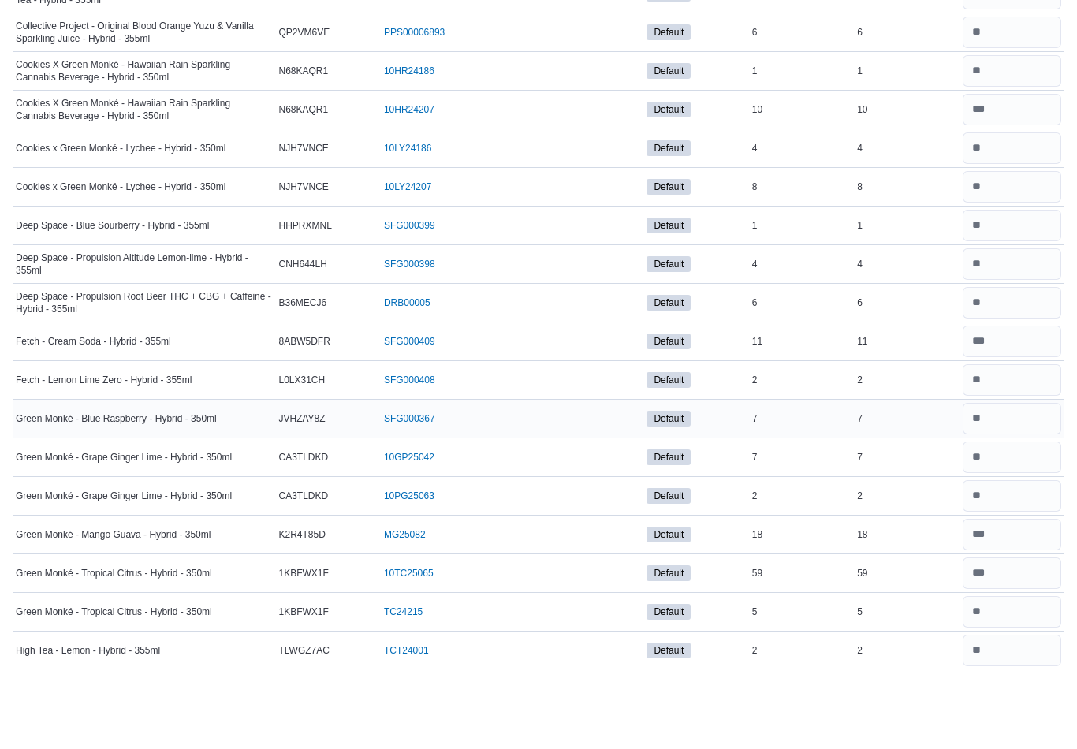
click at [1014, 485] on input "number" at bounding box center [1012, 501] width 99 height 32
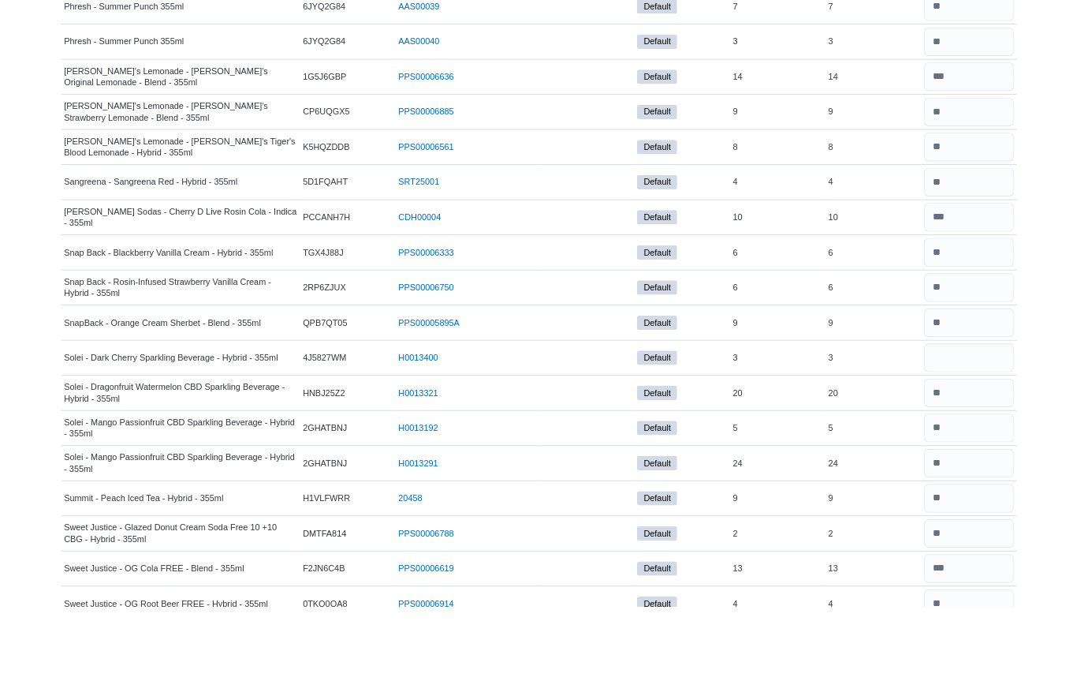
scroll to position [2095, 0]
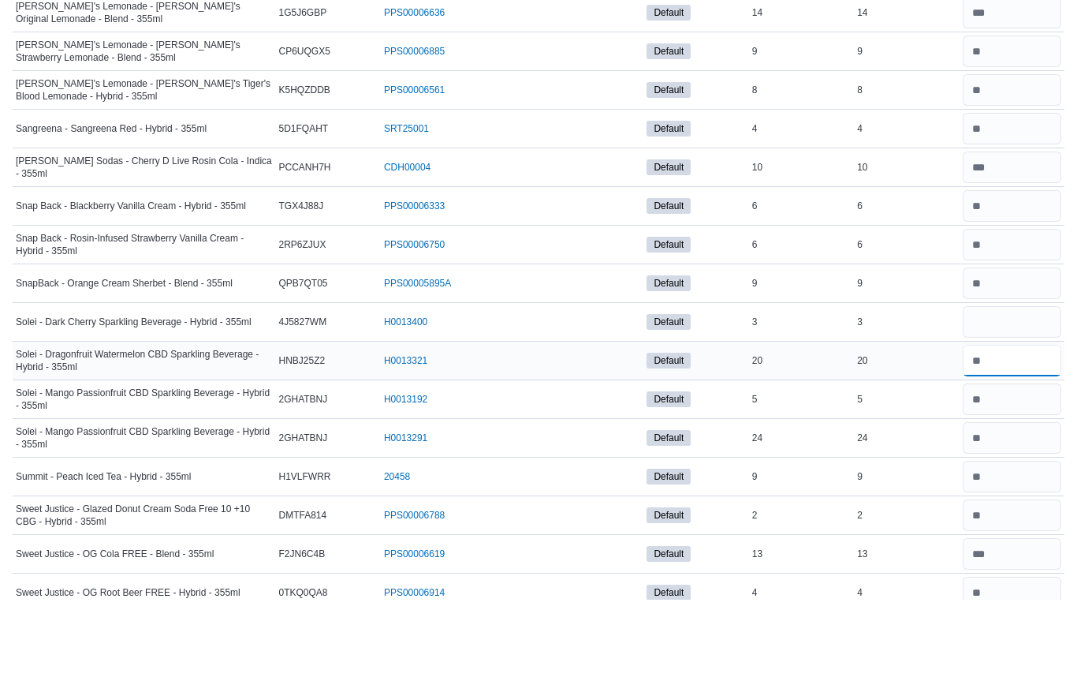
click at [1029, 427] on input "number" at bounding box center [1012, 443] width 99 height 32
click at [1028, 388] on input "number" at bounding box center [1012, 404] width 99 height 32
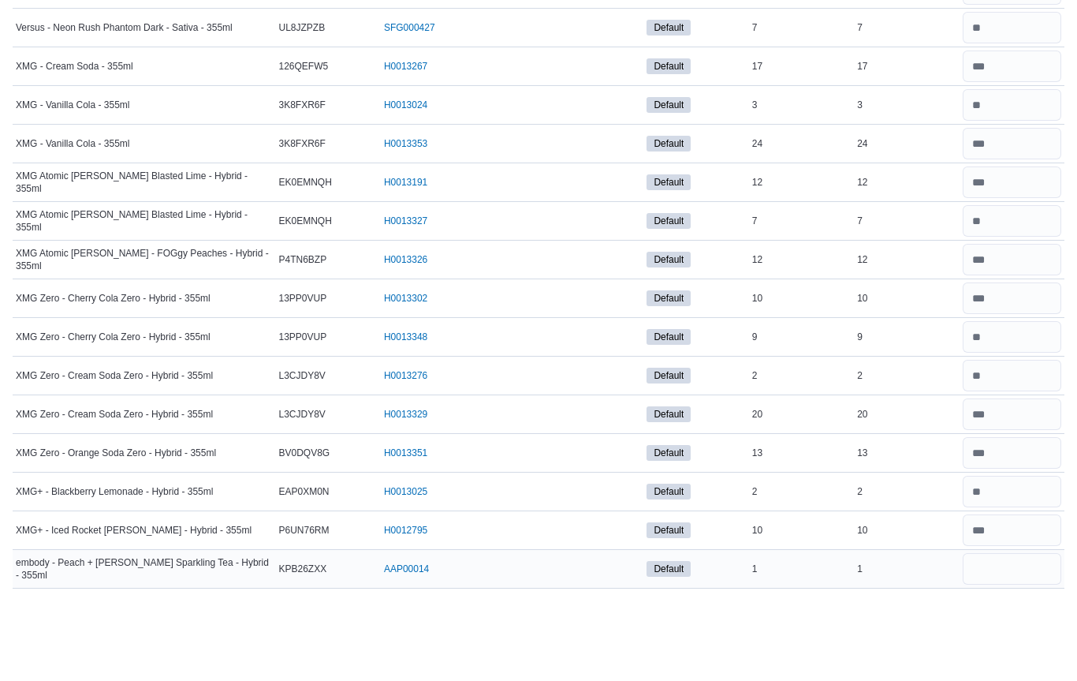
click at [1023, 633] on input "number" at bounding box center [1012, 649] width 99 height 32
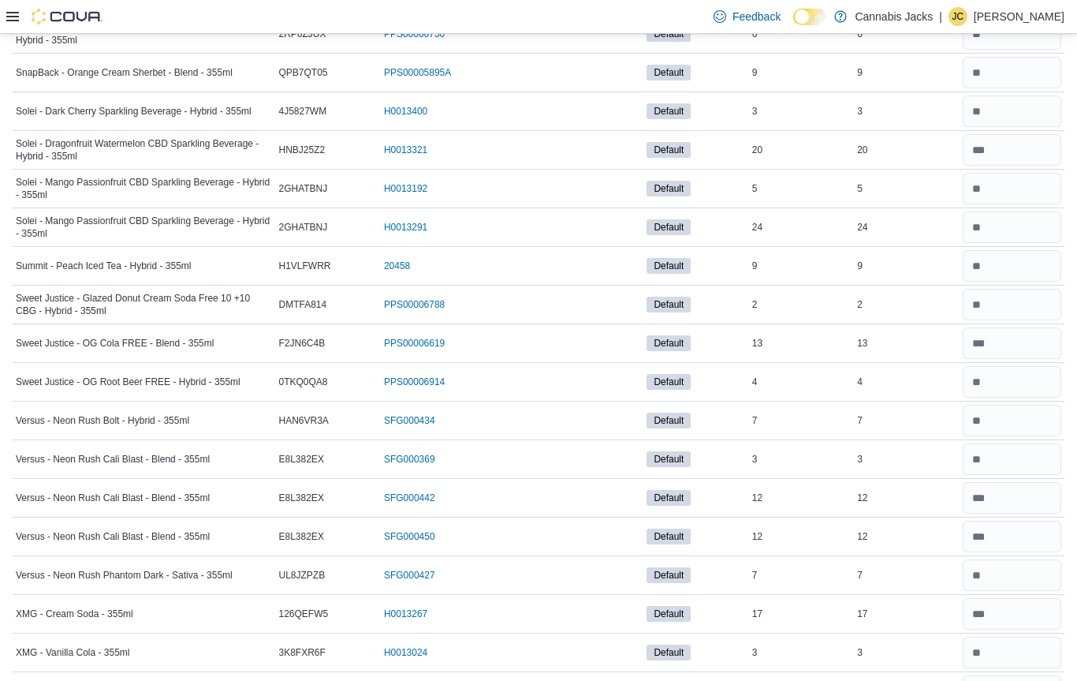
scroll to position [2295, 0]
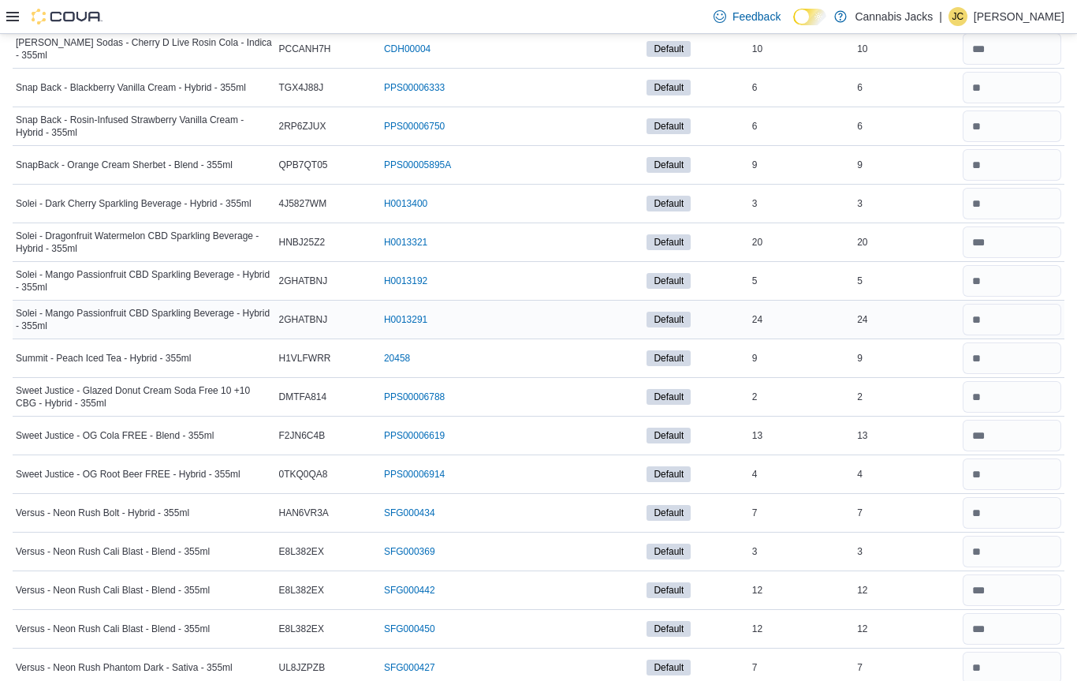
click at [1014, 327] on input "number" at bounding box center [1012, 320] width 99 height 32
click at [1027, 481] on input "number" at bounding box center [1012, 474] width 99 height 32
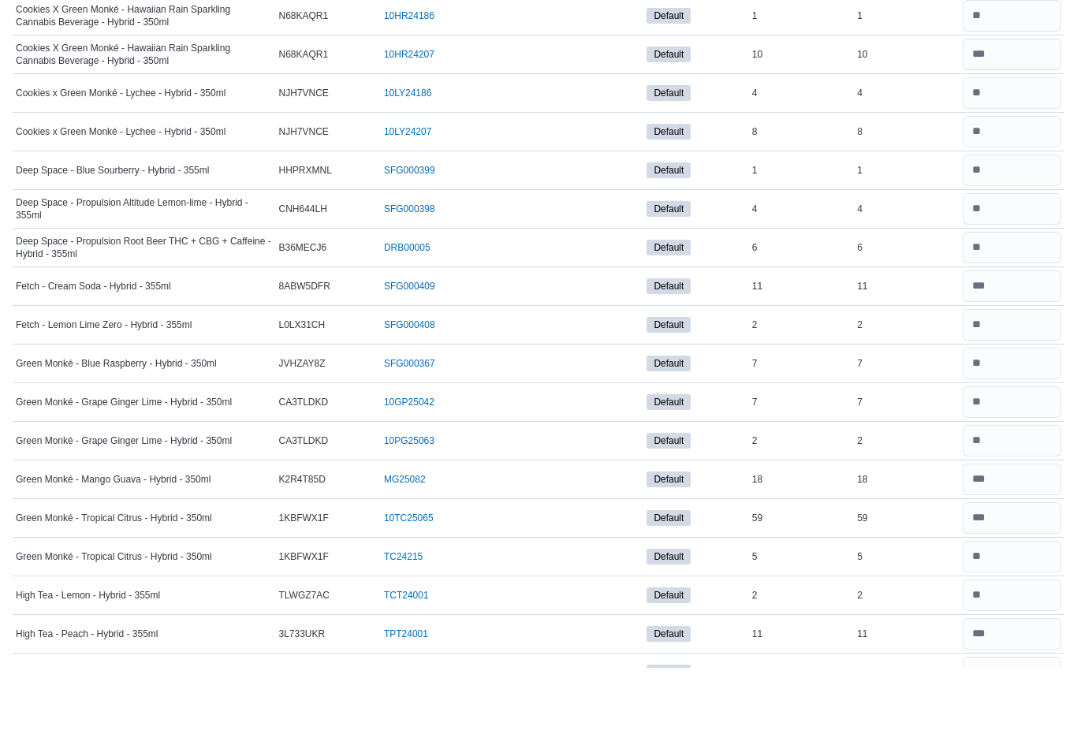
scroll to position [494, 0]
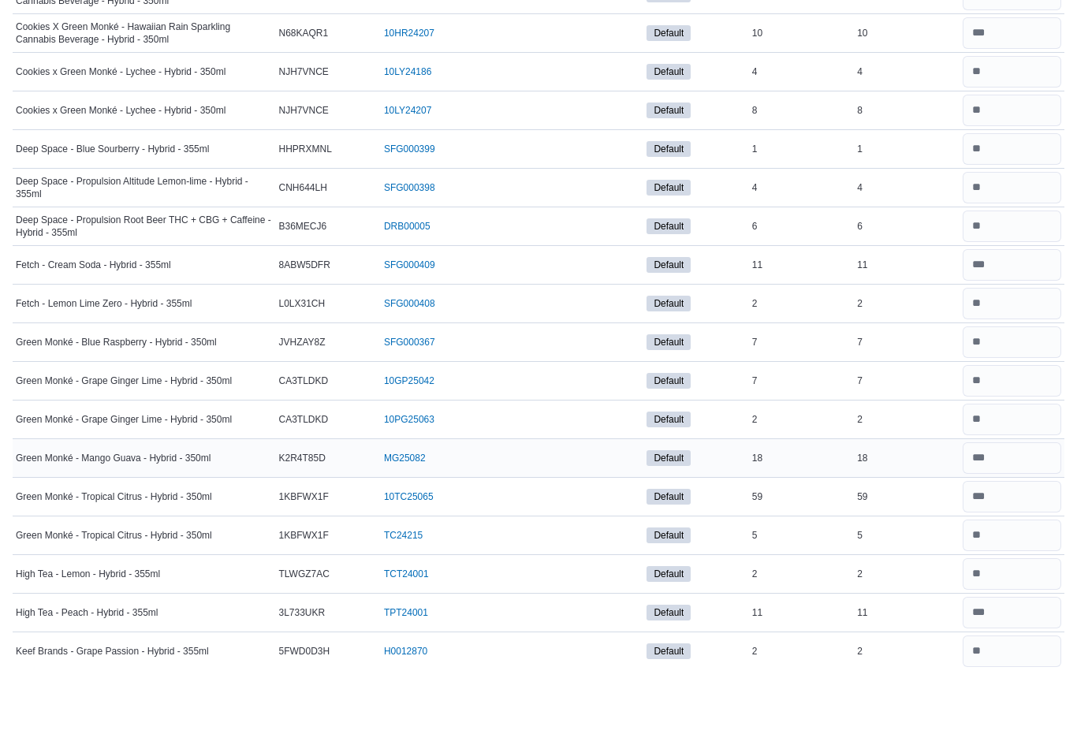
click at [249, 531] on div "Green Monké - Mango Guava - Hybrid - 350ml" at bounding box center [144, 540] width 263 height 19
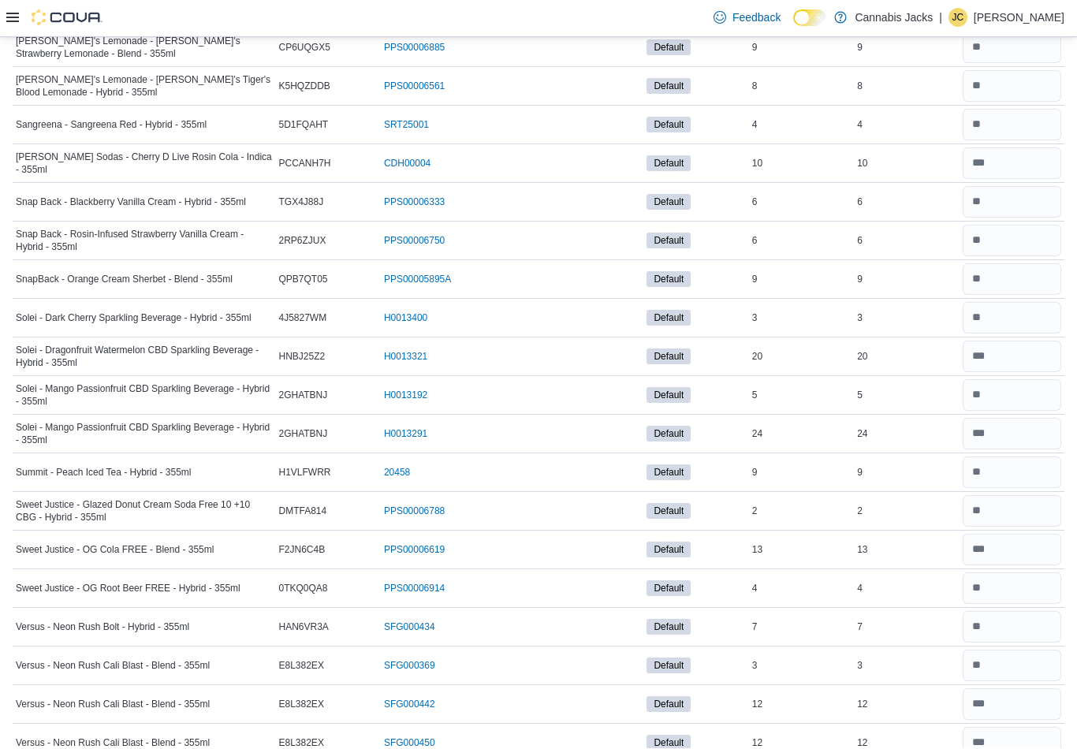
scroll to position [2189, 0]
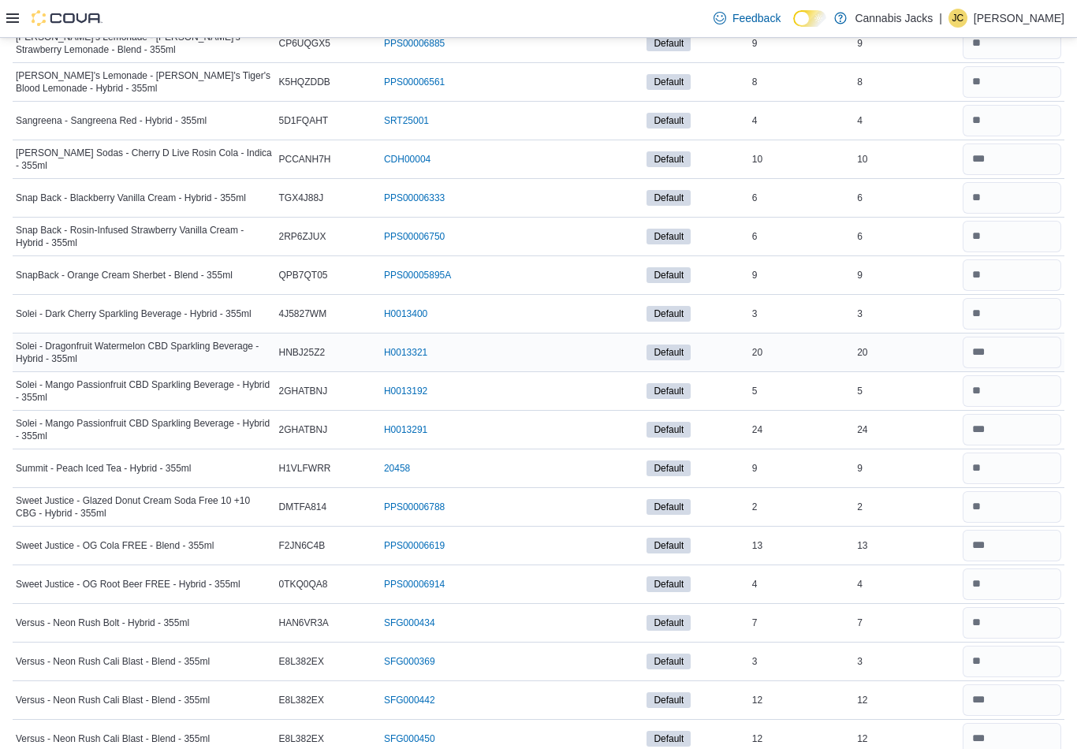
click at [916, 355] on div "20" at bounding box center [906, 352] width 105 height 19
click at [918, 589] on div "4" at bounding box center [906, 584] width 105 height 19
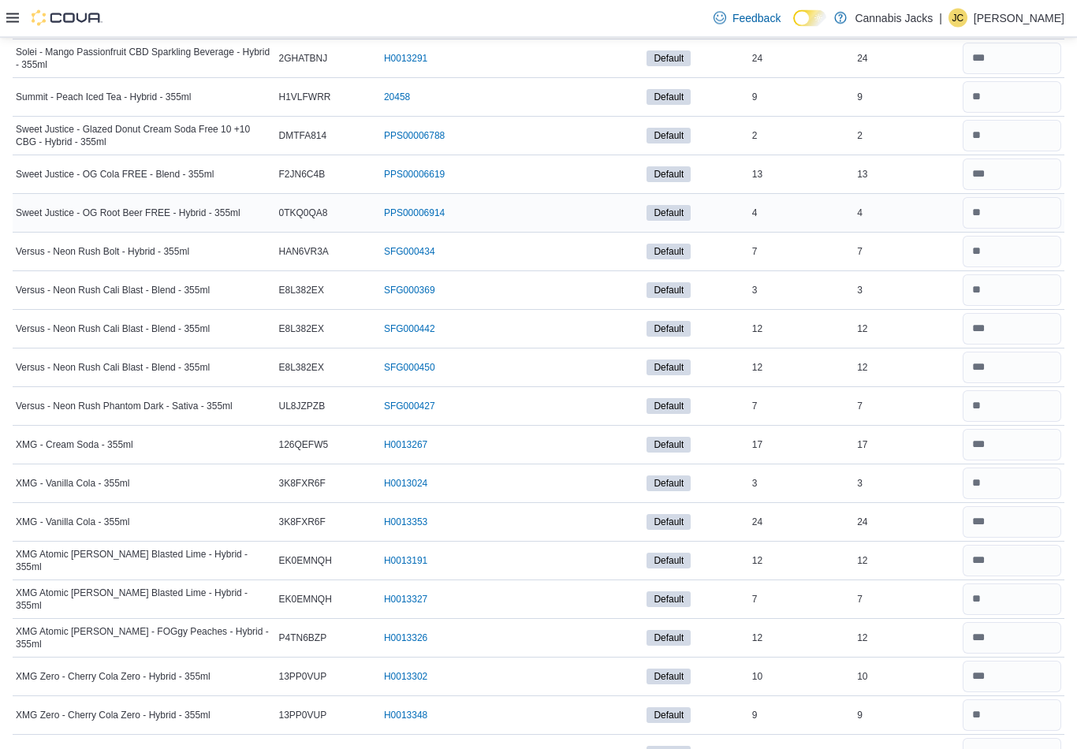
scroll to position [2564, 0]
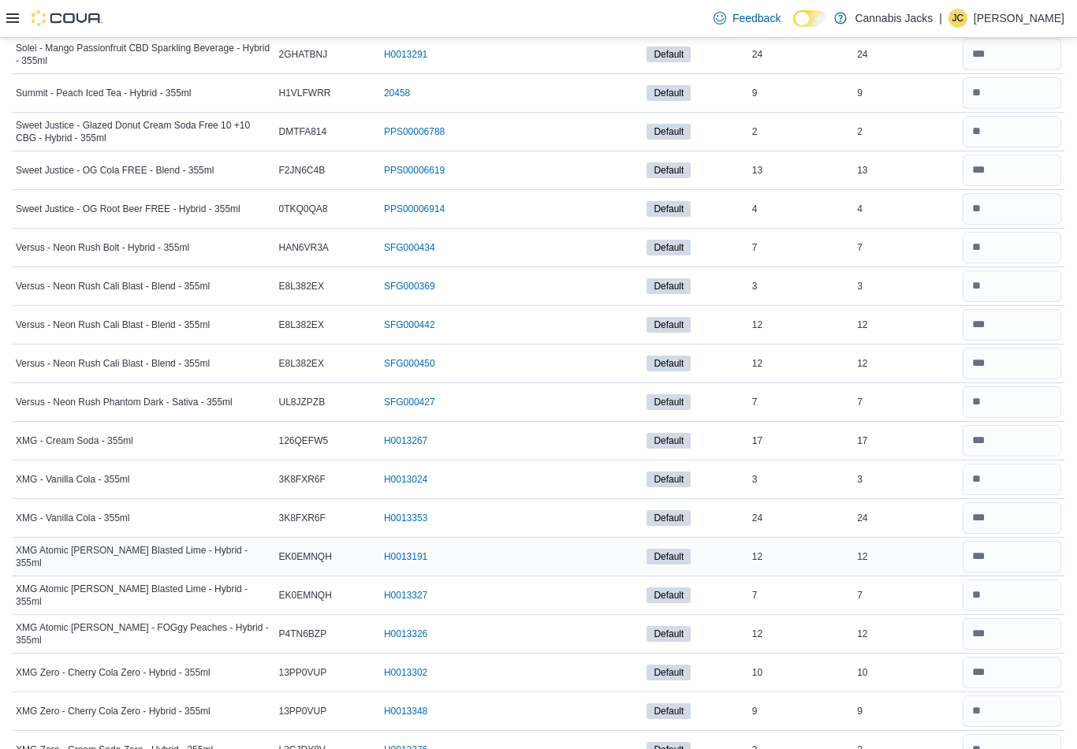
click at [912, 561] on div "12" at bounding box center [906, 556] width 105 height 19
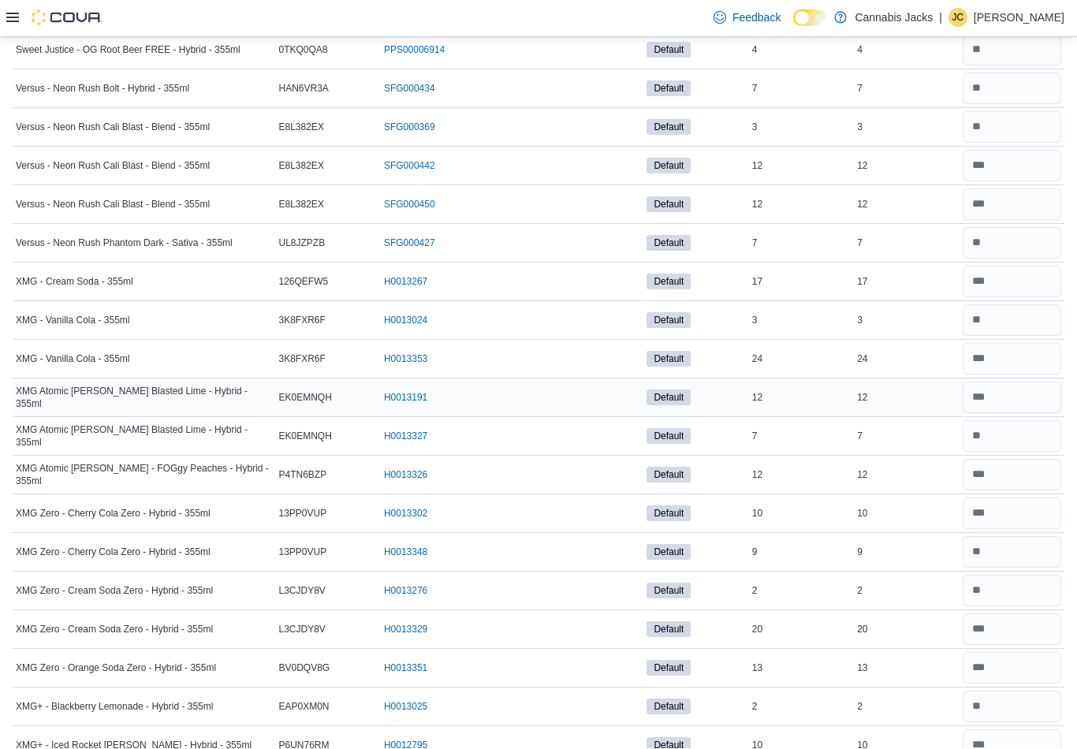
scroll to position [2724, 0]
click at [1025, 637] on input "number" at bounding box center [1012, 630] width 99 height 32
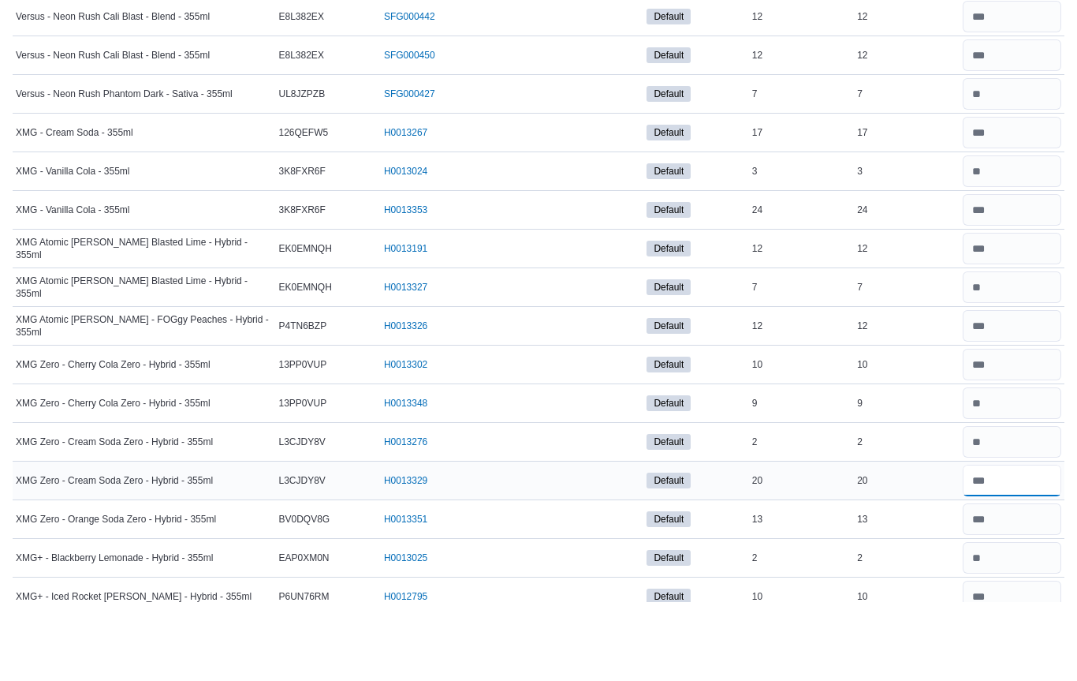
scroll to position [2859, 0]
